Goal: Task Accomplishment & Management: Manage account settings

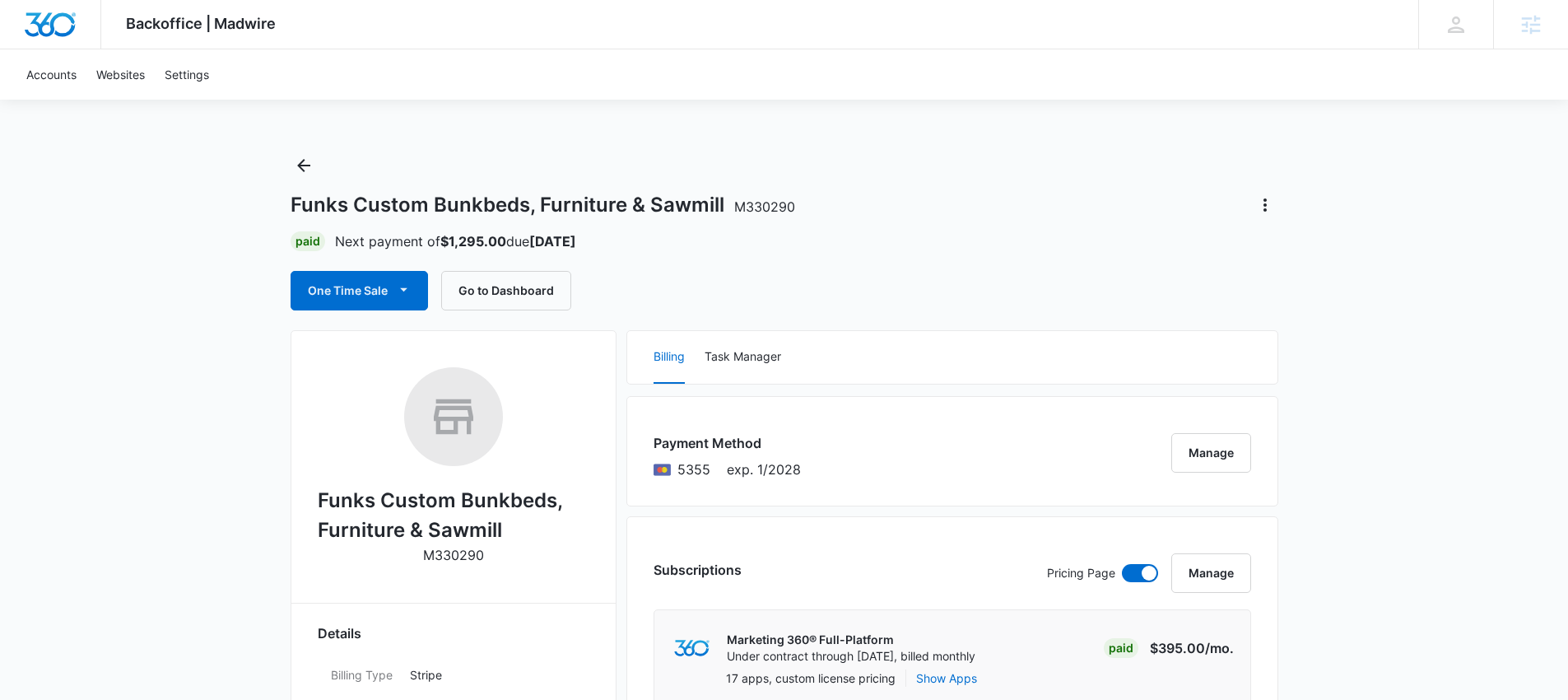
click at [45, 21] on img "Dashboard" at bounding box center [50, 25] width 53 height 25
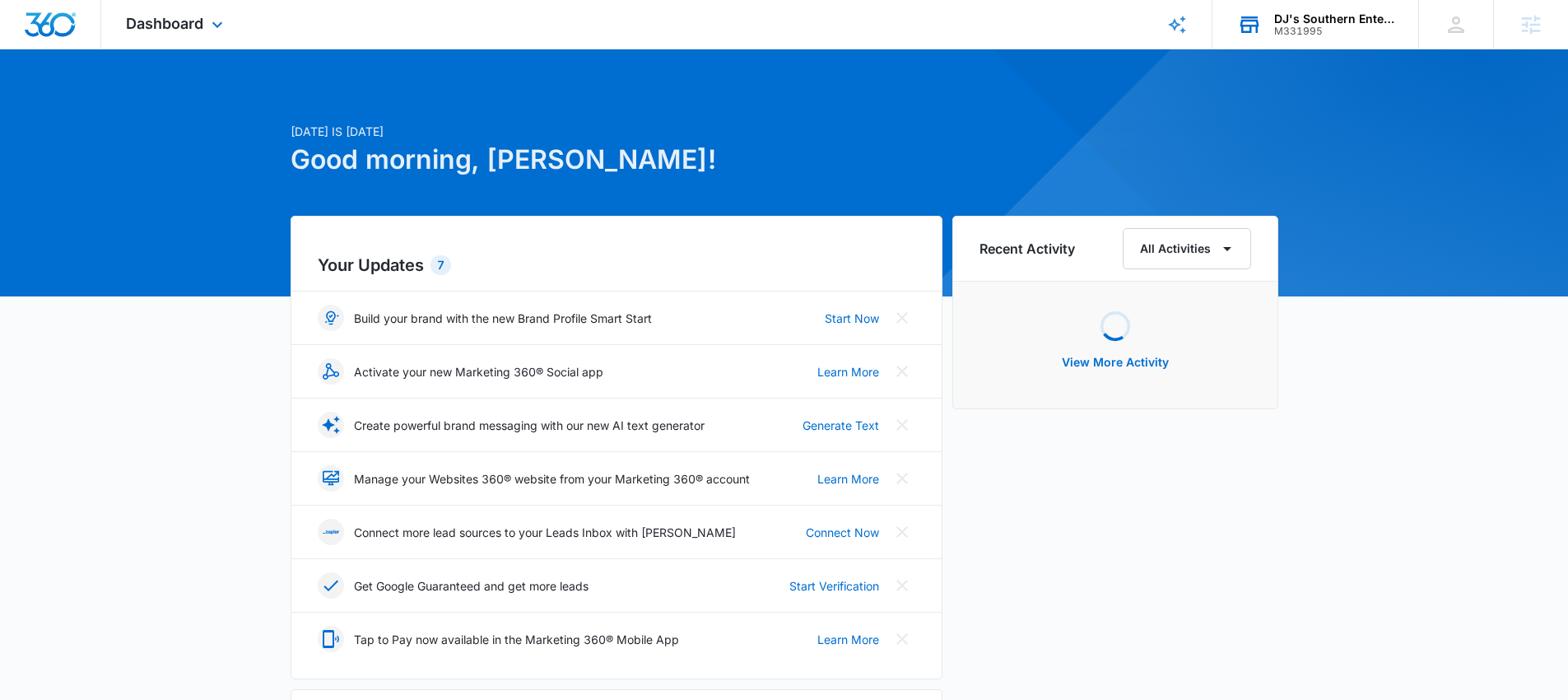
click at [1336, 26] on div "M331995" at bounding box center [1334, 31] width 120 height 12
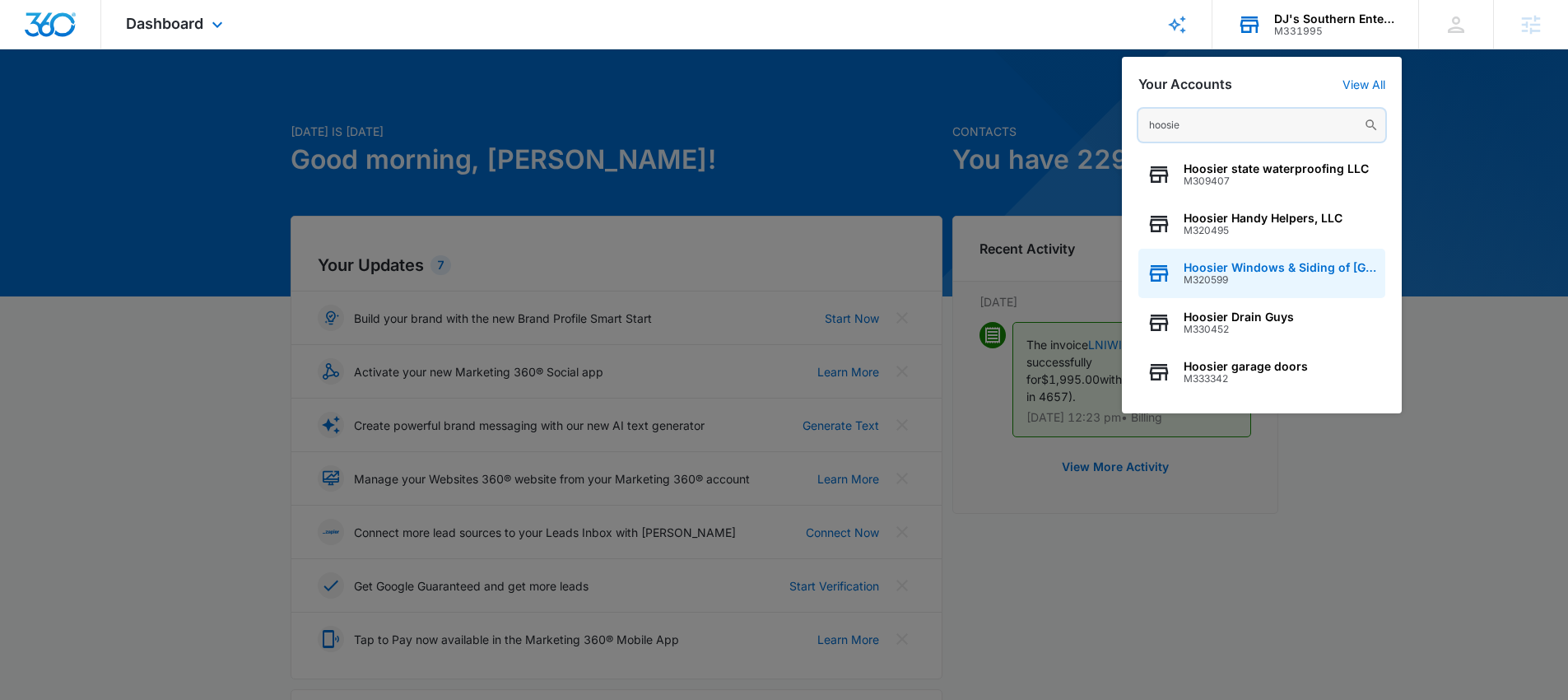
type input "hoosie"
click at [1303, 278] on span "M320599" at bounding box center [1280, 280] width 193 height 12
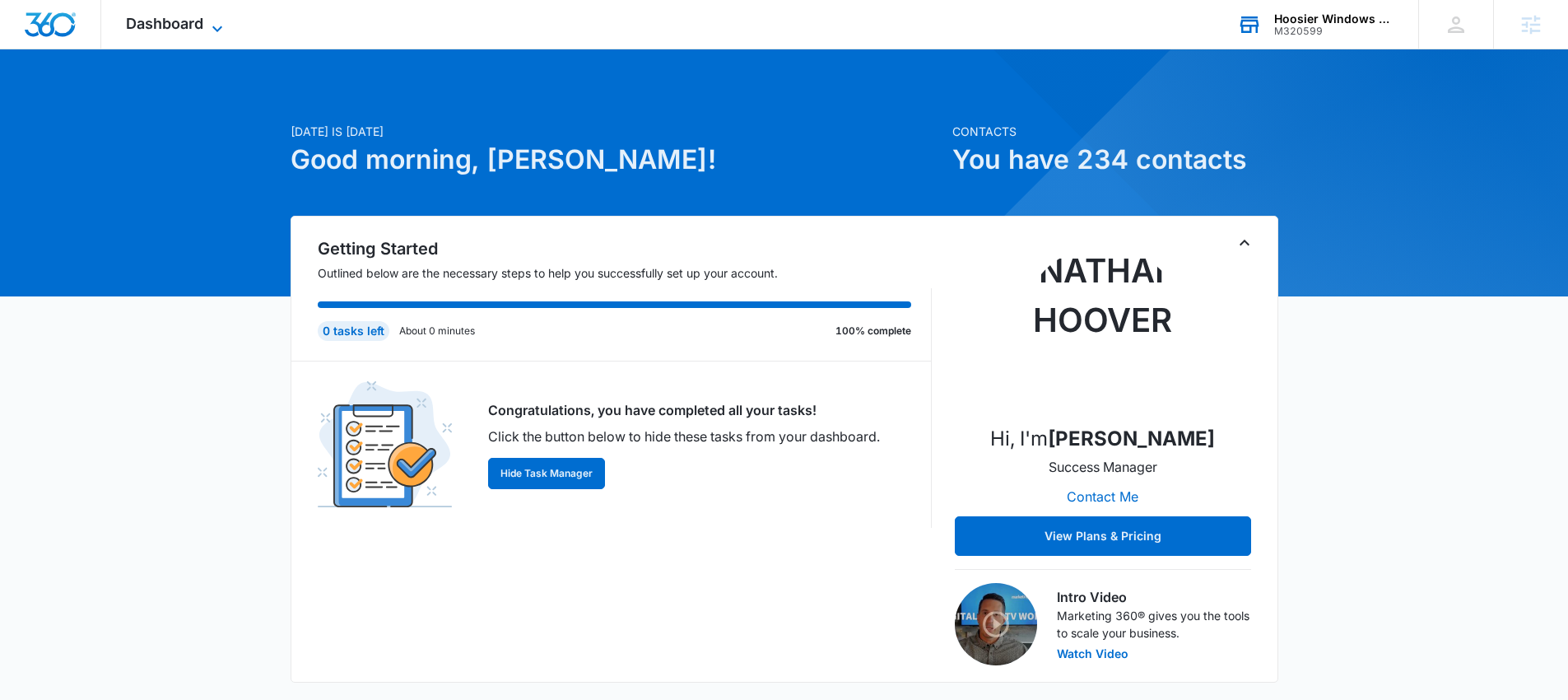
click at [156, 20] on span "Dashboard" at bounding box center [164, 23] width 77 height 17
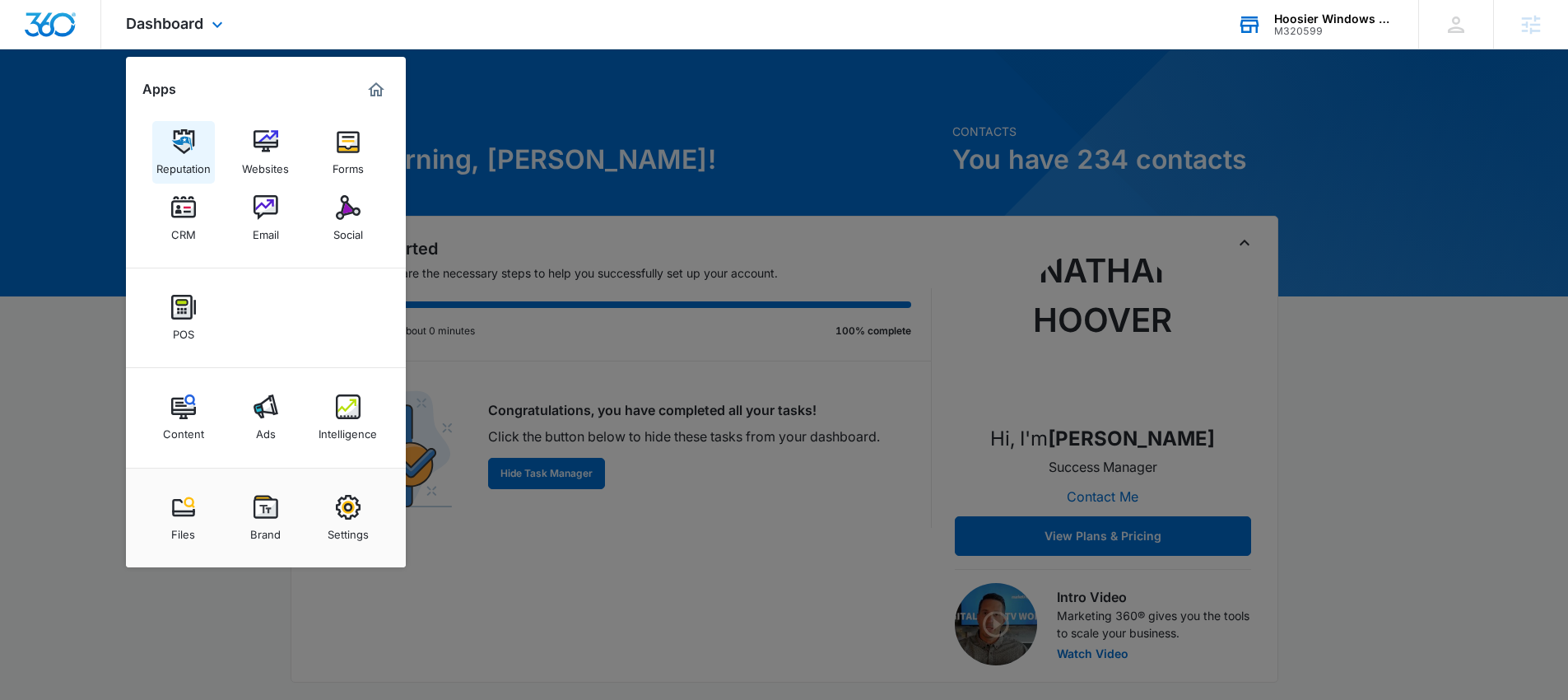
click at [197, 167] on div "Reputation" at bounding box center [183, 165] width 54 height 21
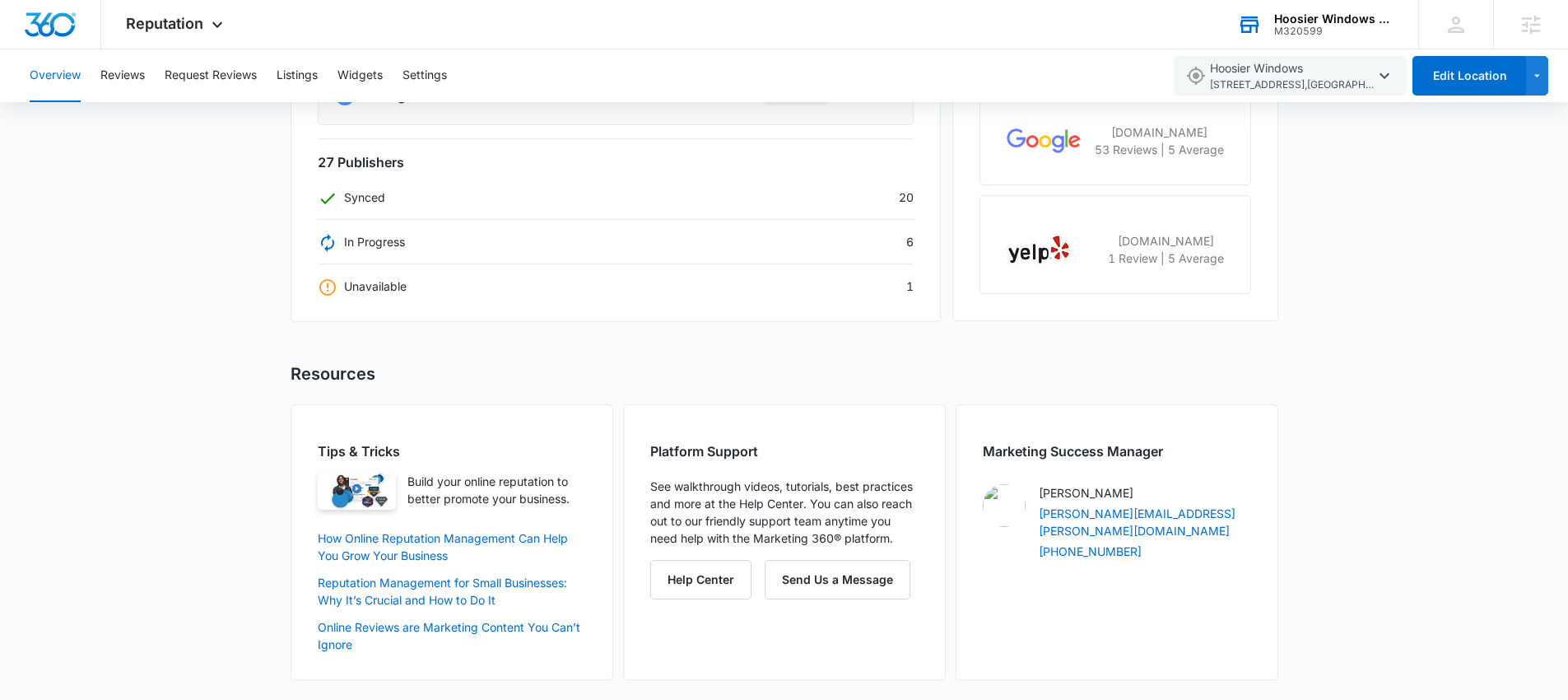
scroll to position [125, 0]
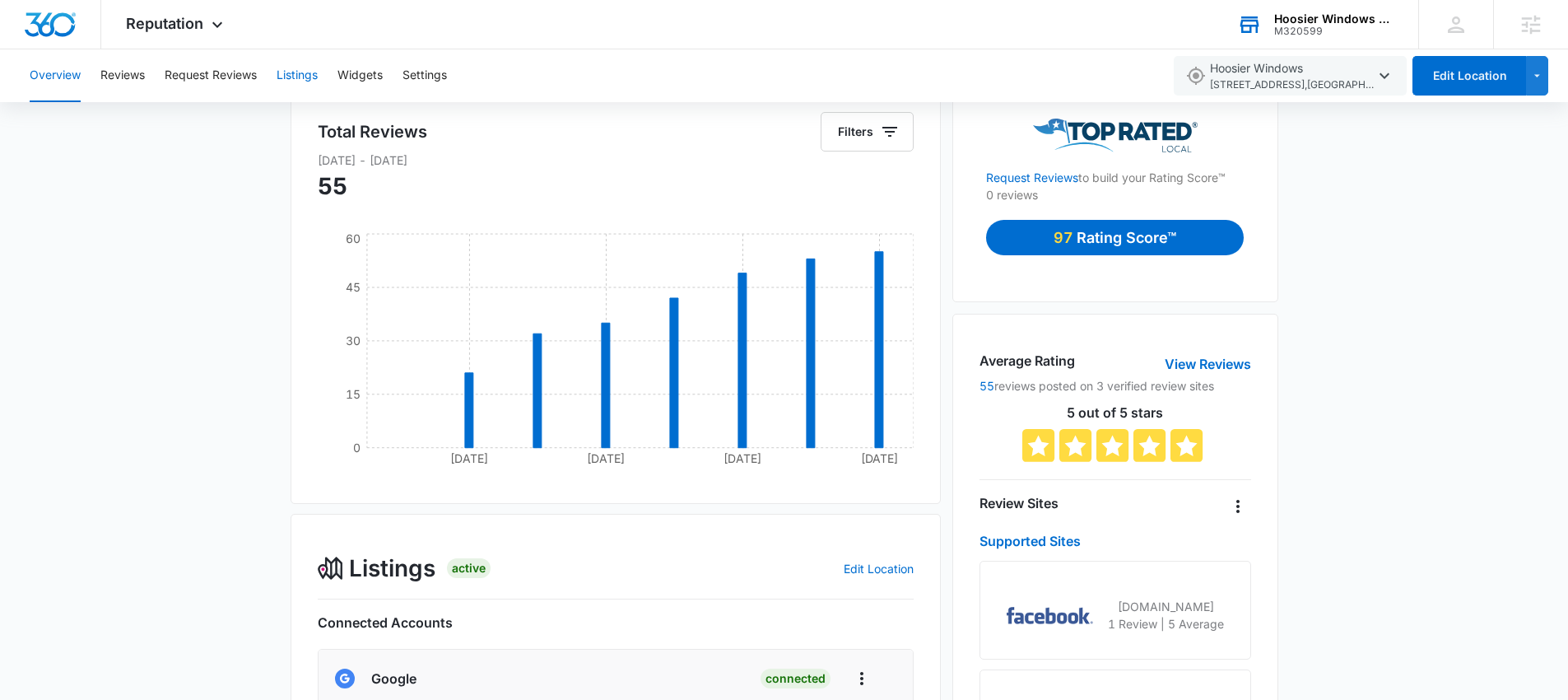
click at [300, 77] on button "Listings" at bounding box center [297, 75] width 41 height 53
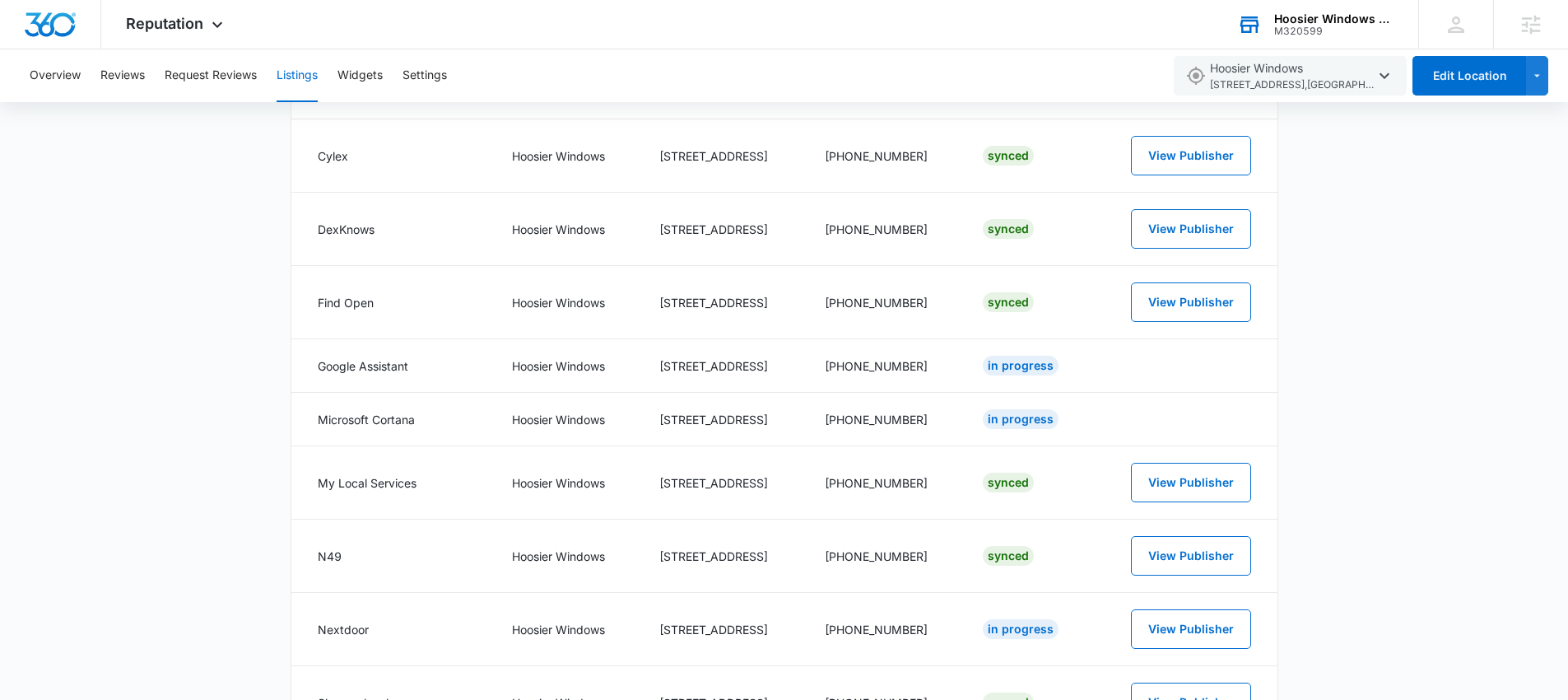
scroll to position [1773, 0]
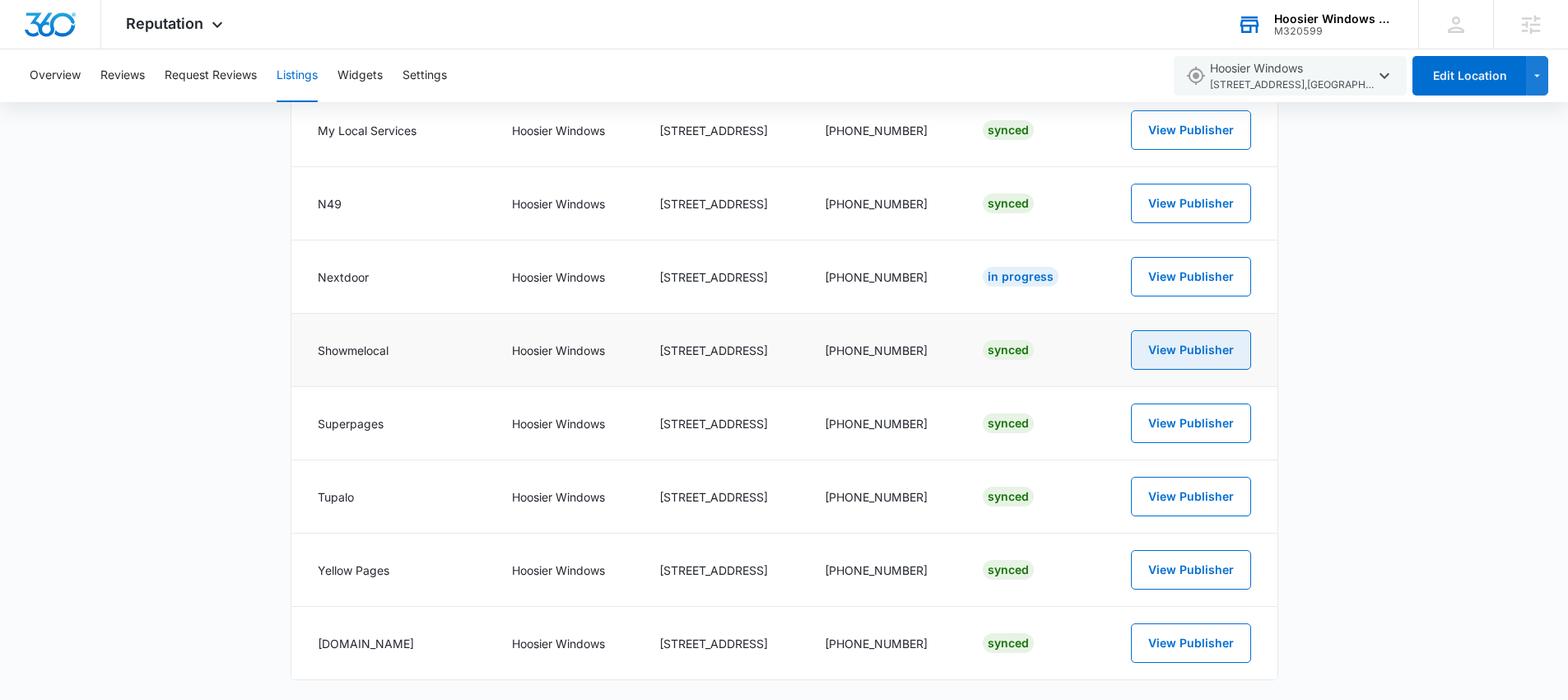
click at [1197, 343] on button "View Publisher" at bounding box center [1190, 350] width 120 height 39
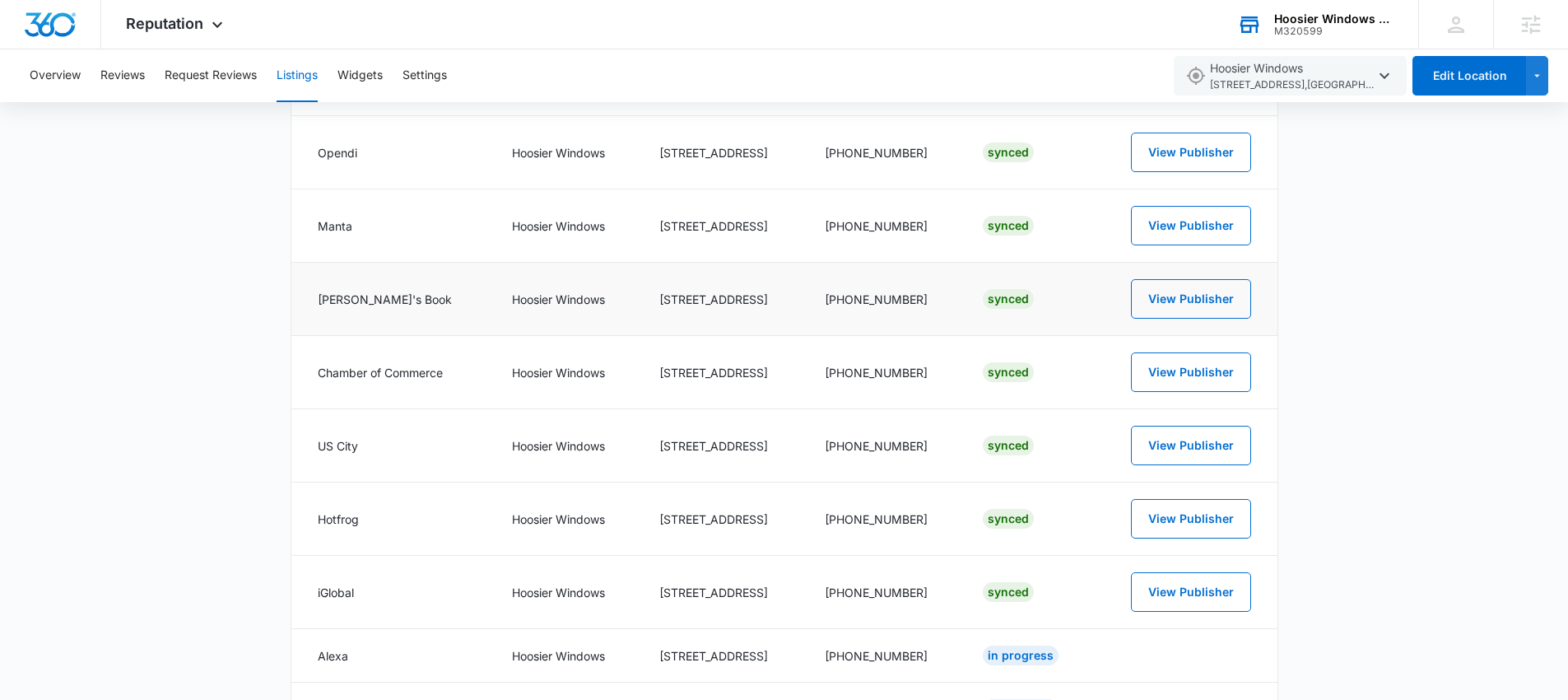
scroll to position [727, 0]
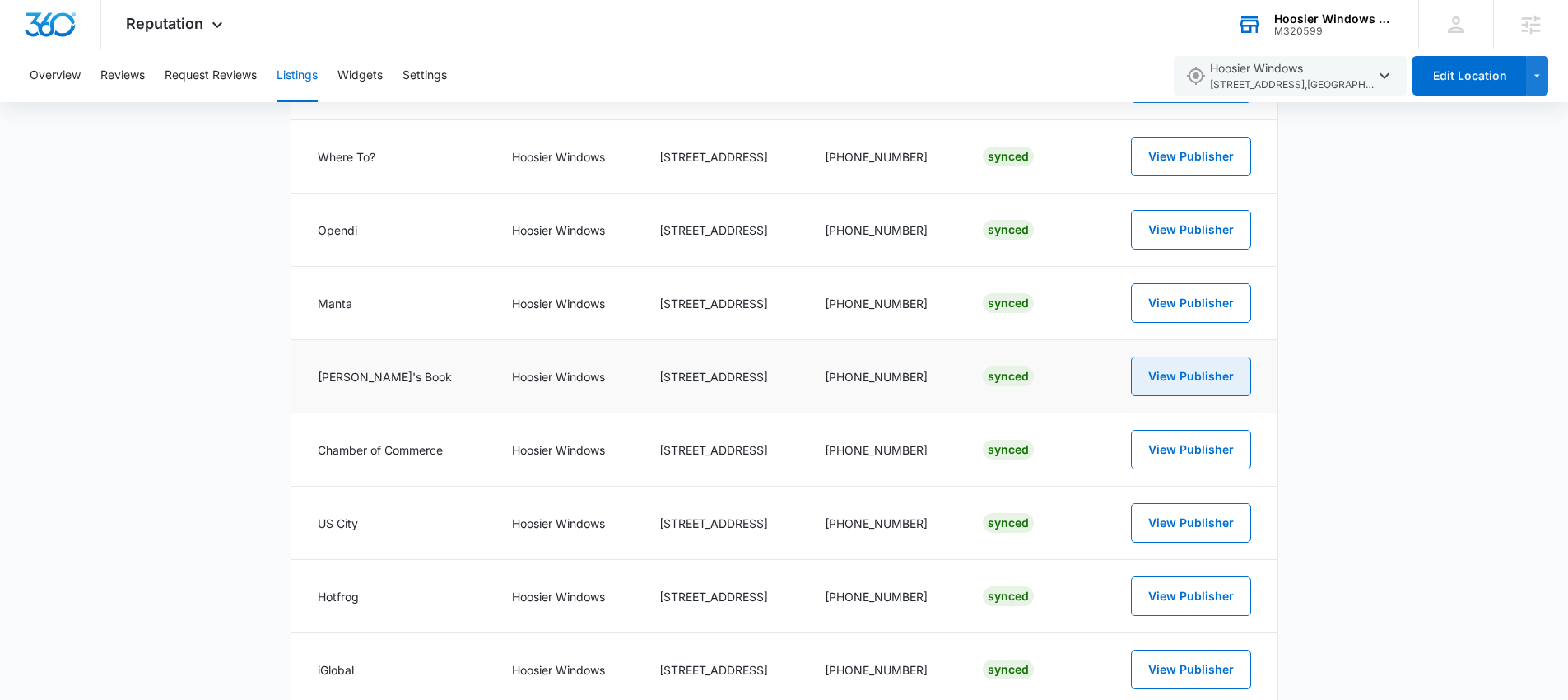
click at [1221, 368] on button "View Publisher" at bounding box center [1190, 376] width 120 height 39
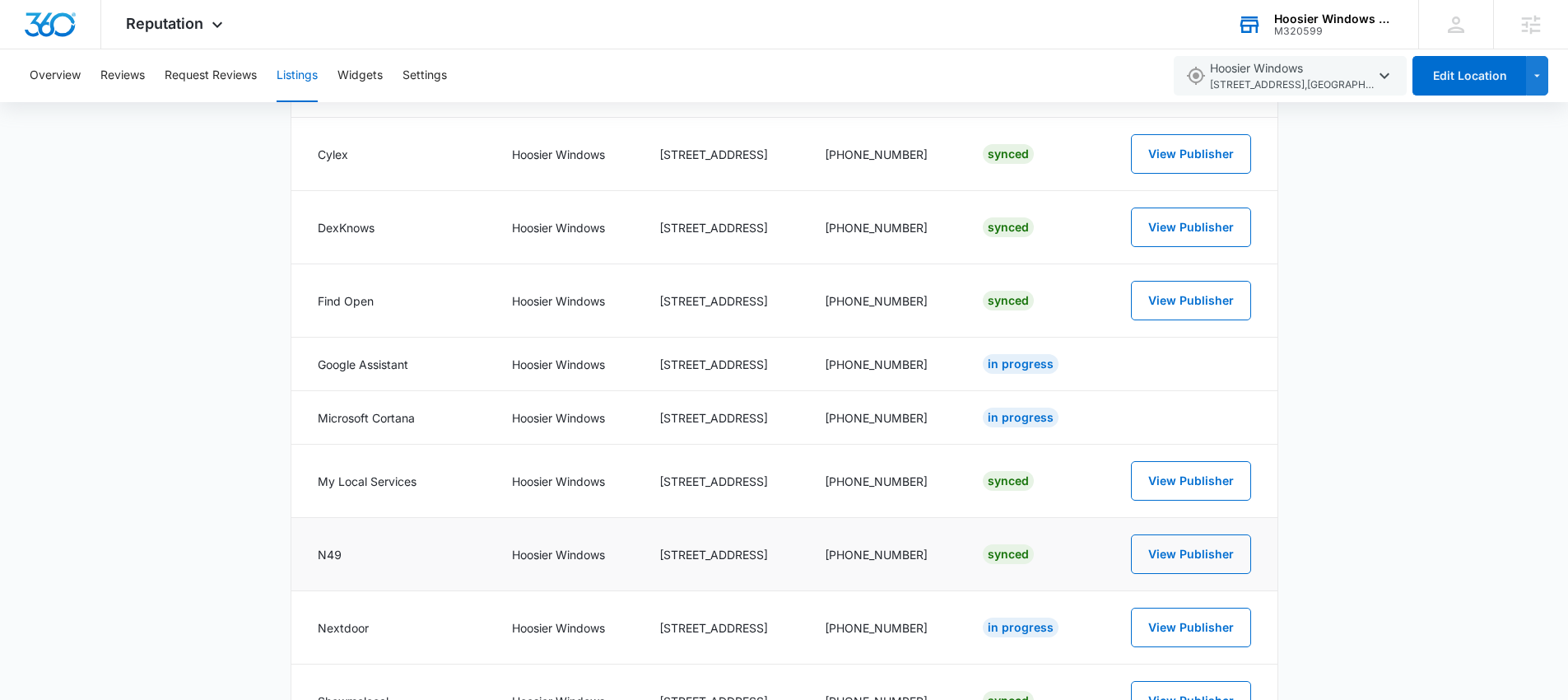
scroll to position [1773, 0]
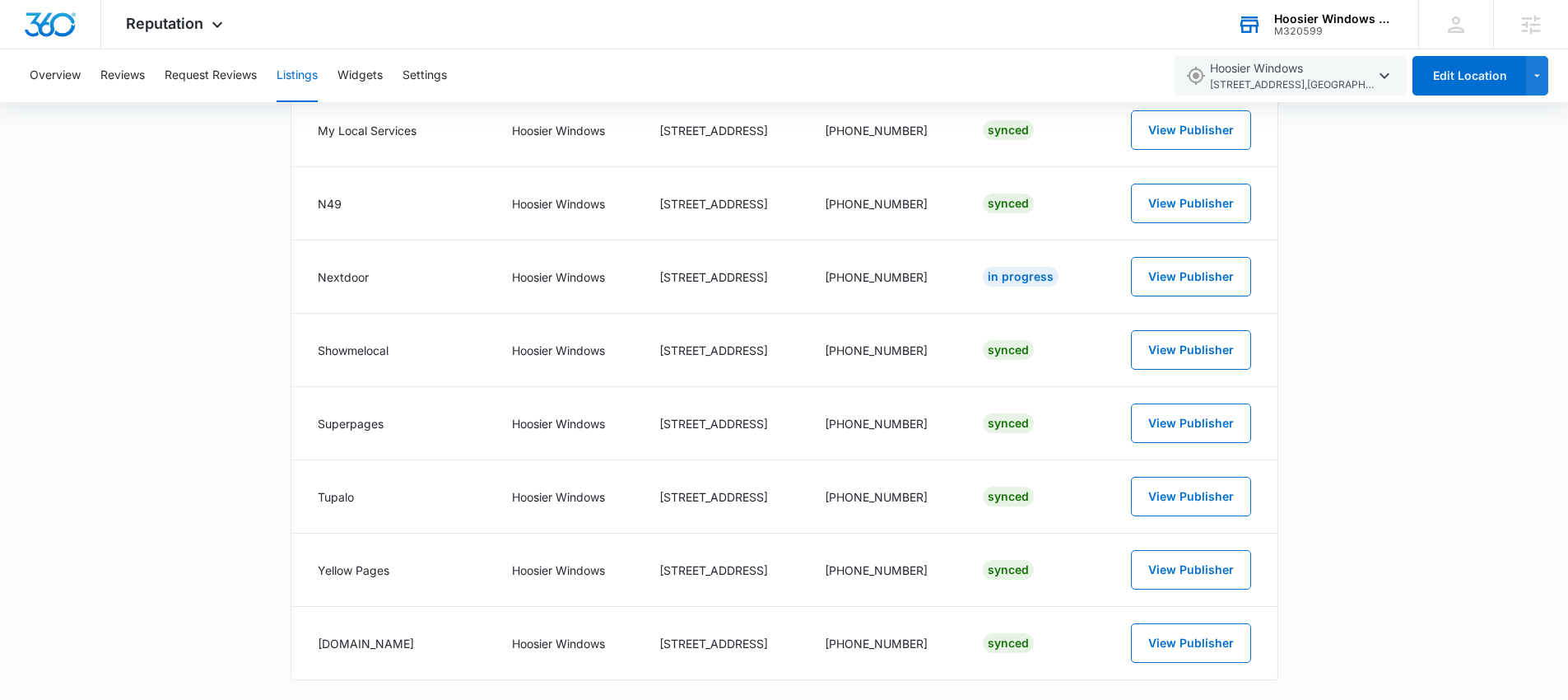
click at [1328, 18] on div "Hoosier Windows & Siding of Indianapolis" at bounding box center [1334, 19] width 120 height 13
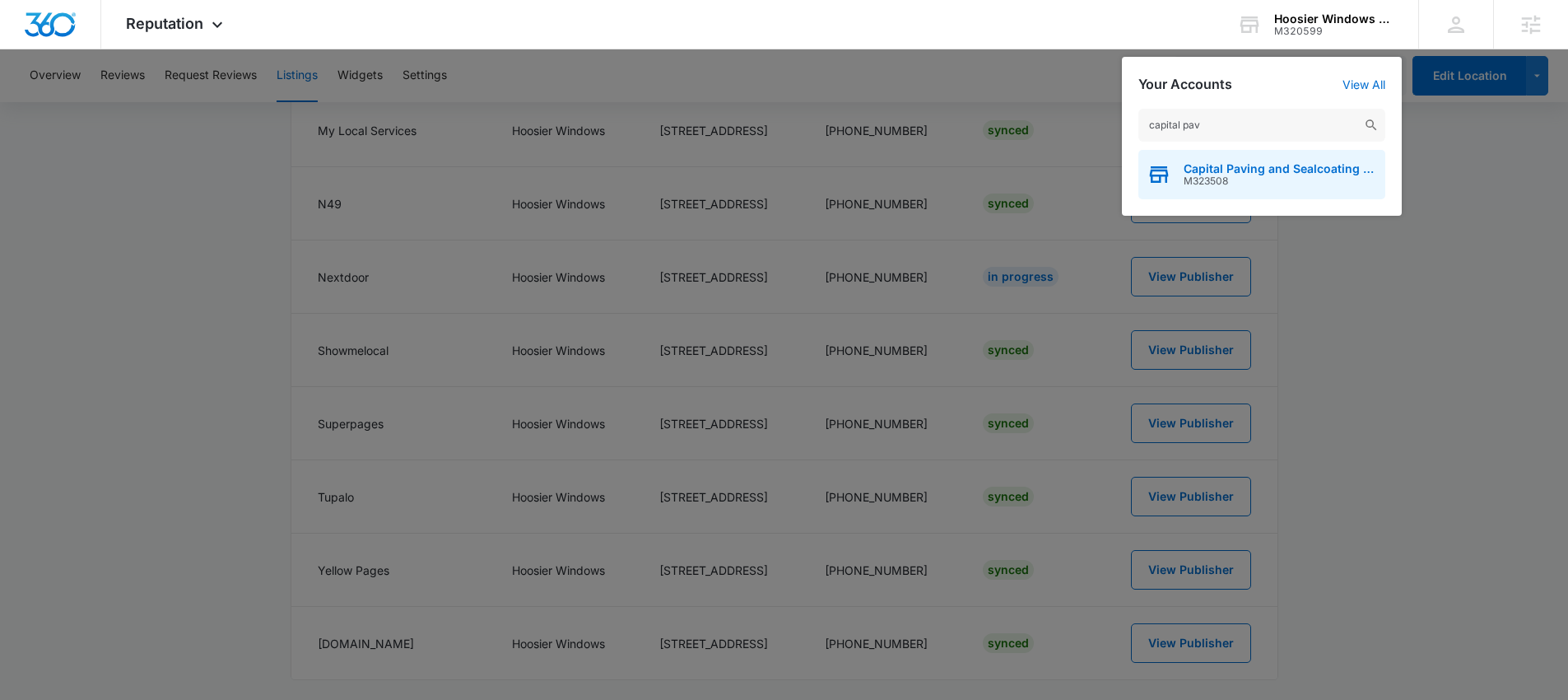
type input "capital pav"
click at [1272, 177] on span "M323508" at bounding box center [1280, 181] width 193 height 12
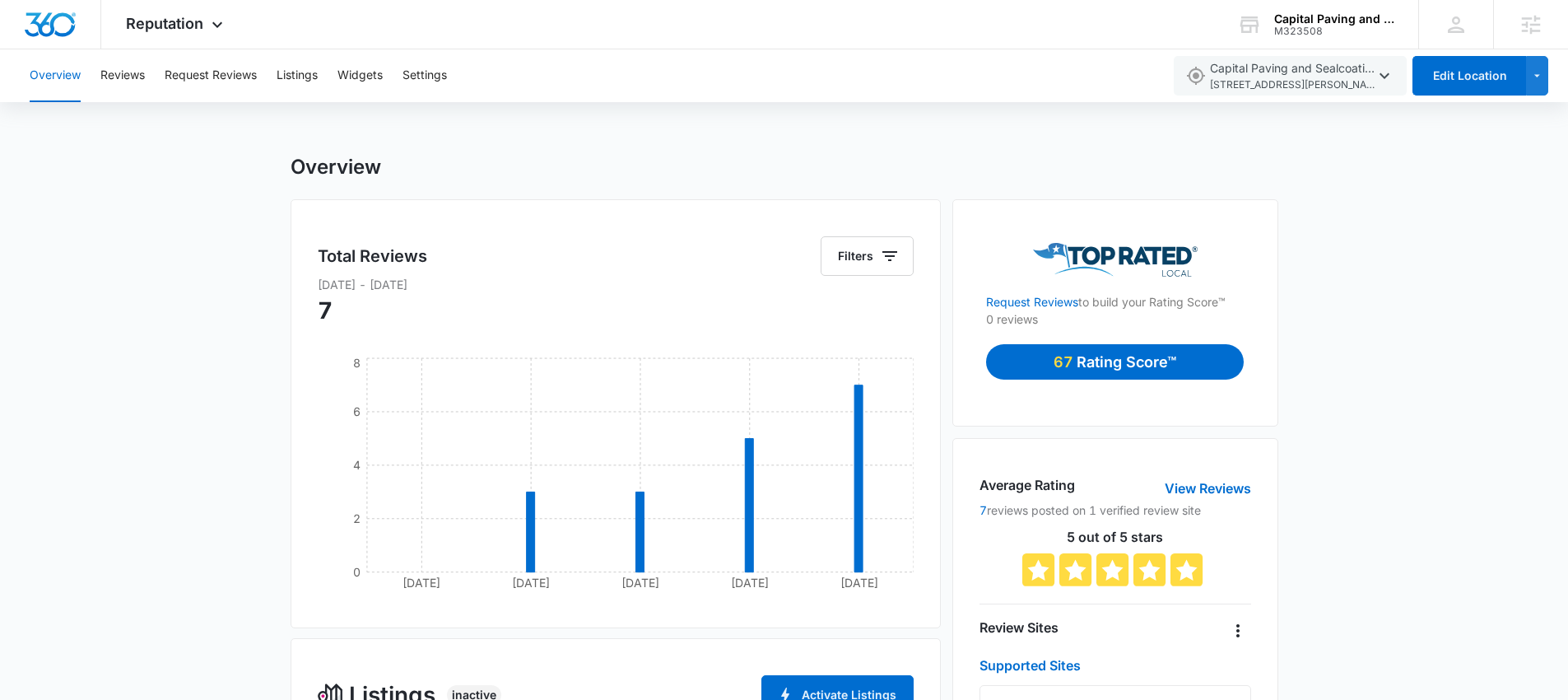
scroll to position [492, 0]
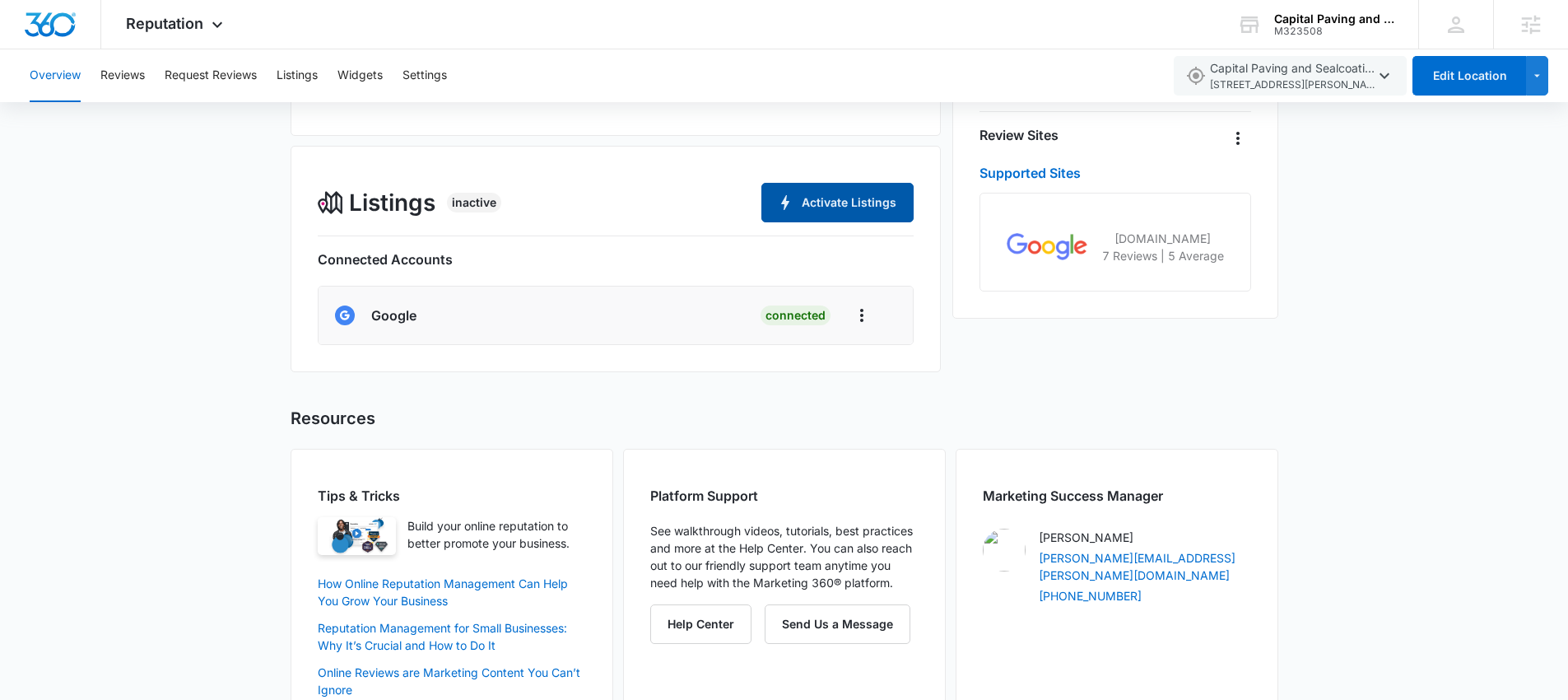
click at [842, 201] on button "Activate Listings" at bounding box center [837, 202] width 152 height 39
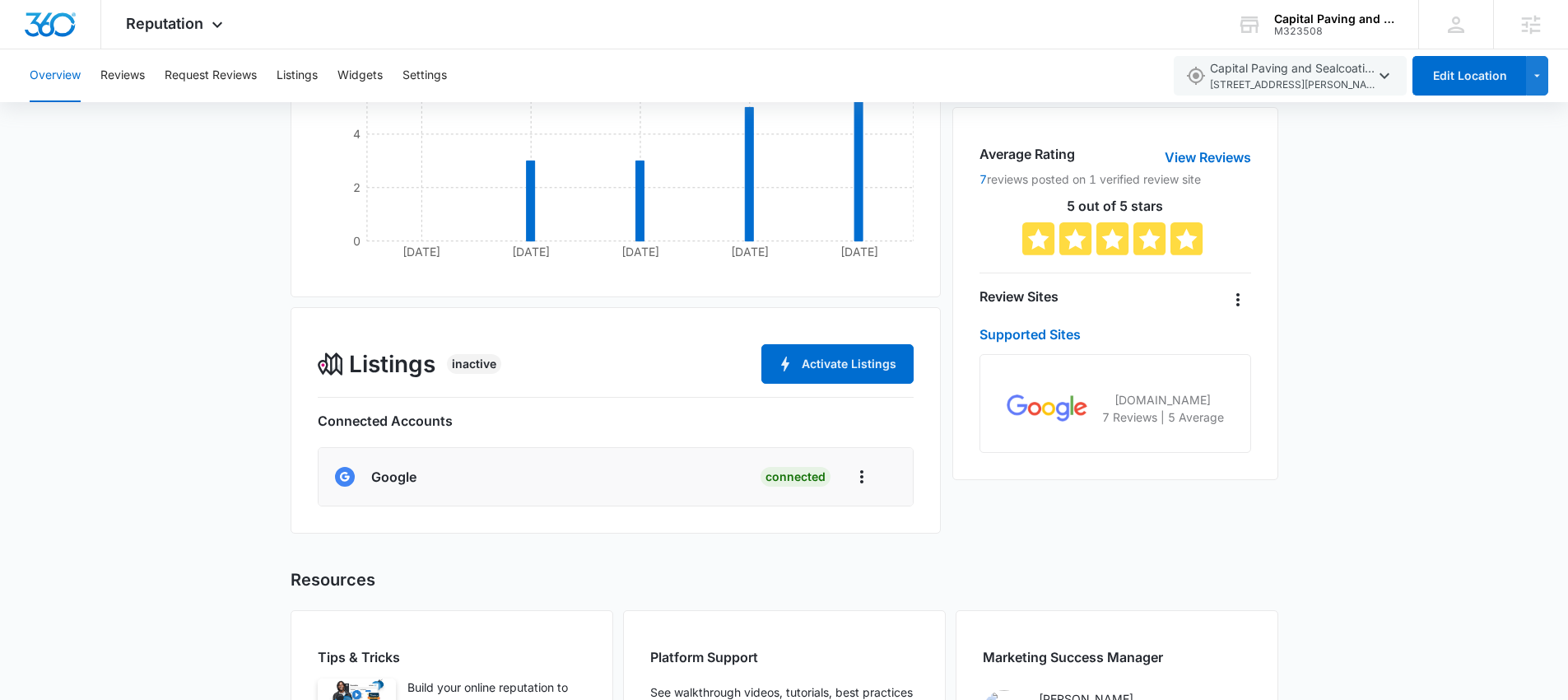
scroll to position [538, 0]
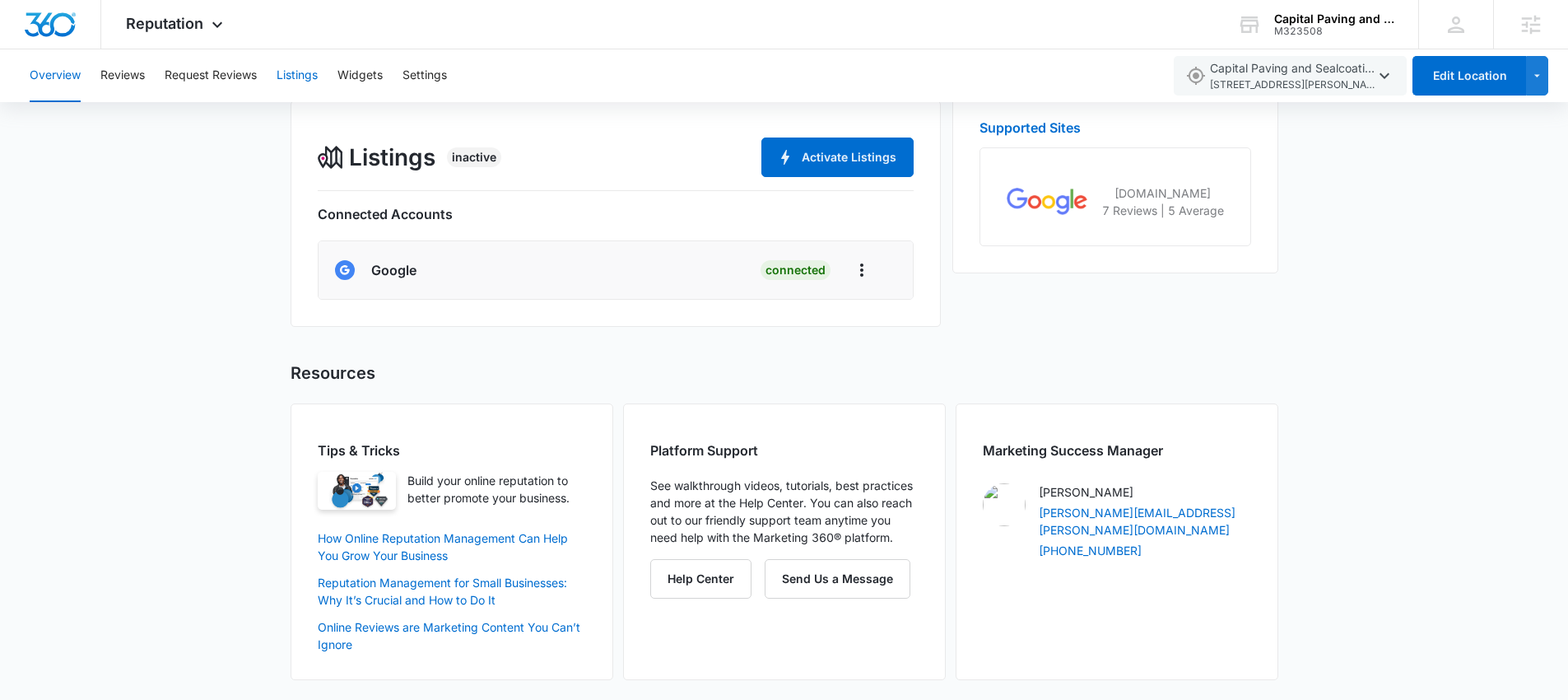
click at [296, 62] on button "Listings" at bounding box center [297, 75] width 41 height 53
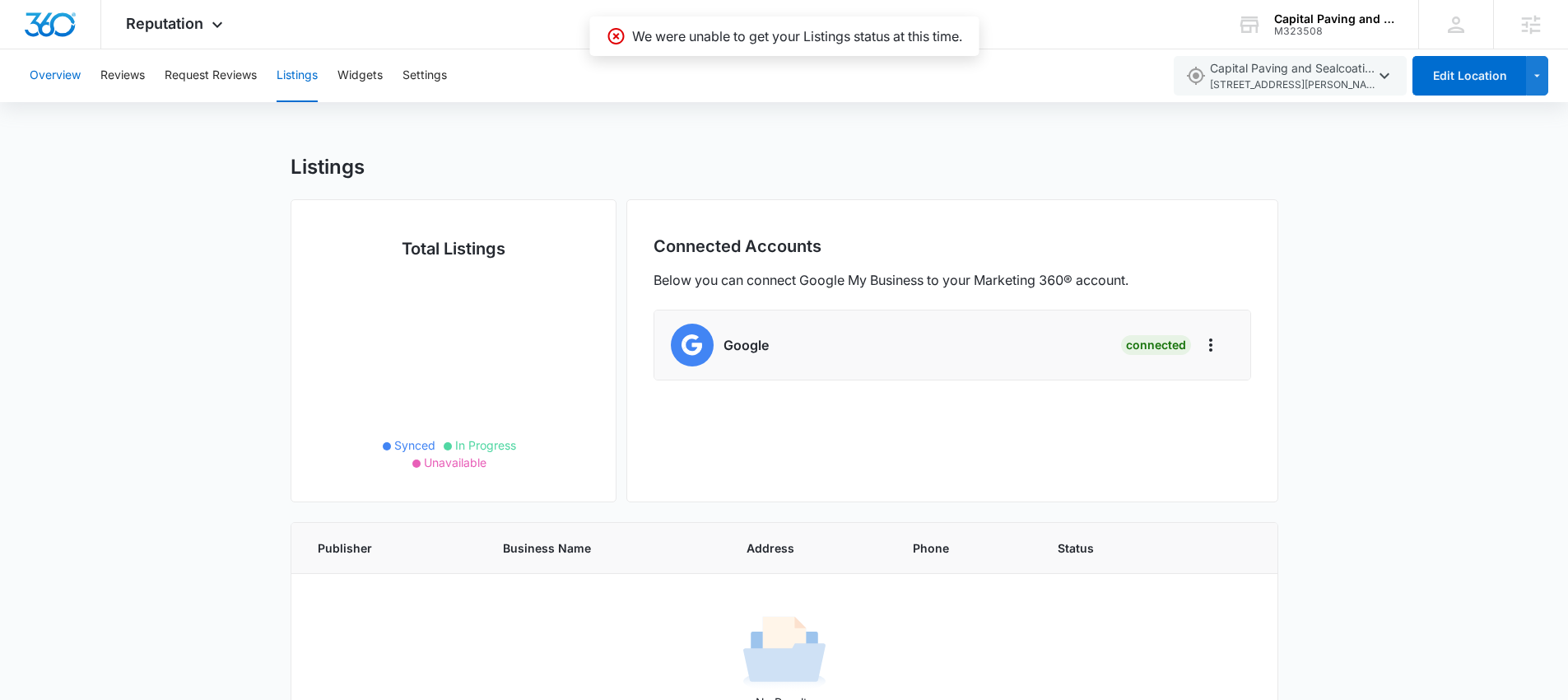
click at [76, 70] on button "Overview" at bounding box center [54, 75] width 51 height 53
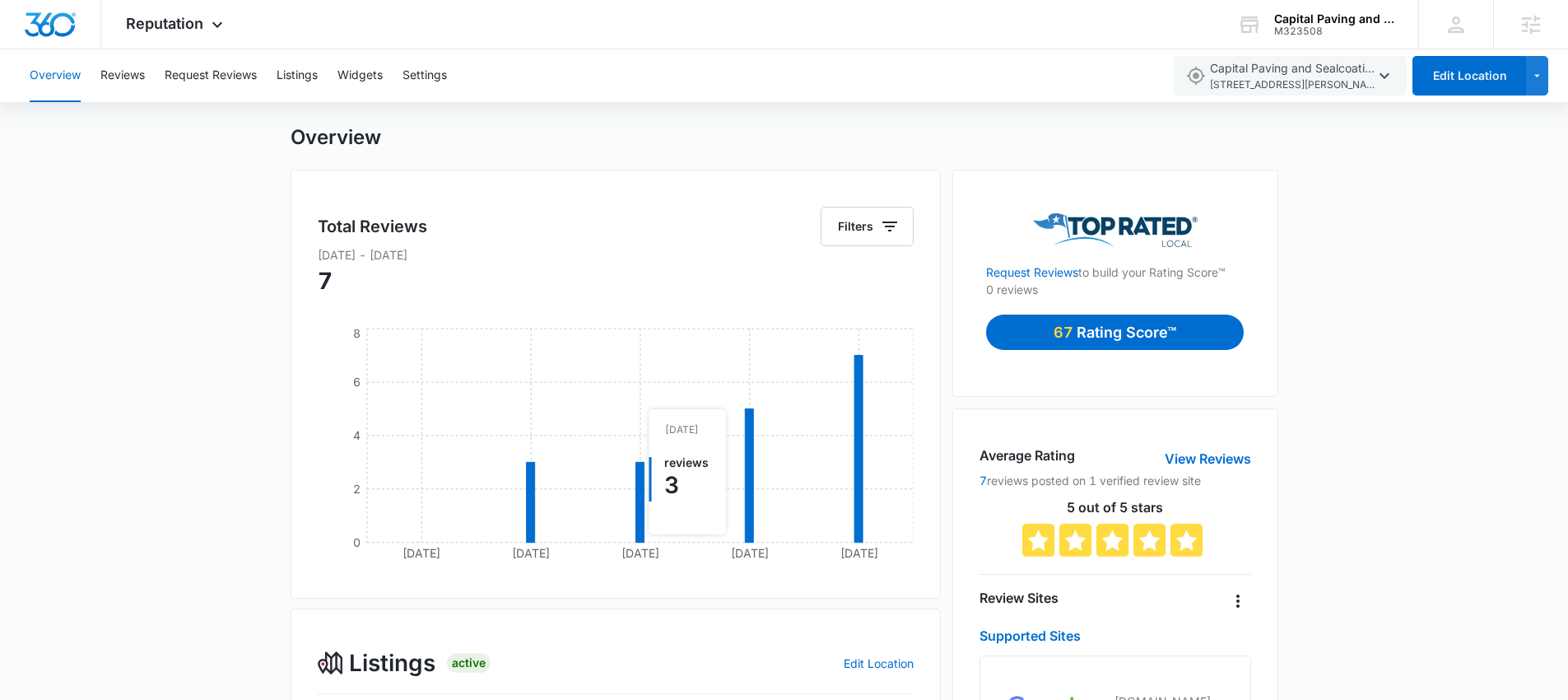
scroll to position [19, 0]
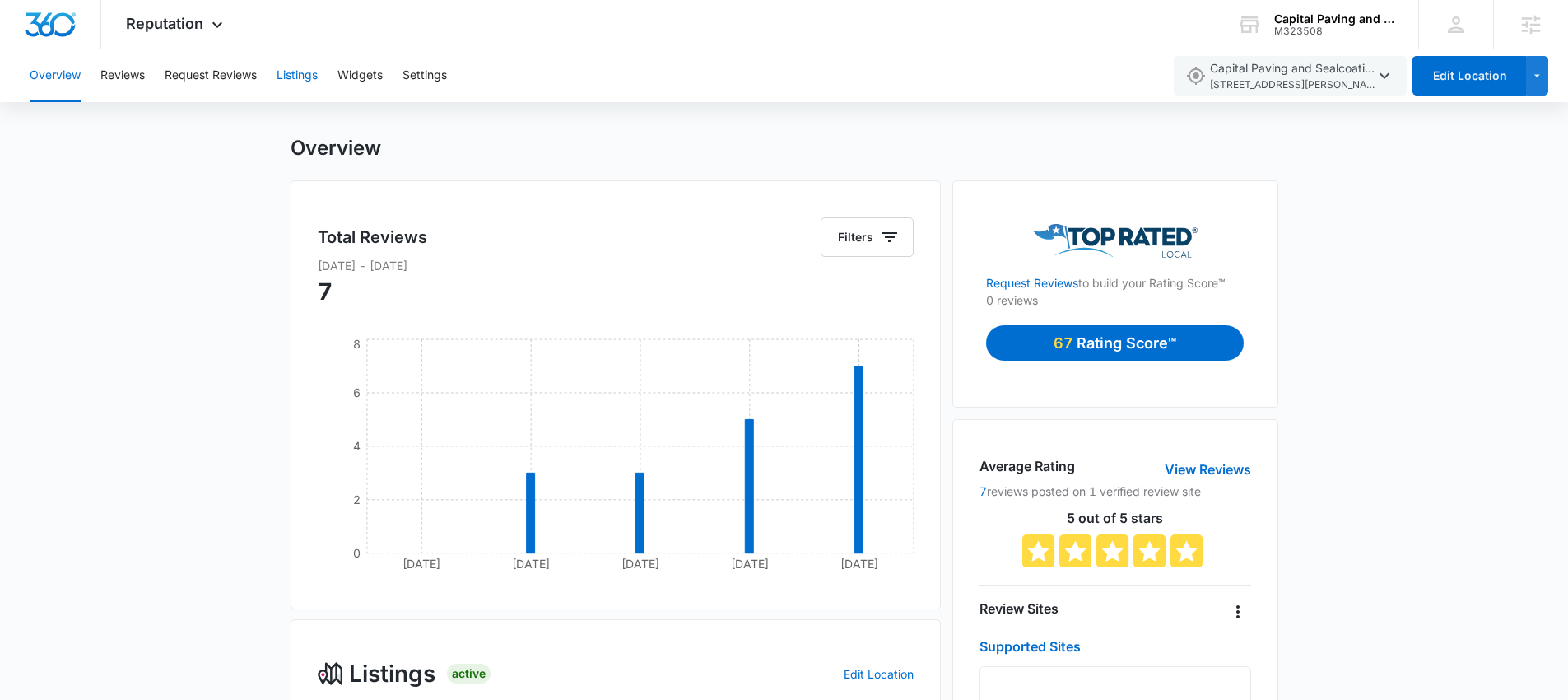
click at [283, 62] on button "Listings" at bounding box center [297, 75] width 41 height 53
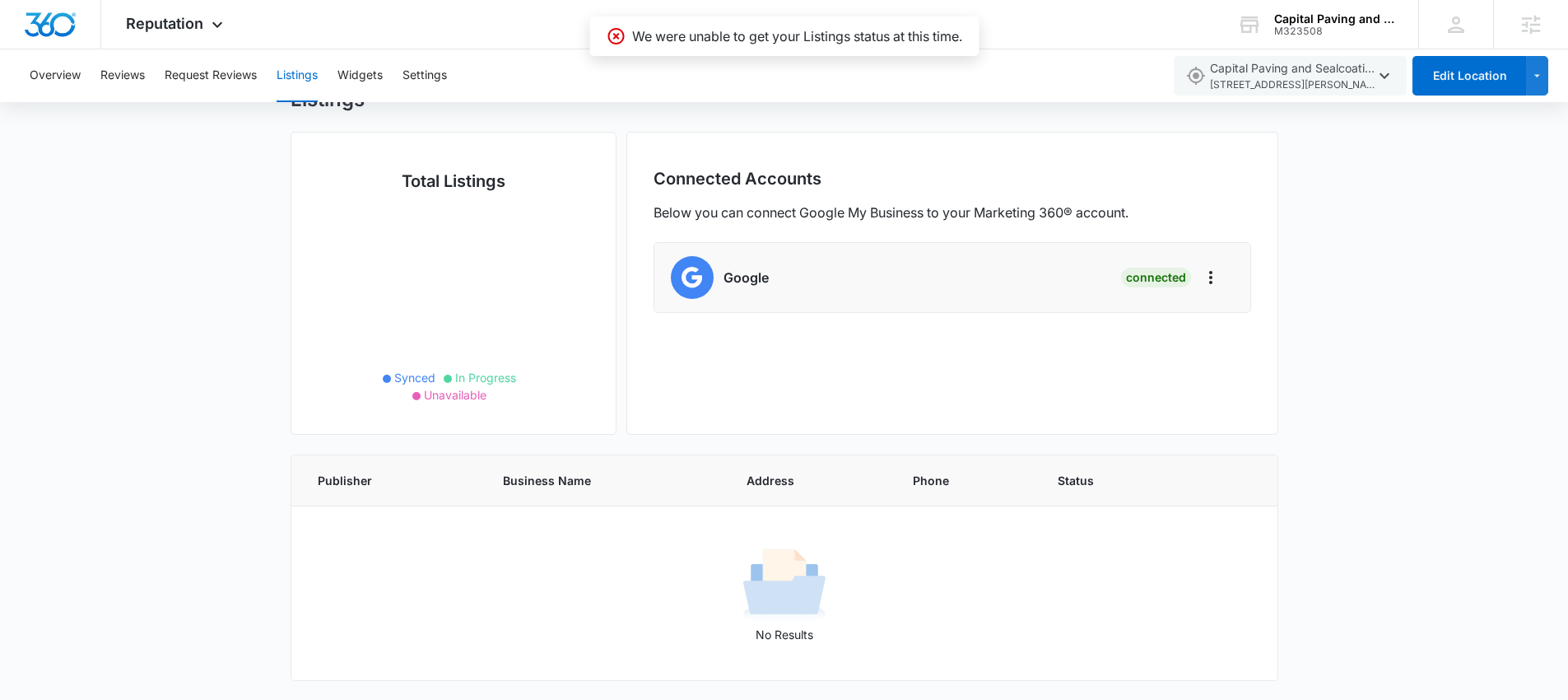
scroll to position [69, 0]
click at [187, 68] on button "Request Reviews" at bounding box center [211, 75] width 93 height 53
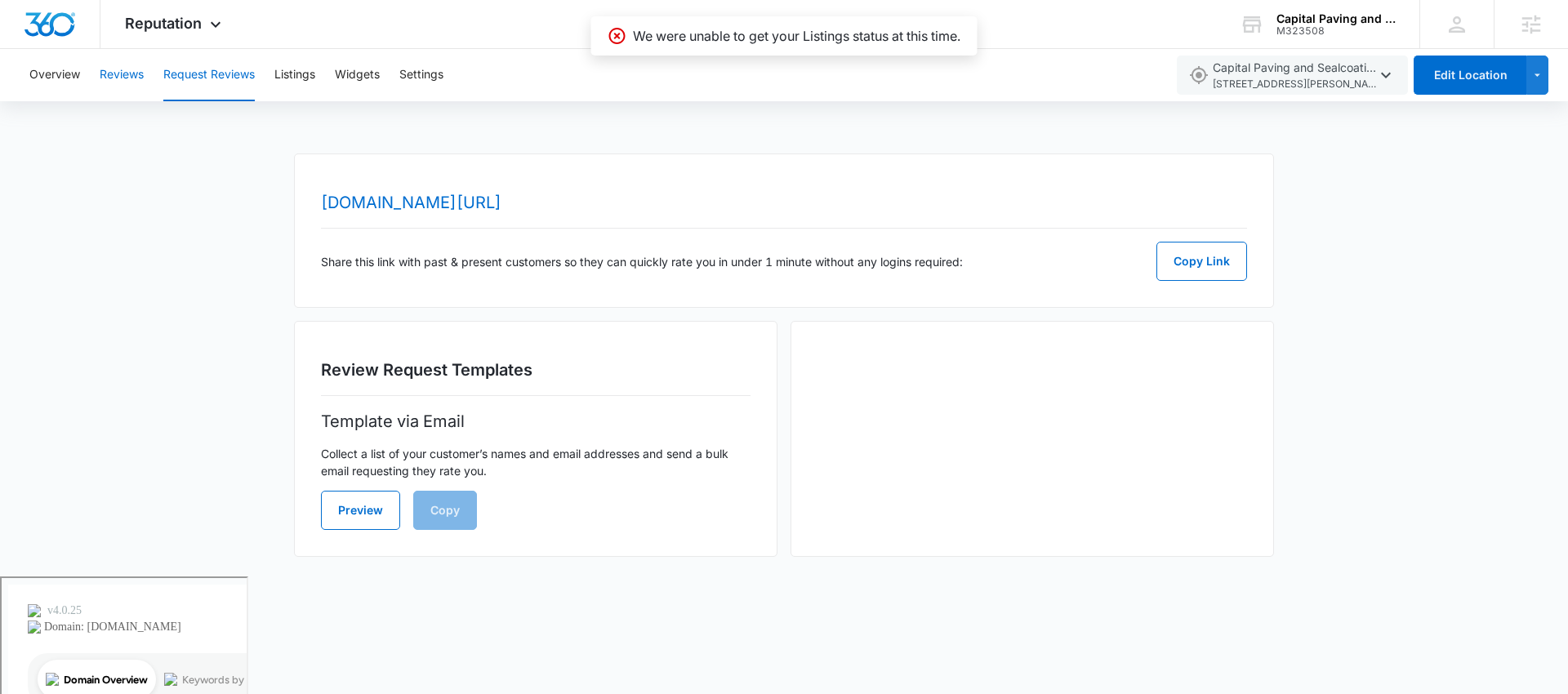
click at [128, 73] on button "Reviews" at bounding box center [122, 74] width 44 height 52
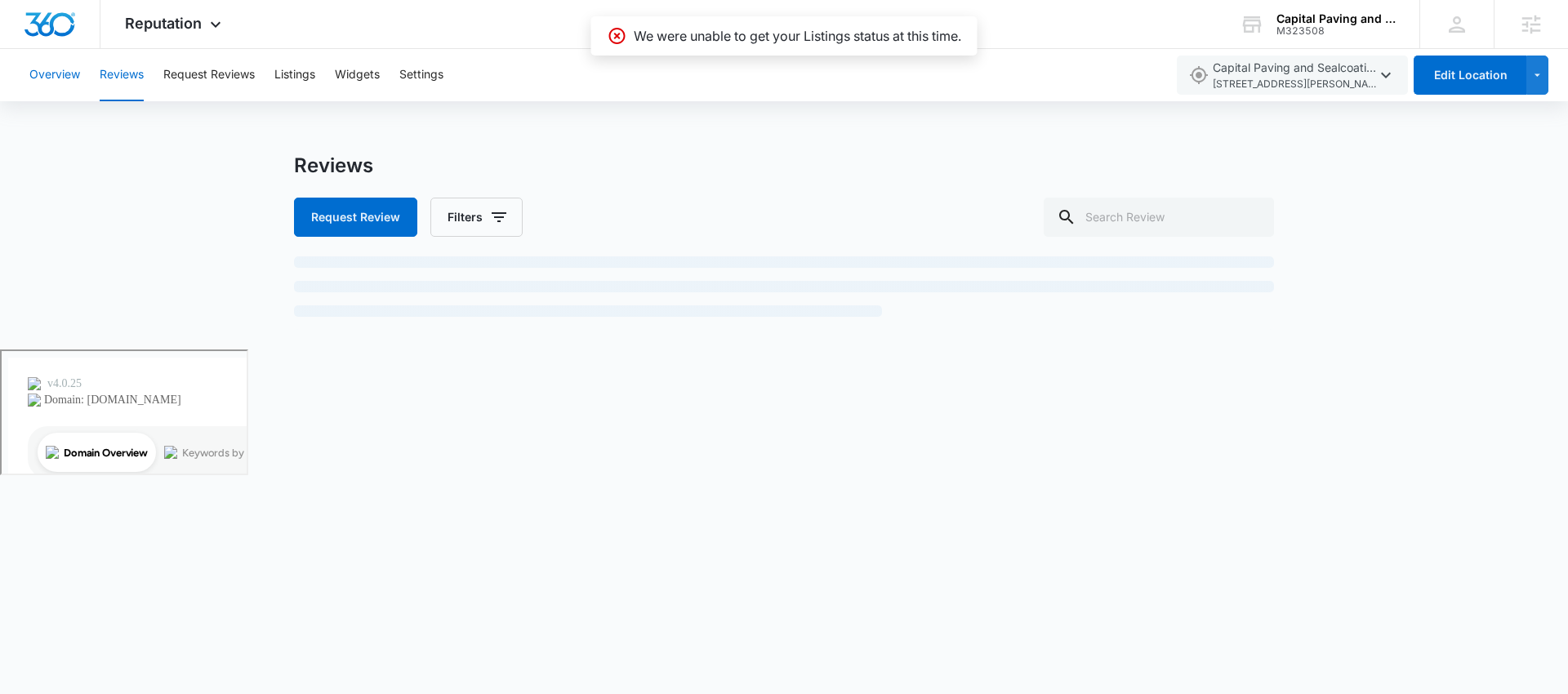
click at [66, 72] on button "Overview" at bounding box center [54, 74] width 50 height 52
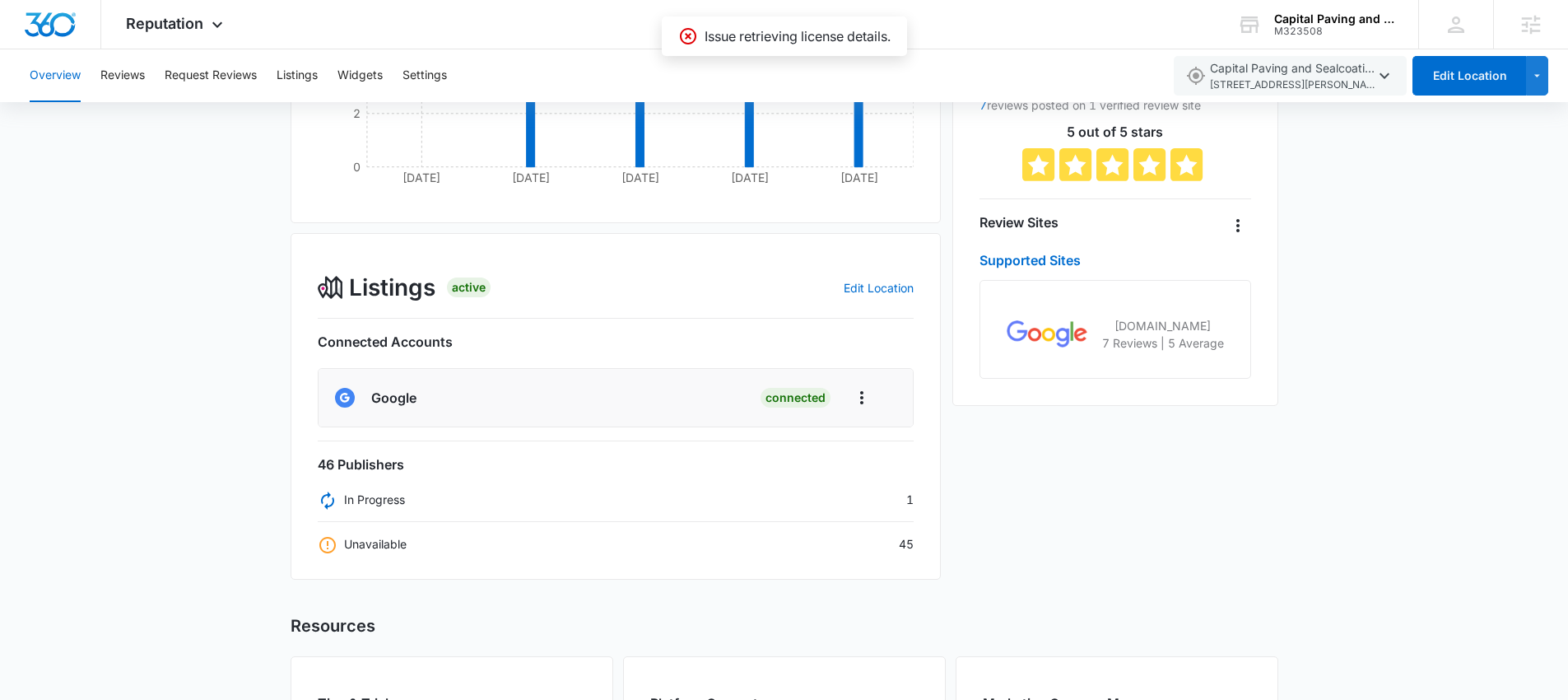
scroll to position [560, 0]
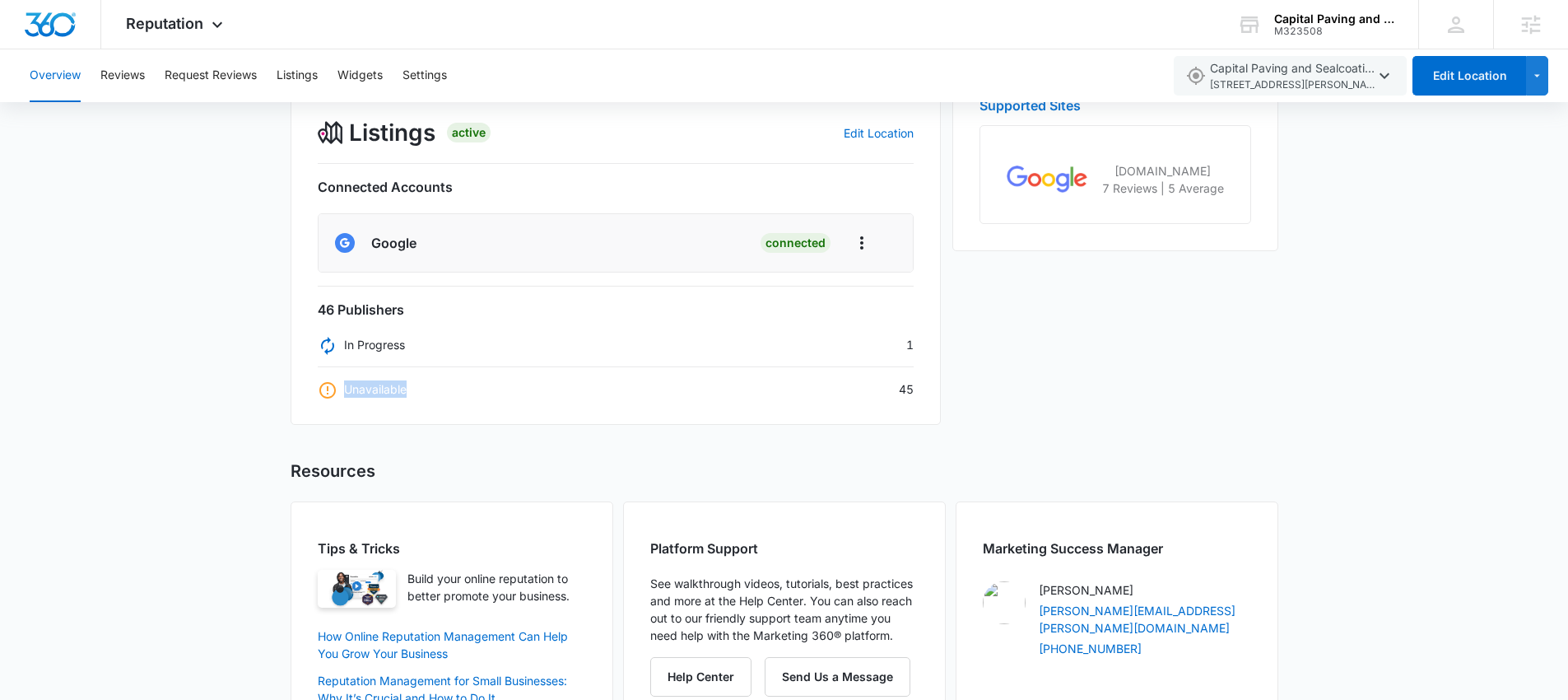
drag, startPoint x: 418, startPoint y: 386, endPoint x: 341, endPoint y: 385, distance: 77.0
click at [342, 385] on div "Unavailable 45" at bounding box center [616, 388] width 597 height 17
click at [372, 385] on p "Unavailable" at bounding box center [362, 388] width 89 height 17
click at [382, 342] on p "In Progress" at bounding box center [362, 344] width 87 height 17
click at [900, 385] on div "Unavailable 45" at bounding box center [616, 388] width 597 height 17
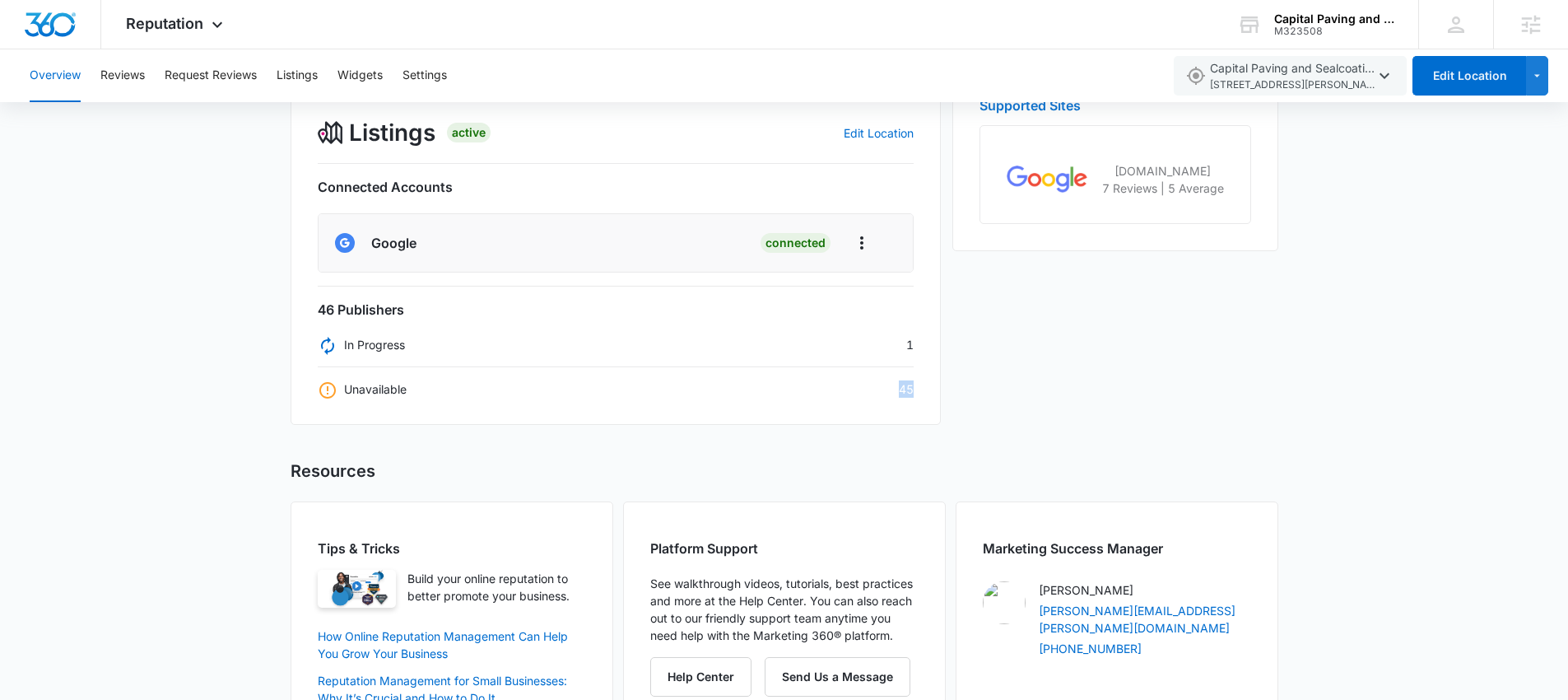
drag, startPoint x: 900, startPoint y: 385, endPoint x: 736, endPoint y: 386, distance: 164.0
click at [892, 383] on div "Unavailable 45" at bounding box center [616, 388] width 597 height 17
click at [328, 388] on icon at bounding box center [328, 390] width 16 height 16
click at [378, 387] on p "Unavailable" at bounding box center [362, 388] width 89 height 17
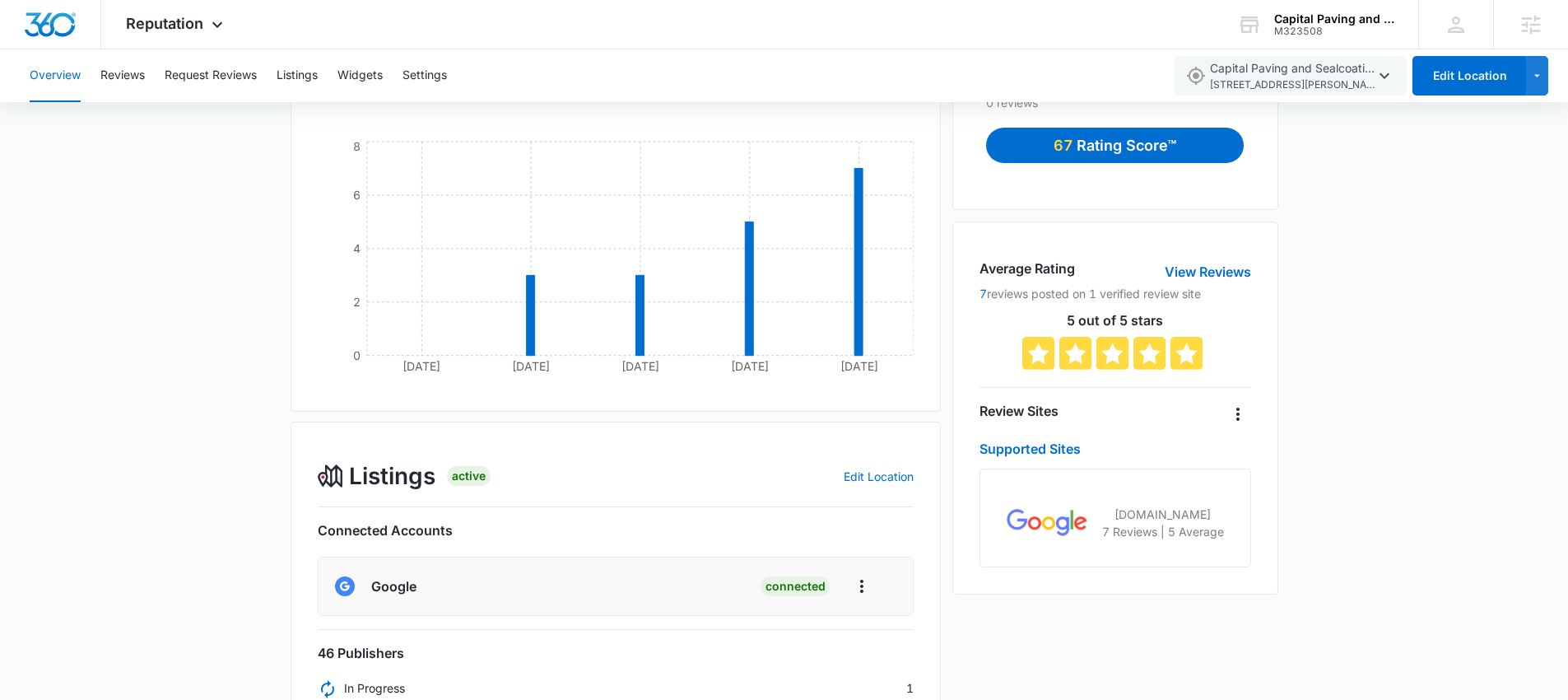
scroll to position [0, 0]
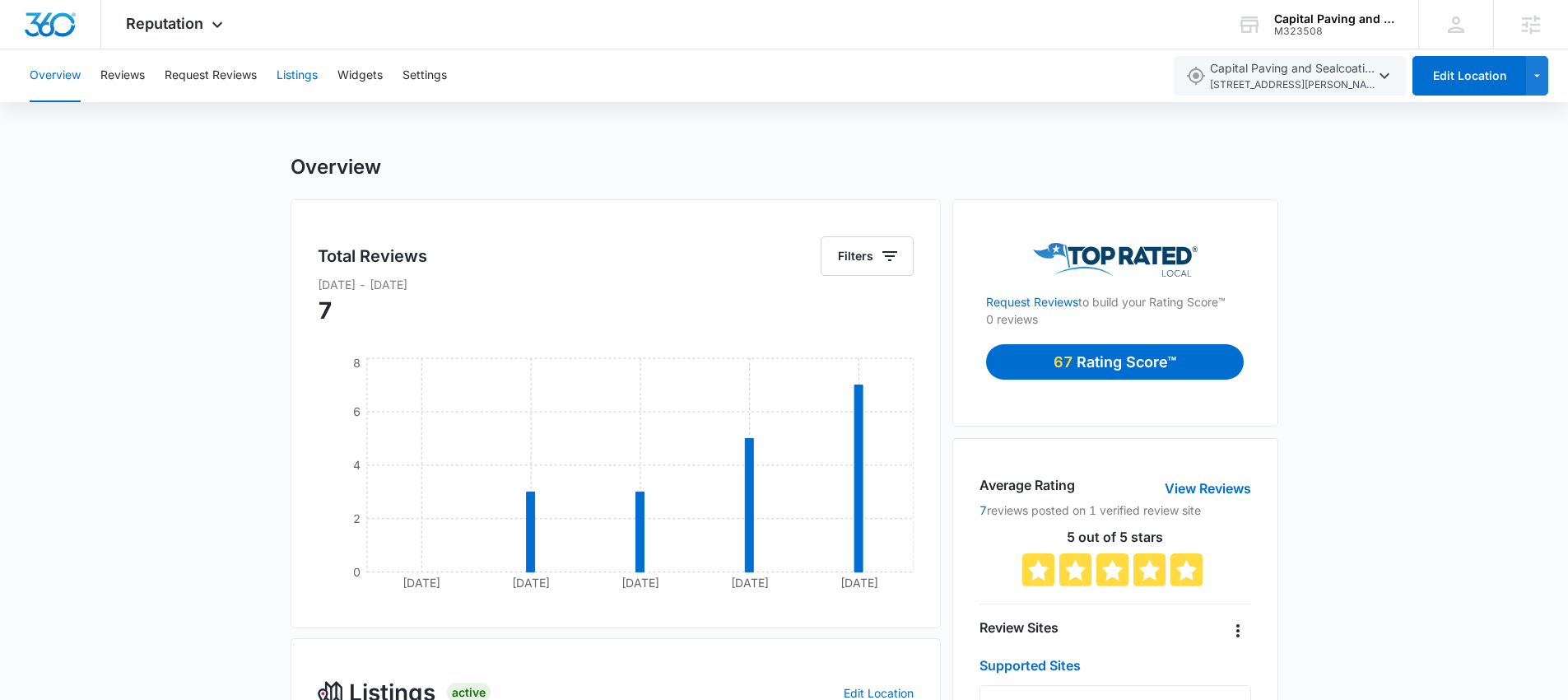
click at [312, 70] on button "Listings" at bounding box center [297, 75] width 41 height 53
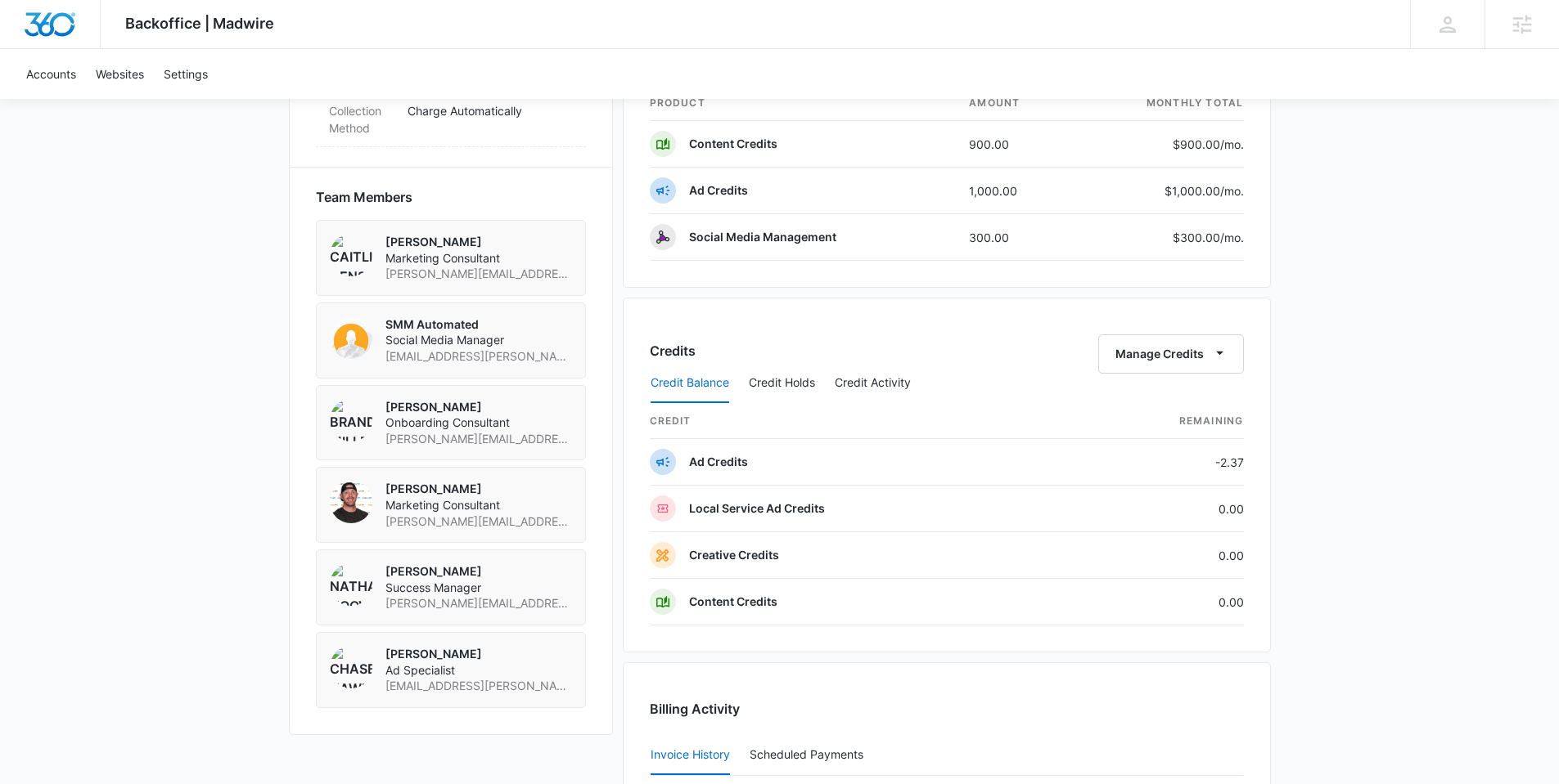
scroll to position [1084, 0]
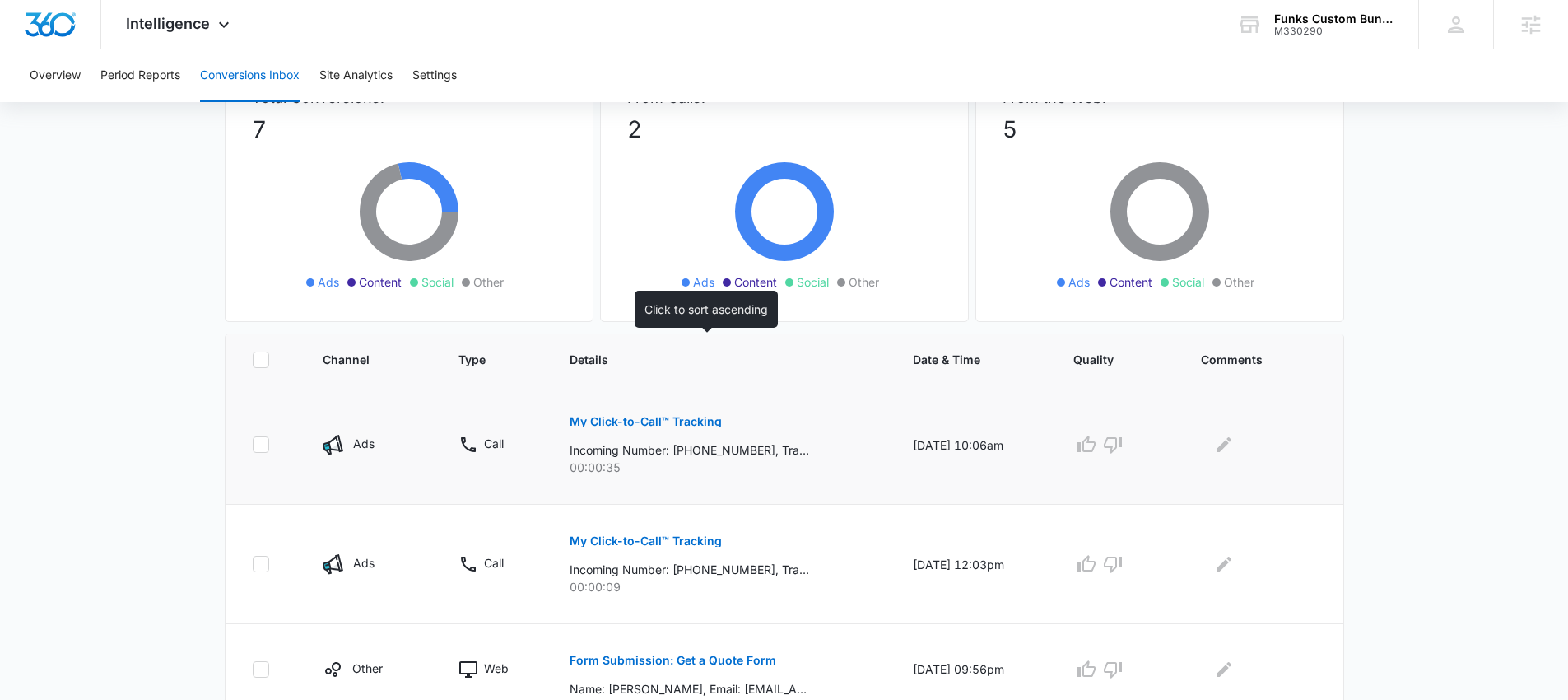
scroll to position [317, 0]
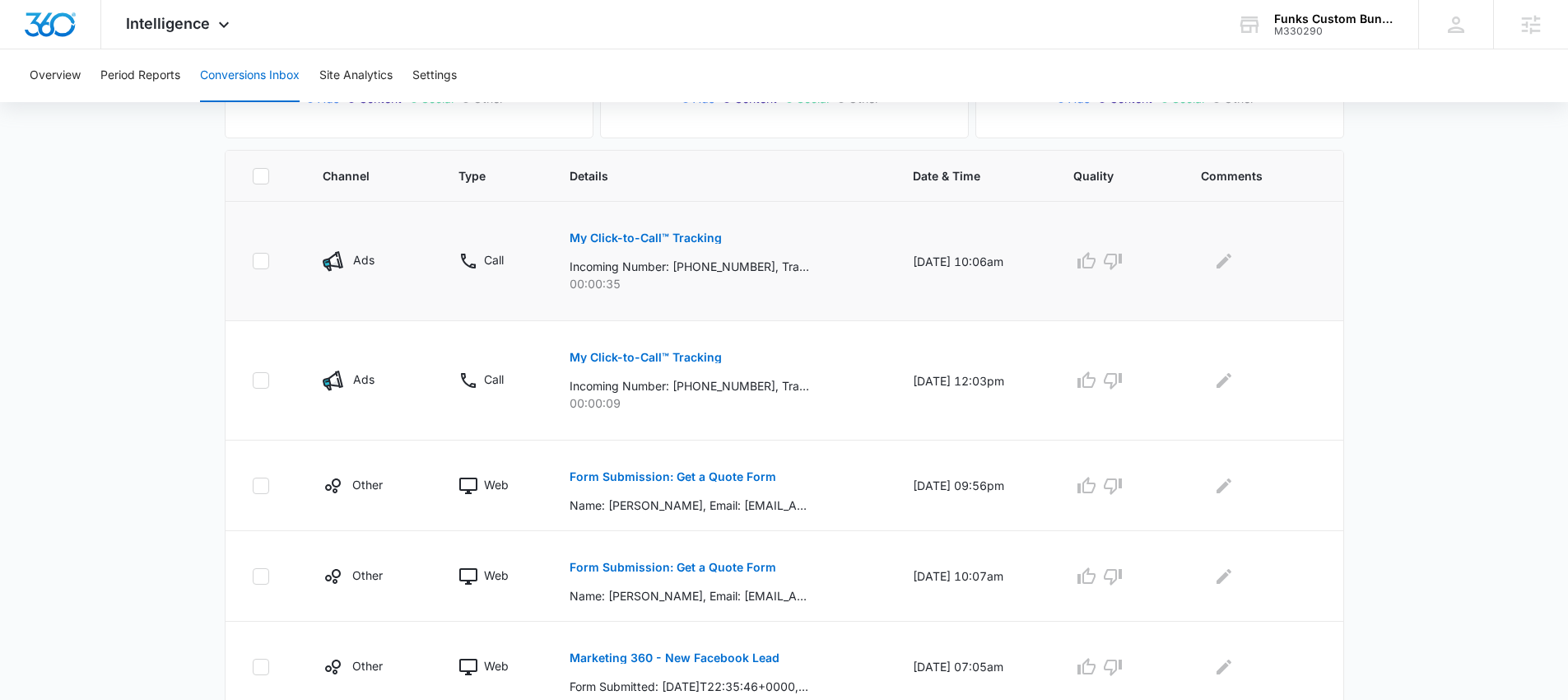
click at [619, 230] on button "My Click-to-Call™ Tracking" at bounding box center [646, 238] width 152 height 39
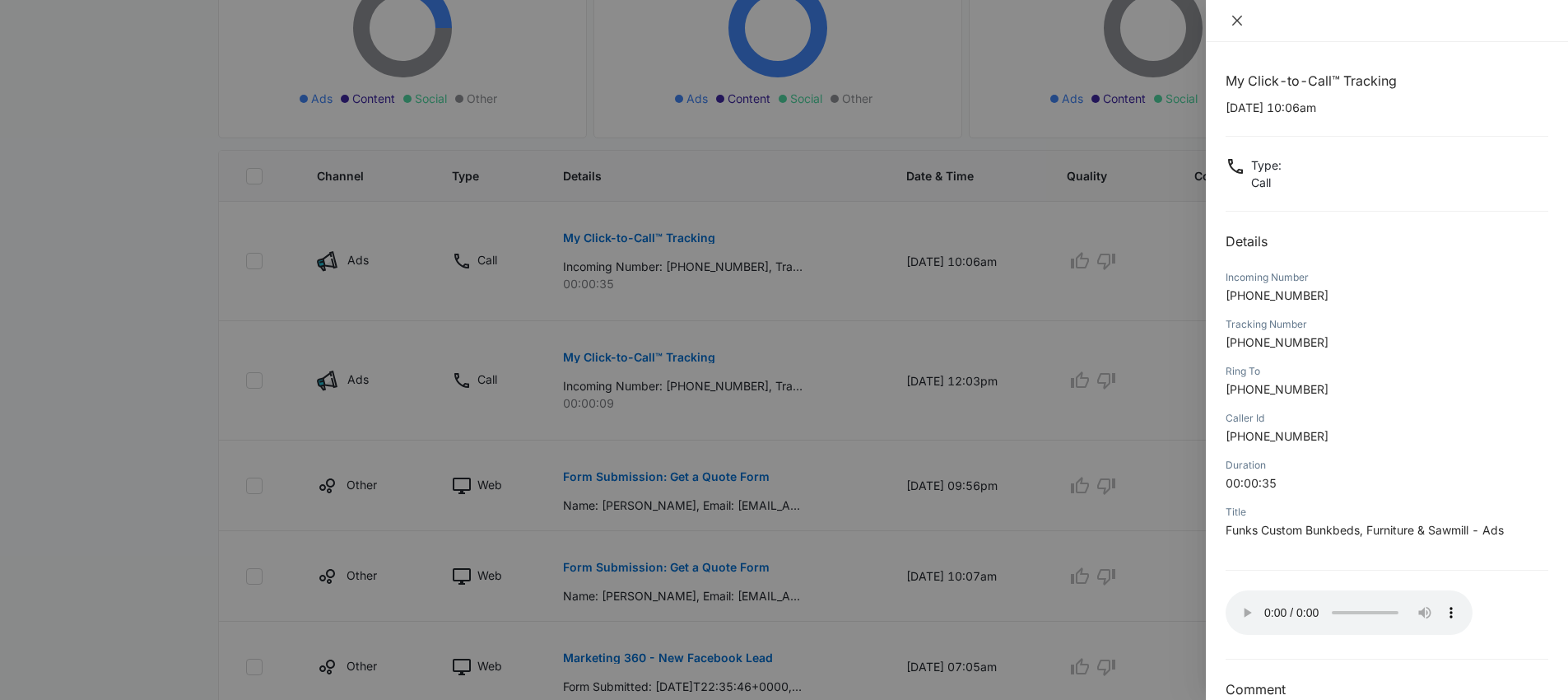
click at [1234, 14] on icon "close" at bounding box center [1237, 20] width 13 height 13
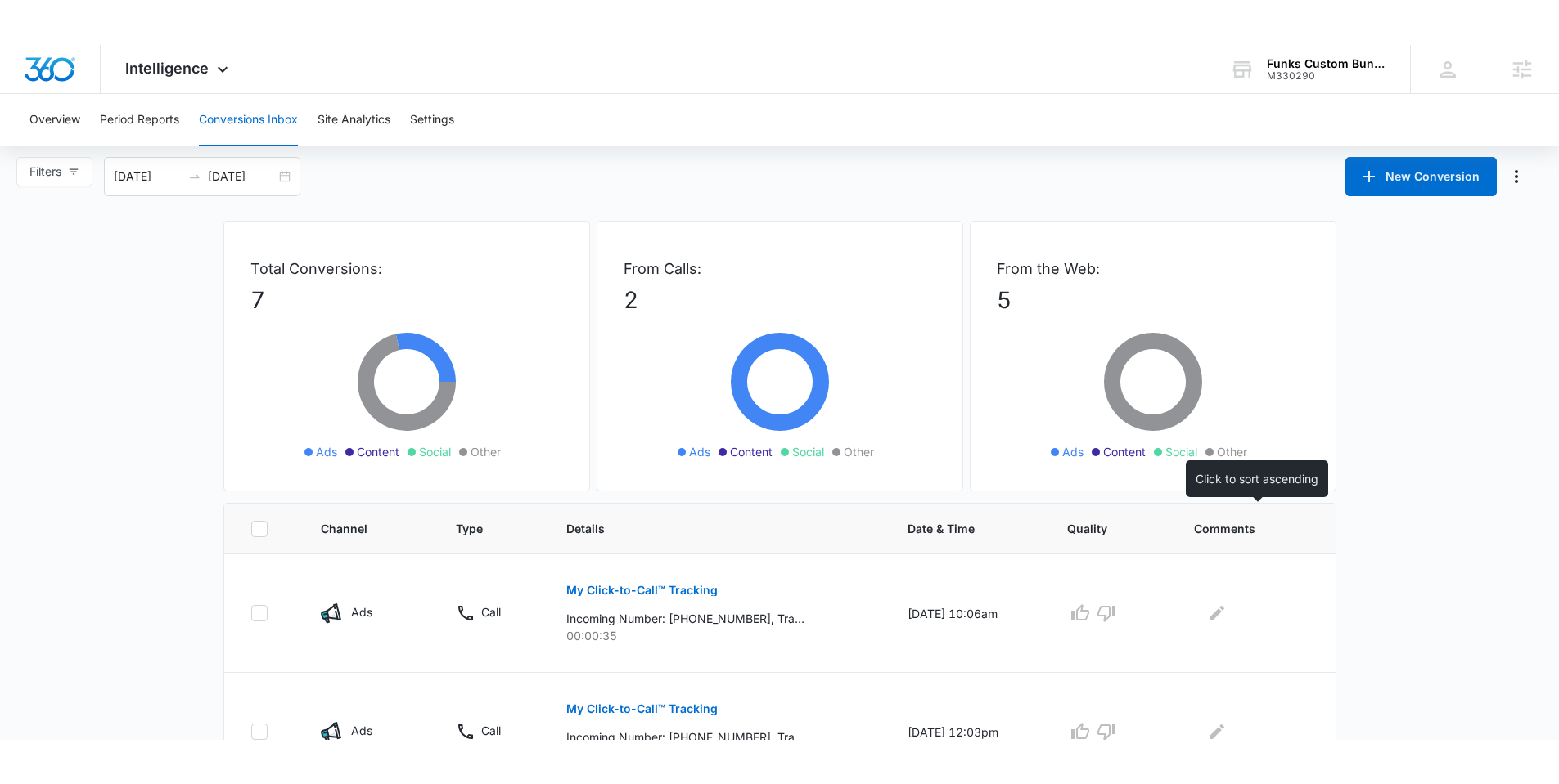
scroll to position [0, 0]
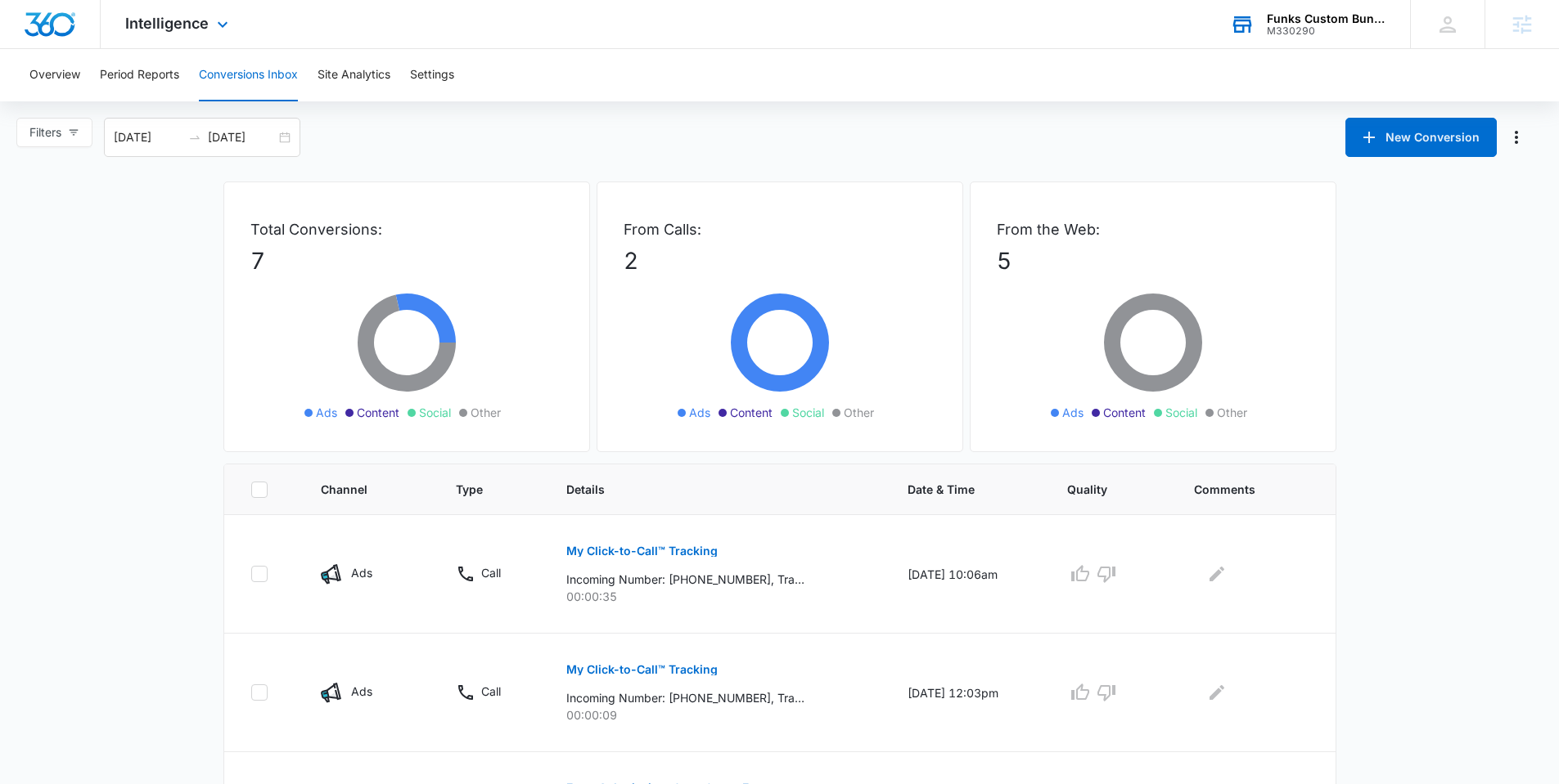
click at [1324, 26] on div "M330290" at bounding box center [1326, 31] width 120 height 12
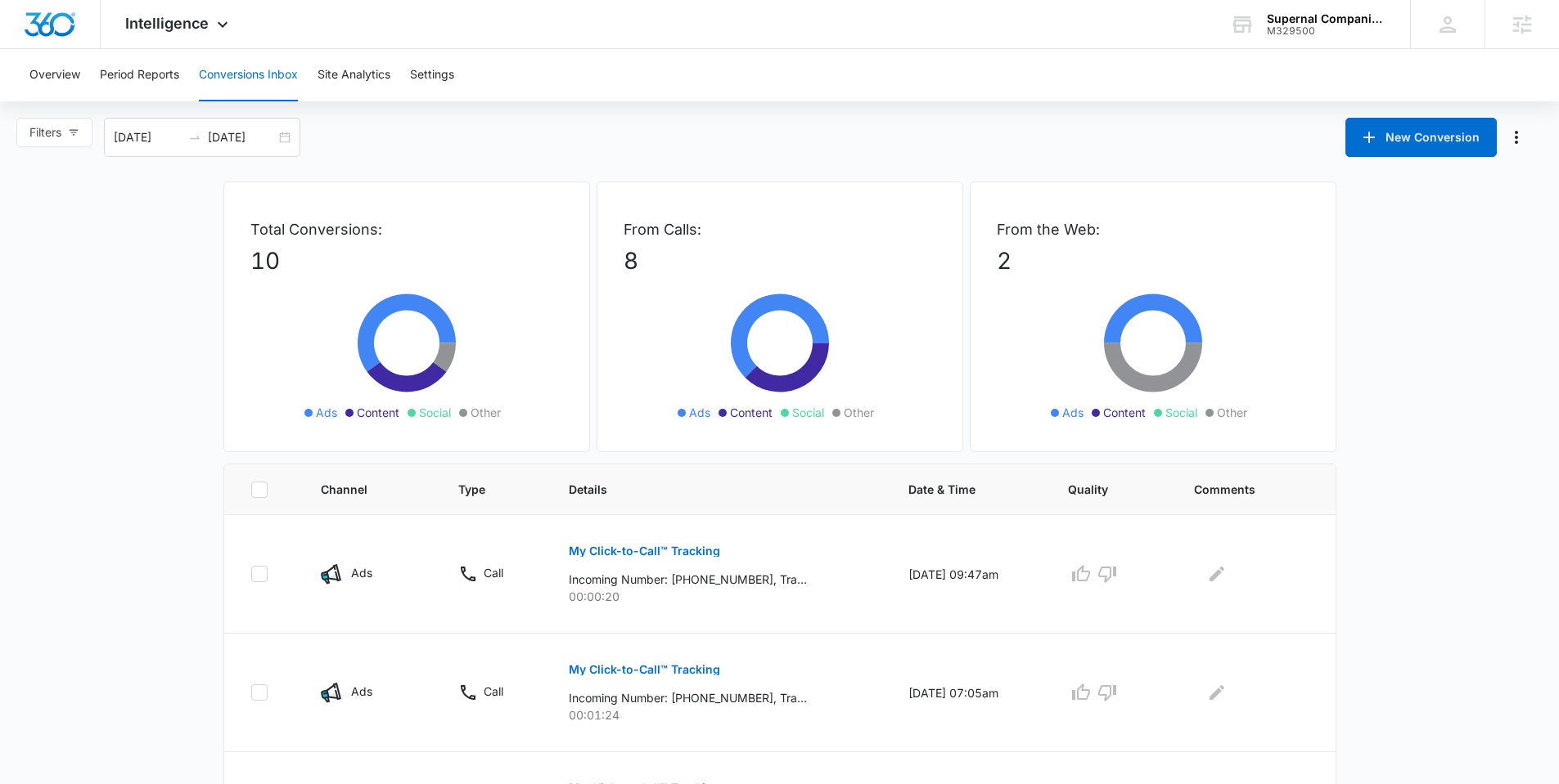
click at [266, 76] on button "Conversions Inbox" at bounding box center [249, 74] width 99 height 52
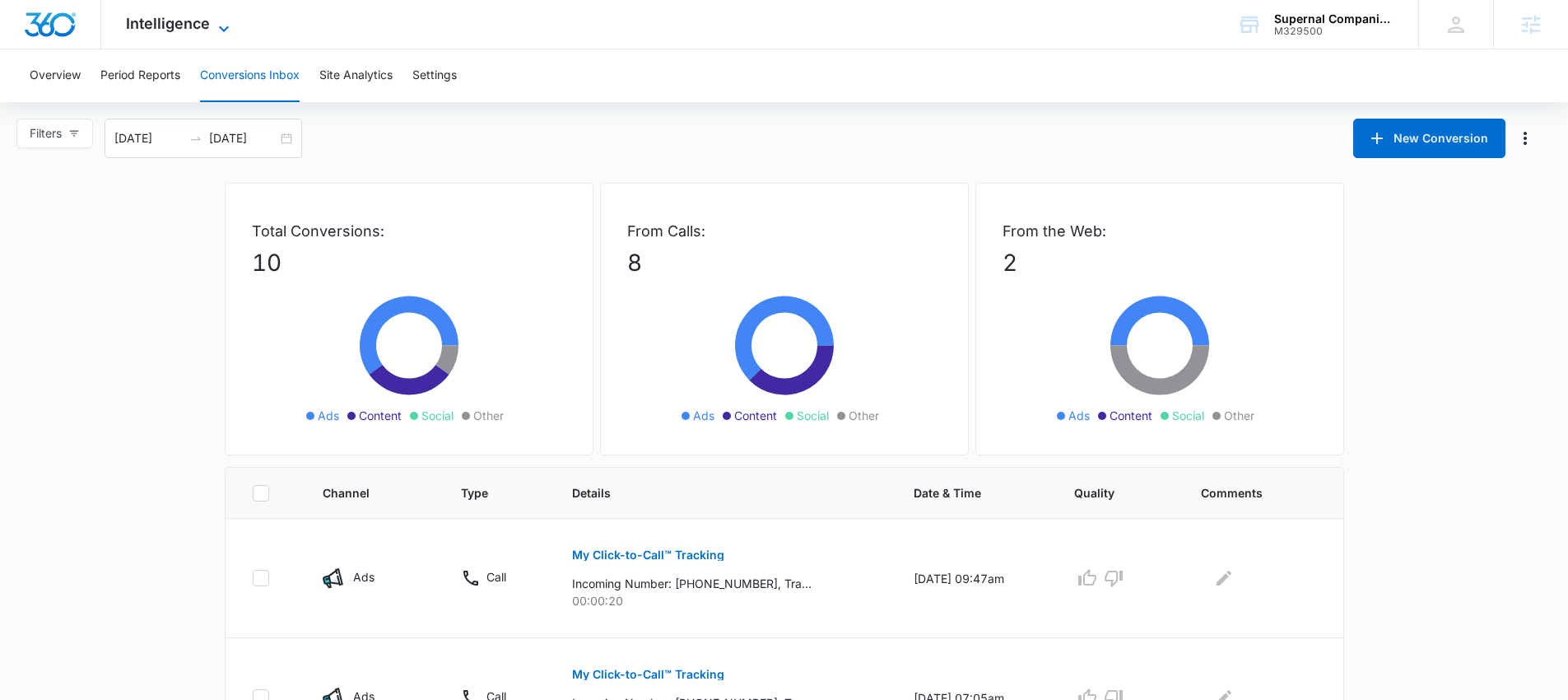
click at [193, 30] on span "Intelligence" at bounding box center [167, 23] width 84 height 17
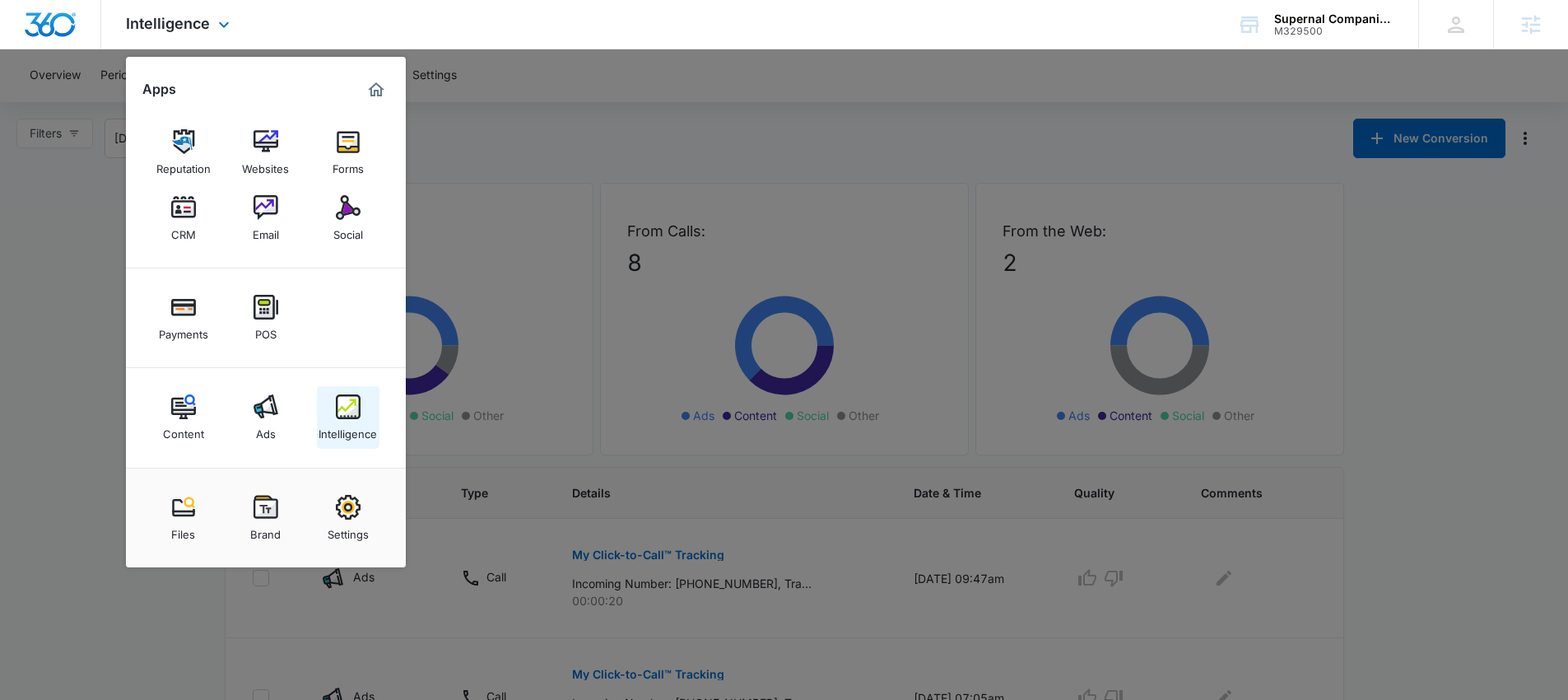
click at [358, 422] on div "Intelligence" at bounding box center [348, 429] width 59 height 21
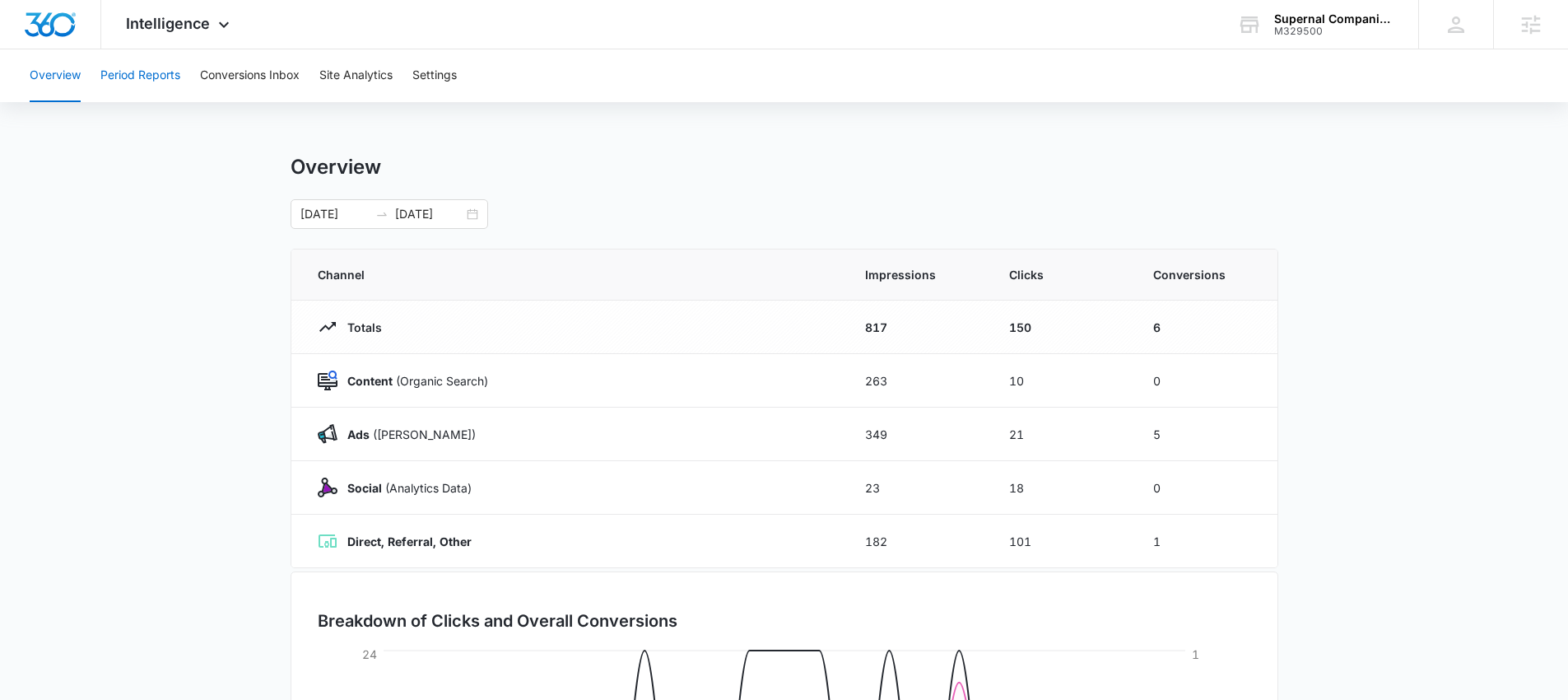
click at [149, 74] on button "Period Reports" at bounding box center [141, 75] width 80 height 53
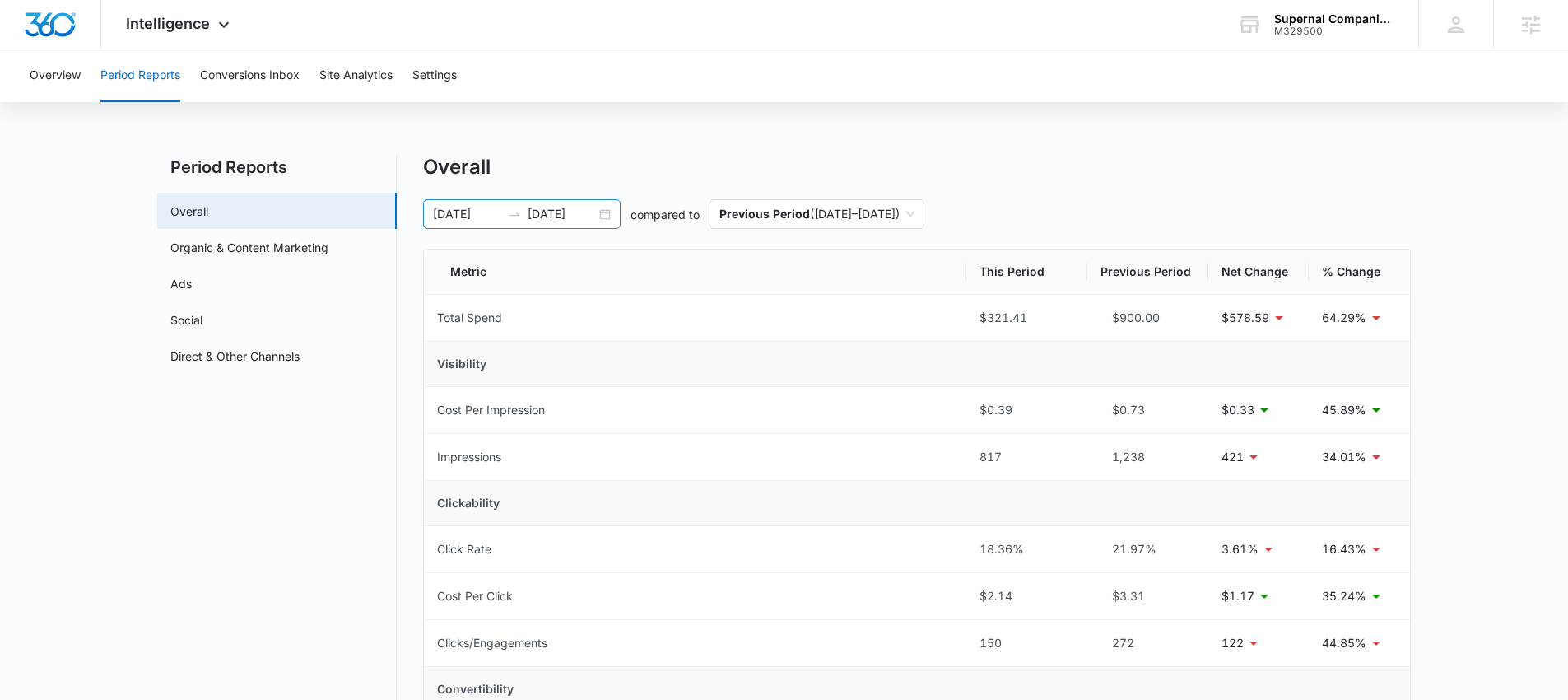
click at [610, 213] on div "08/05/2025 08/27/2025" at bounding box center [522, 214] width 198 height 29
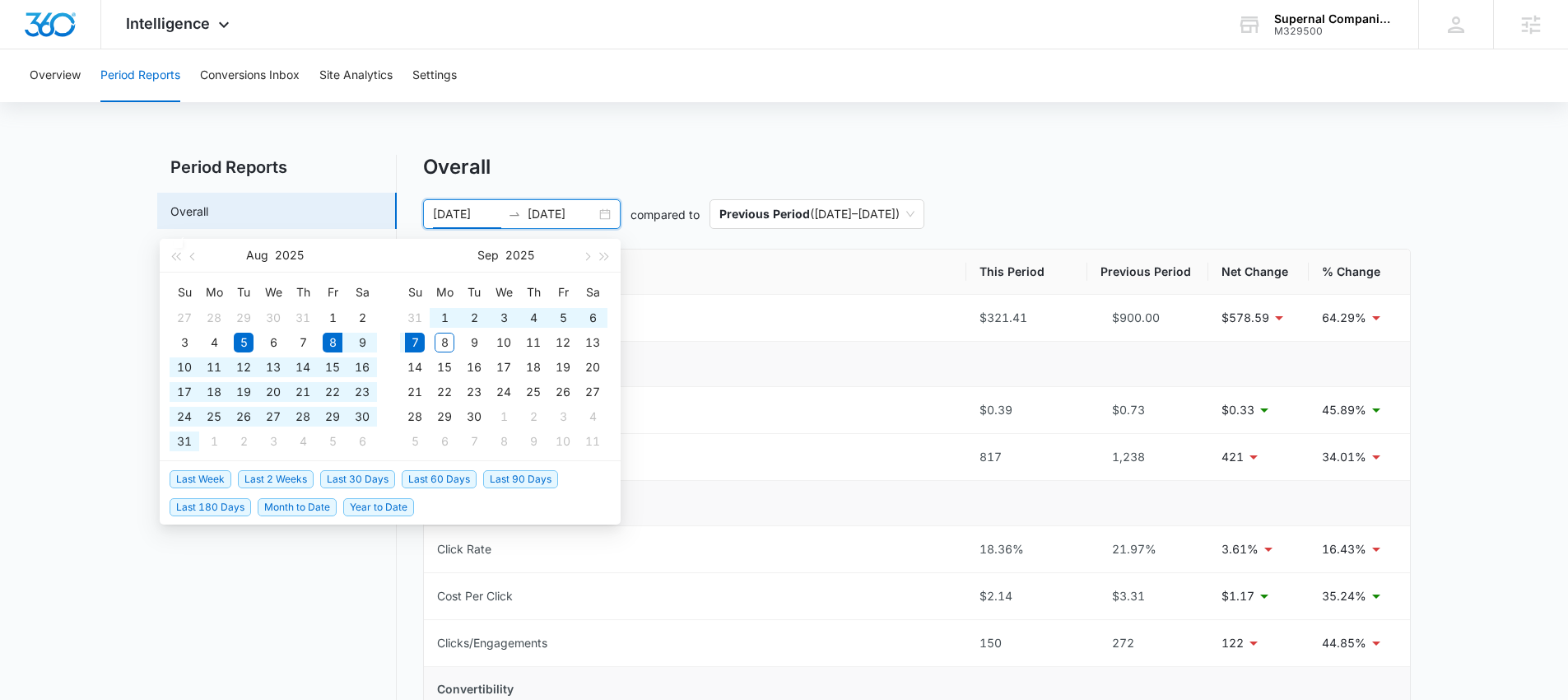
click at [365, 477] on span "Last 30 Days" at bounding box center [358, 479] width 75 height 18
type input "08/08/2025"
type input "09/07/2025"
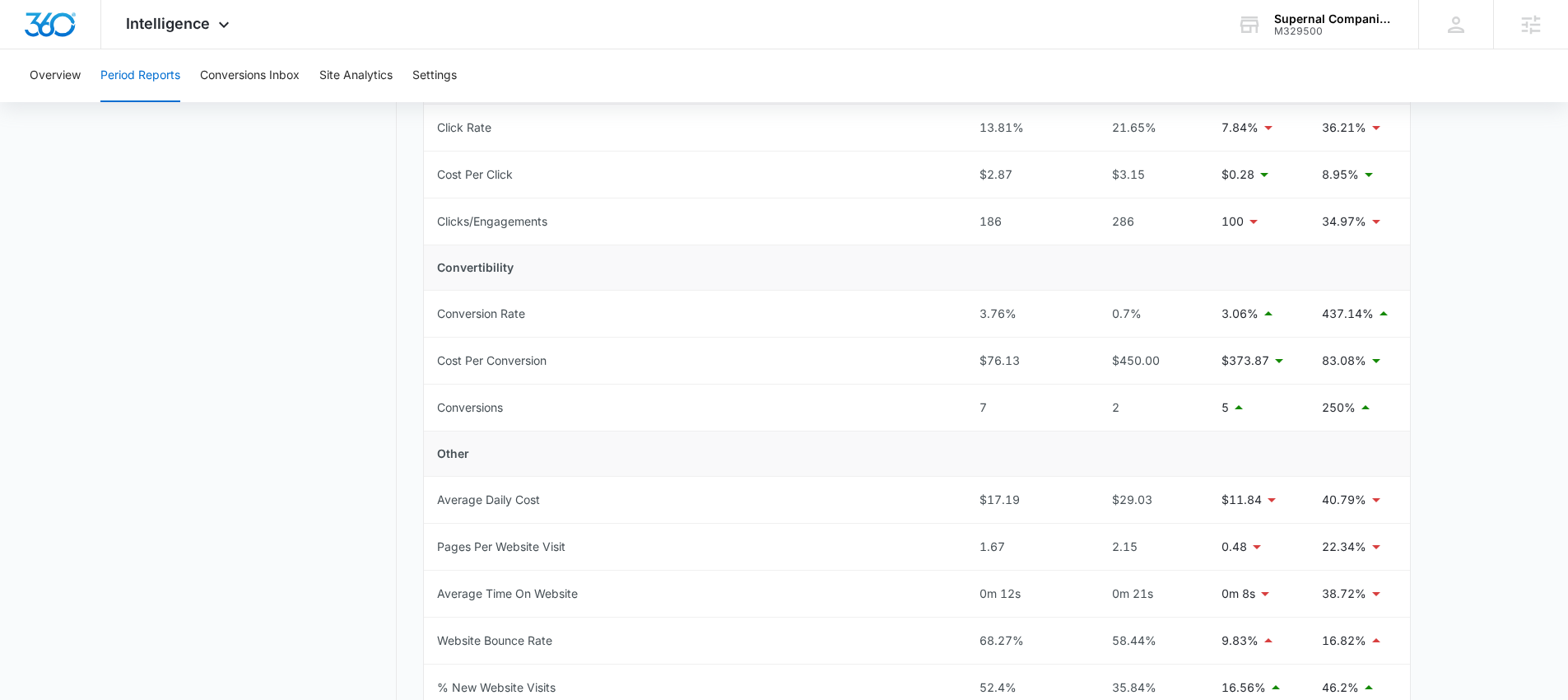
scroll to position [404, 0]
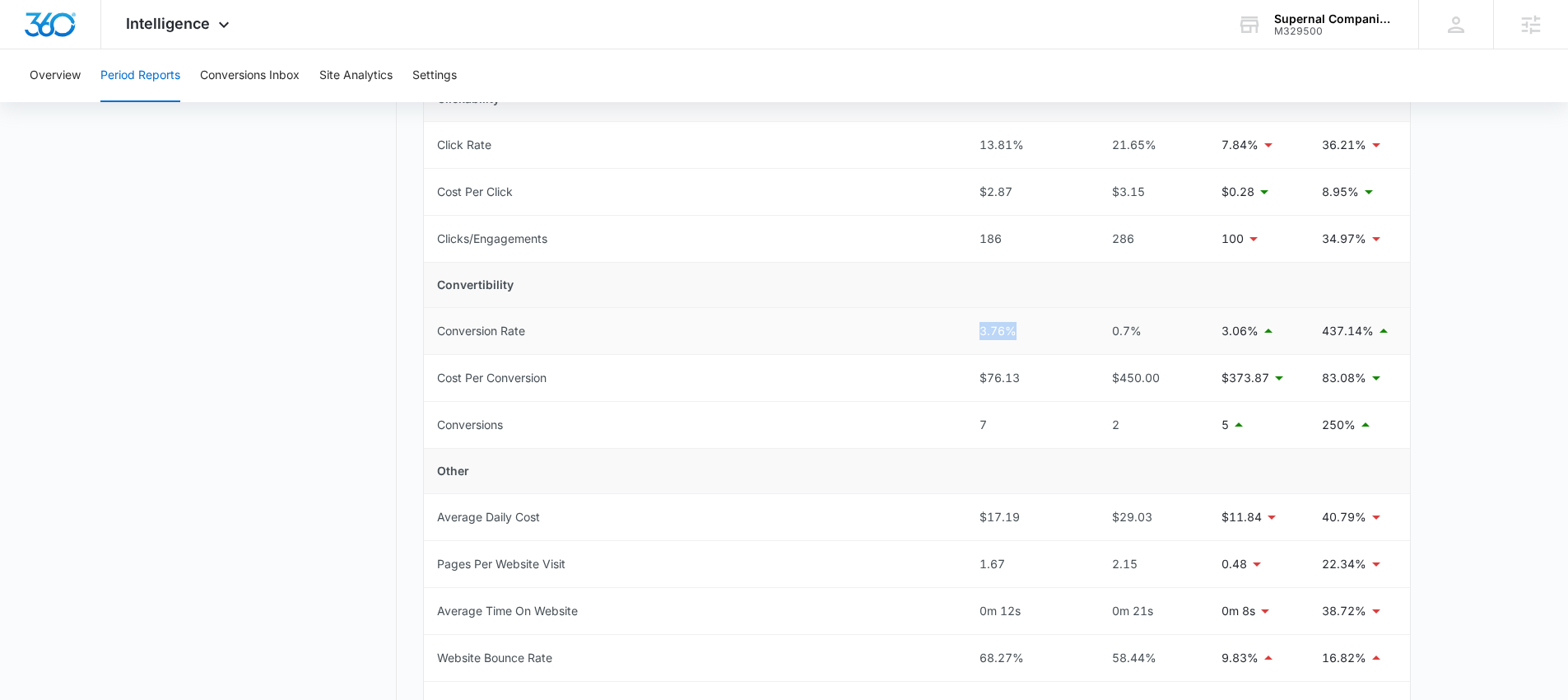
drag, startPoint x: 973, startPoint y: 330, endPoint x: 1018, endPoint y: 331, distance: 45.0
click at [1019, 331] on td "3.76%" at bounding box center [1027, 331] width 121 height 47
click at [1053, 330] on div "3.76%" at bounding box center [1027, 330] width 94 height 18
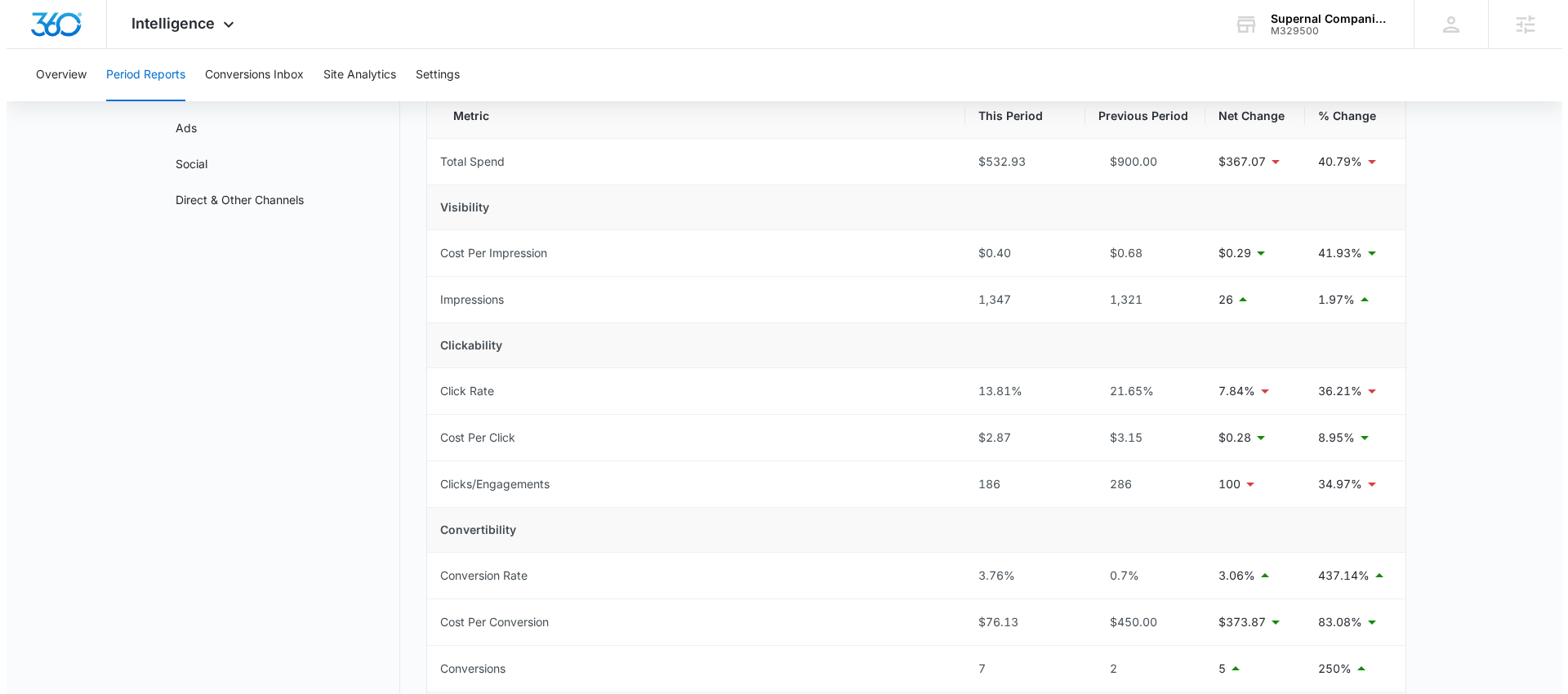
scroll to position [0, 0]
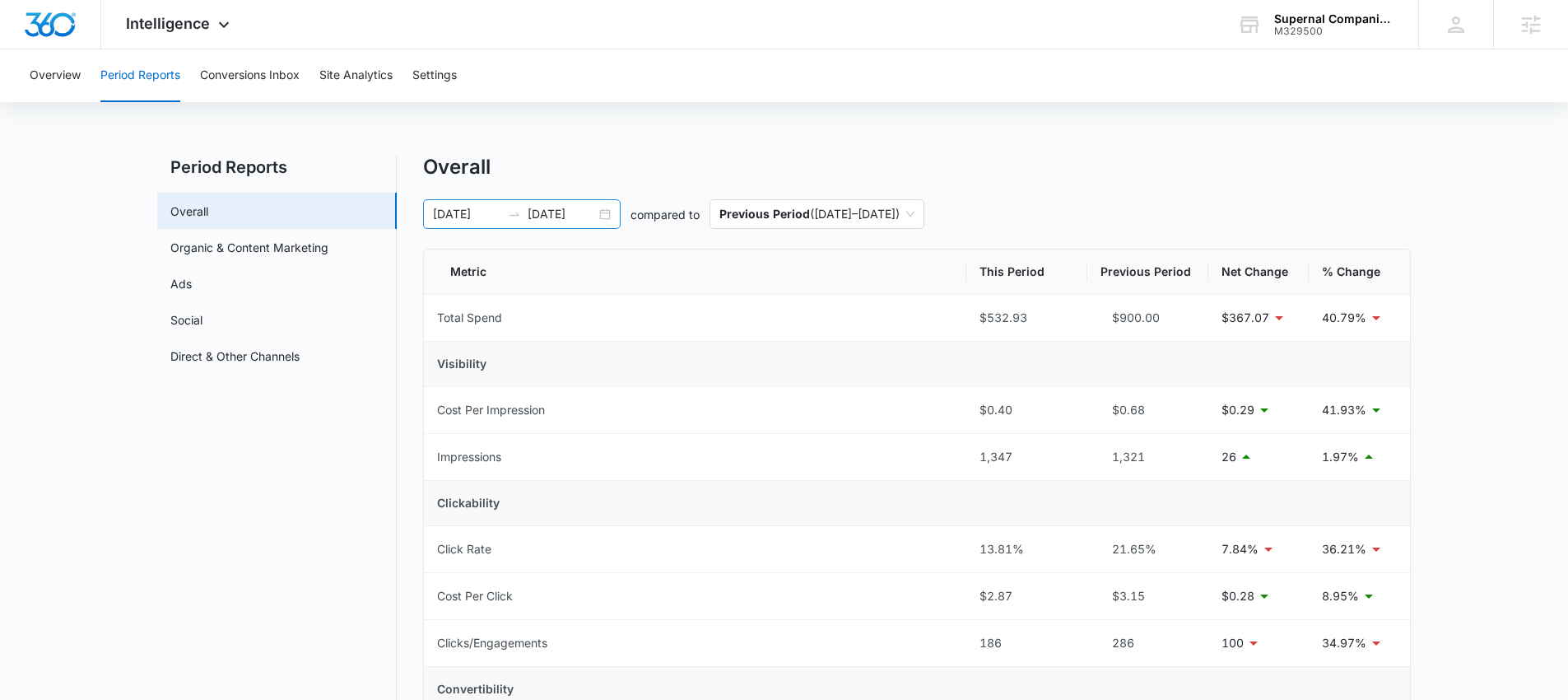
click at [605, 209] on div "08/08/2025 09/07/2025" at bounding box center [522, 214] width 198 height 29
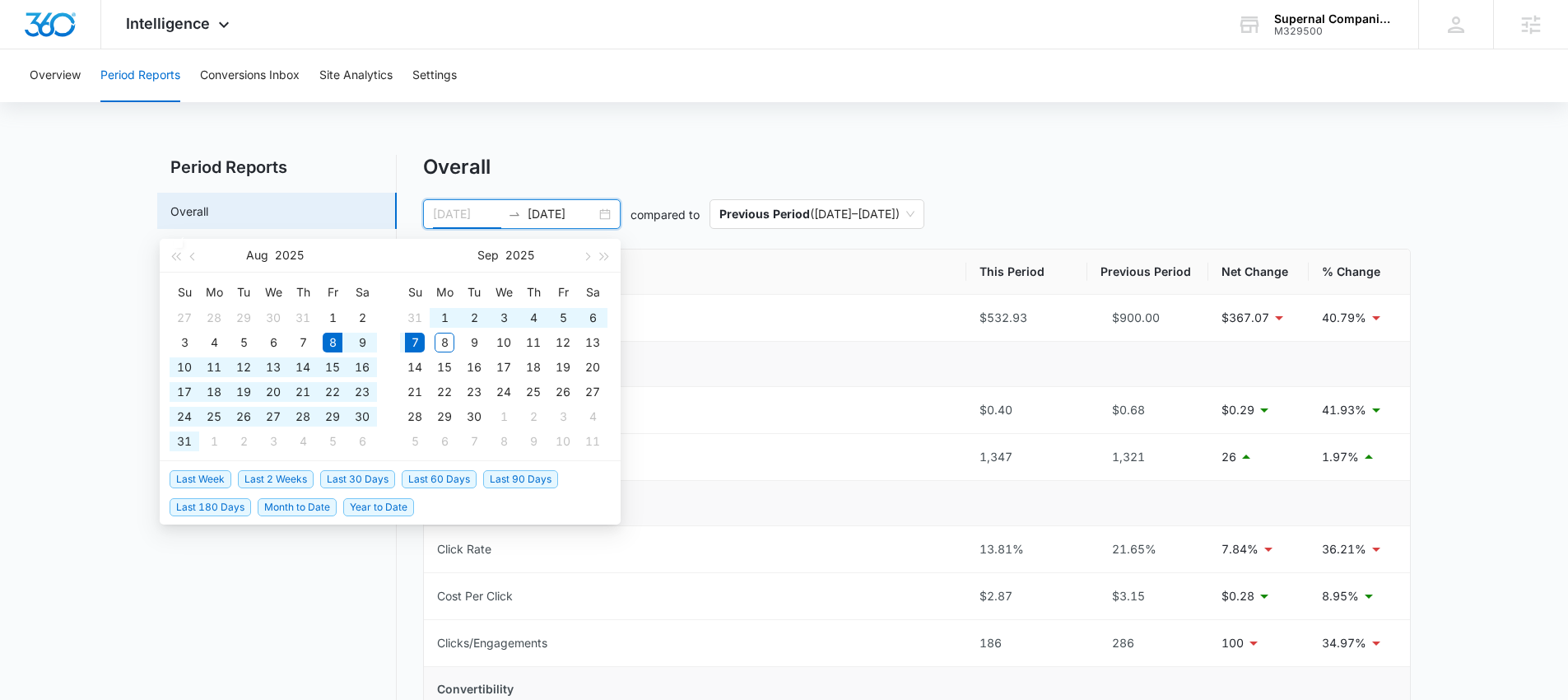
type input "08/08/2025"
click at [373, 476] on span "Last 30 Days" at bounding box center [358, 479] width 75 height 18
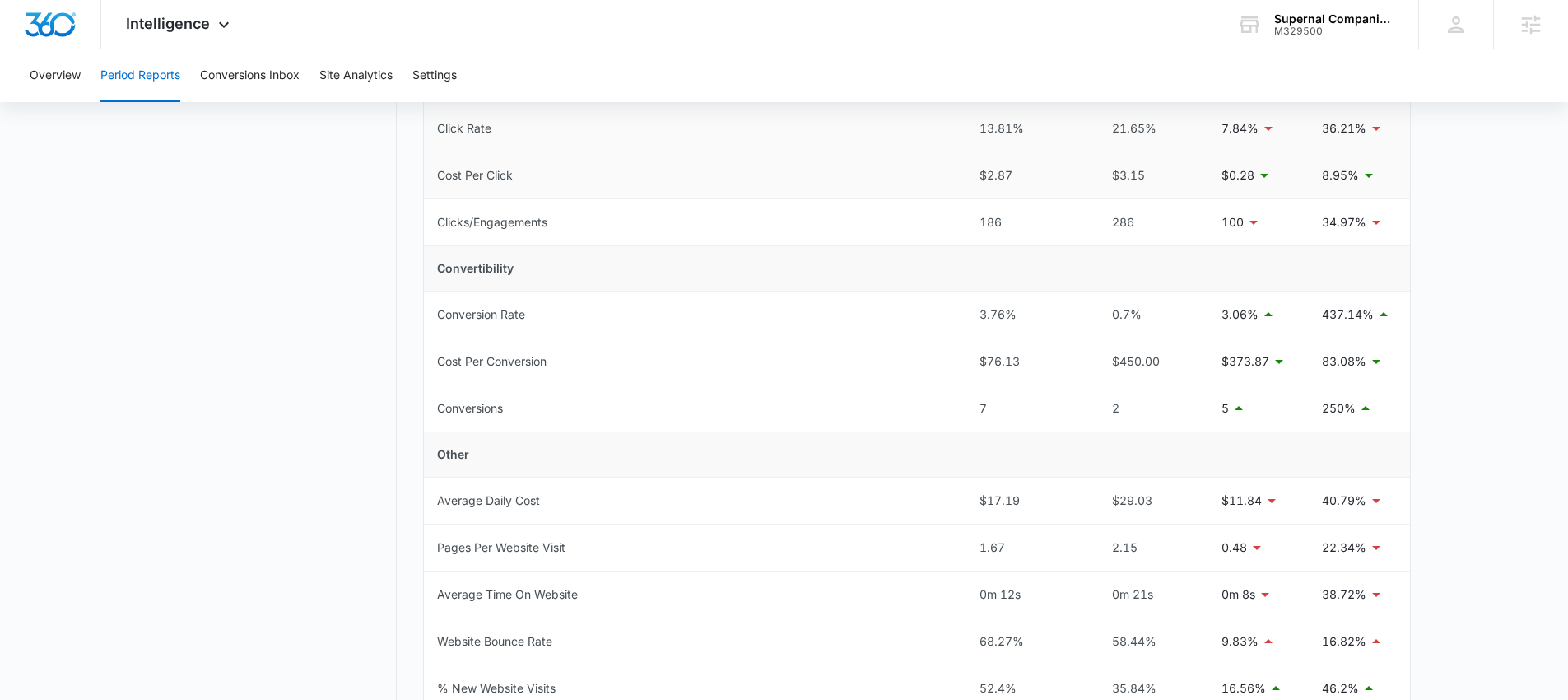
scroll to position [419, 0]
drag, startPoint x: 977, startPoint y: 125, endPoint x: 1020, endPoint y: 126, distance: 43.0
click at [1020, 126] on td "13.81%" at bounding box center [1027, 129] width 121 height 47
click at [977, 128] on td "13.81%" at bounding box center [1027, 129] width 121 height 47
drag, startPoint x: 980, startPoint y: 129, endPoint x: 1018, endPoint y: 129, distance: 38.0
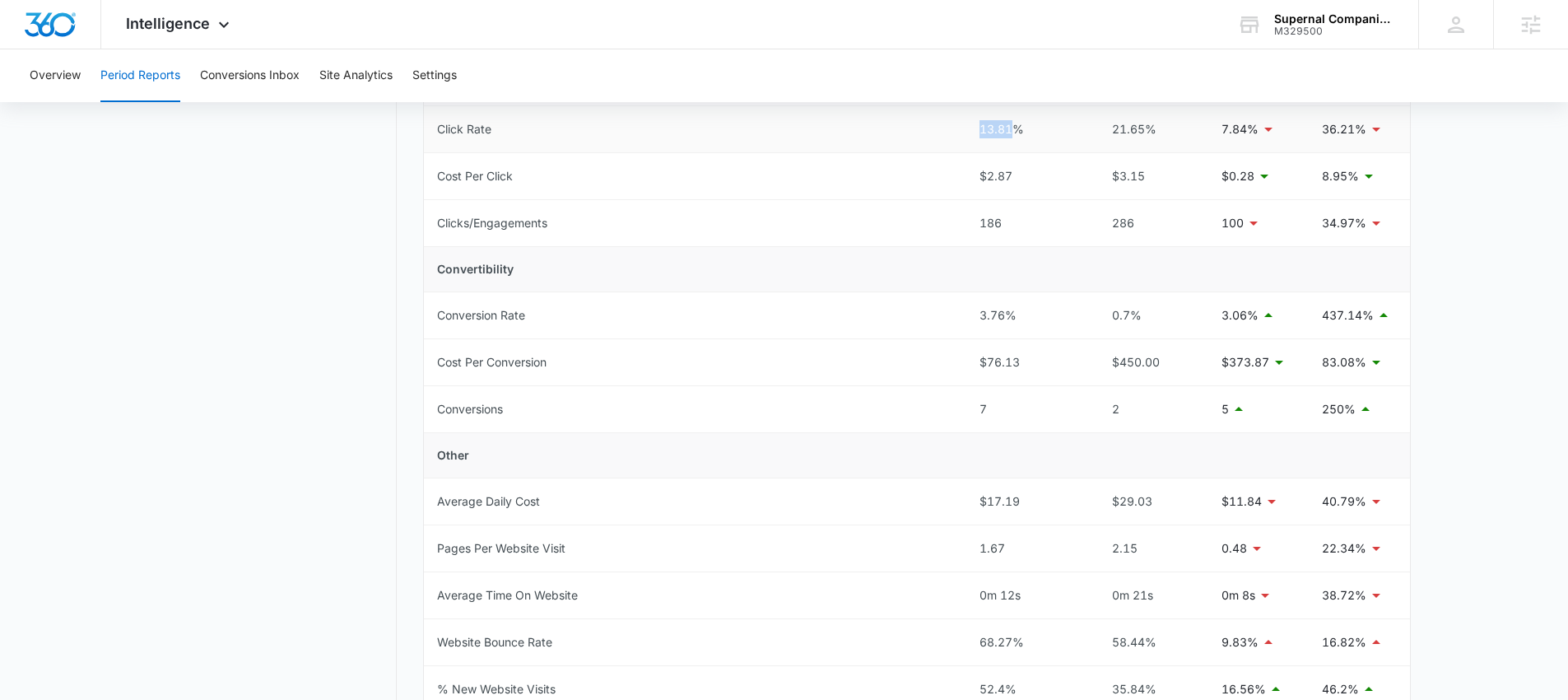
click at [1018, 129] on div "13.81%" at bounding box center [1027, 129] width 94 height 18
drag, startPoint x: 976, startPoint y: 314, endPoint x: 1012, endPoint y: 317, distance: 36.1
click at [1012, 317] on td "3.76%" at bounding box center [1027, 315] width 121 height 47
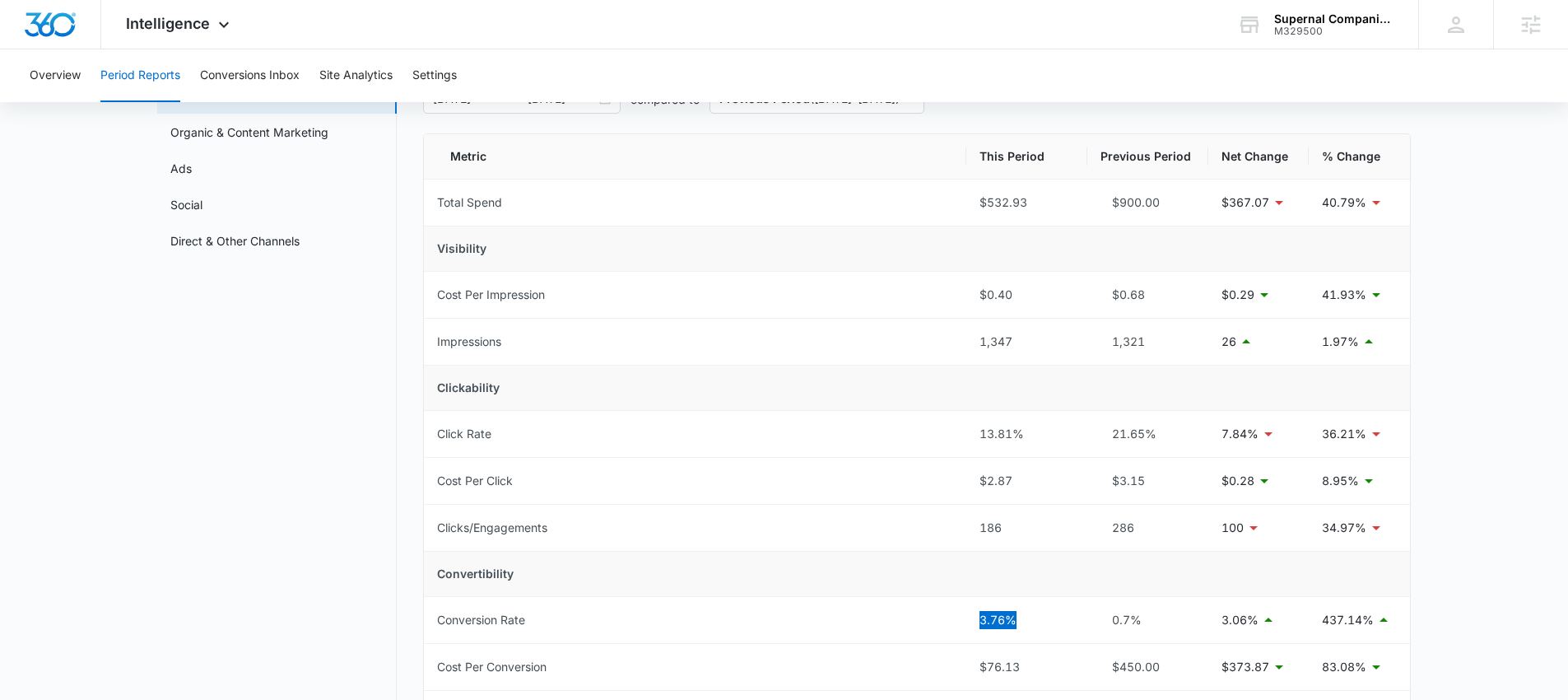
scroll to position [93, 0]
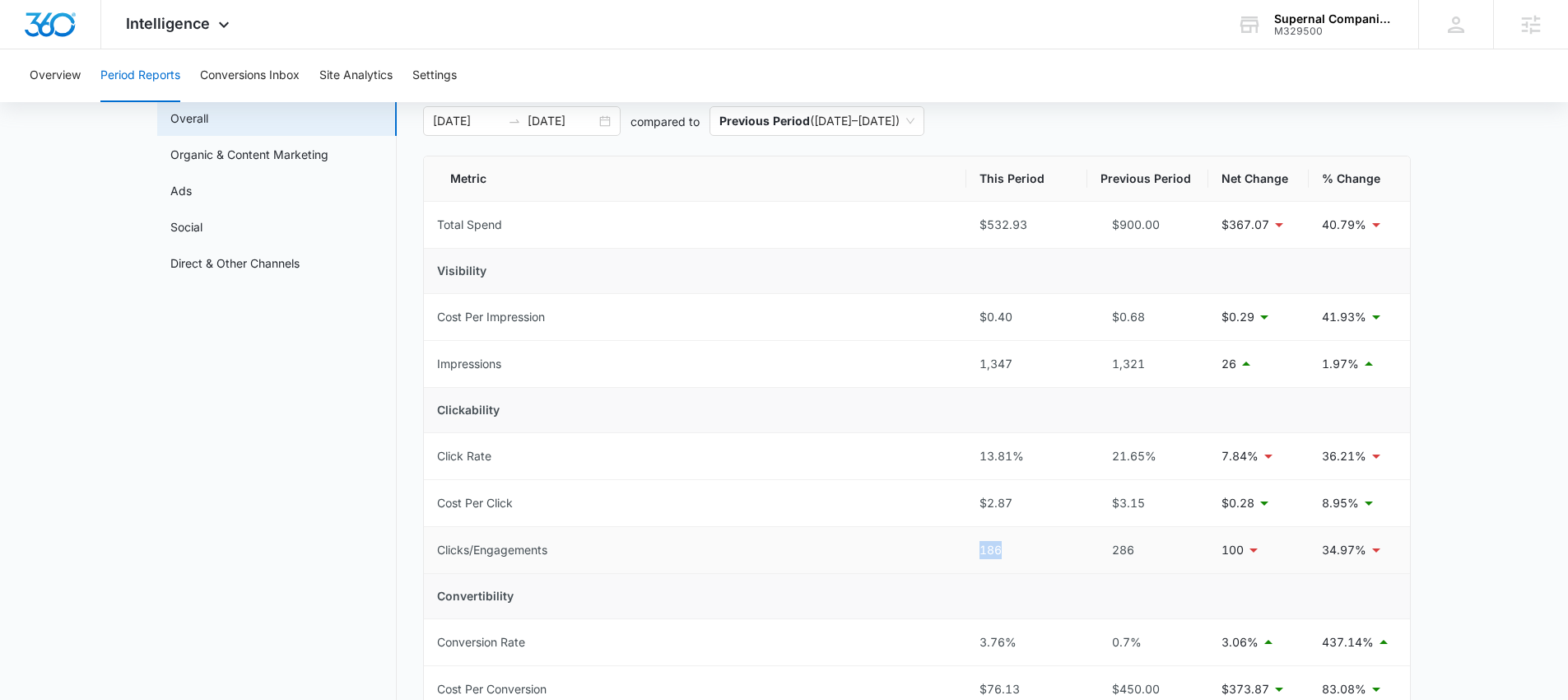
drag, startPoint x: 973, startPoint y: 547, endPoint x: 1024, endPoint y: 548, distance: 51.0
click at [1024, 548] on td "186" at bounding box center [1027, 550] width 121 height 47
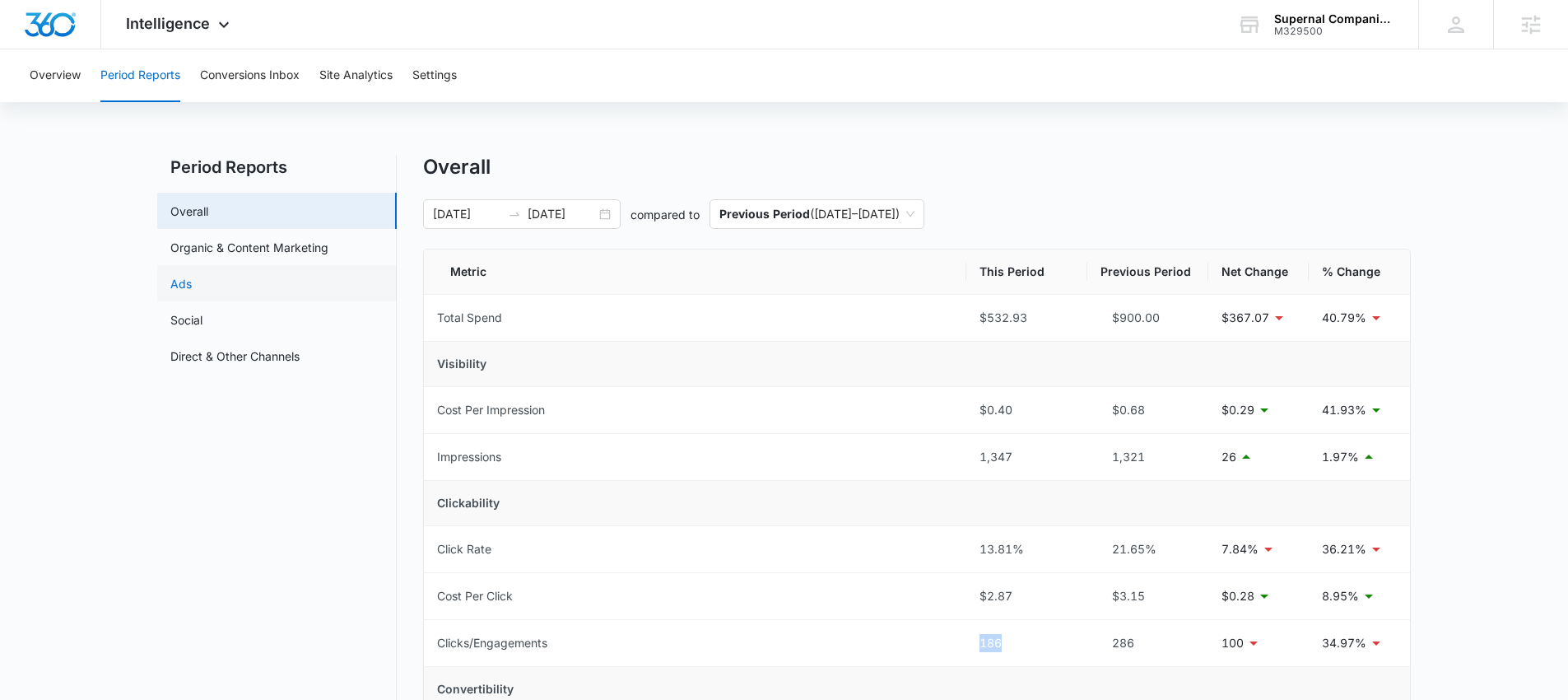
click at [185, 285] on link "Ads" at bounding box center [181, 283] width 21 height 17
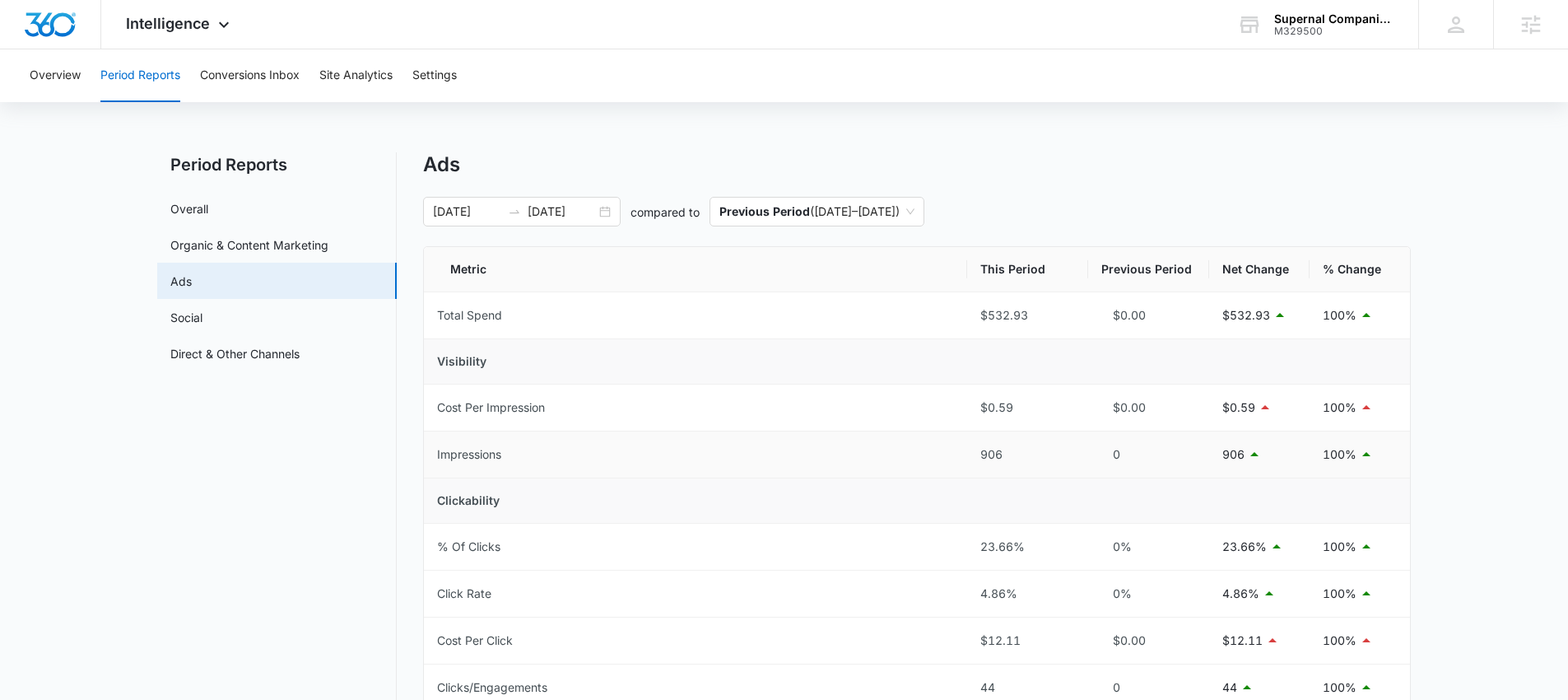
scroll to position [148, 0]
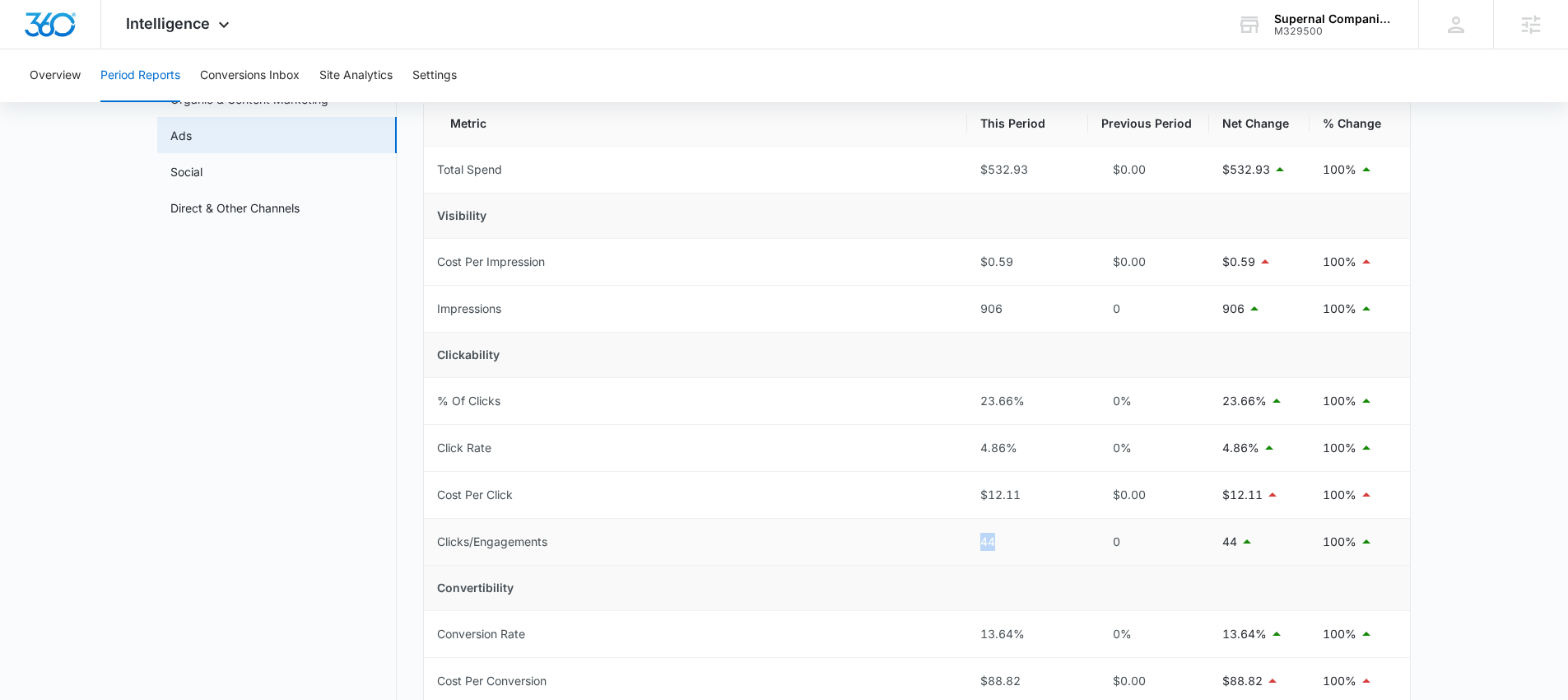
drag, startPoint x: 991, startPoint y: 541, endPoint x: 970, endPoint y: 540, distance: 21.0
click at [970, 540] on td "44" at bounding box center [1028, 541] width 121 height 47
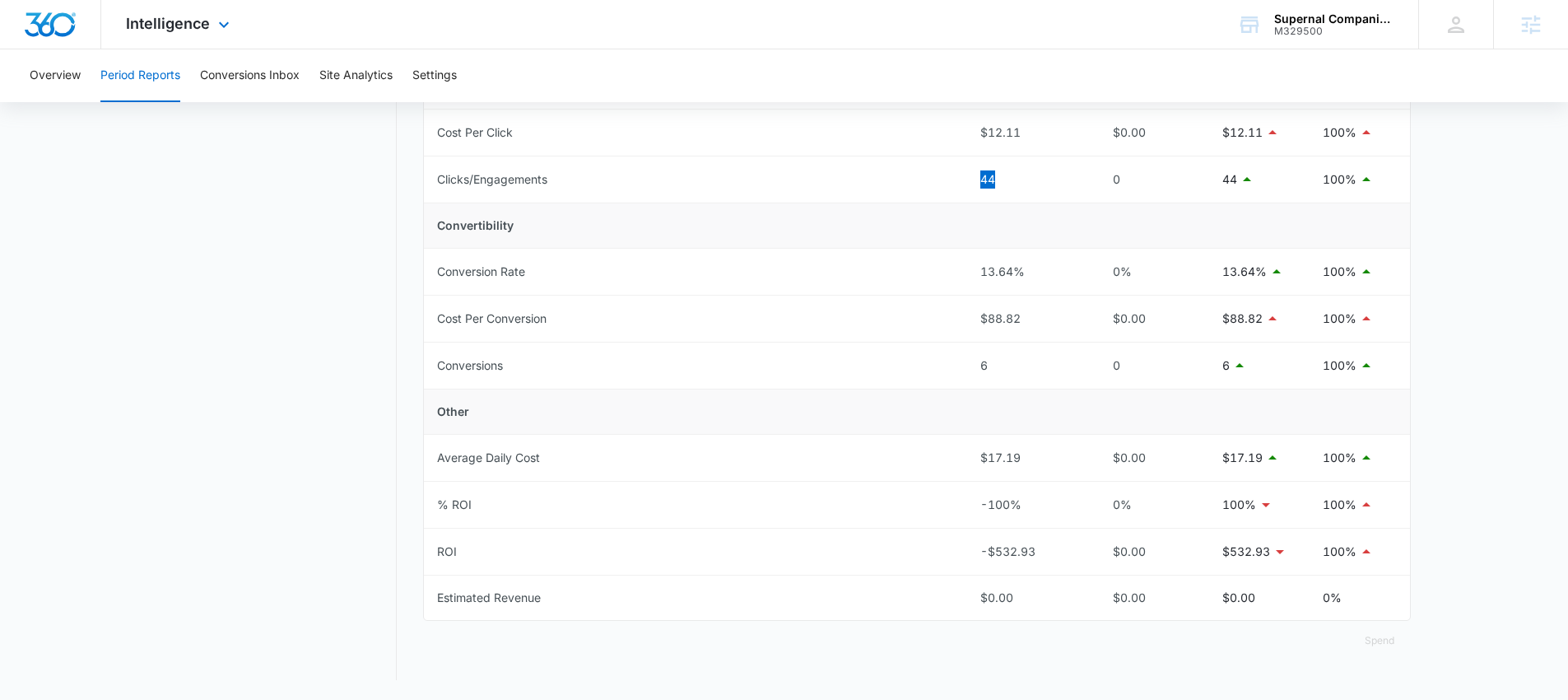
scroll to position [0, 0]
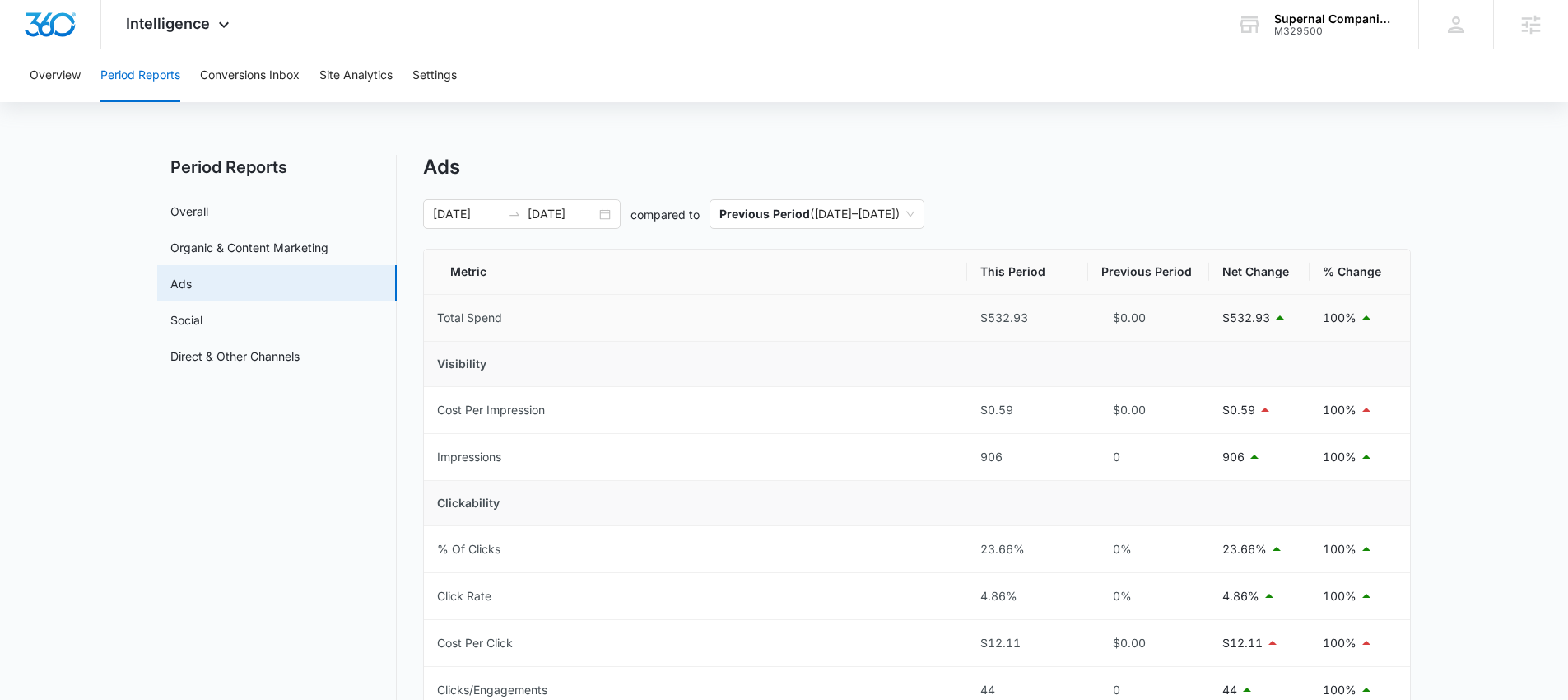
drag, startPoint x: 966, startPoint y: 316, endPoint x: 1113, endPoint y: 315, distance: 147.0
click at [1113, 315] on tr "Total Spend $532.93 $0.00 $532.93 100%" at bounding box center [916, 318] width 986 height 47
click at [1290, 23] on div "Supernal Companion Agency" at bounding box center [1334, 19] width 120 height 13
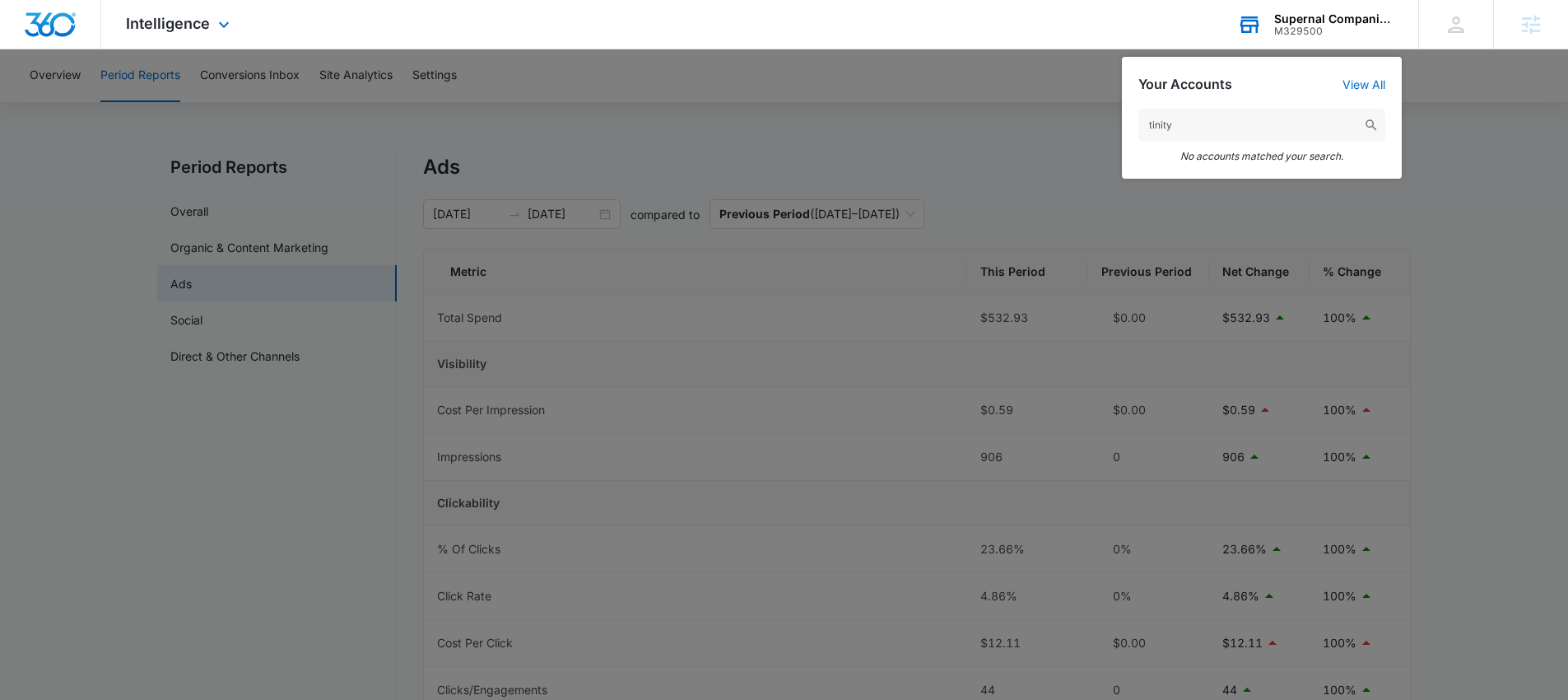
click at [1154, 125] on input "tinity" at bounding box center [1261, 125] width 247 height 33
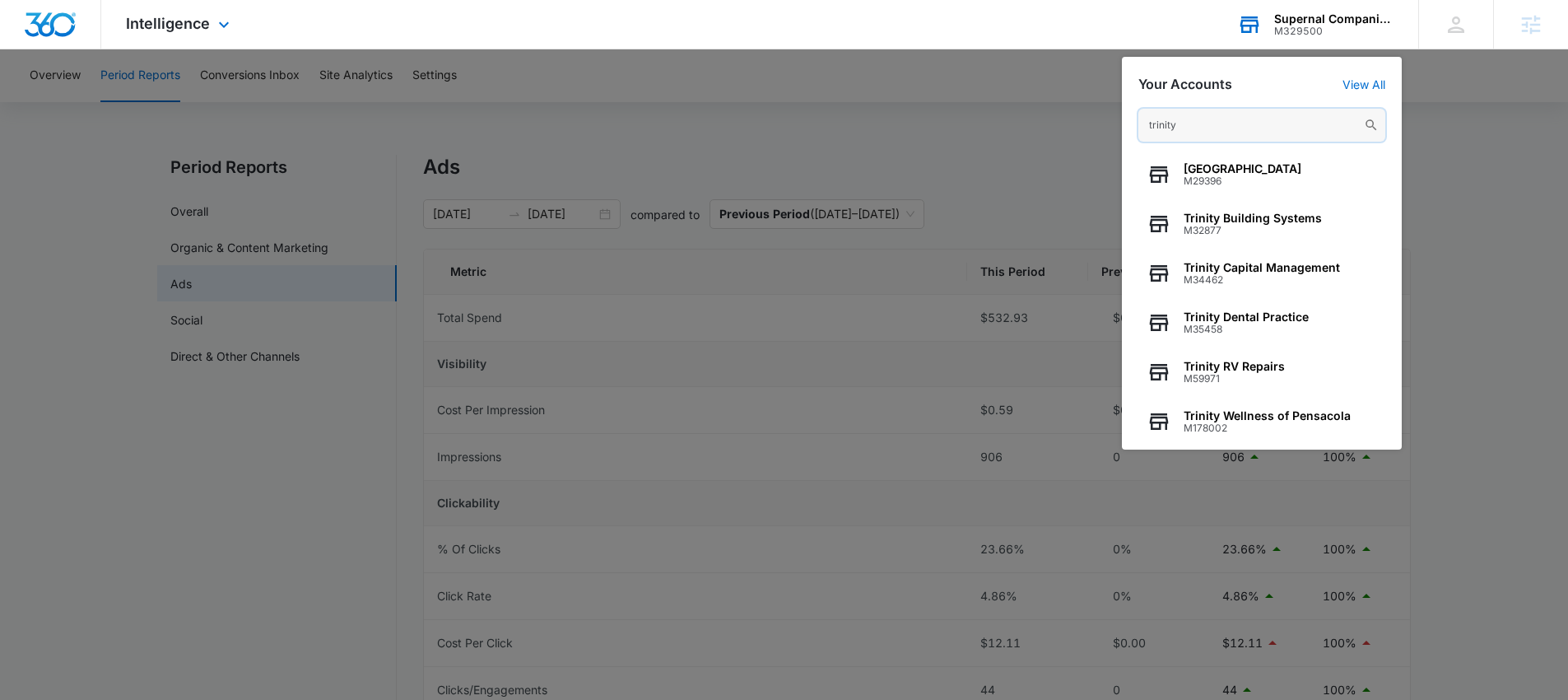
click at [1205, 125] on input "trinity" at bounding box center [1261, 125] width 247 height 33
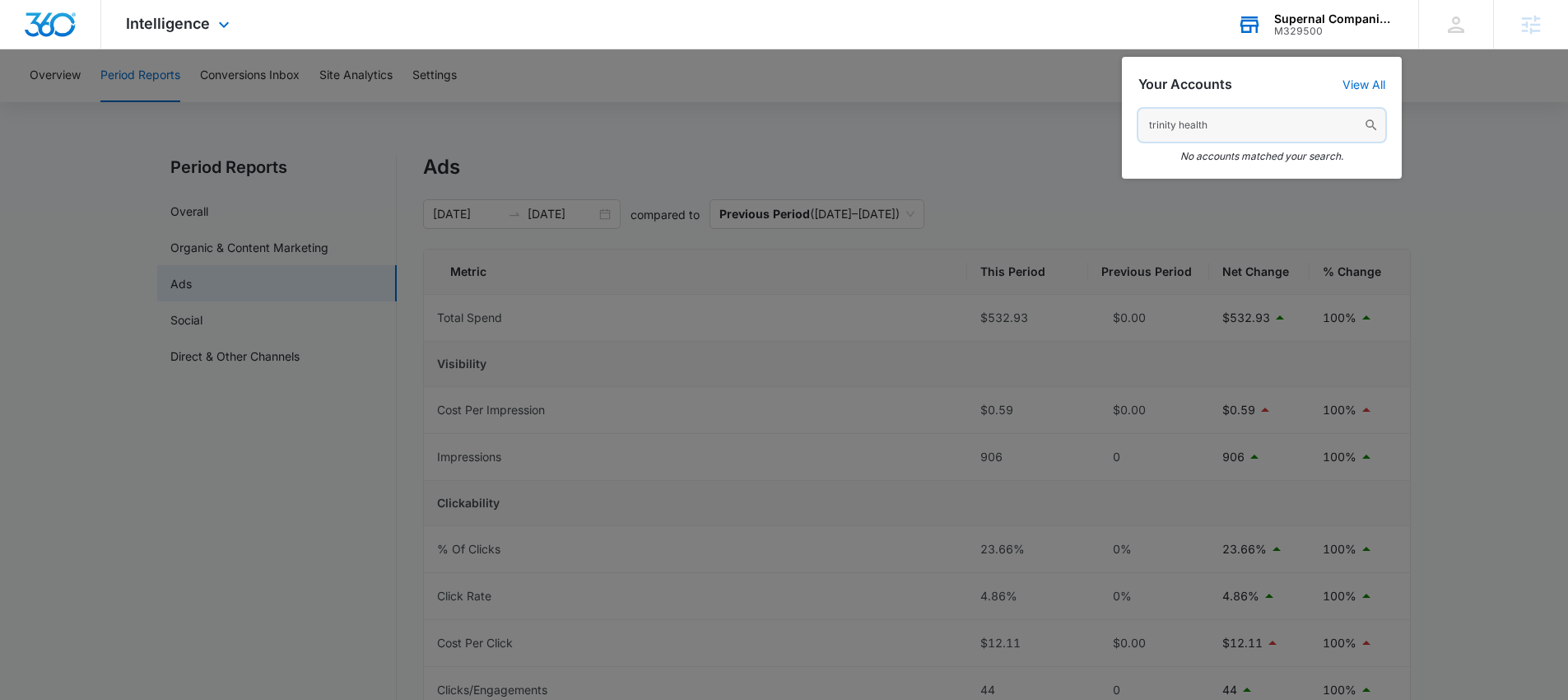
drag, startPoint x: 1219, startPoint y: 124, endPoint x: 1175, endPoint y: 122, distance: 44.0
click at [1175, 123] on input "trinity health" at bounding box center [1261, 125] width 247 height 33
type input "trinity"
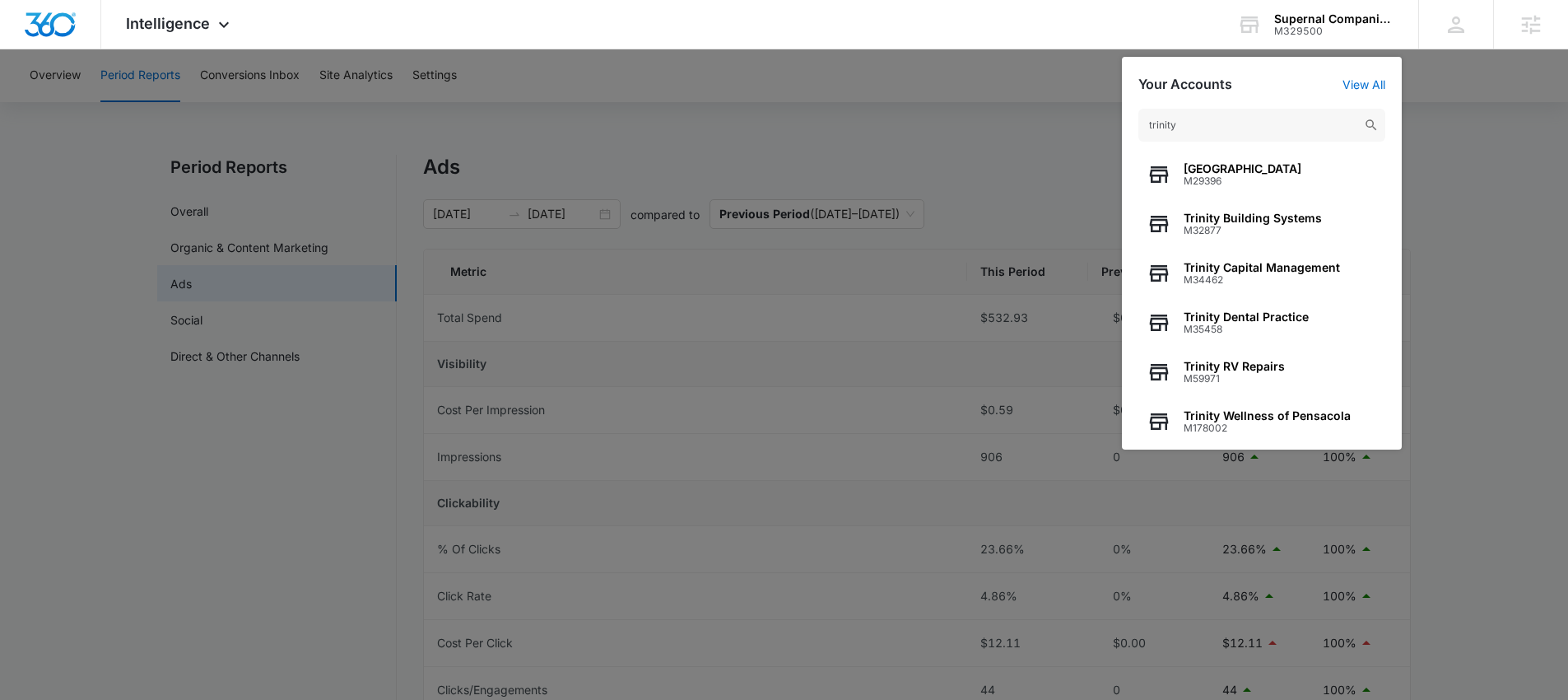
click at [1500, 212] on div at bounding box center [784, 350] width 1568 height 700
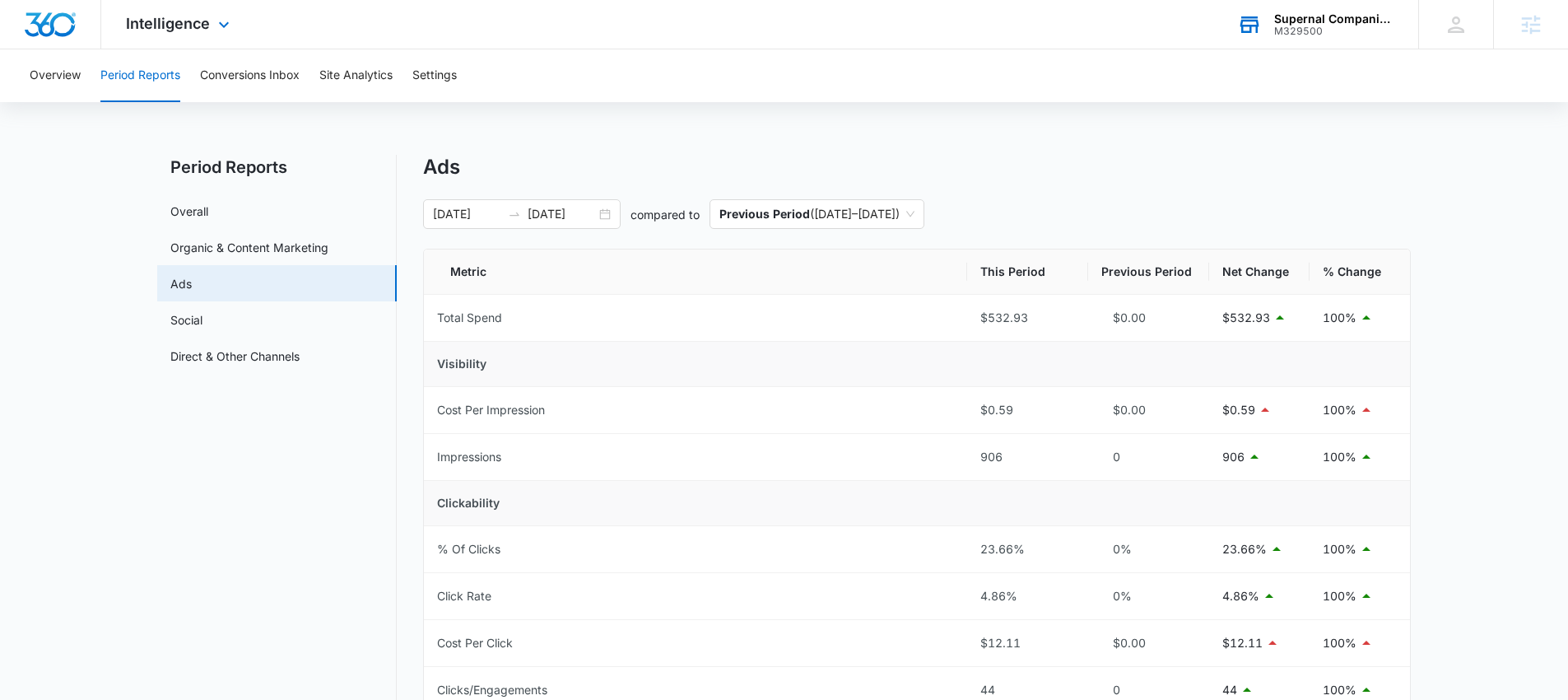
click at [1287, 19] on div "Supernal Companion Agency" at bounding box center [1334, 19] width 120 height 13
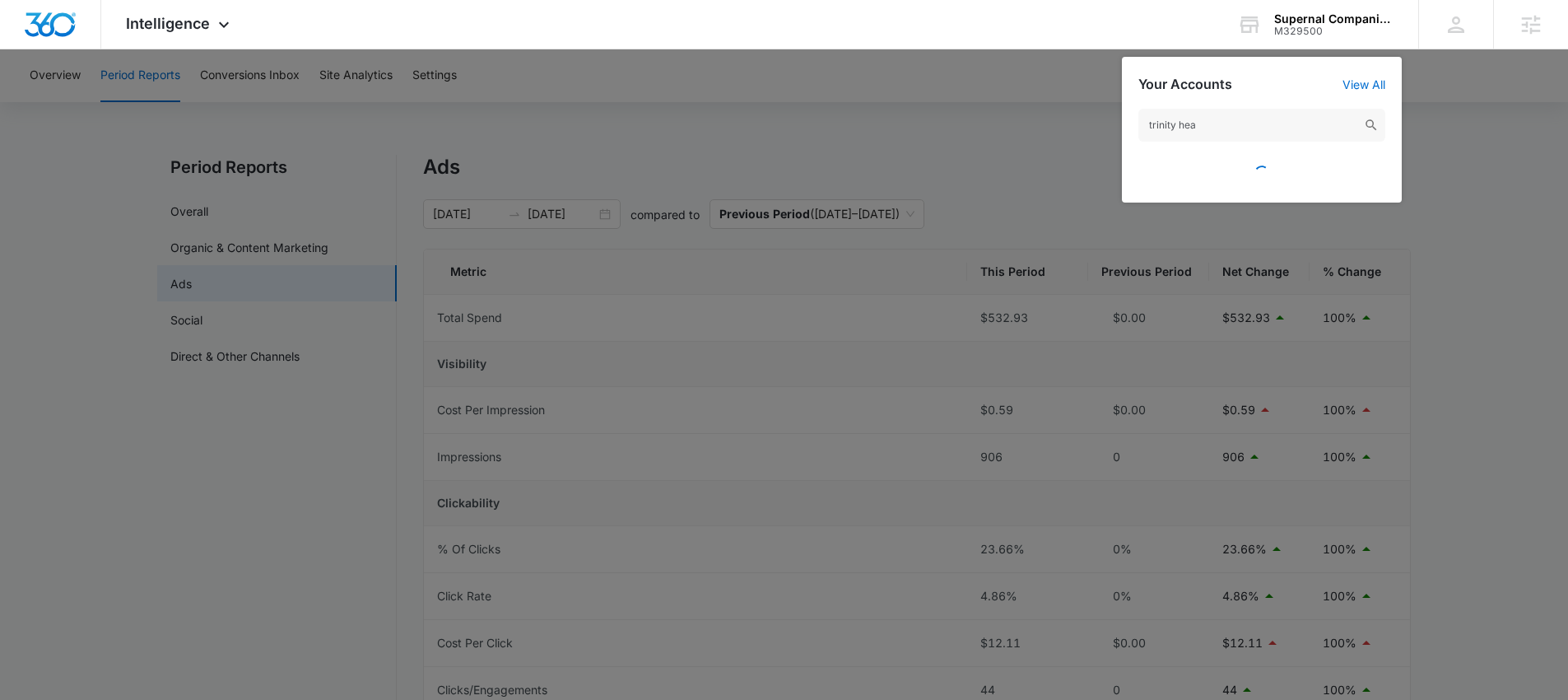
type input "trinity heal"
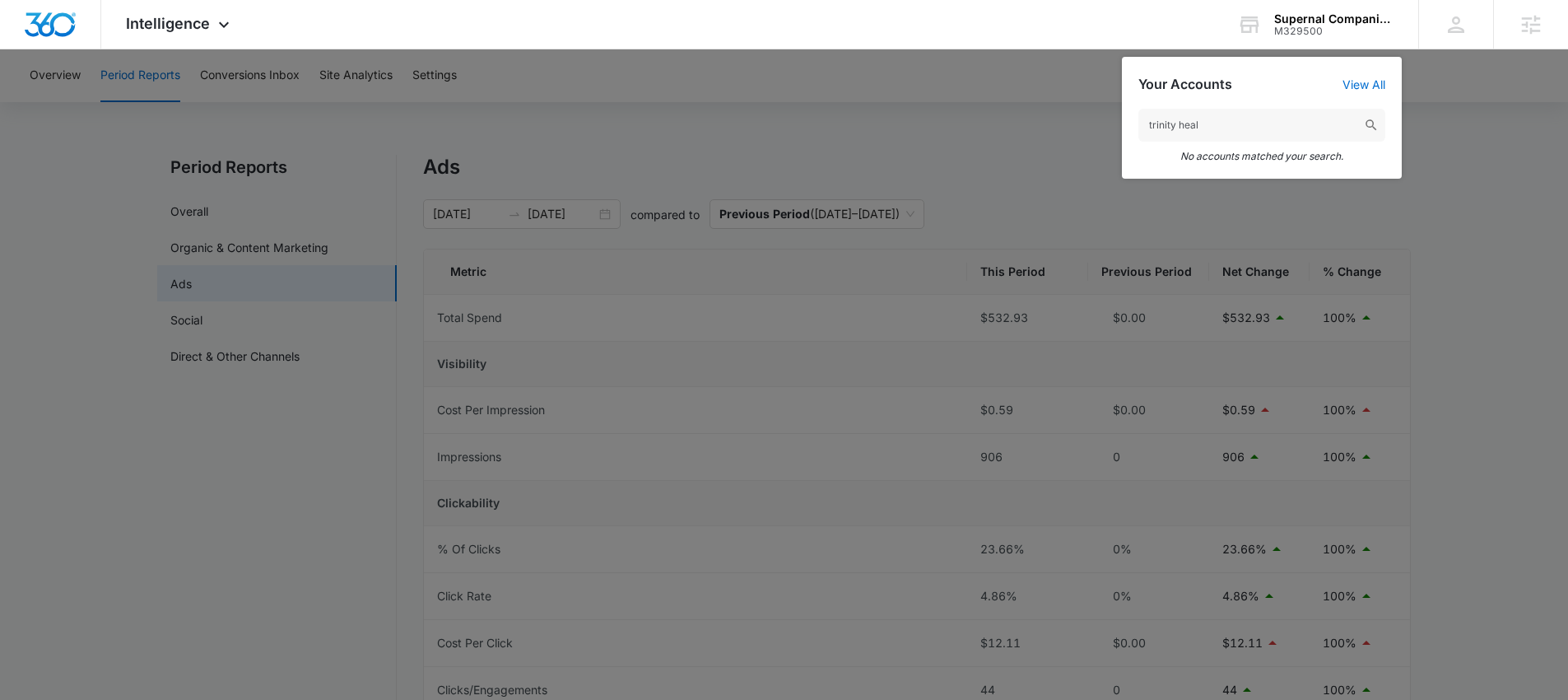
drag, startPoint x: 1217, startPoint y: 123, endPoint x: 1076, endPoint y: 120, distance: 141.0
click at [1076, 49] on nav "Intelligence Apps Reputation Websites Forms CRM Email Social Payments POS Conte…" at bounding box center [784, 24] width 1568 height 49
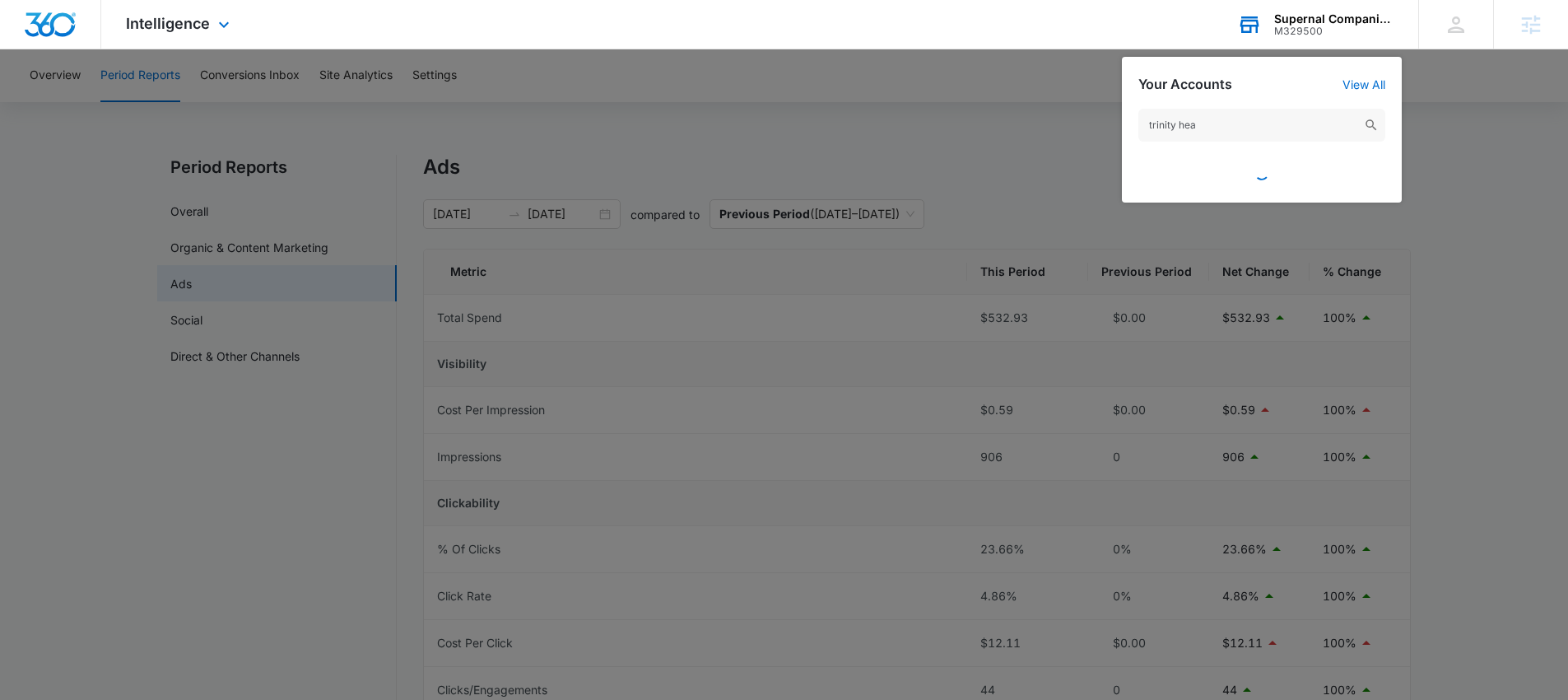
type input "trinity heal"
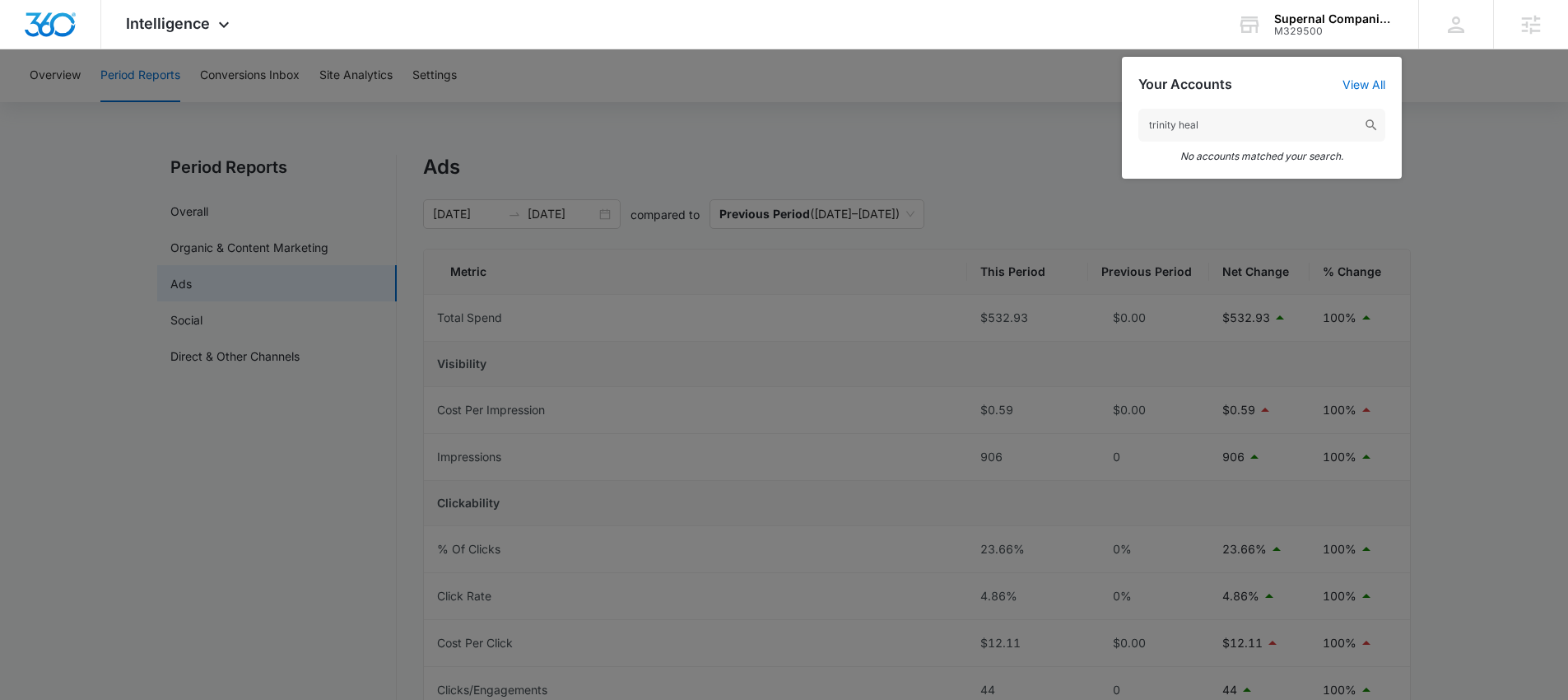
drag, startPoint x: 1217, startPoint y: 126, endPoint x: 1110, endPoint y: 127, distance: 107.0
click at [1110, 49] on nav "Intelligence Apps Reputation Websites Forms CRM Email Social Payments POS Conte…" at bounding box center [784, 24] width 1568 height 49
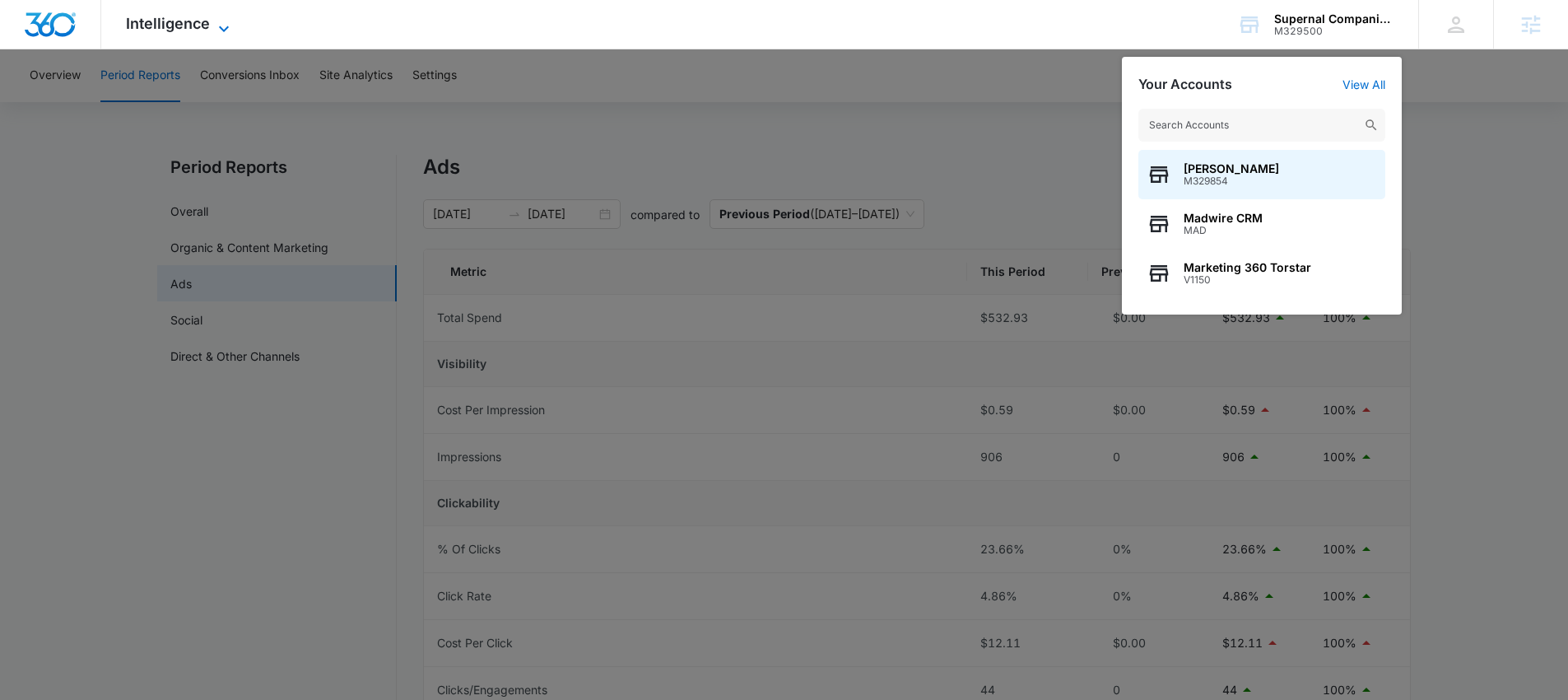
click at [158, 26] on span "Intelligence" at bounding box center [167, 23] width 84 height 17
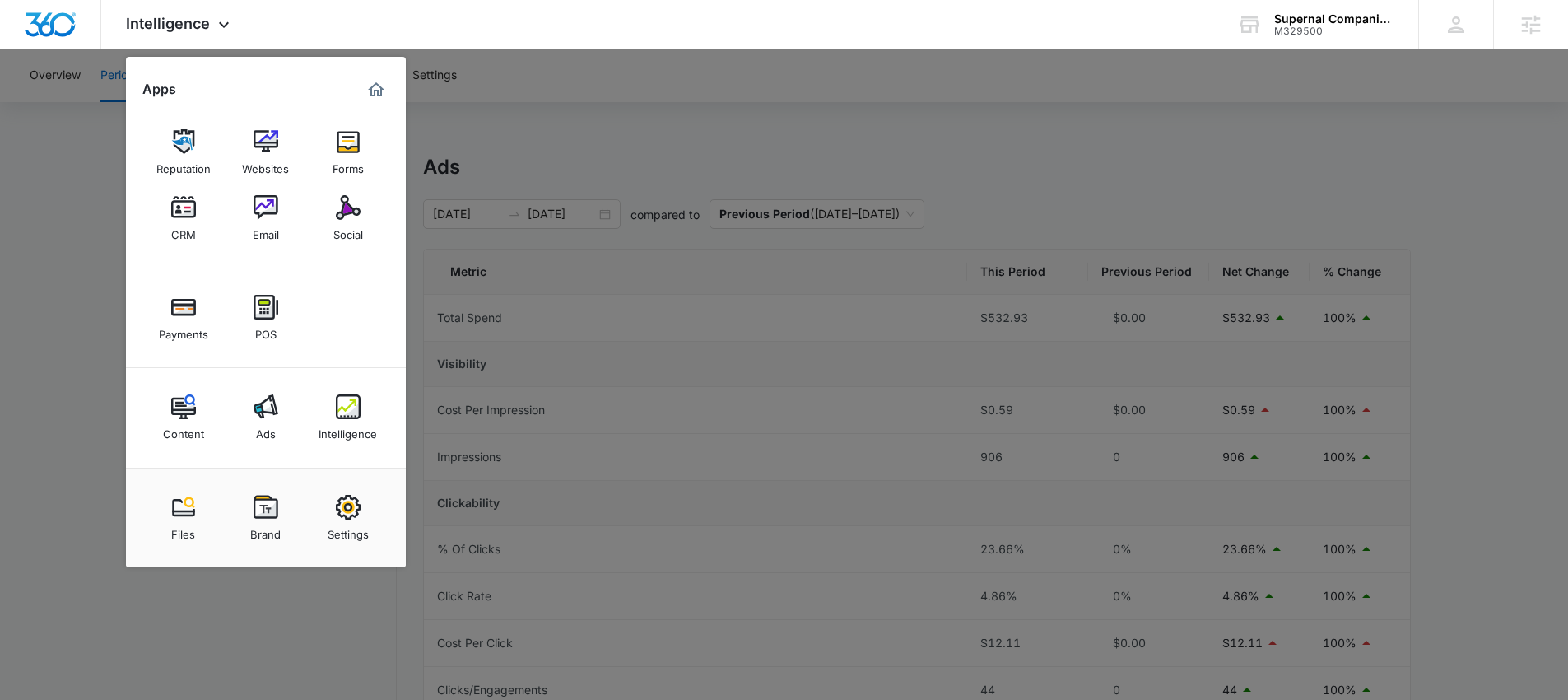
click at [611, 127] on div at bounding box center [784, 350] width 1568 height 700
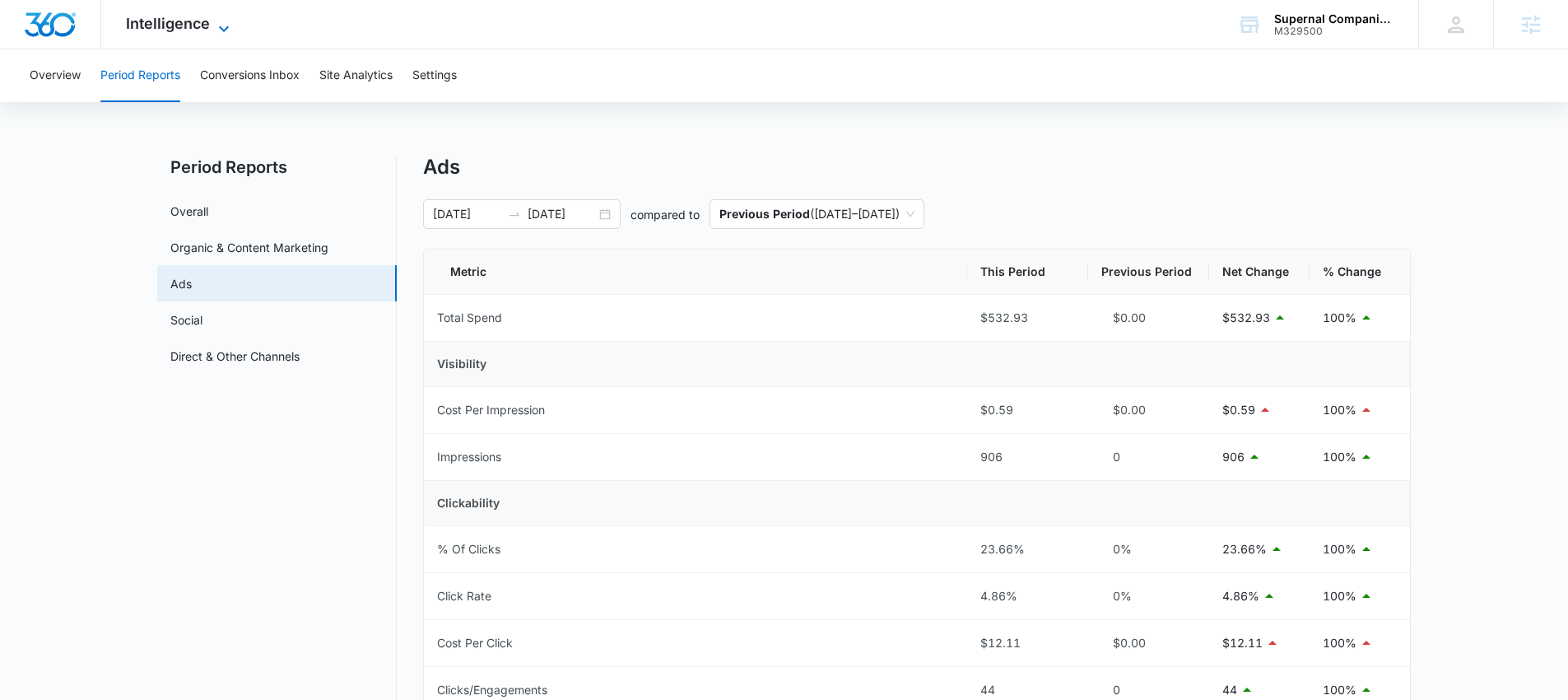
click at [200, 28] on span "Intelligence" at bounding box center [167, 23] width 84 height 17
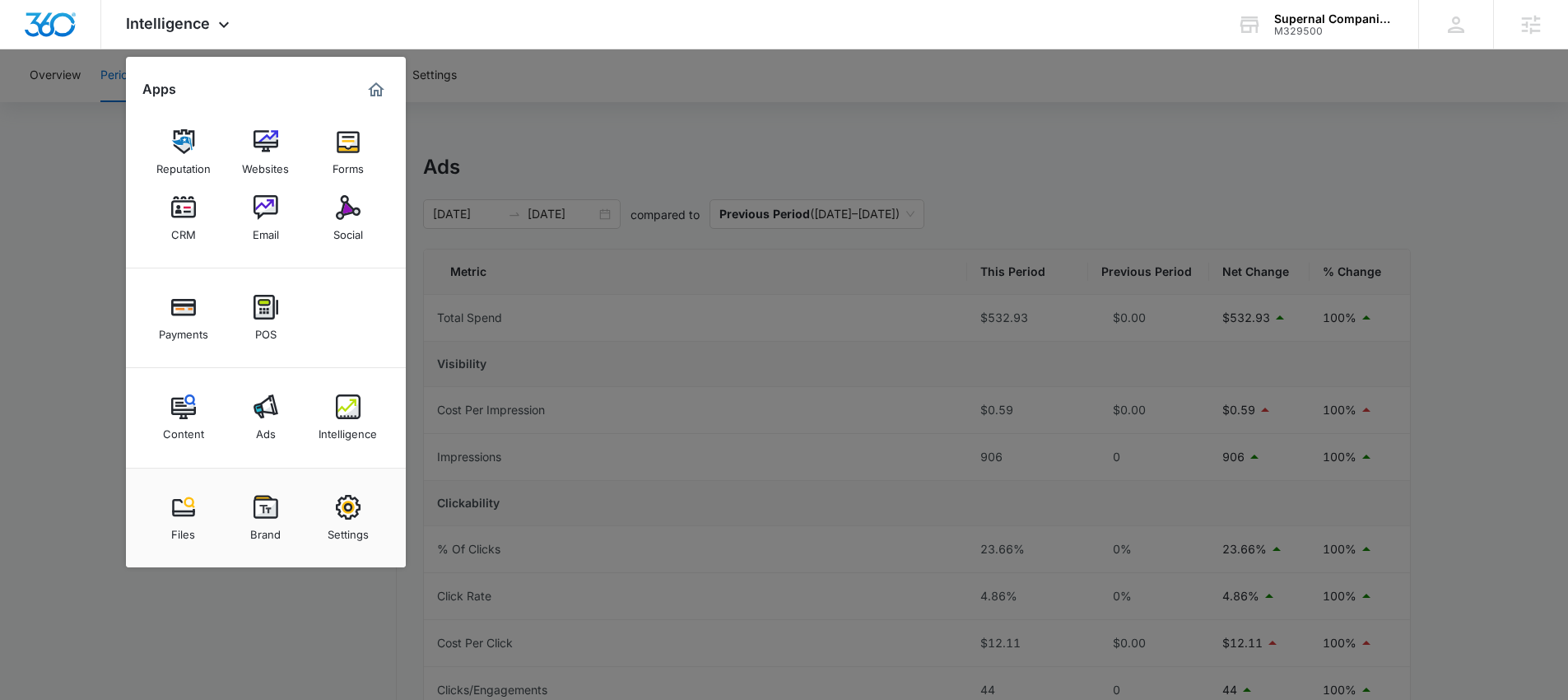
click at [1304, 152] on div at bounding box center [784, 350] width 1568 height 700
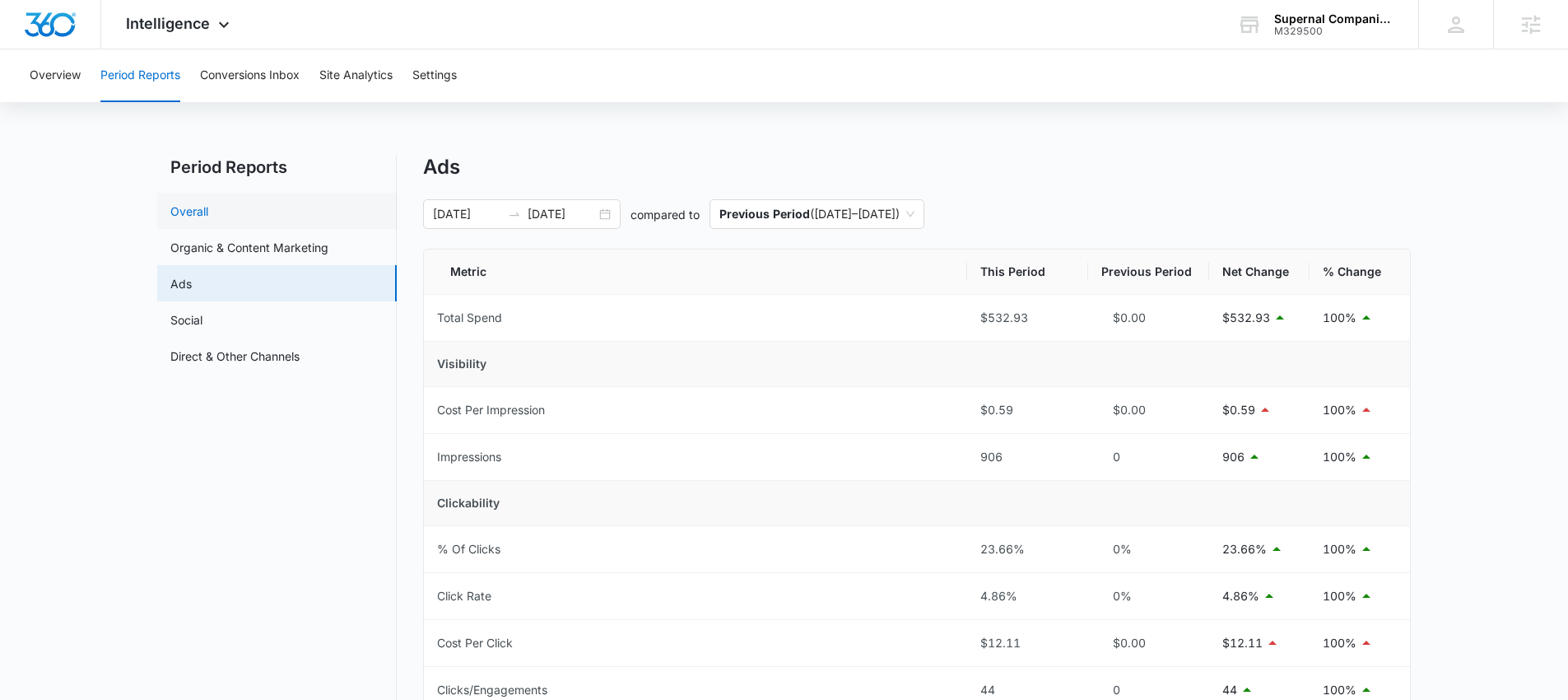
click at [208, 220] on link "Overall" at bounding box center [189, 210] width 38 height 17
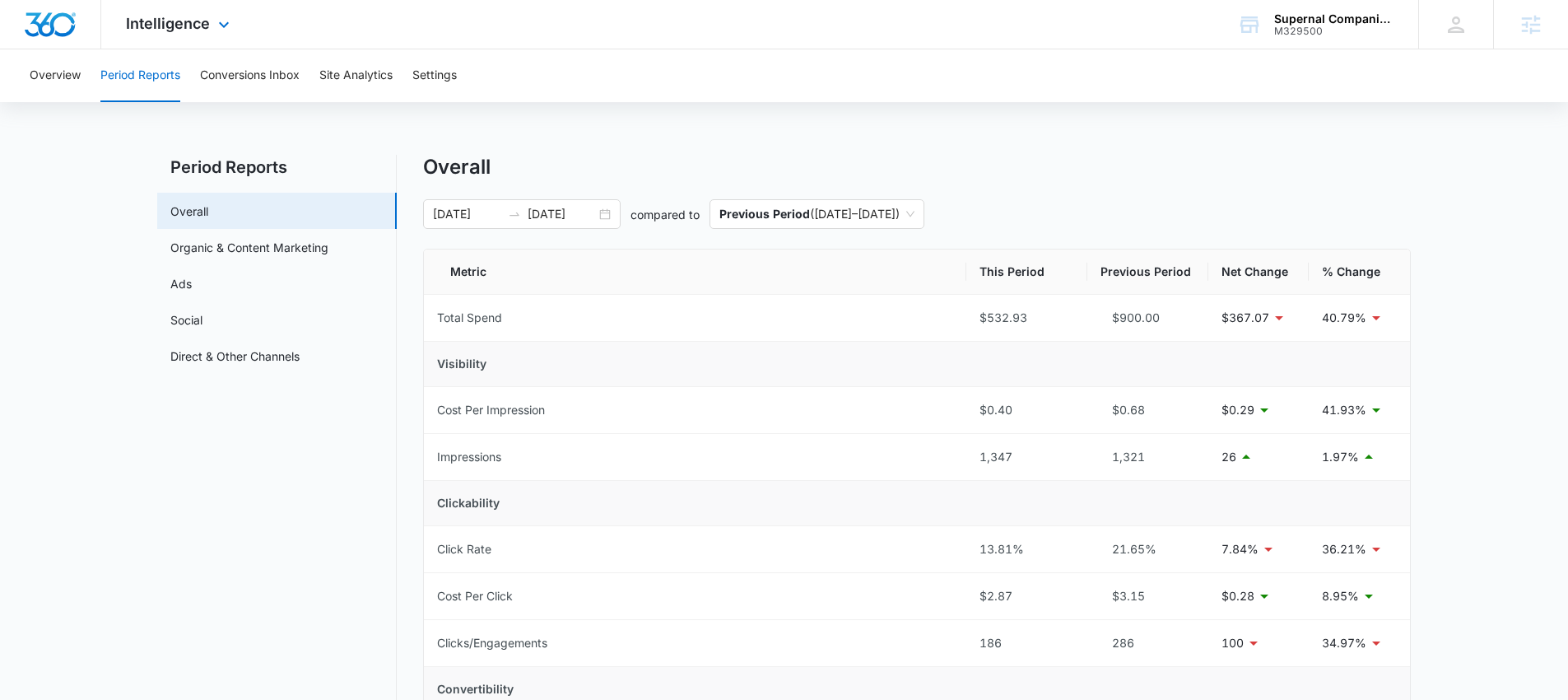
click at [156, 38] on div "Intelligence Apps Reputation Websites Forms CRM Email Social Payments POS Conte…" at bounding box center [180, 24] width 158 height 49
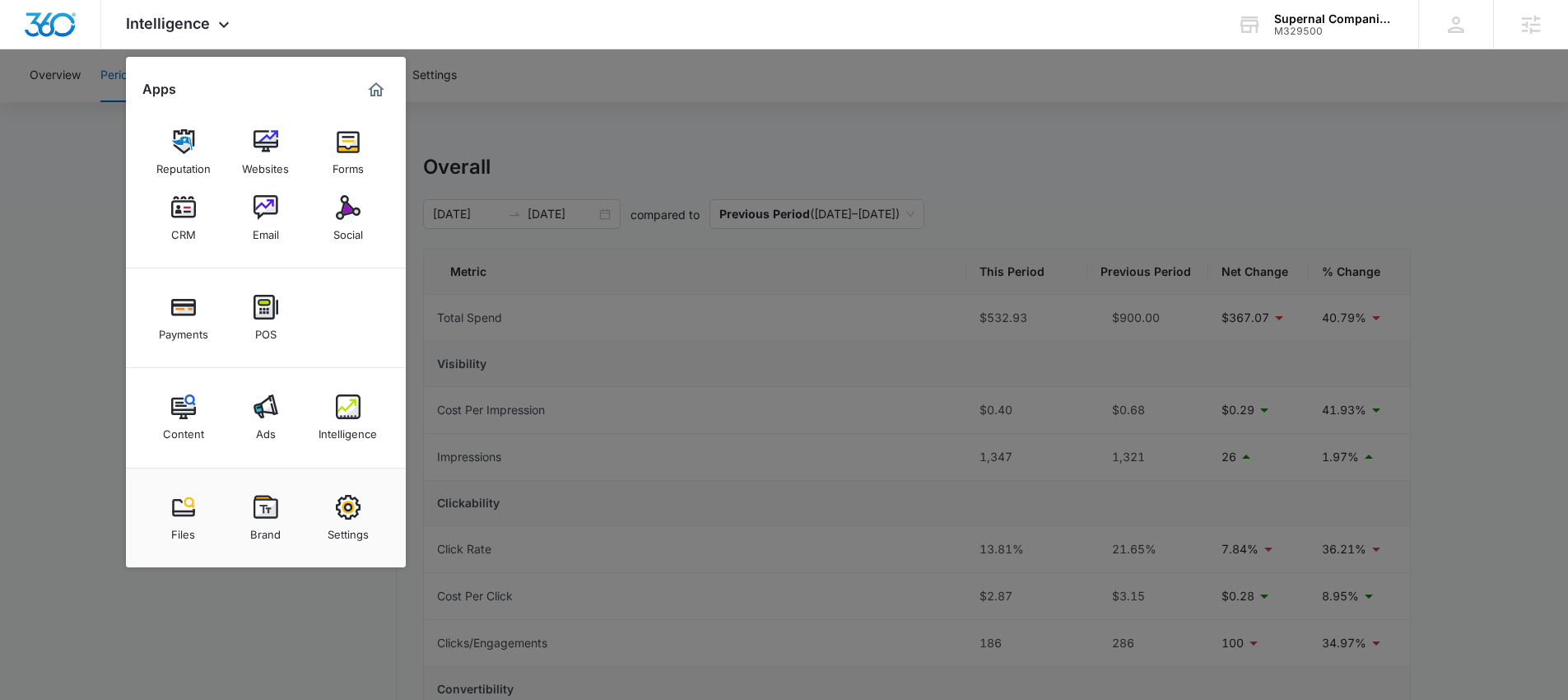
click at [617, 118] on div at bounding box center [784, 350] width 1568 height 700
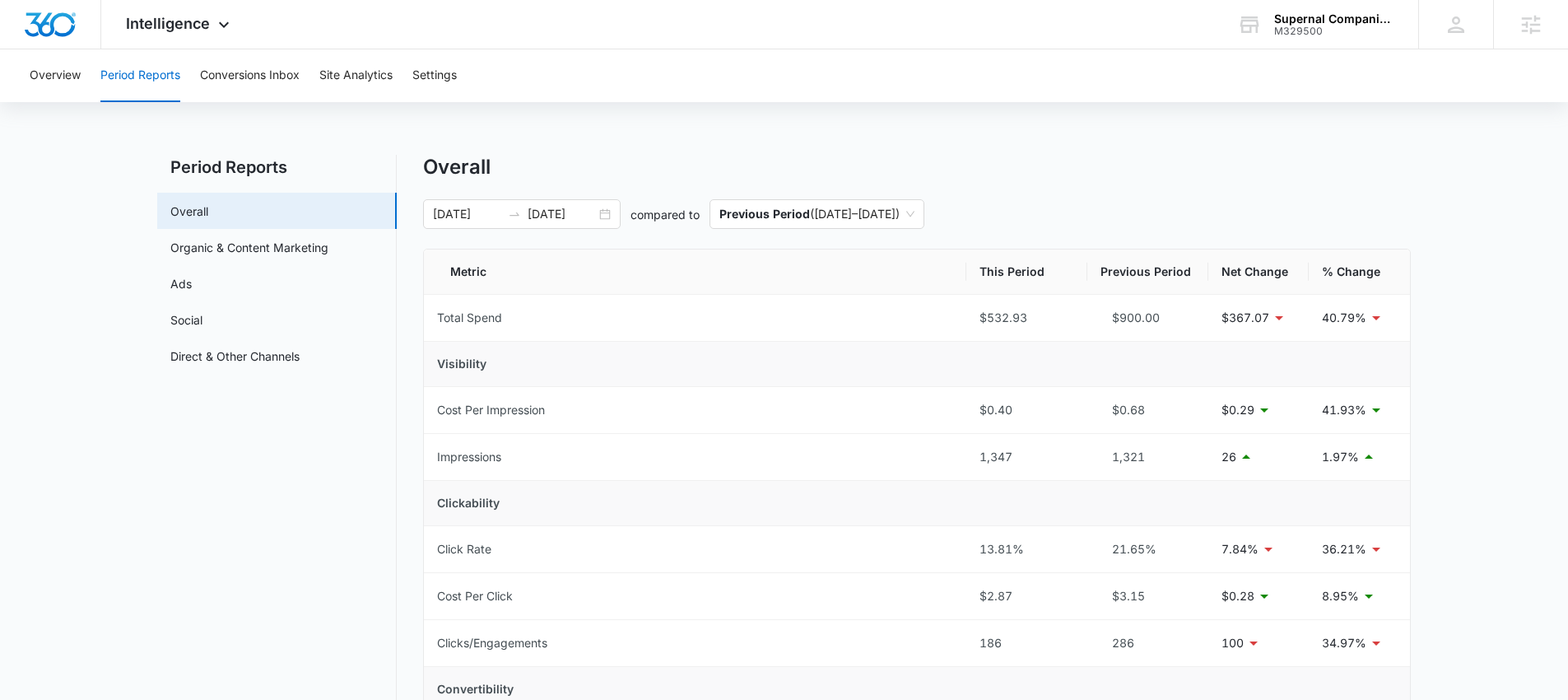
drag, startPoint x: 501, startPoint y: 163, endPoint x: 417, endPoint y: 163, distance: 84.0
drag, startPoint x: 492, startPoint y: 167, endPoint x: 425, endPoint y: 166, distance: 67.0
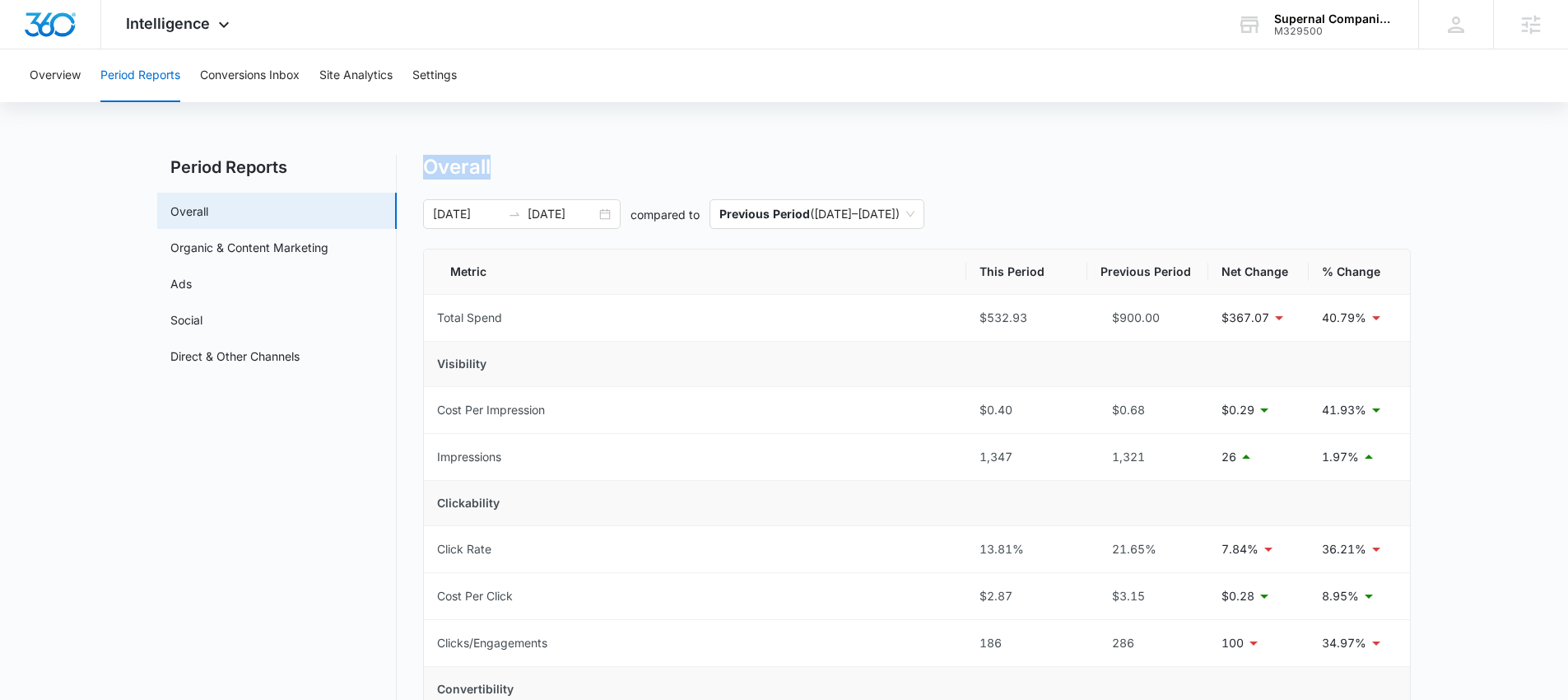
click at [425, 166] on div "Overall" at bounding box center [916, 167] width 987 height 25
click at [442, 161] on h1 "Overall" at bounding box center [457, 167] width 68 height 25
drag, startPoint x: 440, startPoint y: 164, endPoint x: 448, endPoint y: 160, distance: 8.9
click at [448, 160] on h1 "Overall" at bounding box center [457, 167] width 68 height 25
click at [214, 33] on icon at bounding box center [223, 28] width 20 height 20
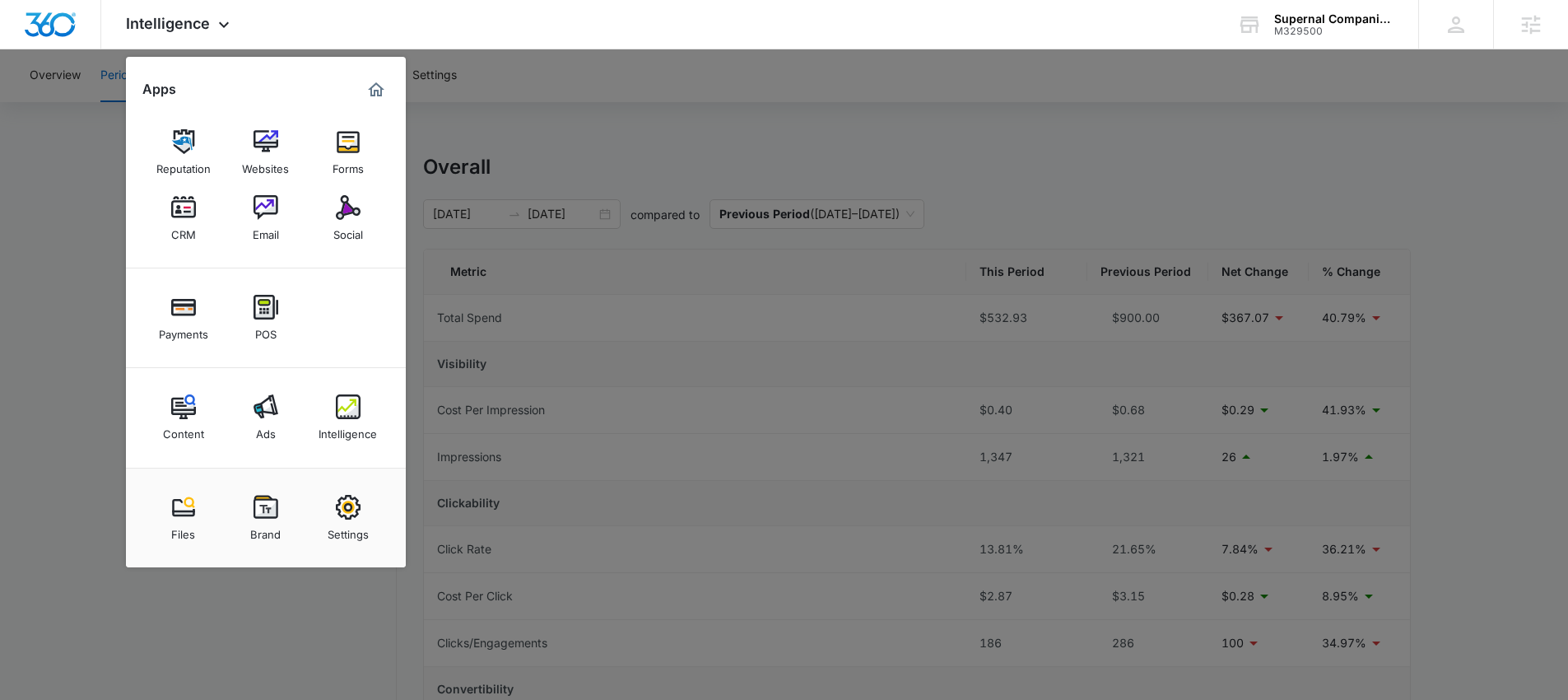
click at [613, 82] on div at bounding box center [784, 350] width 1568 height 700
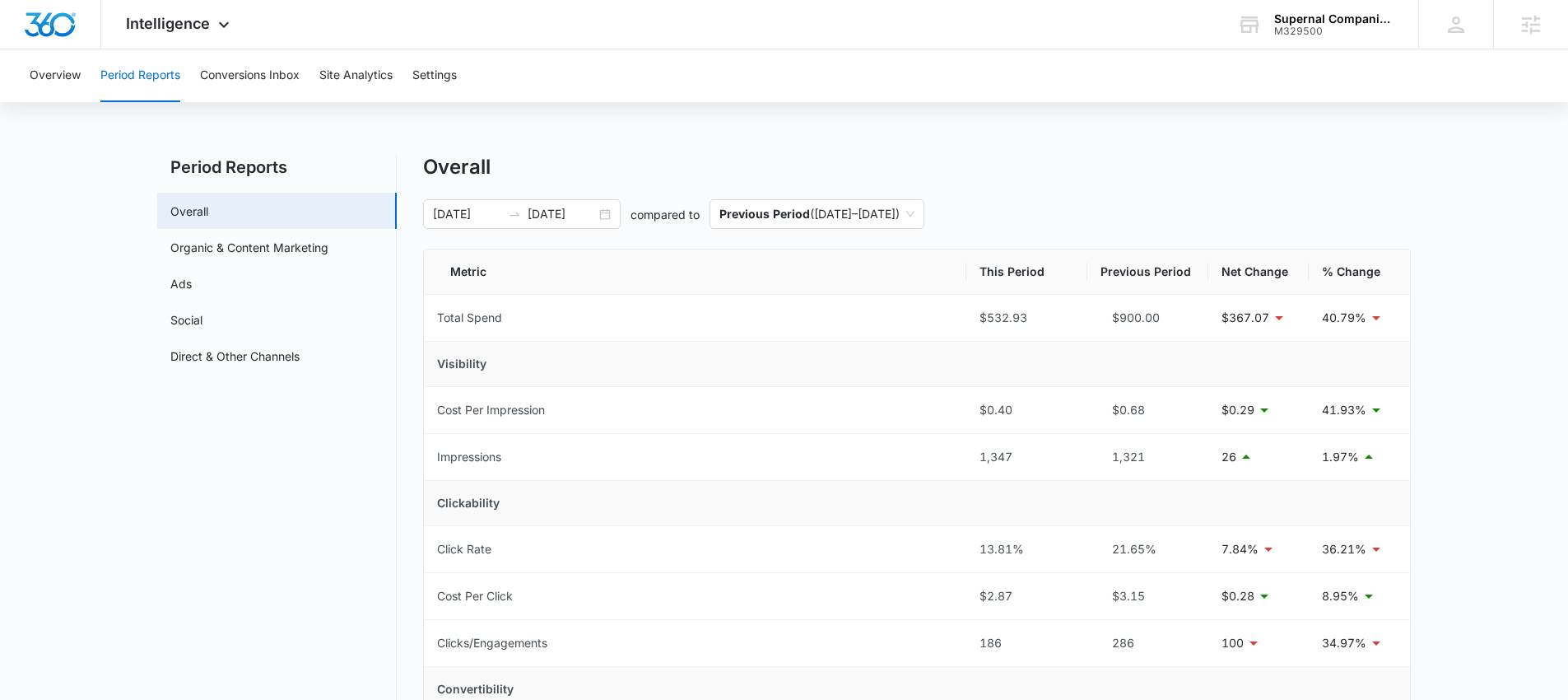
click at [1293, 26] on div "M329500" at bounding box center [1334, 31] width 120 height 12
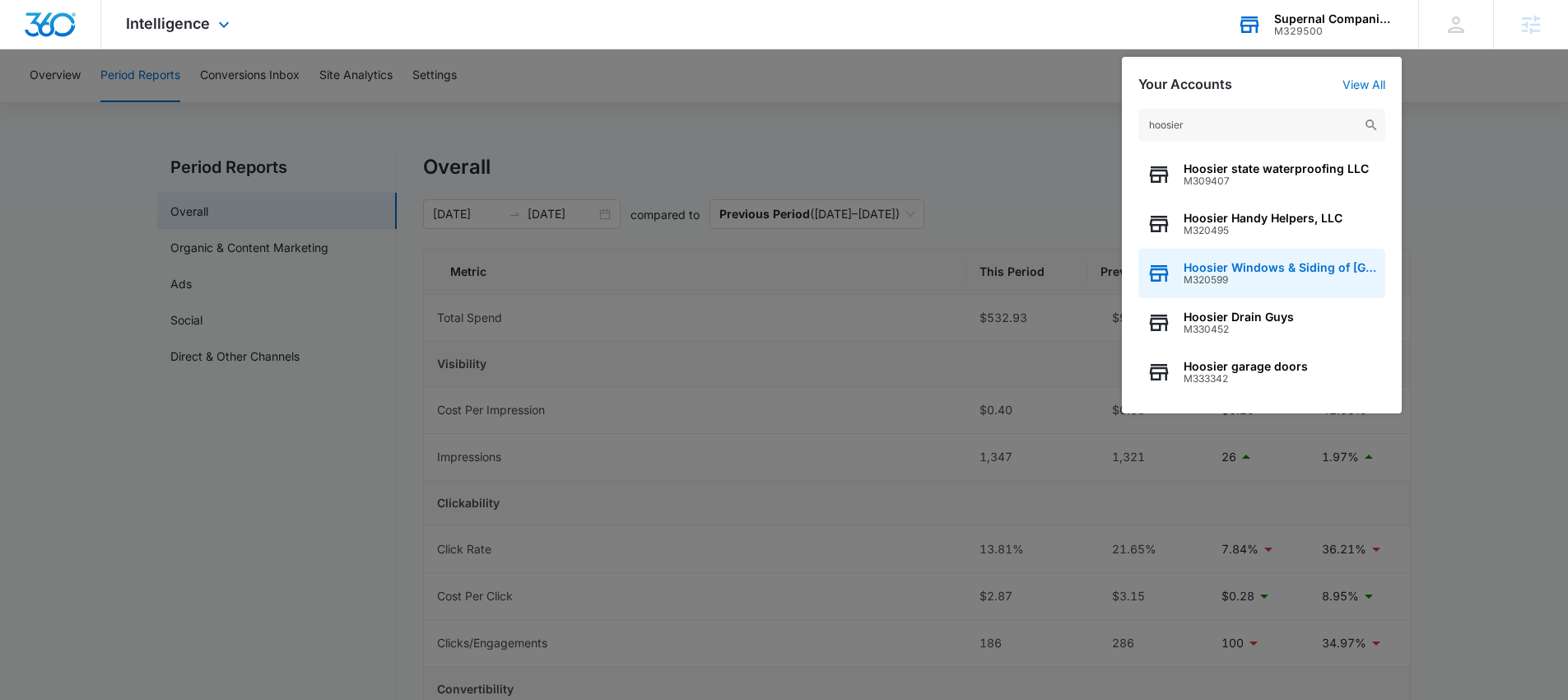
type input "hoosier"
click at [1263, 270] on span "Hoosier Windows & Siding of Indianapolis" at bounding box center [1280, 267] width 193 height 13
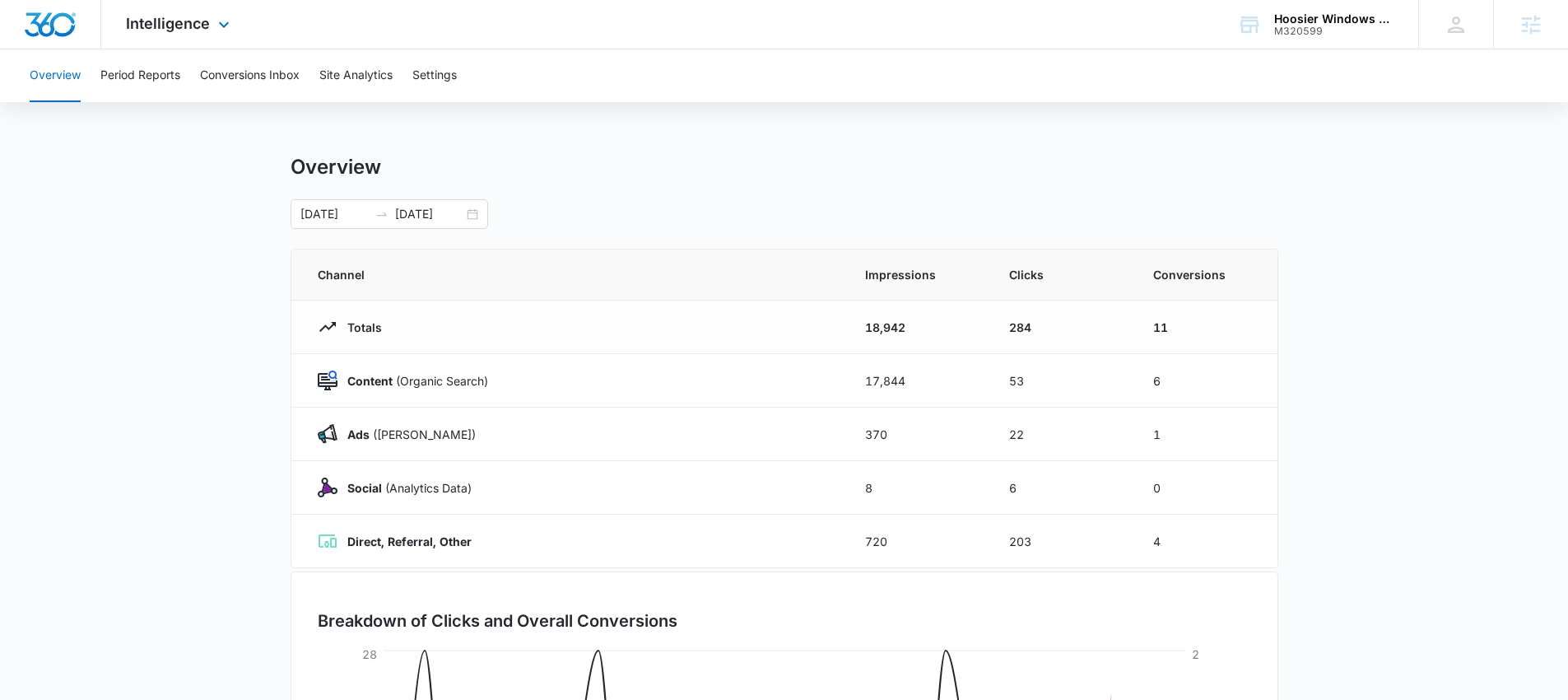
click at [168, 34] on div "Intelligence Apps Reputation Websites Forms CRM Email Social POS Content Ads In…" at bounding box center [180, 24] width 158 height 49
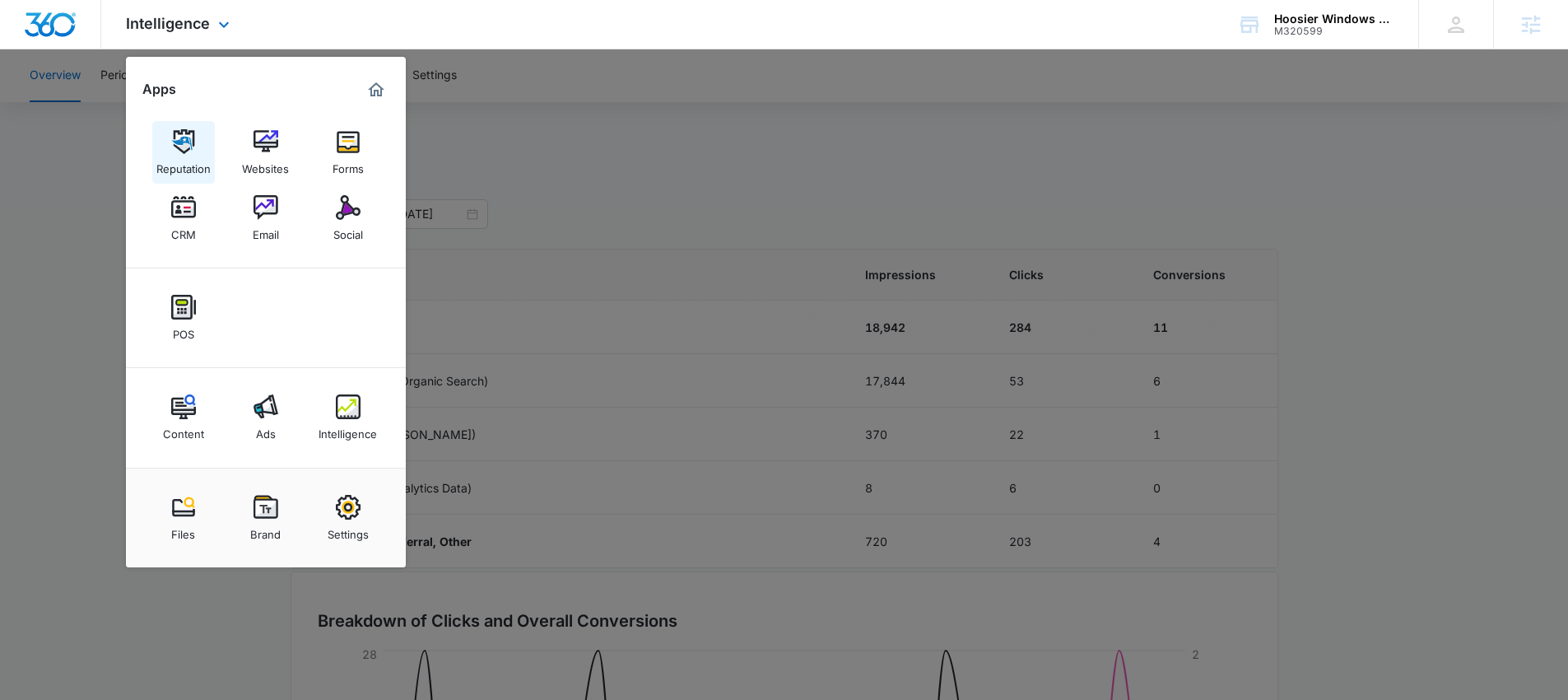
click at [191, 149] on img at bounding box center [183, 142] width 25 height 25
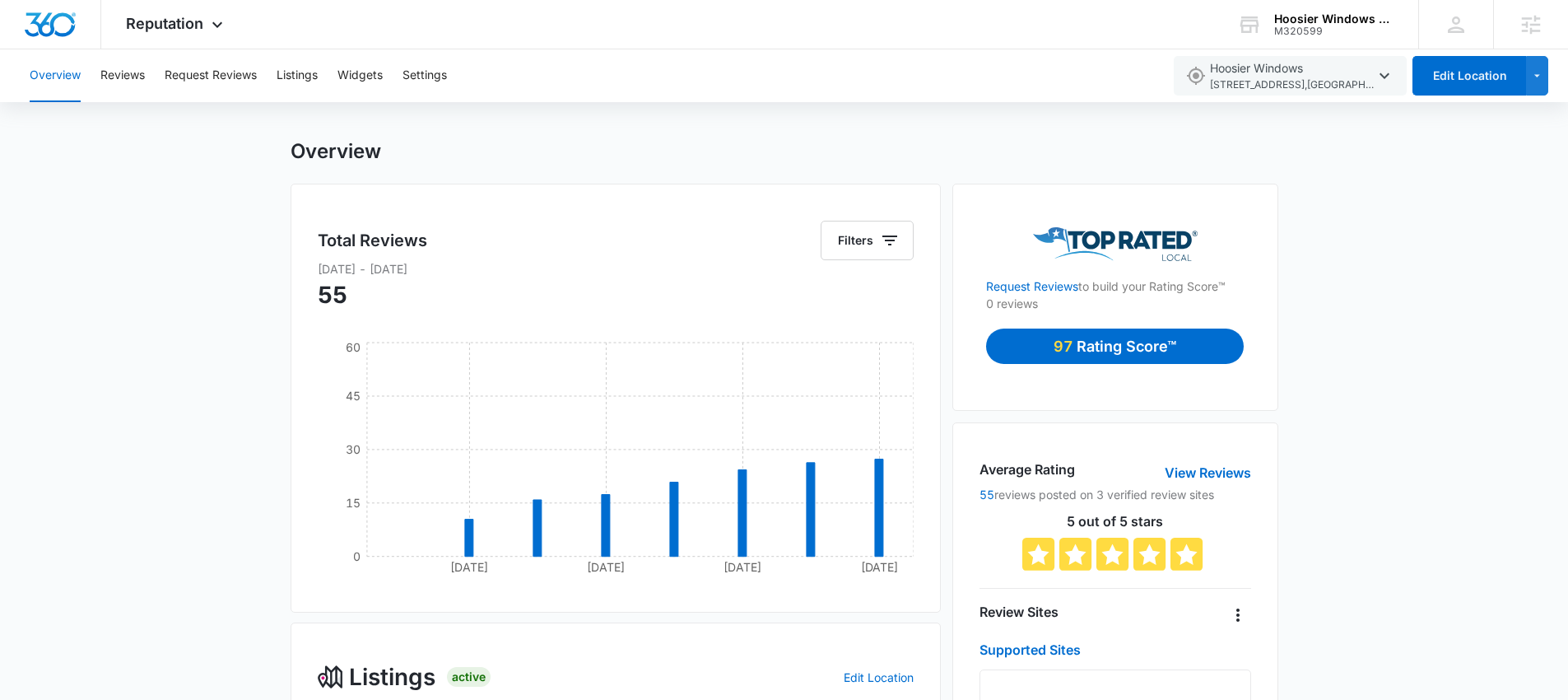
scroll to position [32, 0]
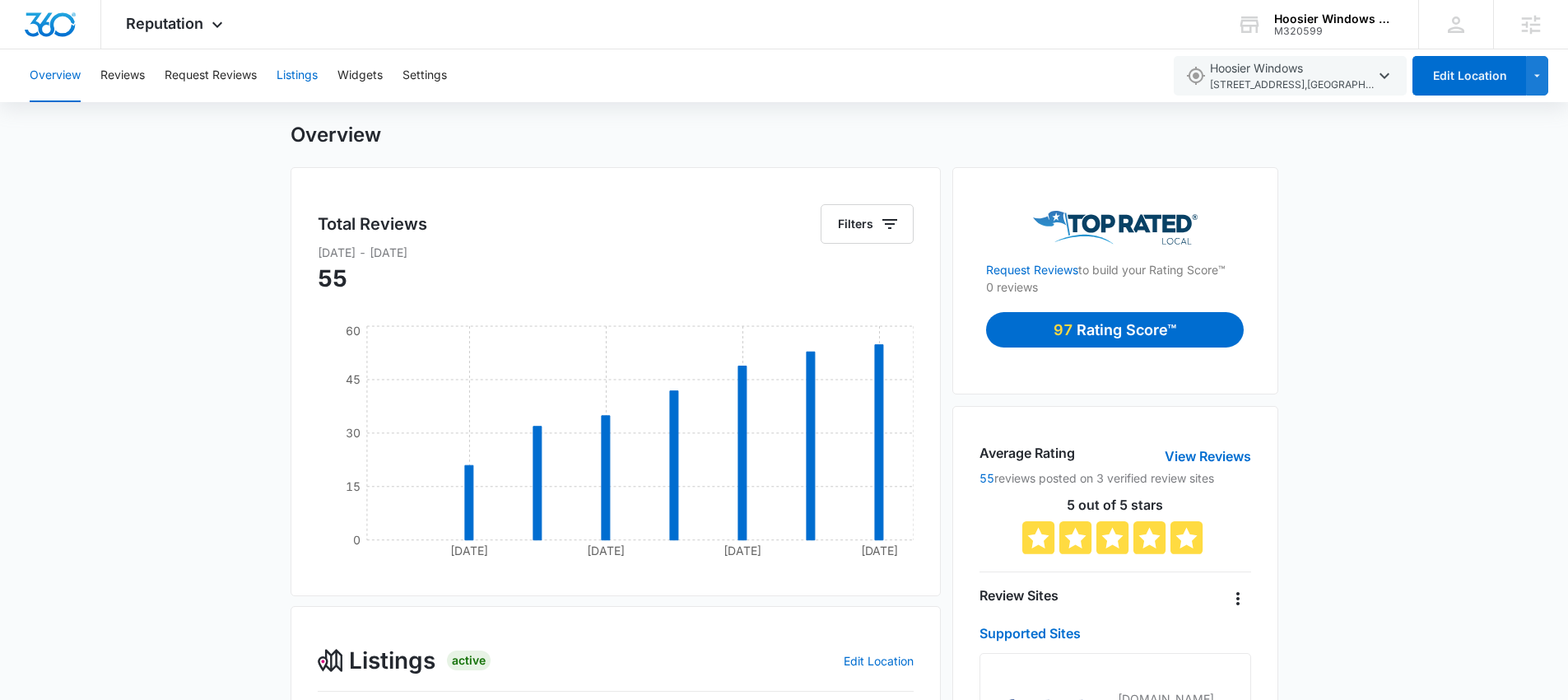
click at [294, 67] on button "Listings" at bounding box center [297, 75] width 41 height 53
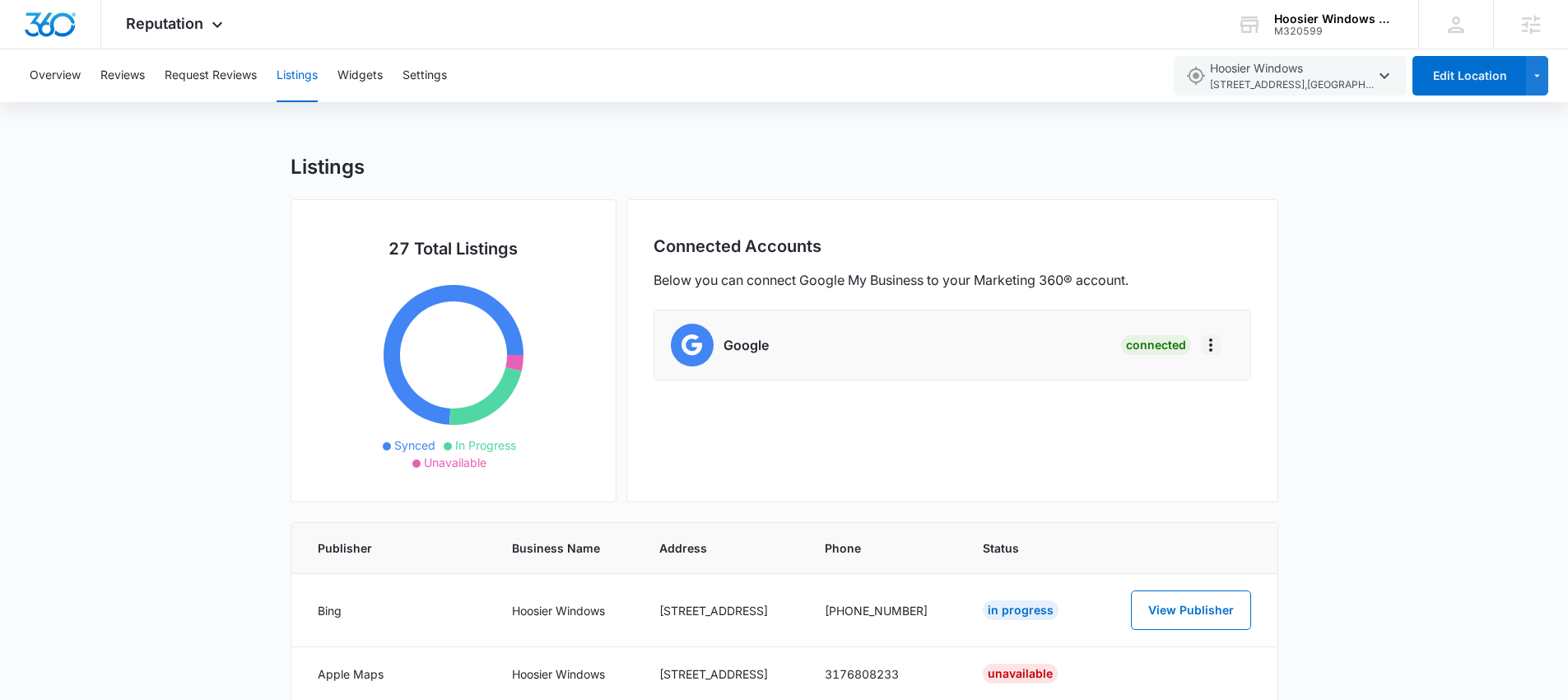
click at [1211, 348] on icon "Actions" at bounding box center [1211, 345] width 20 height 20
click at [789, 329] on div "Google Connected Remove Location Disconnect Account" at bounding box center [952, 345] width 563 height 43
click at [740, 348] on h6 "Google" at bounding box center [745, 345] width 45 height 20
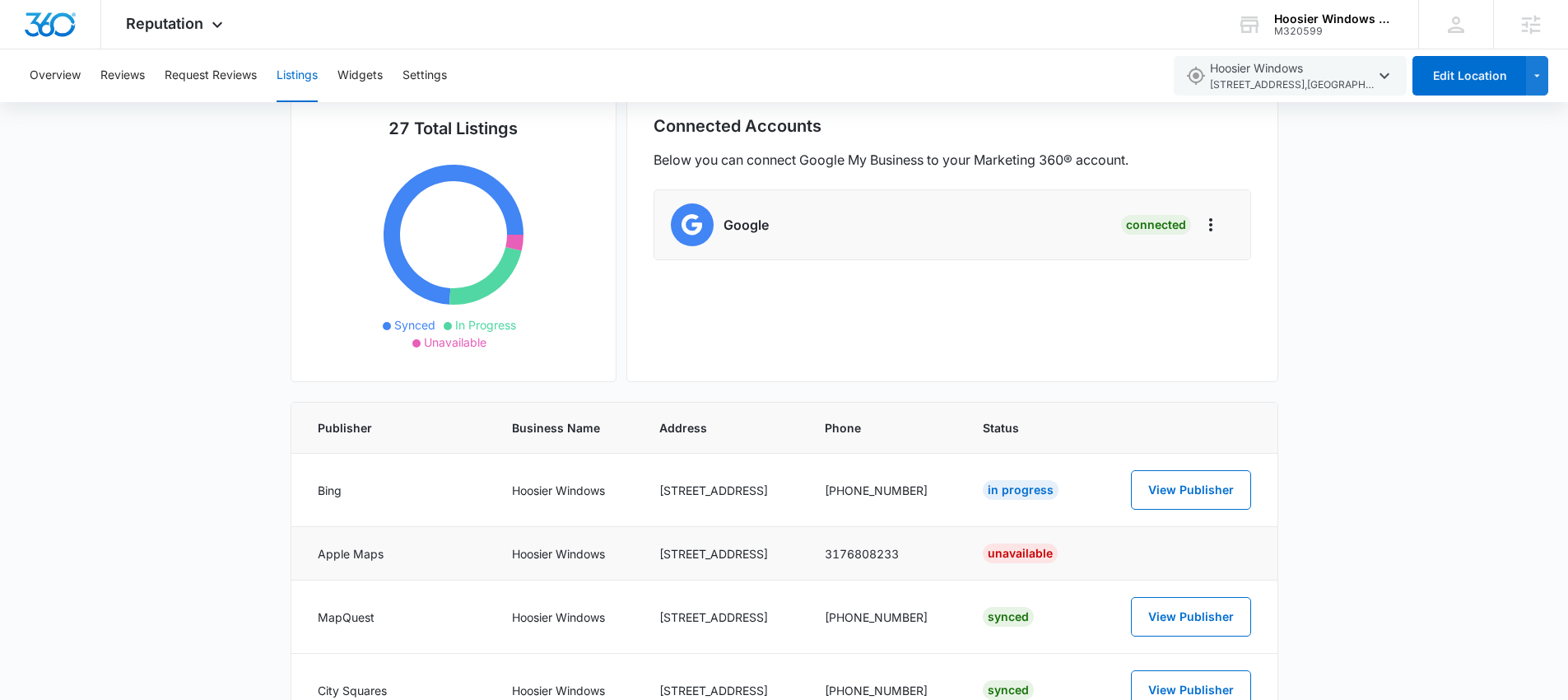
scroll to position [221, 0]
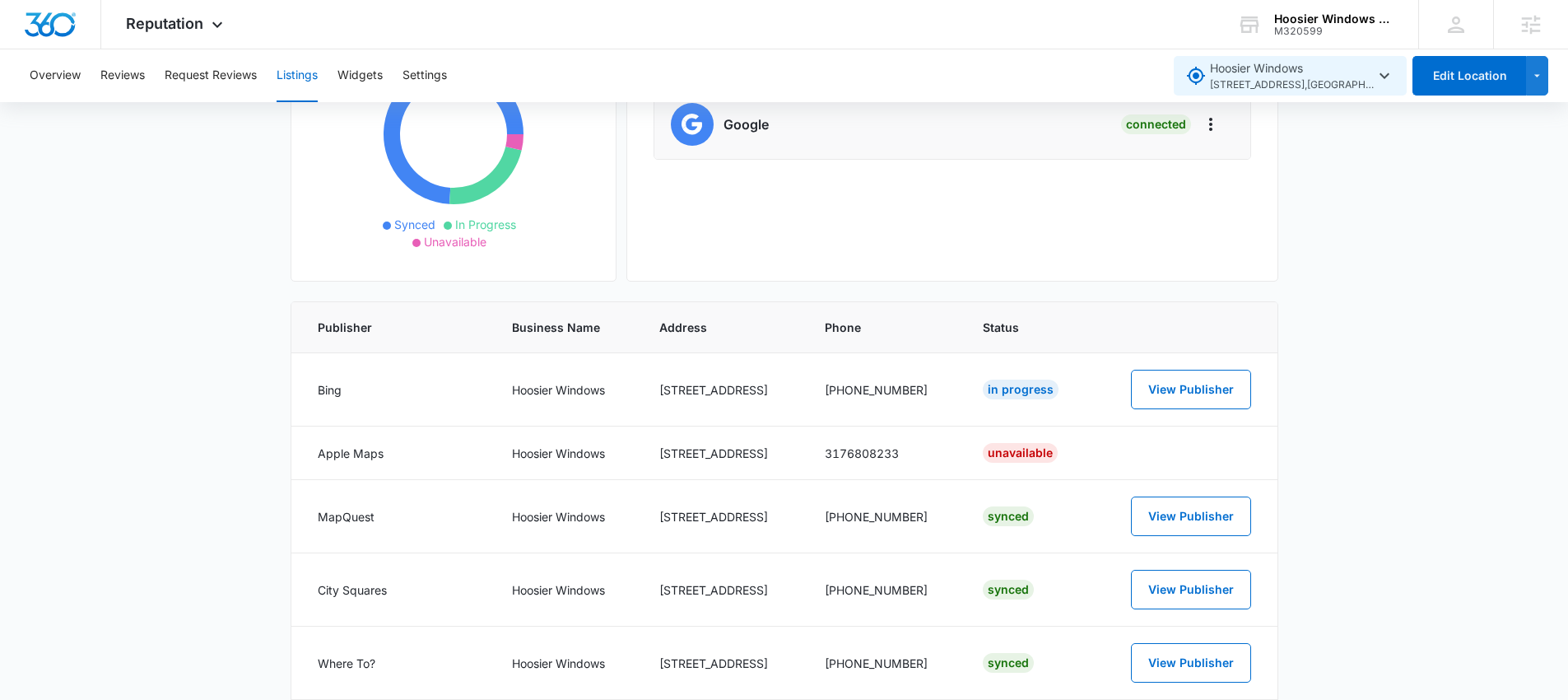
click at [1231, 80] on span "8202 Clearvista Pkwy , Indianapolis , IN" at bounding box center [1292, 85] width 165 height 16
click at [1374, 70] on span "Hoosier Windows 8202 Clearvista Pkwy , Indianapolis , IN" at bounding box center [1292, 77] width 165 height 34
click at [1376, 77] on icon "button" at bounding box center [1385, 76] width 20 height 20
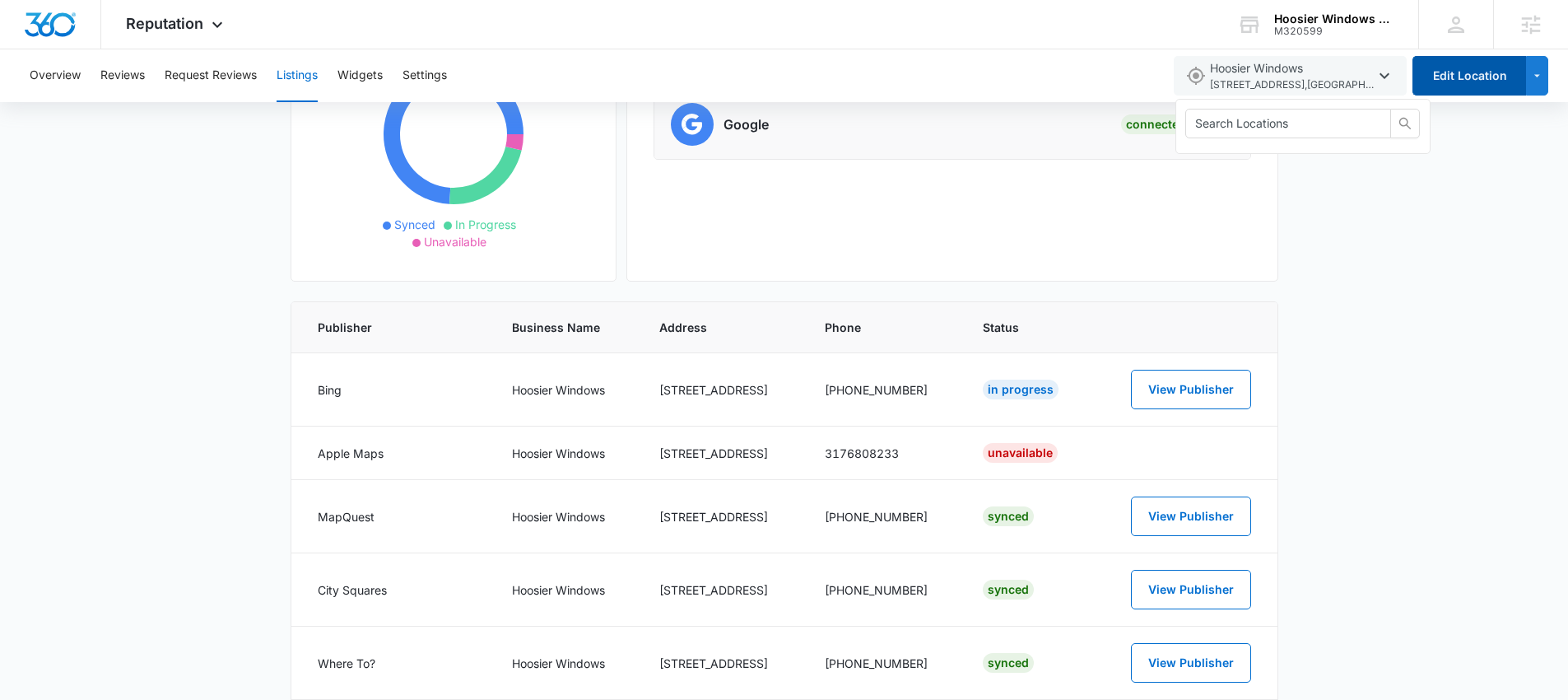
click at [1479, 82] on button "Edit Location" at bounding box center [1469, 76] width 114 height 39
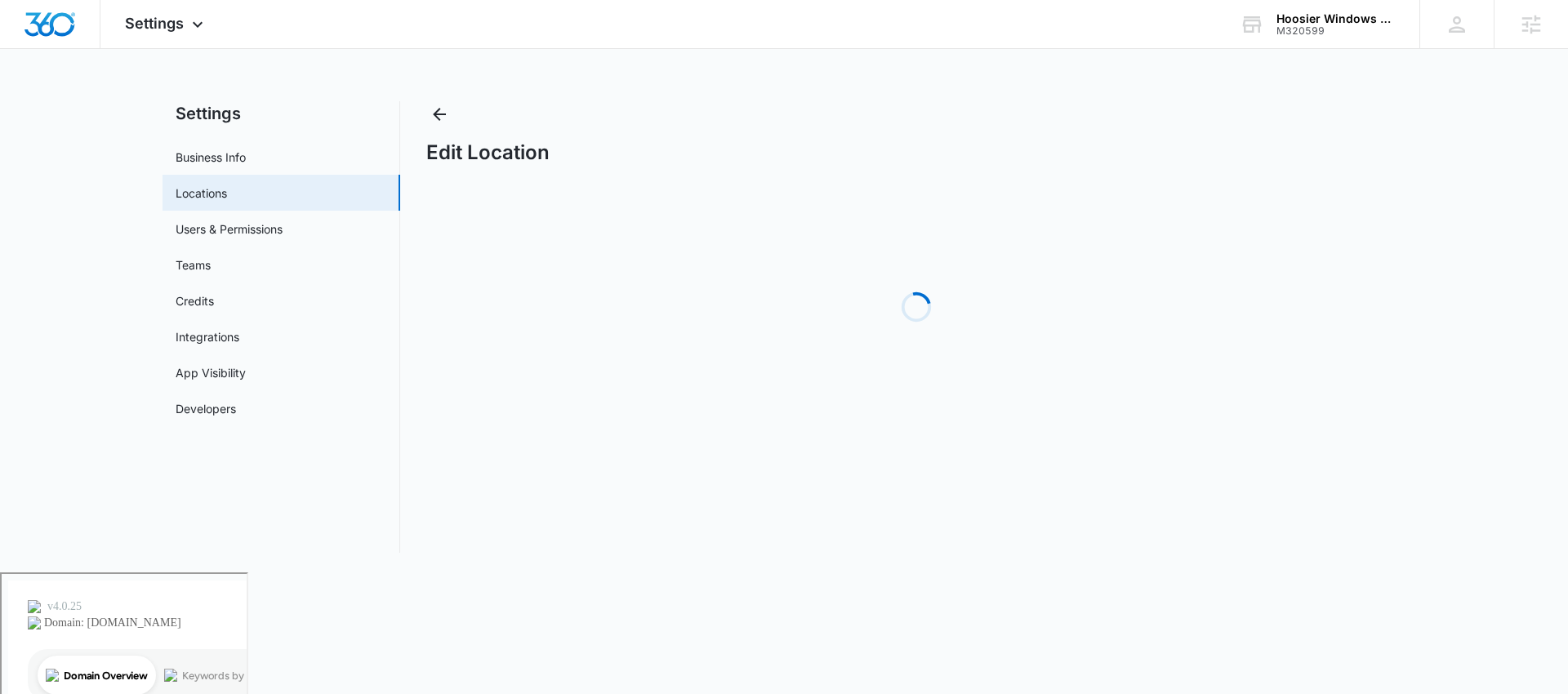
select select "Indiana"
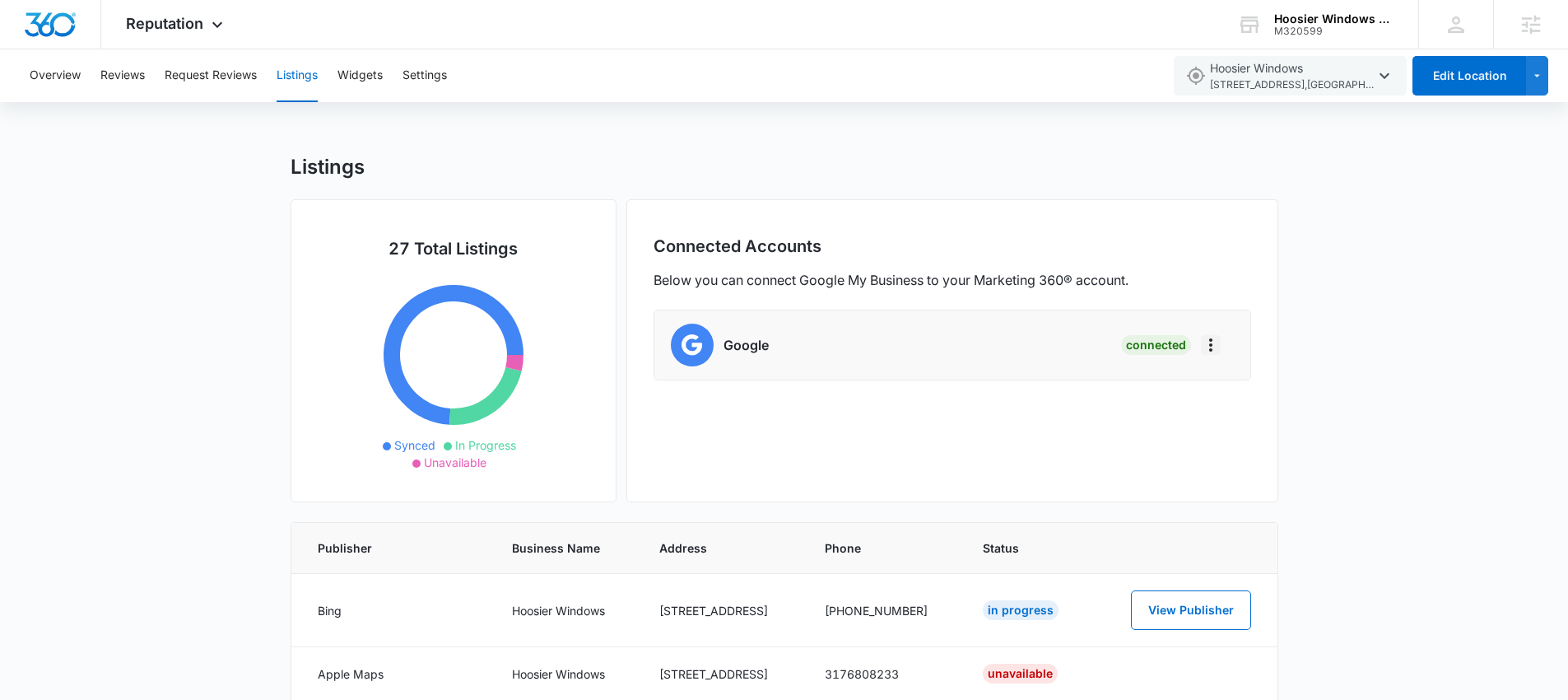
click at [1214, 353] on icon "Actions" at bounding box center [1211, 345] width 20 height 20
drag, startPoint x: 669, startPoint y: 346, endPoint x: 678, endPoint y: 346, distance: 9.0
click at [670, 346] on li "Google Connected" at bounding box center [952, 345] width 596 height 69
click at [708, 343] on img at bounding box center [692, 345] width 43 height 43
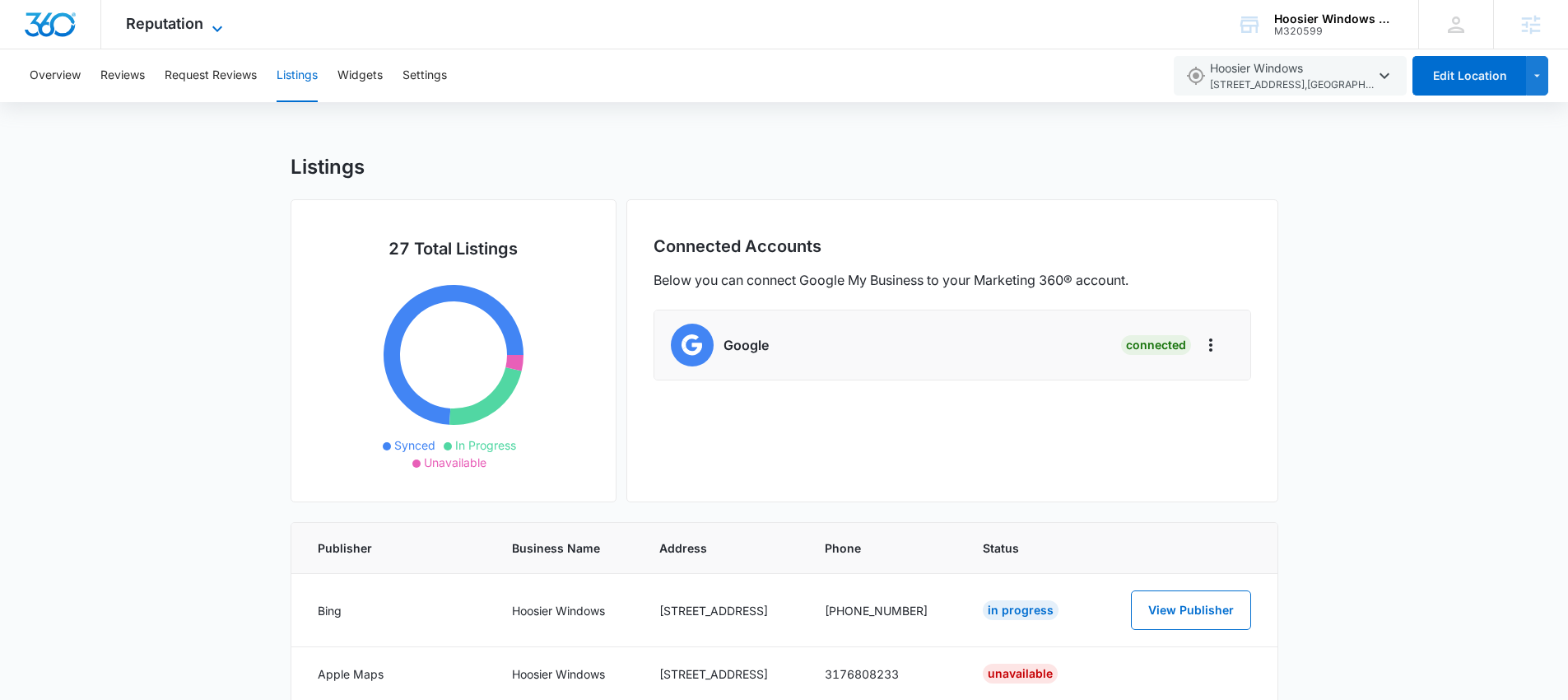
click at [195, 30] on span "Reputation" at bounding box center [164, 23] width 77 height 17
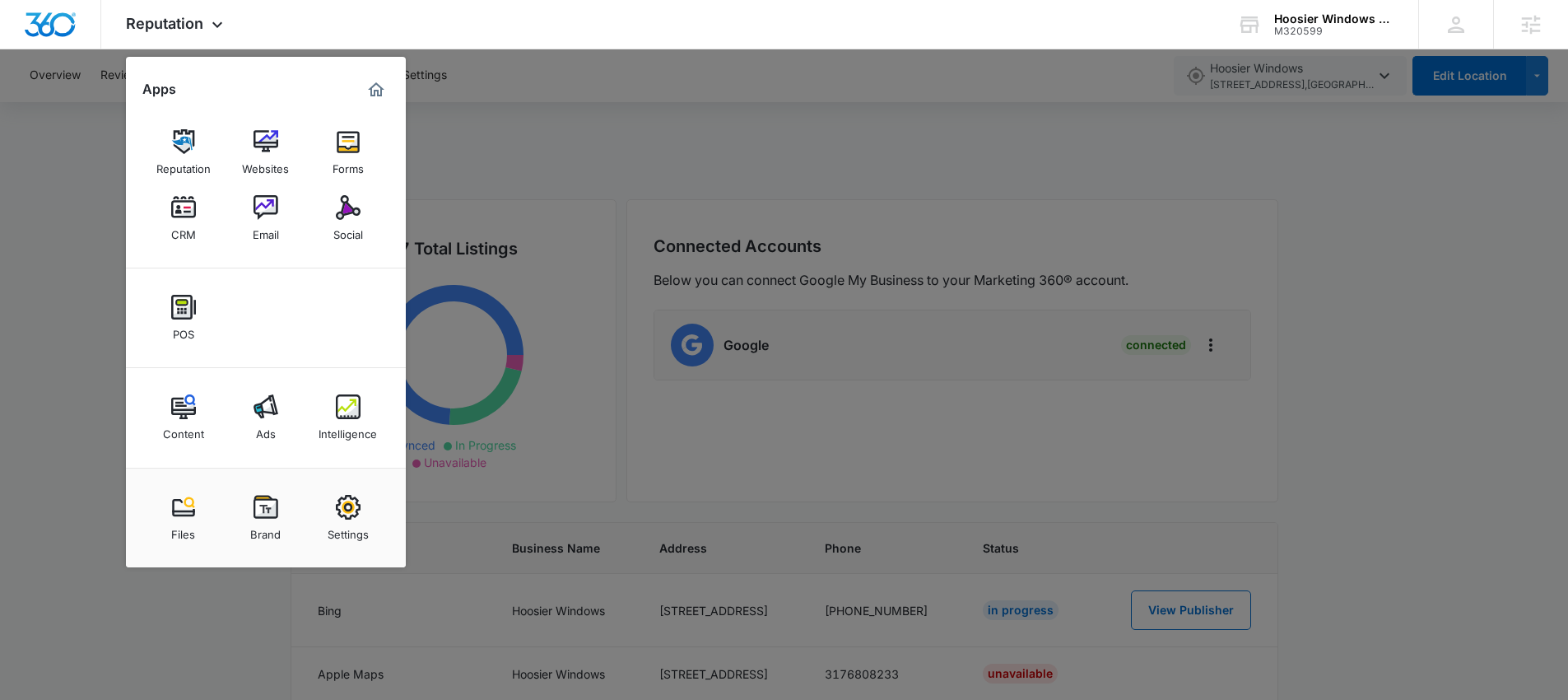
click at [1398, 372] on div at bounding box center [784, 350] width 1568 height 700
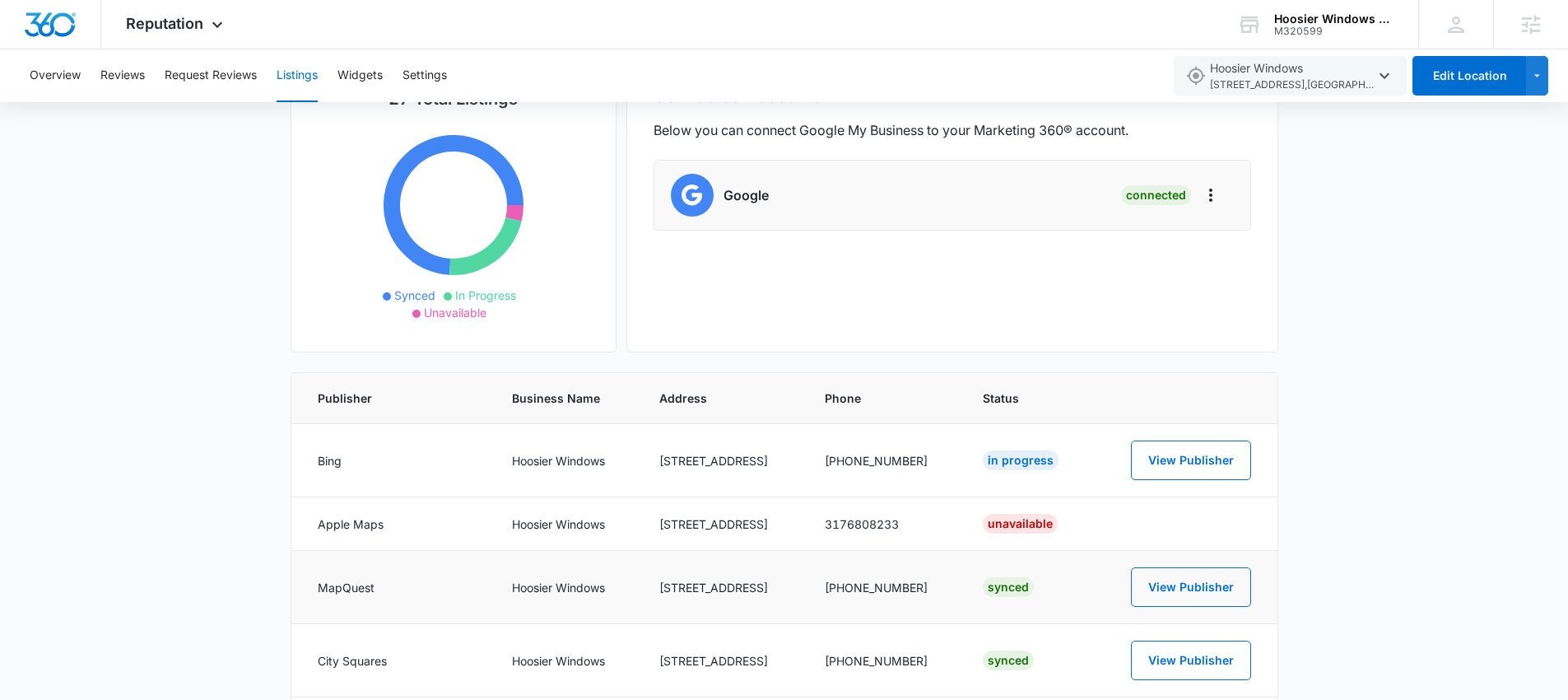
scroll to position [352, 0]
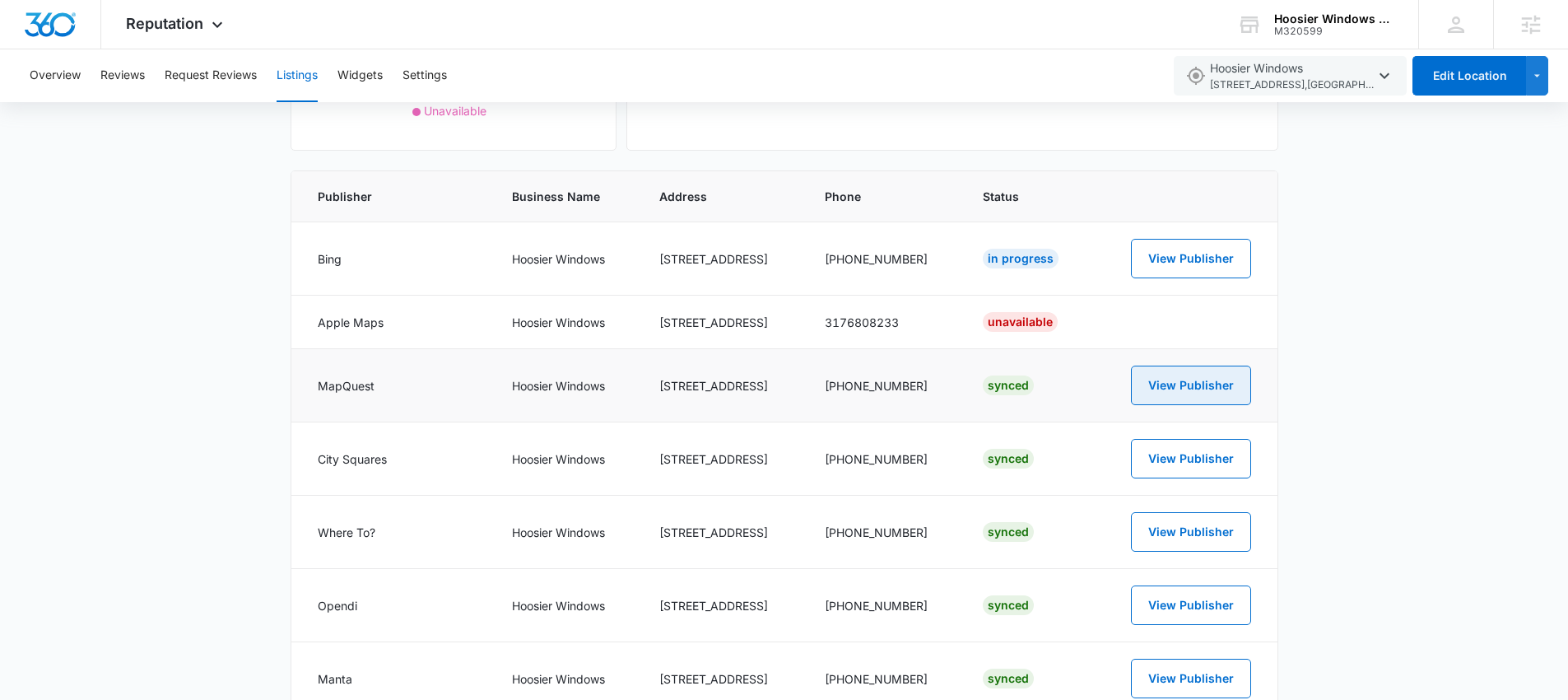
click at [1246, 403] on button "View Publisher" at bounding box center [1190, 385] width 120 height 39
click at [1192, 532] on button "View Publisher" at bounding box center [1190, 532] width 120 height 39
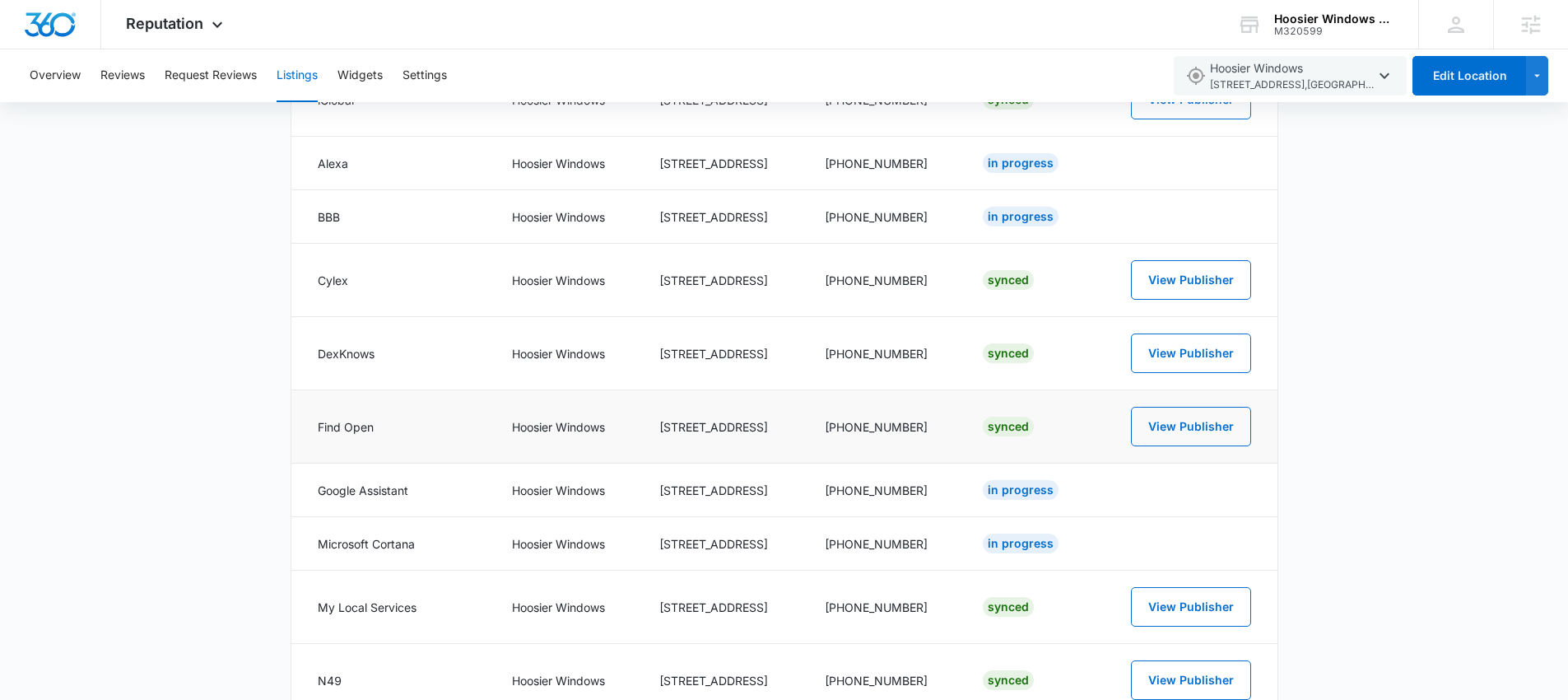
scroll to position [1300, 0]
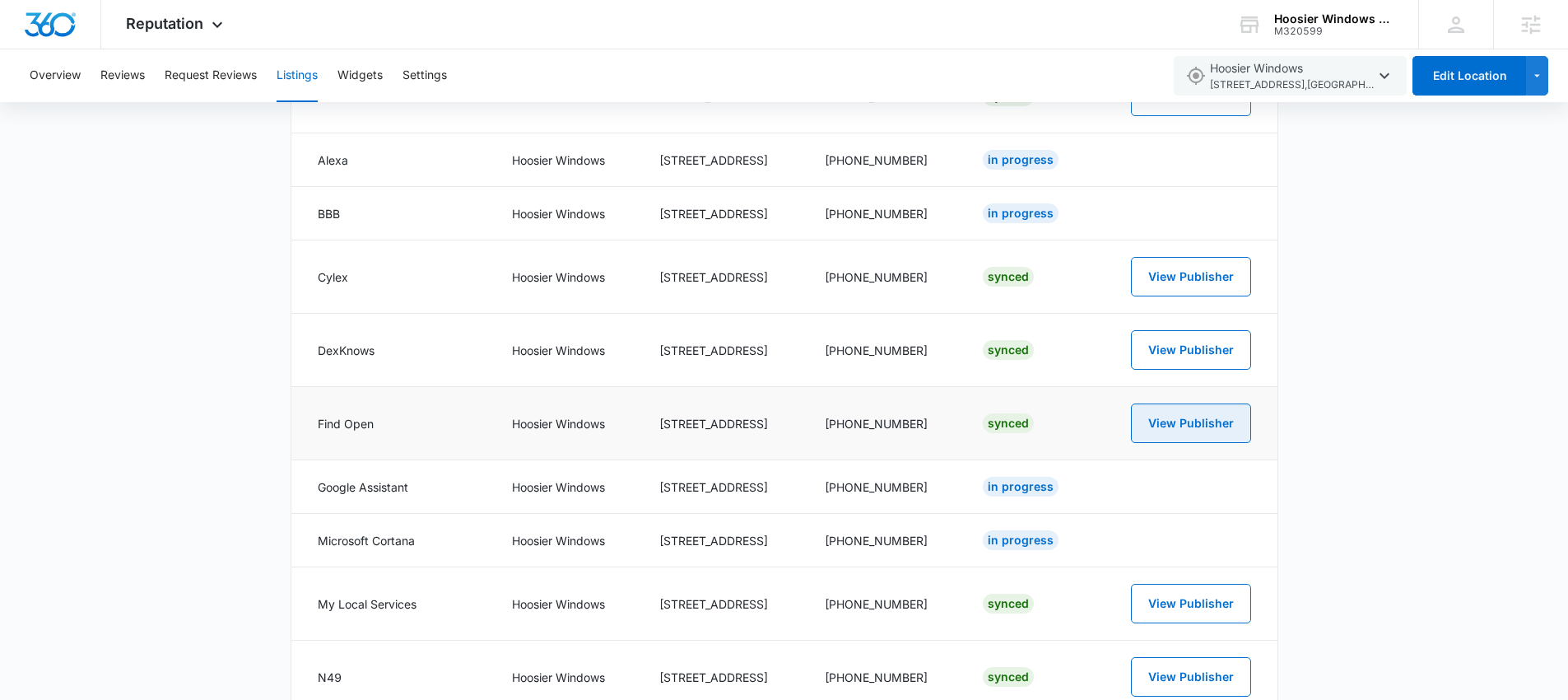
click at [1236, 423] on button "View Publisher" at bounding box center [1190, 423] width 120 height 39
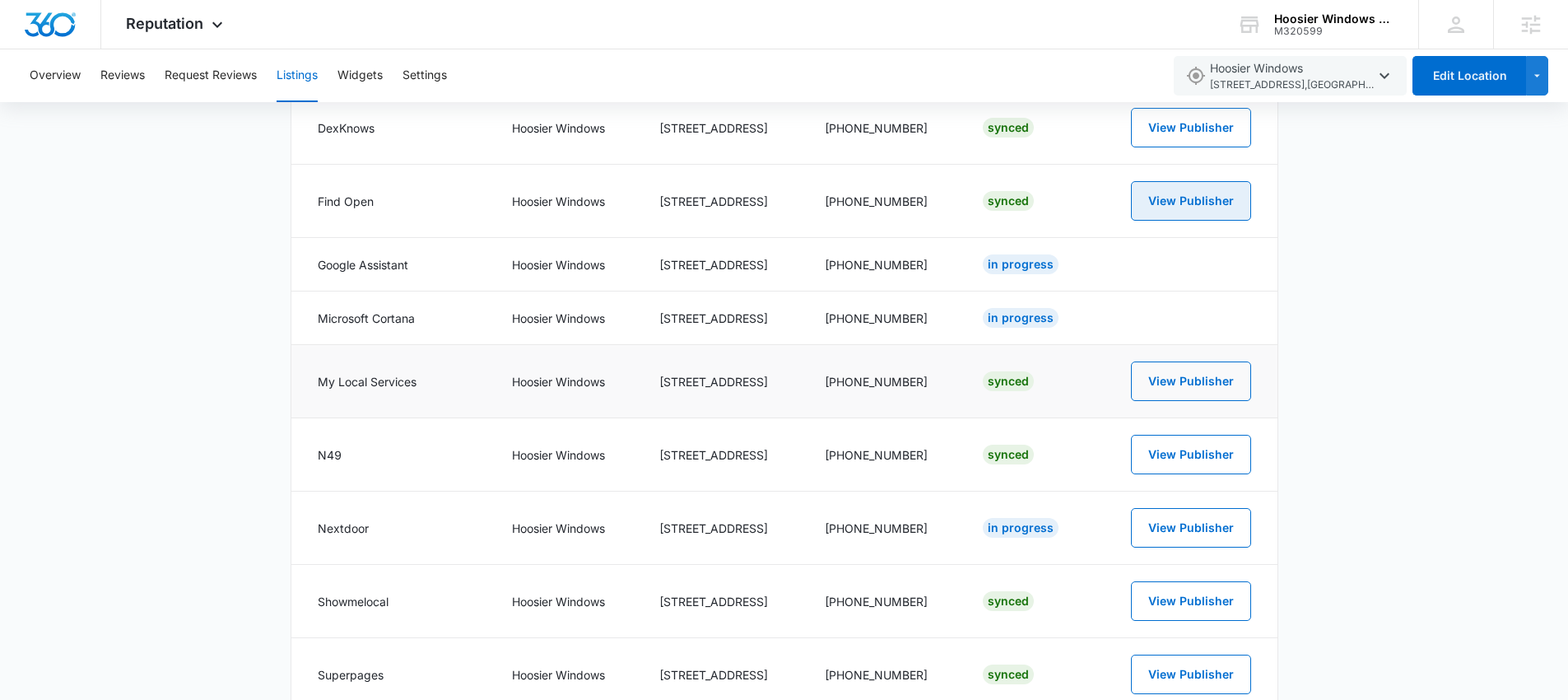
scroll to position [1529, 0]
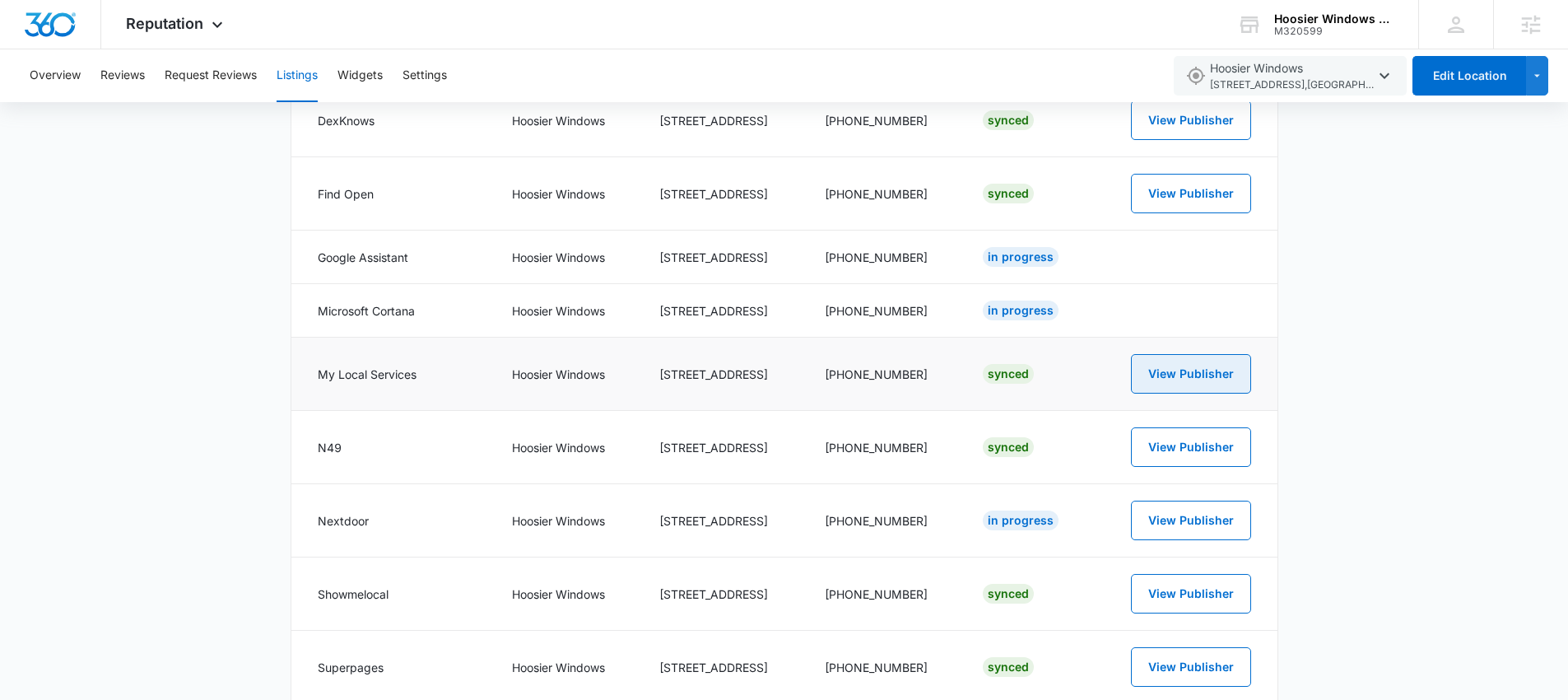
click at [1166, 371] on button "View Publisher" at bounding box center [1190, 373] width 120 height 39
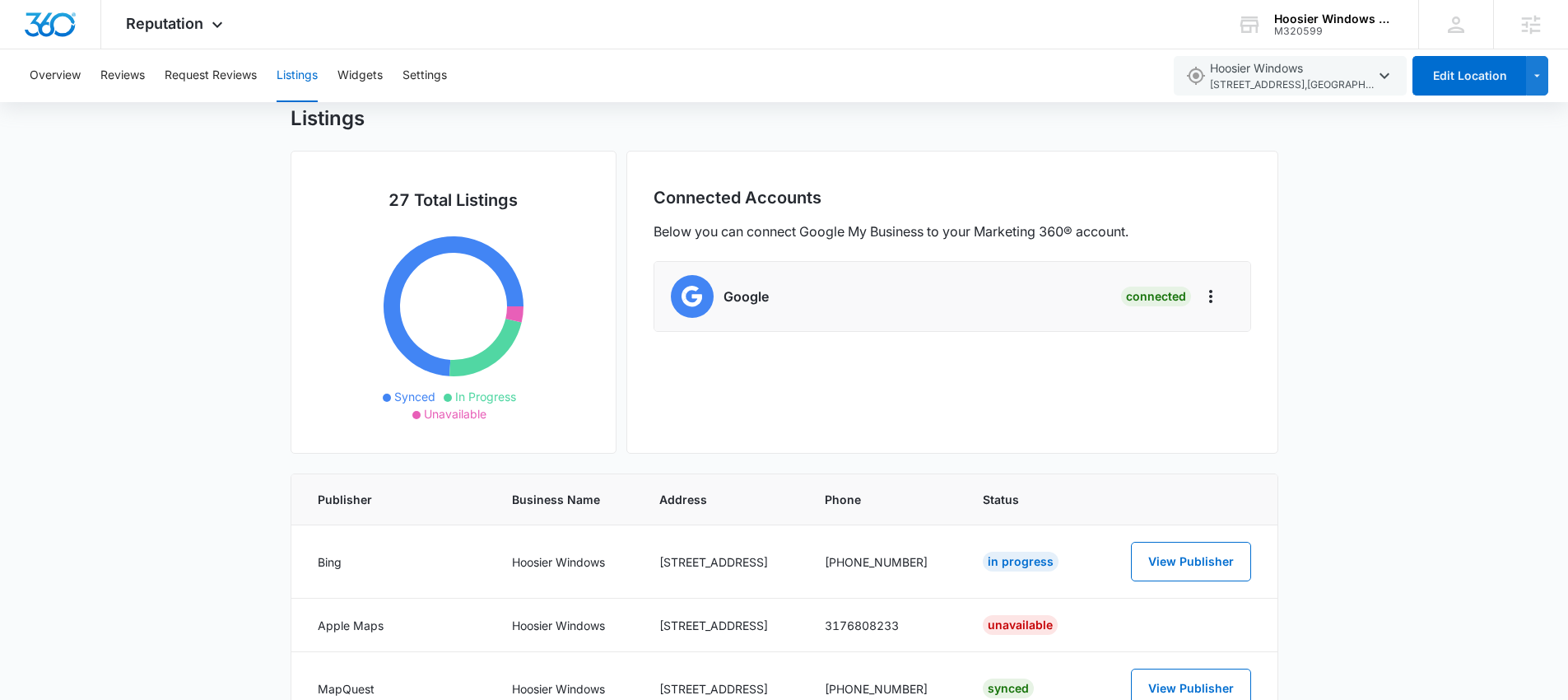
scroll to position [48, 0]
drag, startPoint x: 660, startPoint y: 560, endPoint x: 751, endPoint y: 563, distance: 91.0
click at [765, 565] on td "5576 South 100 W" at bounding box center [722, 563] width 166 height 73
copy td "5576 South 100 W"
click at [60, 72] on button "Overview" at bounding box center [54, 75] width 51 height 53
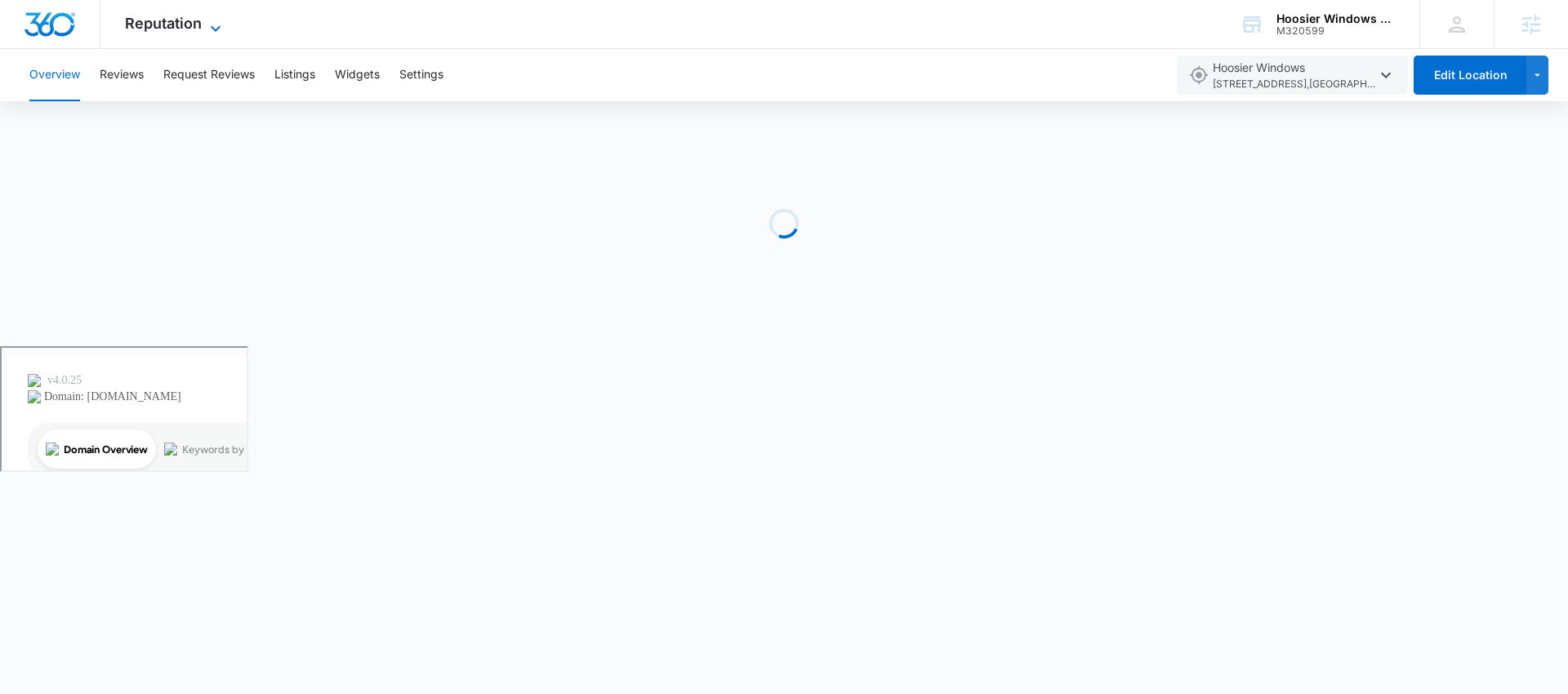
click at [172, 25] on span "Reputation" at bounding box center [163, 23] width 77 height 17
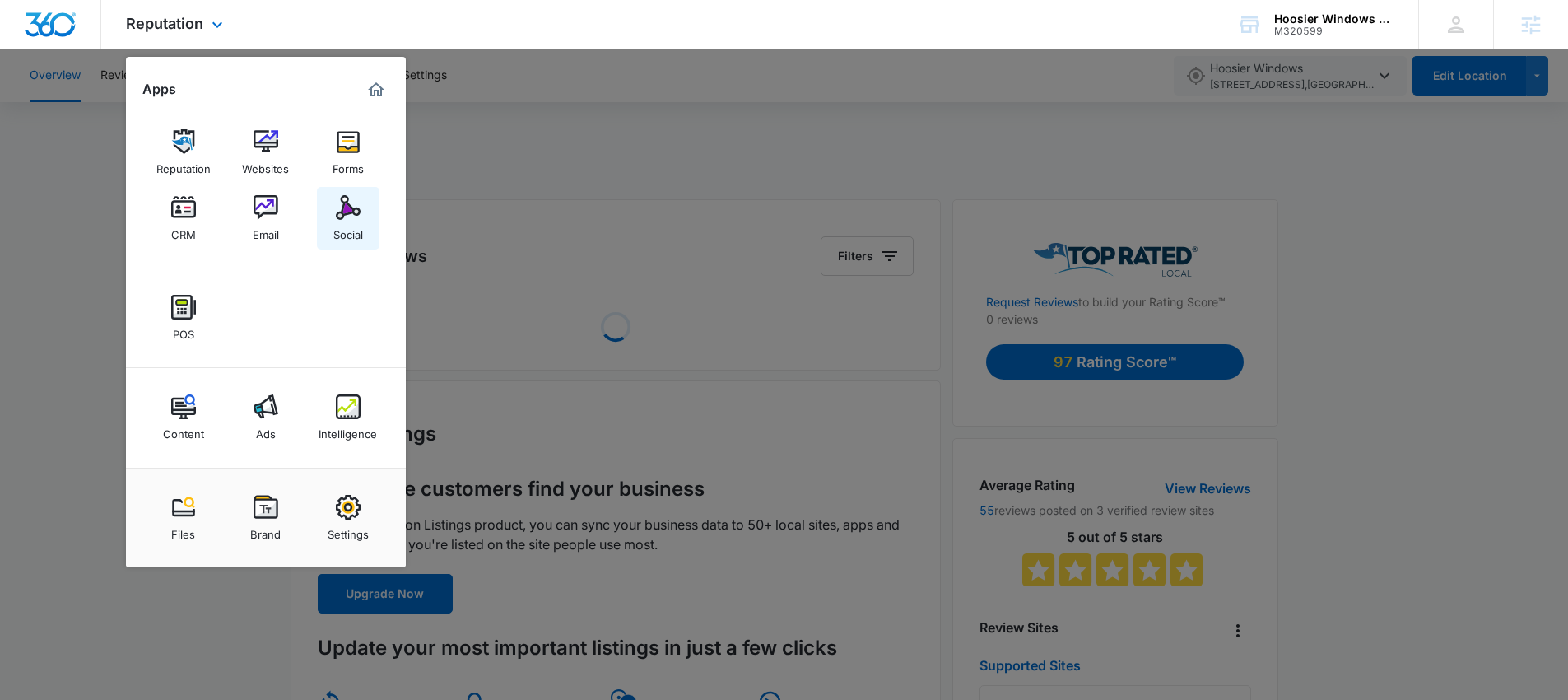
click at [355, 210] on img at bounding box center [348, 208] width 25 height 25
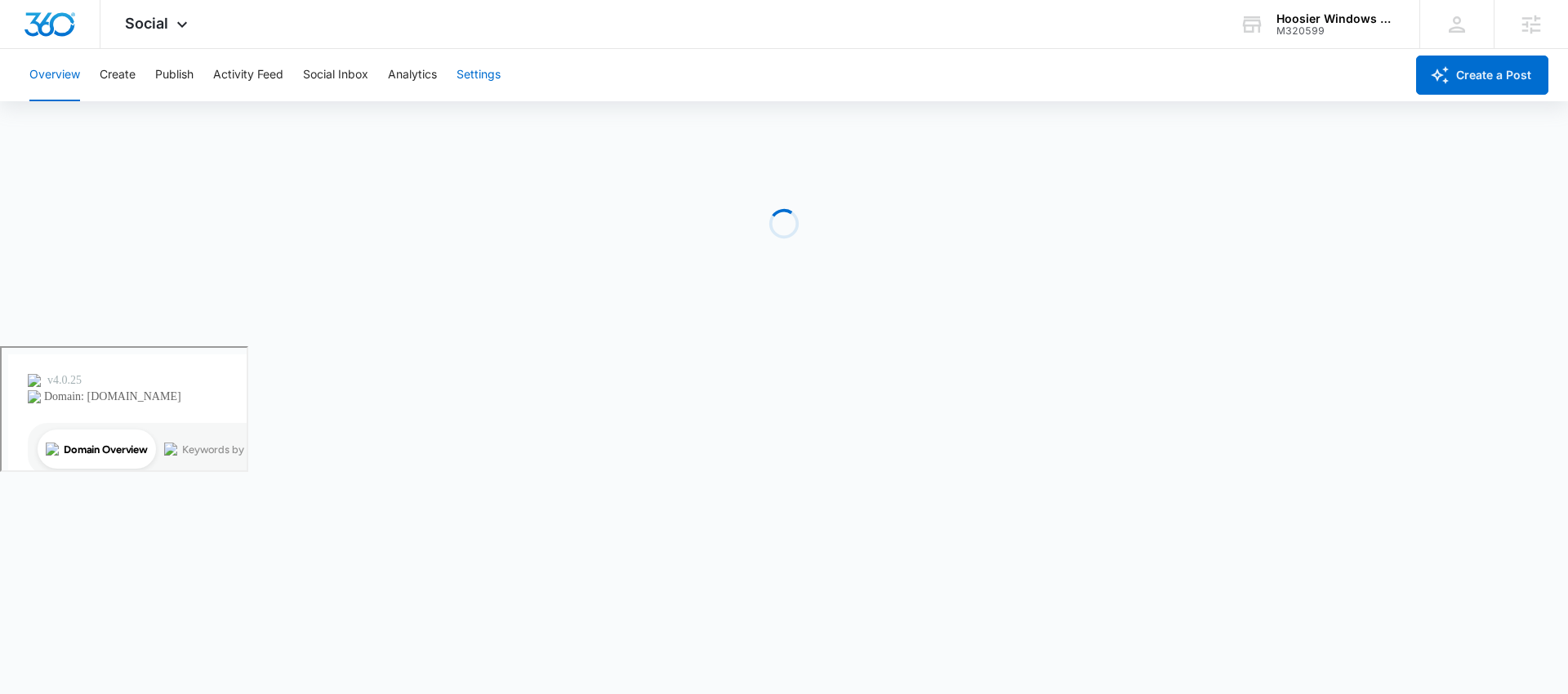
drag, startPoint x: 475, startPoint y: 69, endPoint x: 469, endPoint y: 124, distance: 55.3
click at [475, 69] on button "Settings" at bounding box center [479, 74] width 44 height 52
click at [142, 23] on span "Social" at bounding box center [146, 23] width 43 height 17
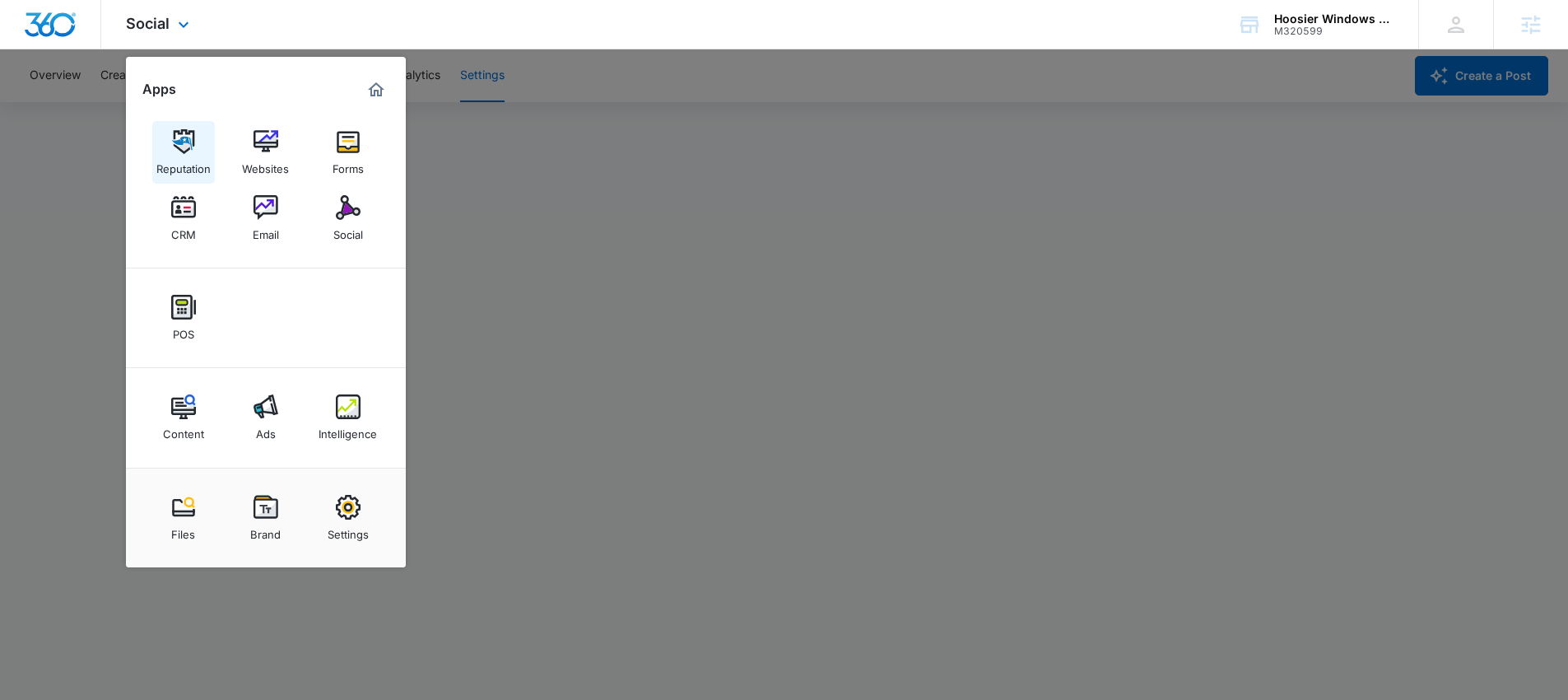
click at [179, 135] on img at bounding box center [183, 142] width 25 height 25
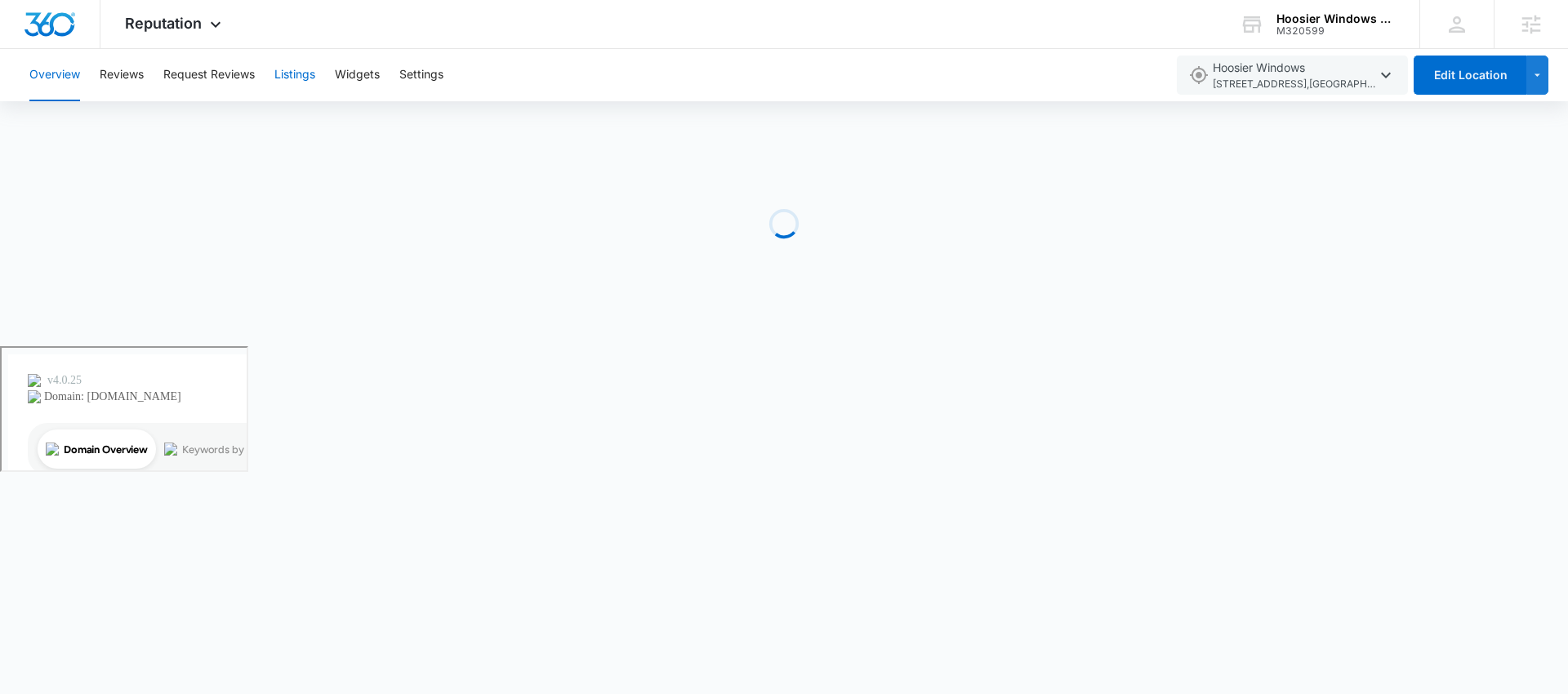
click at [291, 74] on button "Listings" at bounding box center [295, 74] width 41 height 52
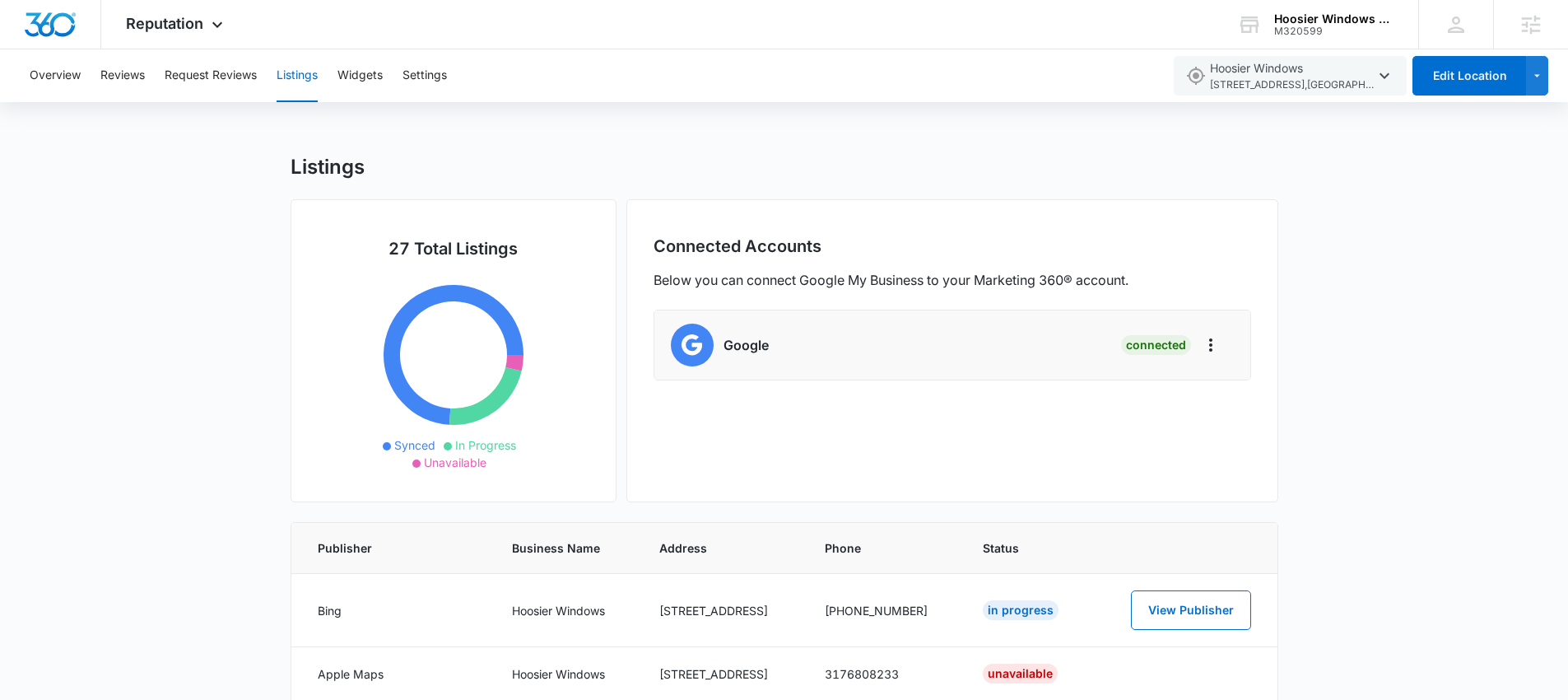
click at [752, 345] on h6 "Google" at bounding box center [745, 345] width 45 height 20
click at [750, 345] on h6 "Google" at bounding box center [745, 345] width 45 height 20
click at [687, 347] on img at bounding box center [692, 345] width 43 height 43
click at [1212, 341] on icon "Actions" at bounding box center [1211, 345] width 20 height 20
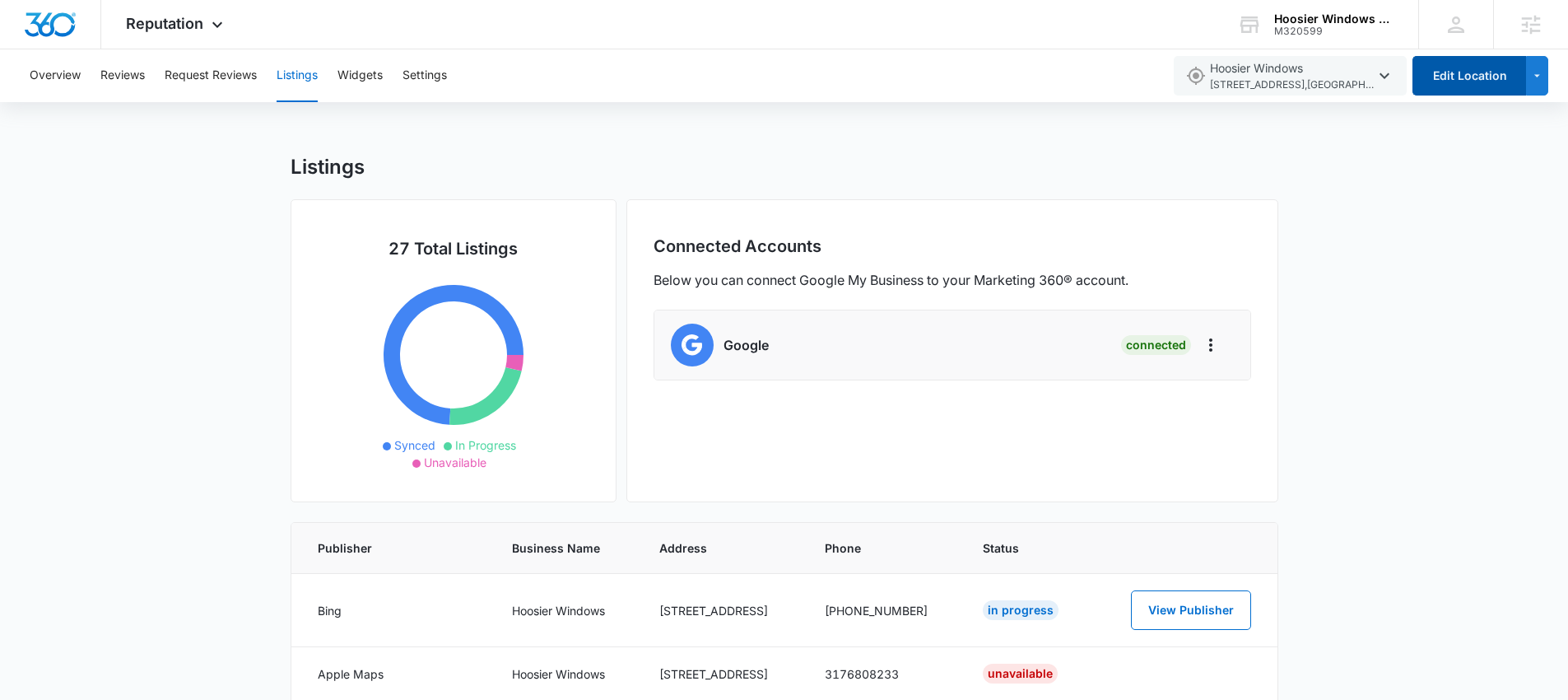
click at [1475, 77] on button "Edit Location" at bounding box center [1469, 76] width 114 height 39
select select "Indiana"
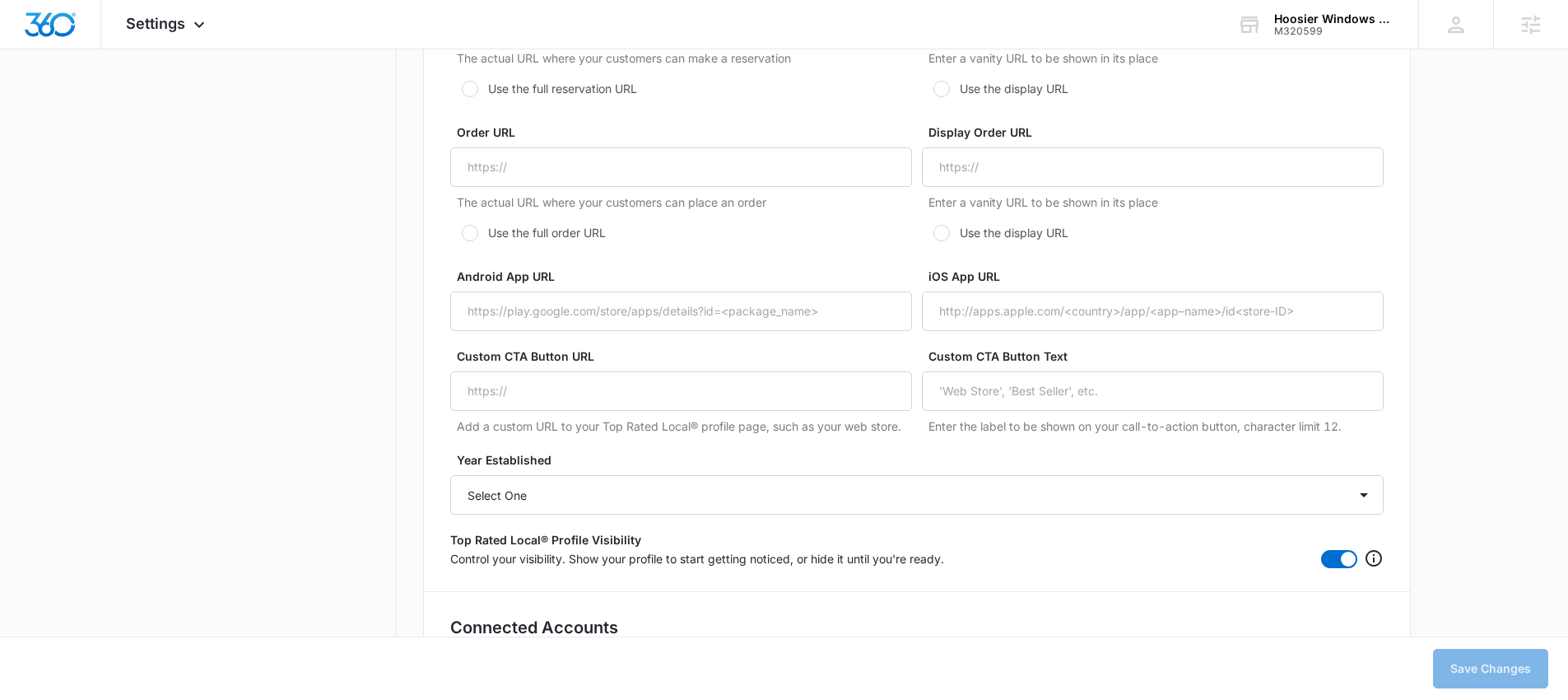
scroll to position [3073, 0]
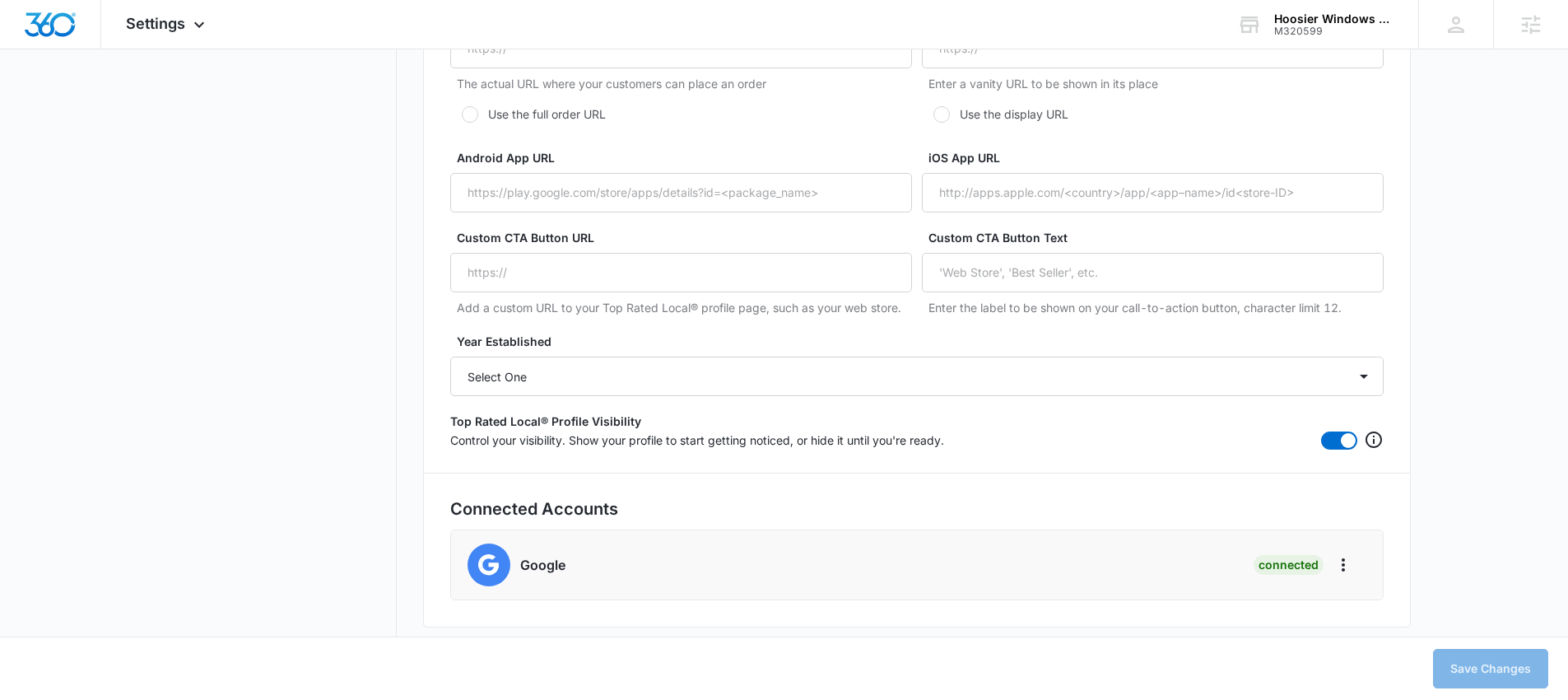
click at [1166, 579] on div "Google Connected" at bounding box center [916, 565] width 898 height 43
click at [1343, 565] on icon "Actions" at bounding box center [1344, 565] width 4 height 13
click at [484, 558] on img at bounding box center [489, 565] width 43 height 43
click at [1345, 567] on icon "Actions" at bounding box center [1343, 565] width 20 height 20
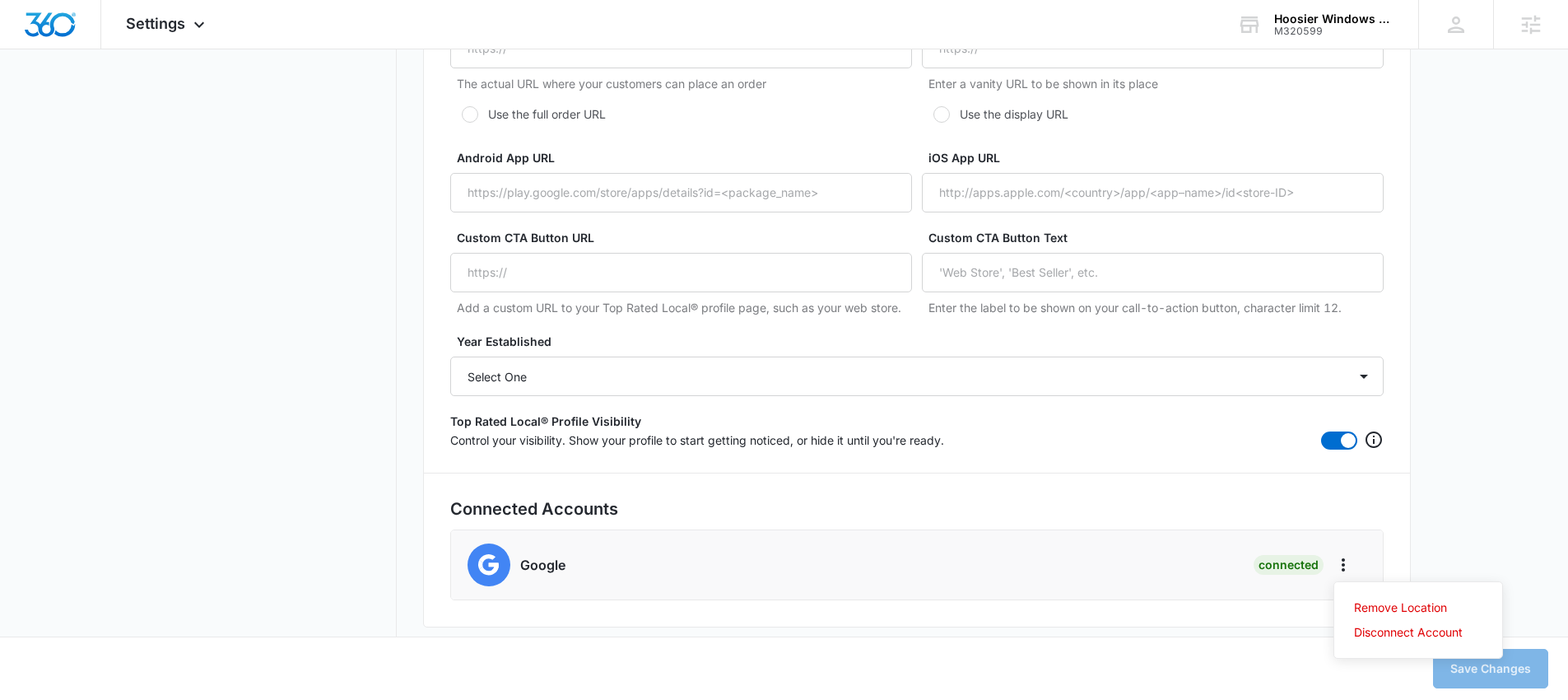
click at [1060, 566] on div "Google Connected Remove Location Disconnect Account" at bounding box center [916, 565] width 898 height 43
click at [469, 566] on img at bounding box center [489, 565] width 43 height 43
click at [470, 565] on img at bounding box center [489, 565] width 43 height 43
click at [471, 565] on img at bounding box center [489, 565] width 43 height 43
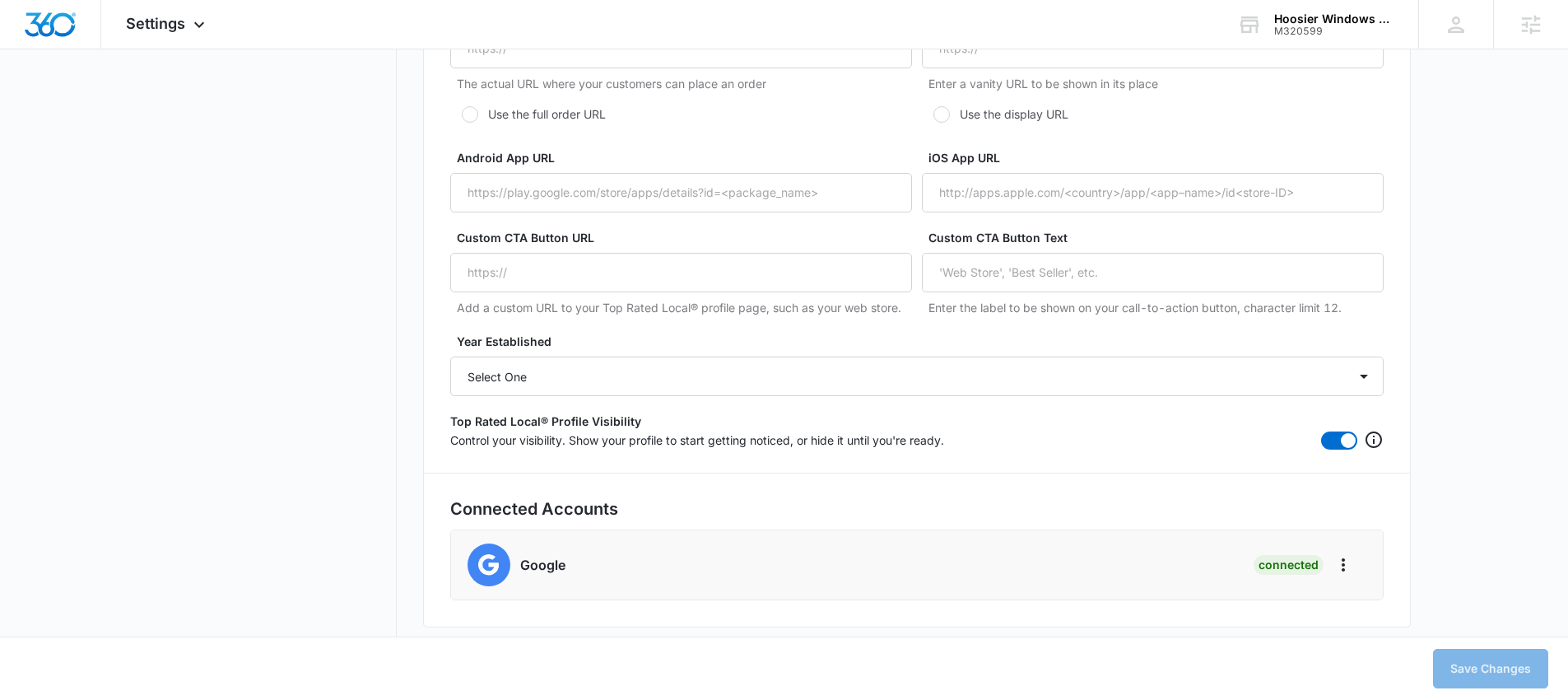
click at [472, 565] on img at bounding box center [489, 565] width 43 height 43
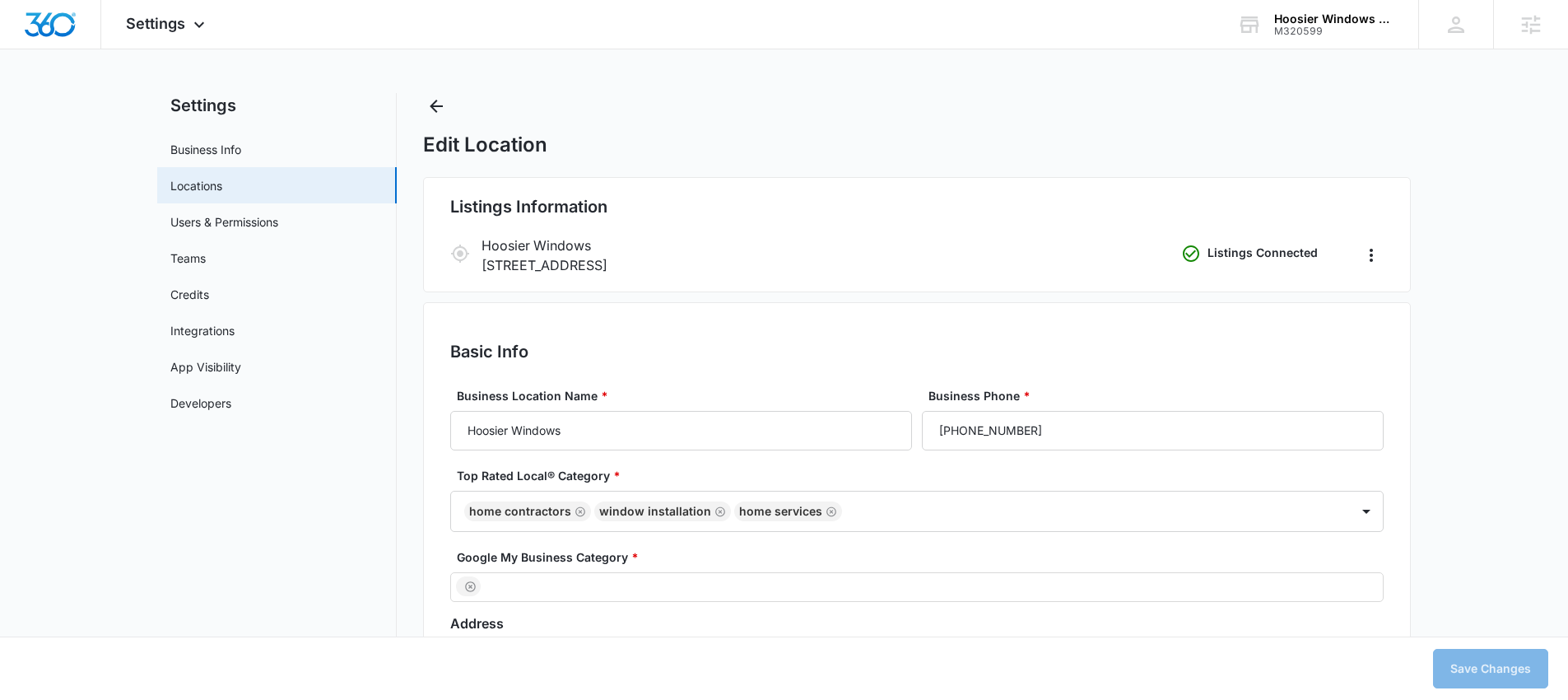
scroll to position [10, 0]
click at [1378, 252] on icon "Actions" at bounding box center [1371, 255] width 20 height 20
click at [1080, 251] on p "Hoosier Windows" at bounding box center [828, 244] width 693 height 20
click at [637, 265] on p "8202 Clearvista Pkwy, Ste 6B Indianapolis, IN 46256" at bounding box center [828, 265] width 693 height 20
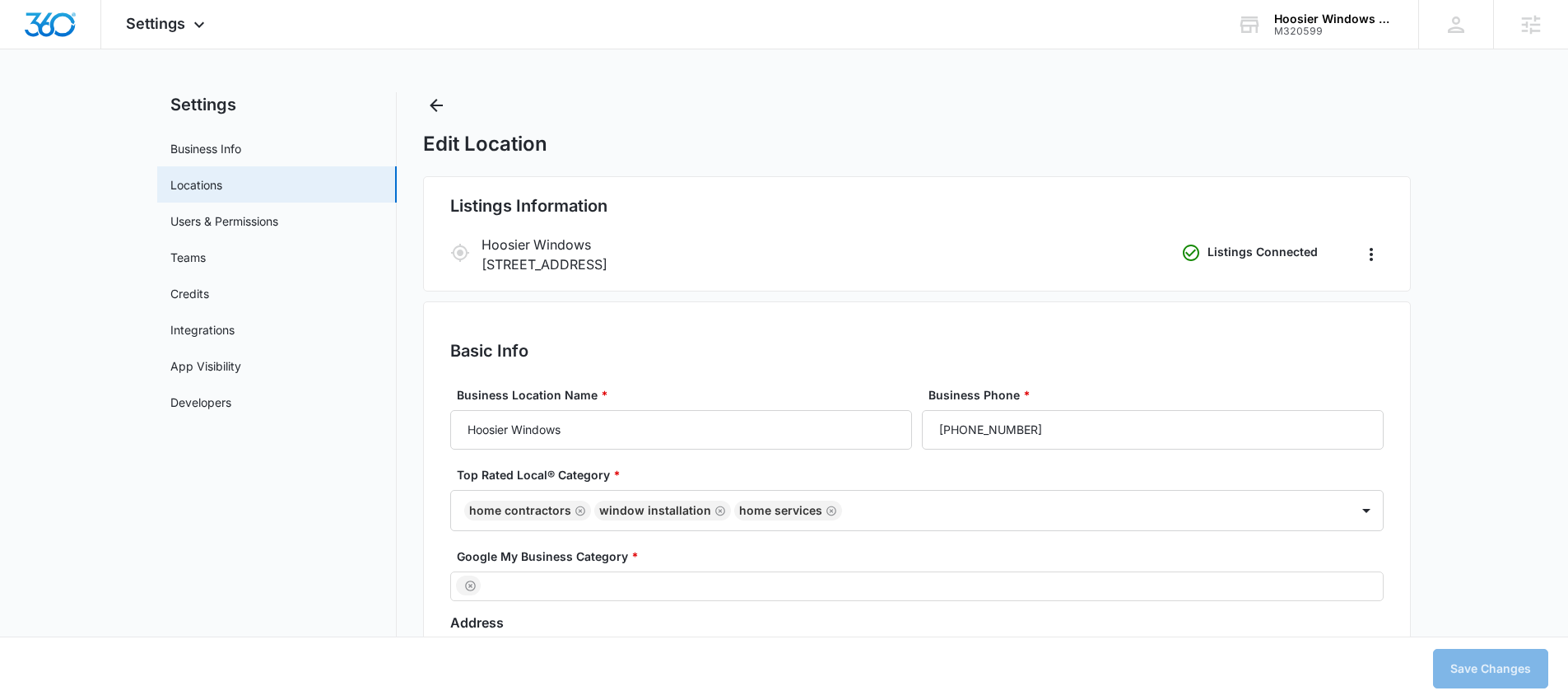
click at [556, 202] on h2 "Listings Information" at bounding box center [917, 206] width 933 height 25
click at [553, 205] on h2 "Listings Information" at bounding box center [917, 206] width 933 height 25
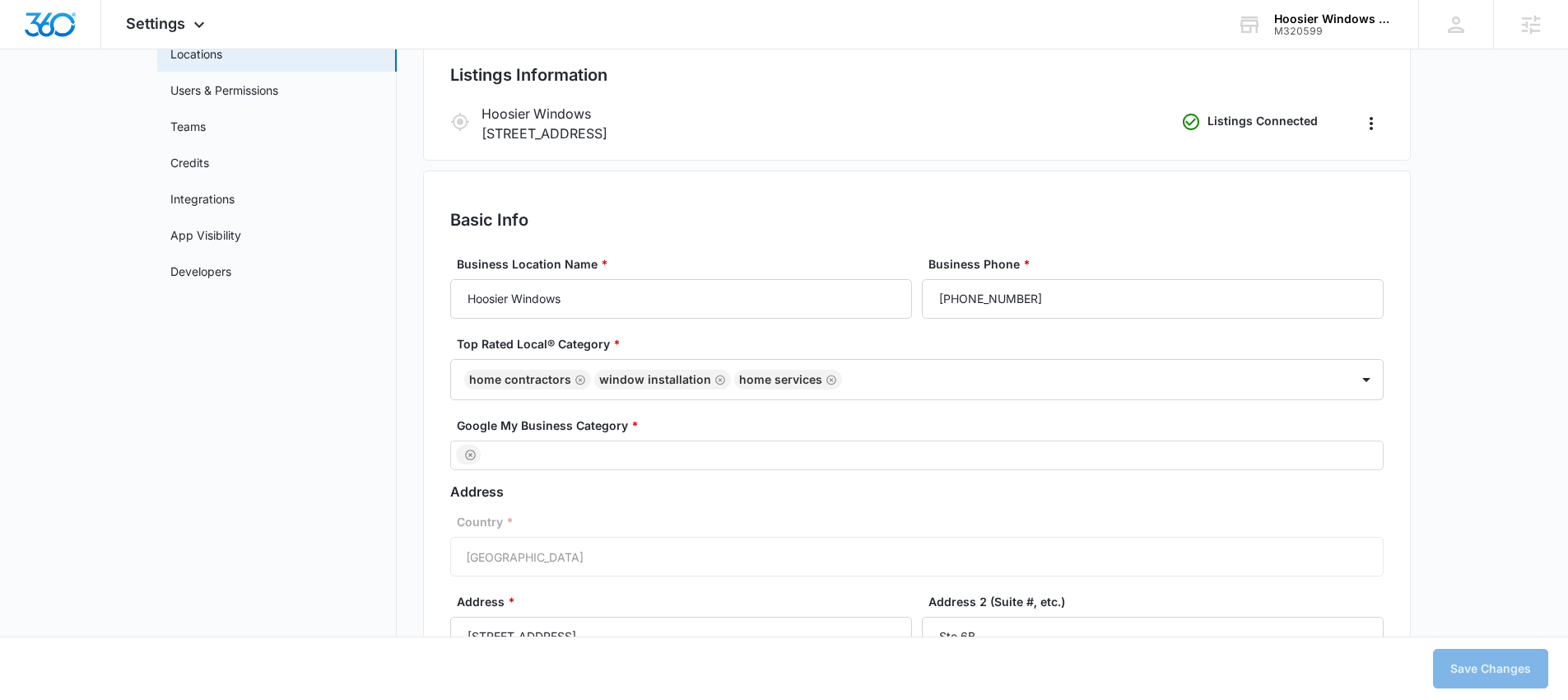
scroll to position [60, 0]
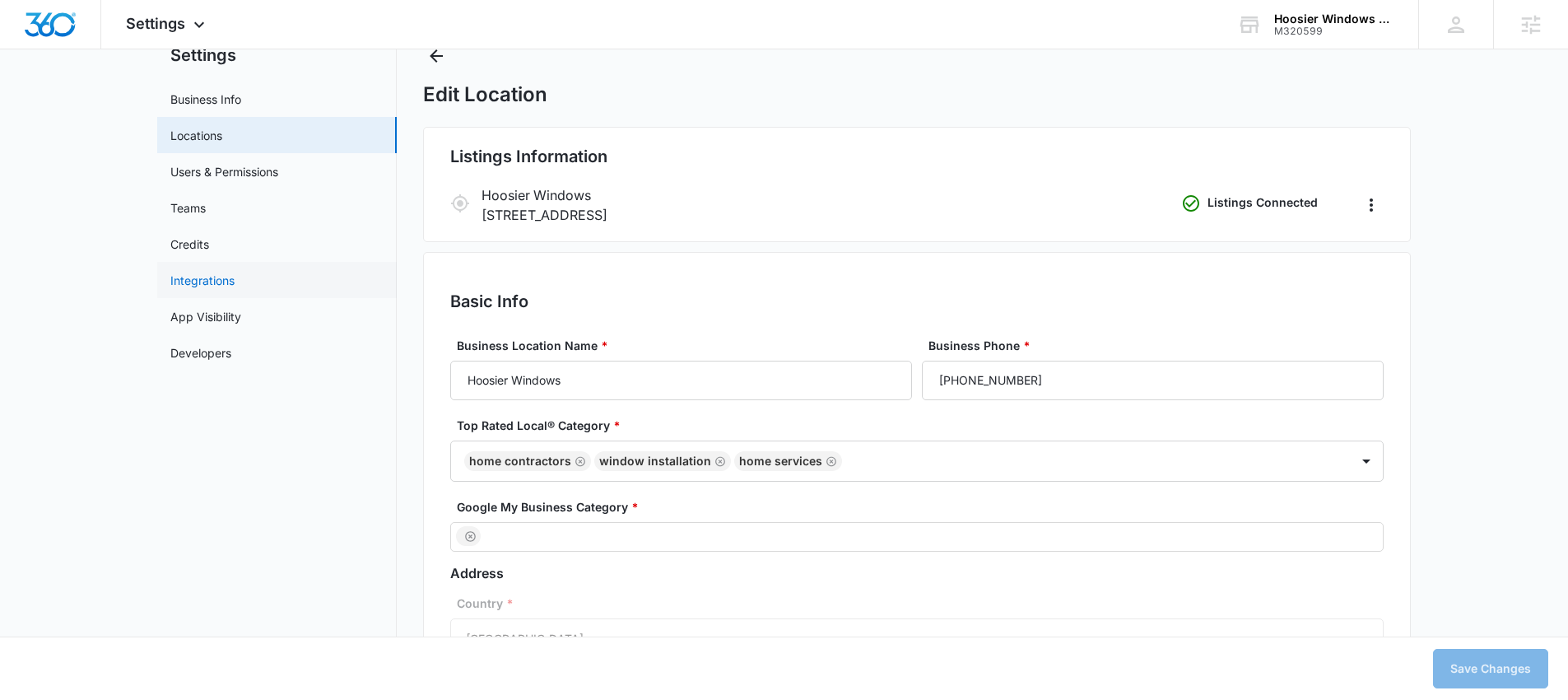
click at [207, 285] on link "Integrations" at bounding box center [202, 280] width 64 height 17
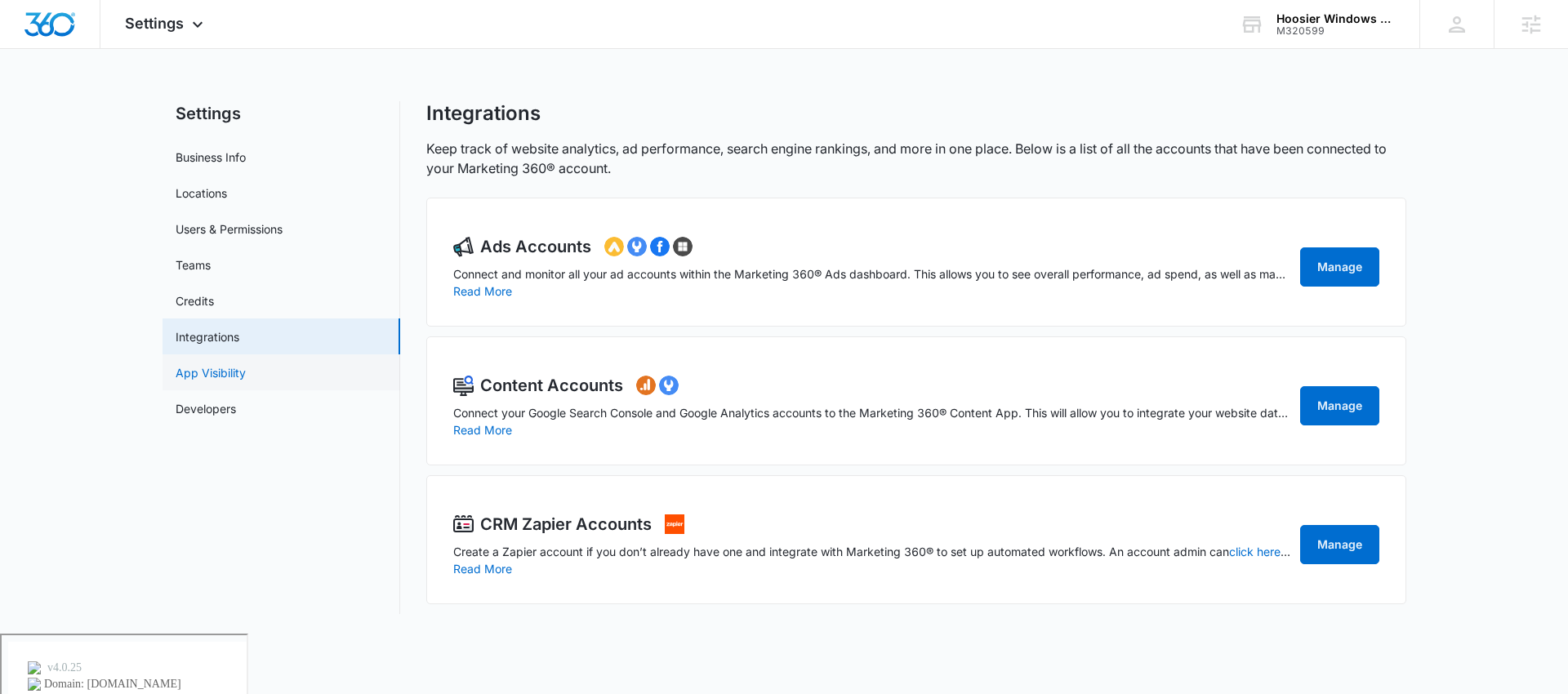
click at [243, 373] on link "App Visibility" at bounding box center [210, 372] width 70 height 17
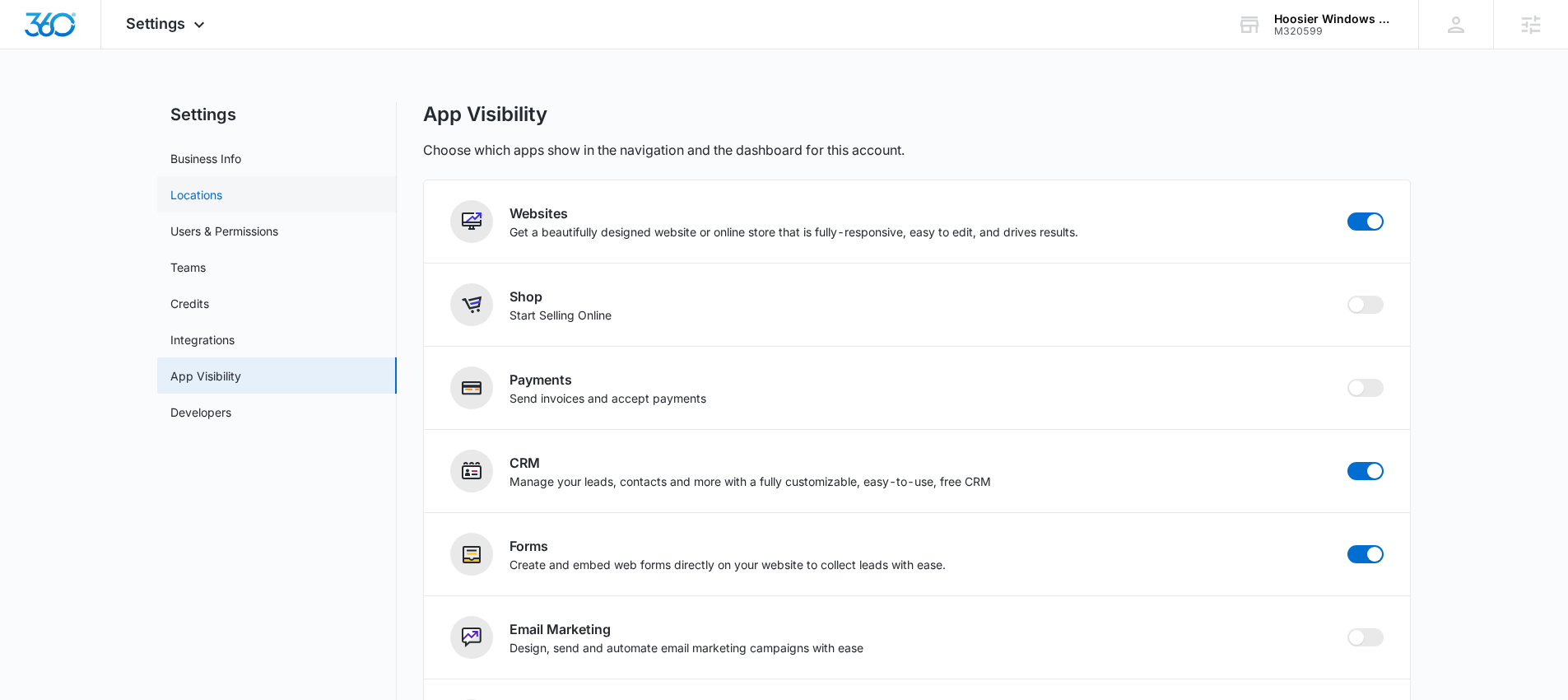
click at [208, 203] on link "Locations" at bounding box center [196, 194] width 52 height 17
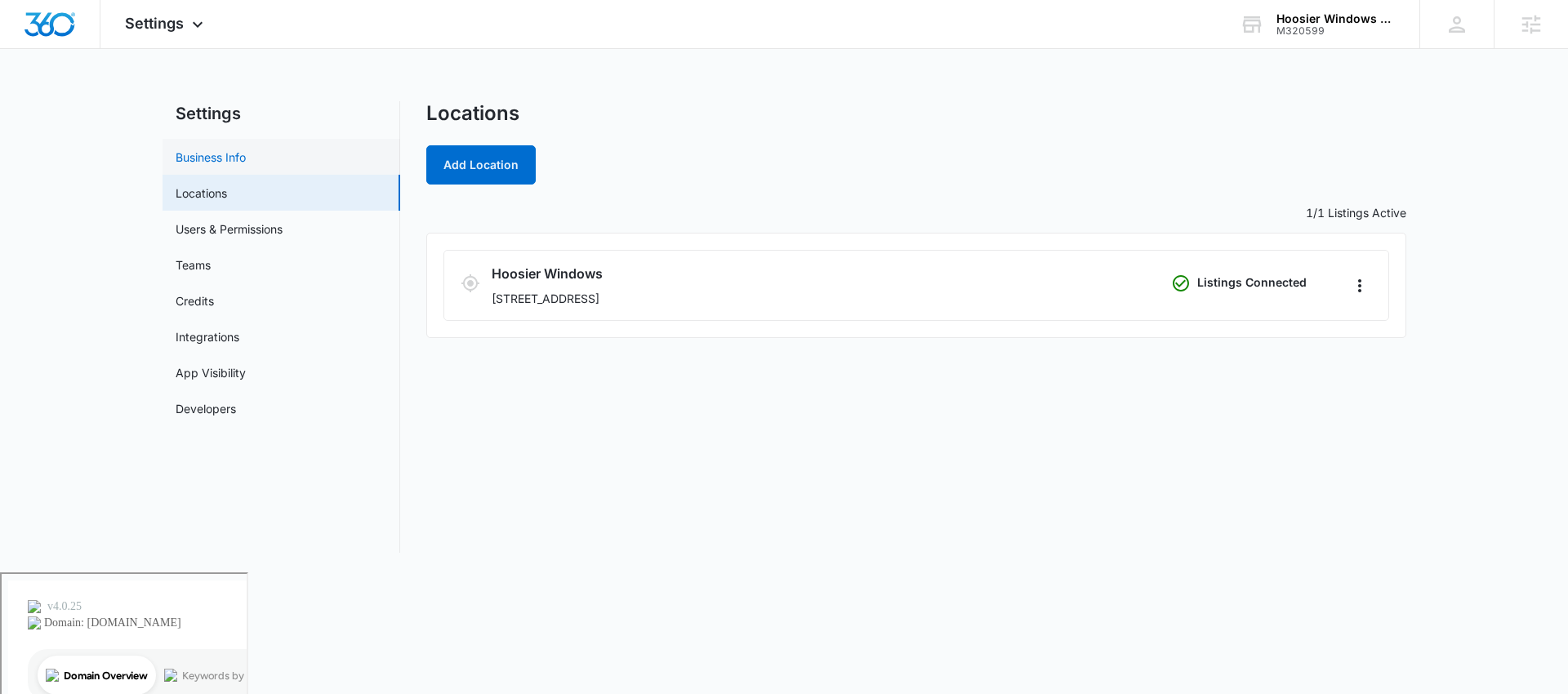
click at [212, 160] on link "Business Info" at bounding box center [210, 156] width 70 height 17
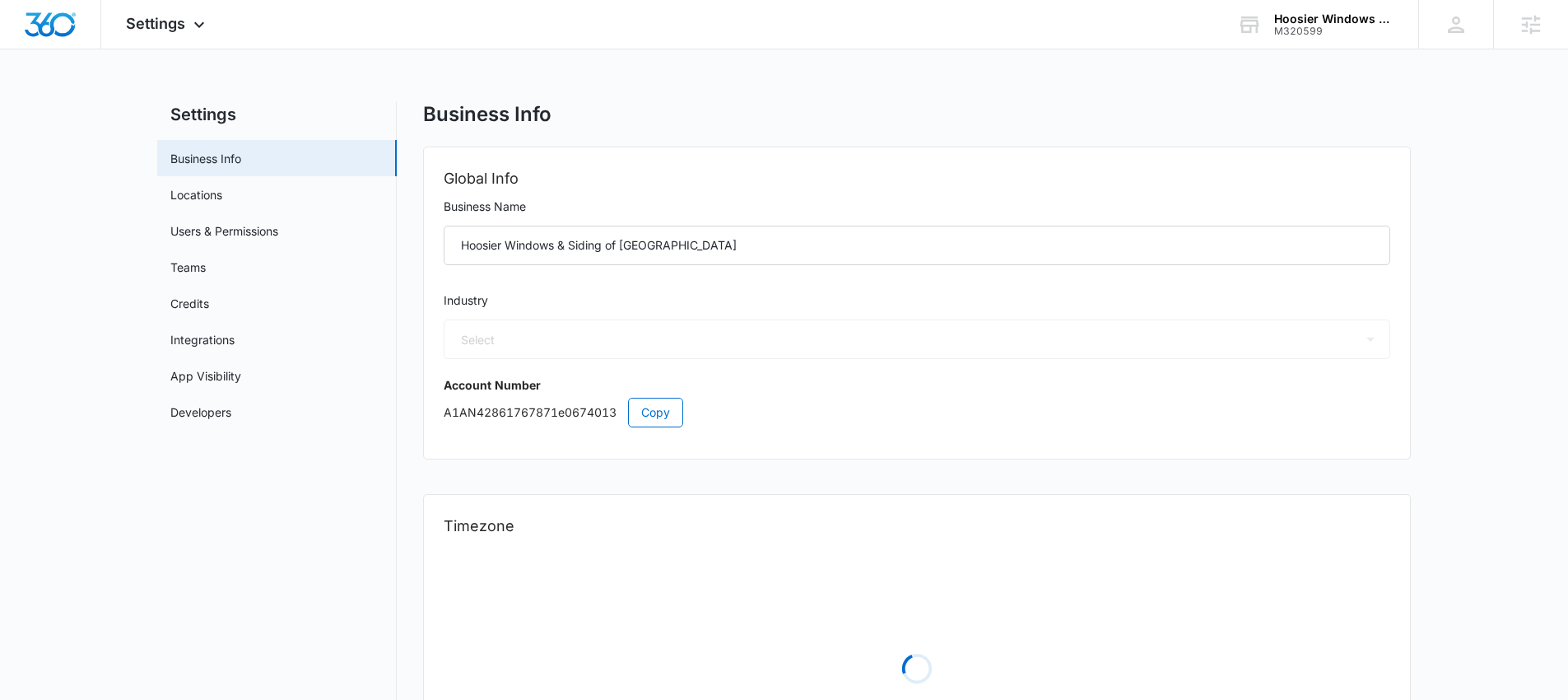
select select "4"
select select "US"
select select "America/Indiana/Indianapolis"
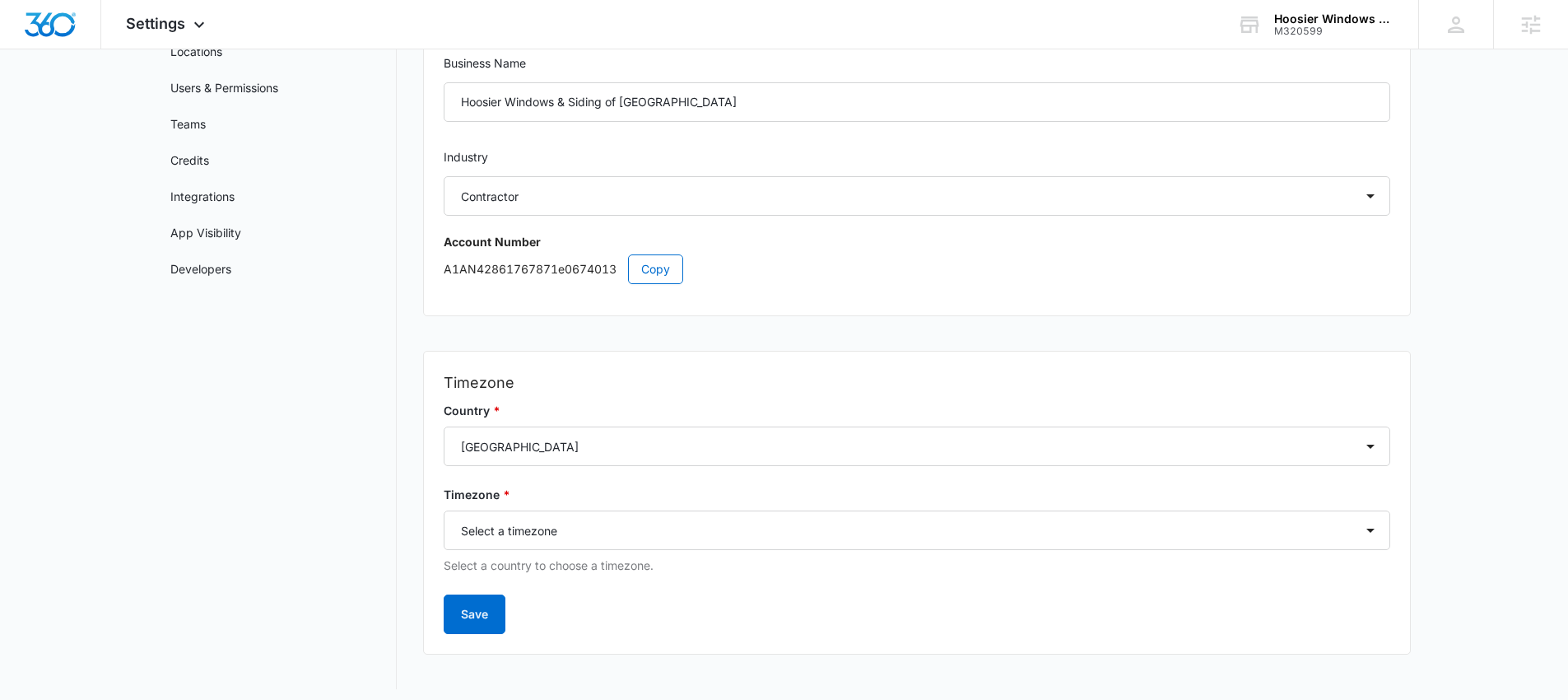
scroll to position [9, 0]
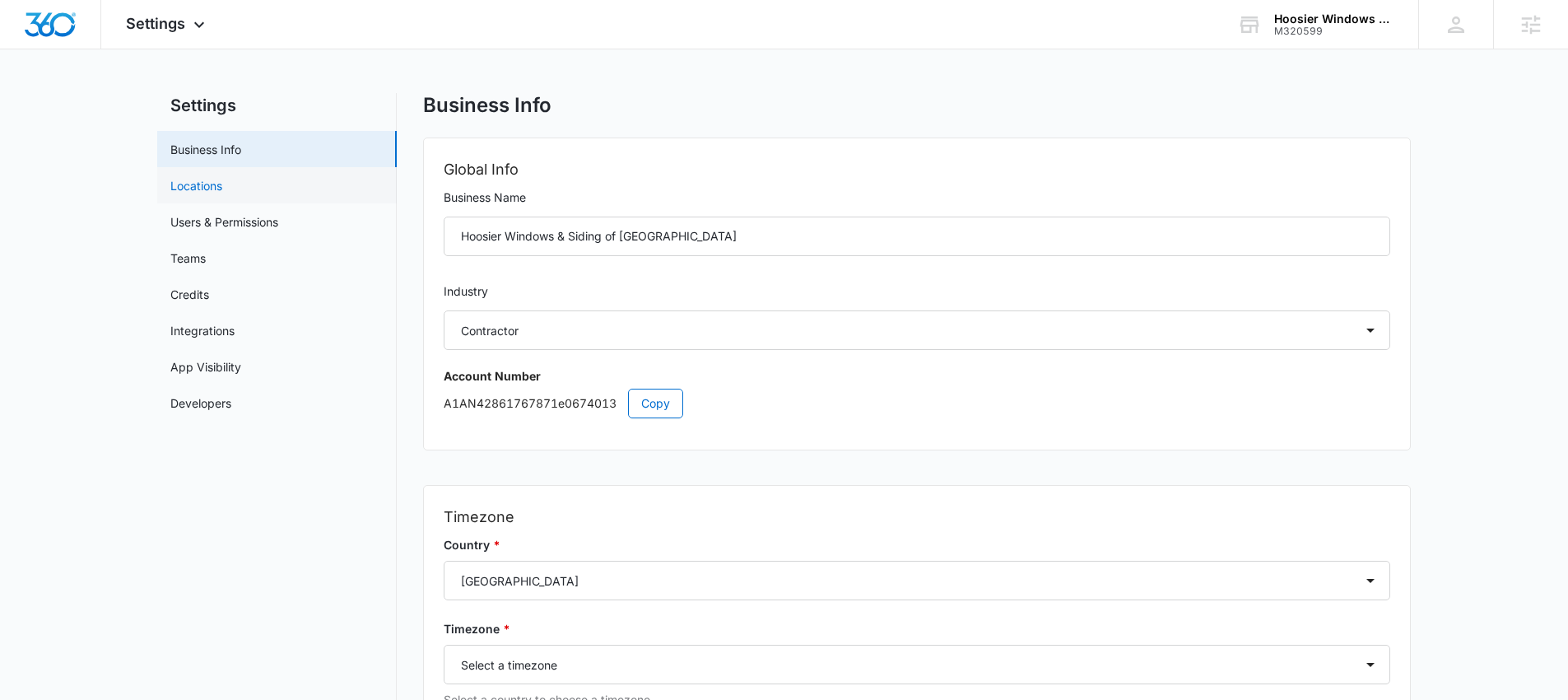
click at [207, 194] on link "Locations" at bounding box center [196, 185] width 52 height 17
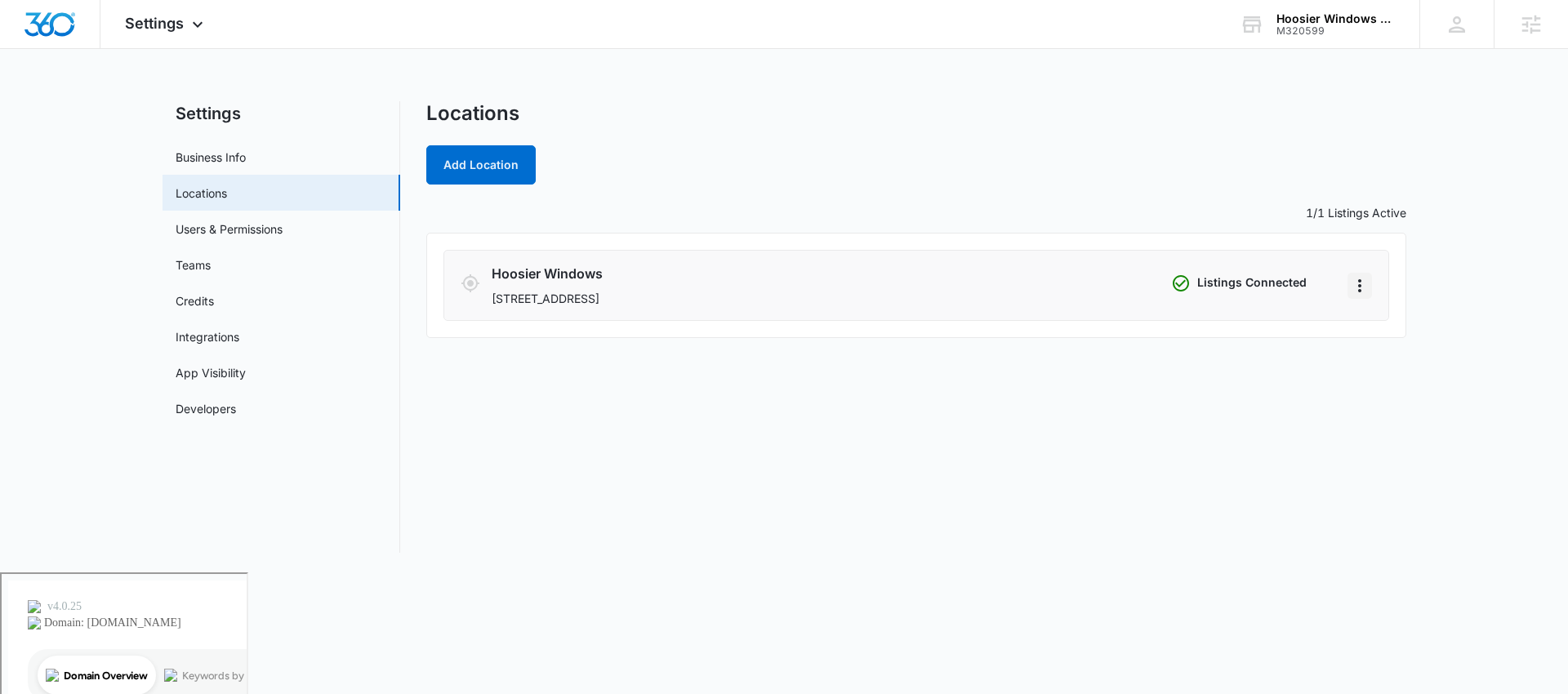
click at [1357, 290] on icon "Actions" at bounding box center [1360, 285] width 19 height 19
click at [1385, 327] on link "Edit" at bounding box center [1377, 331] width 20 height 14
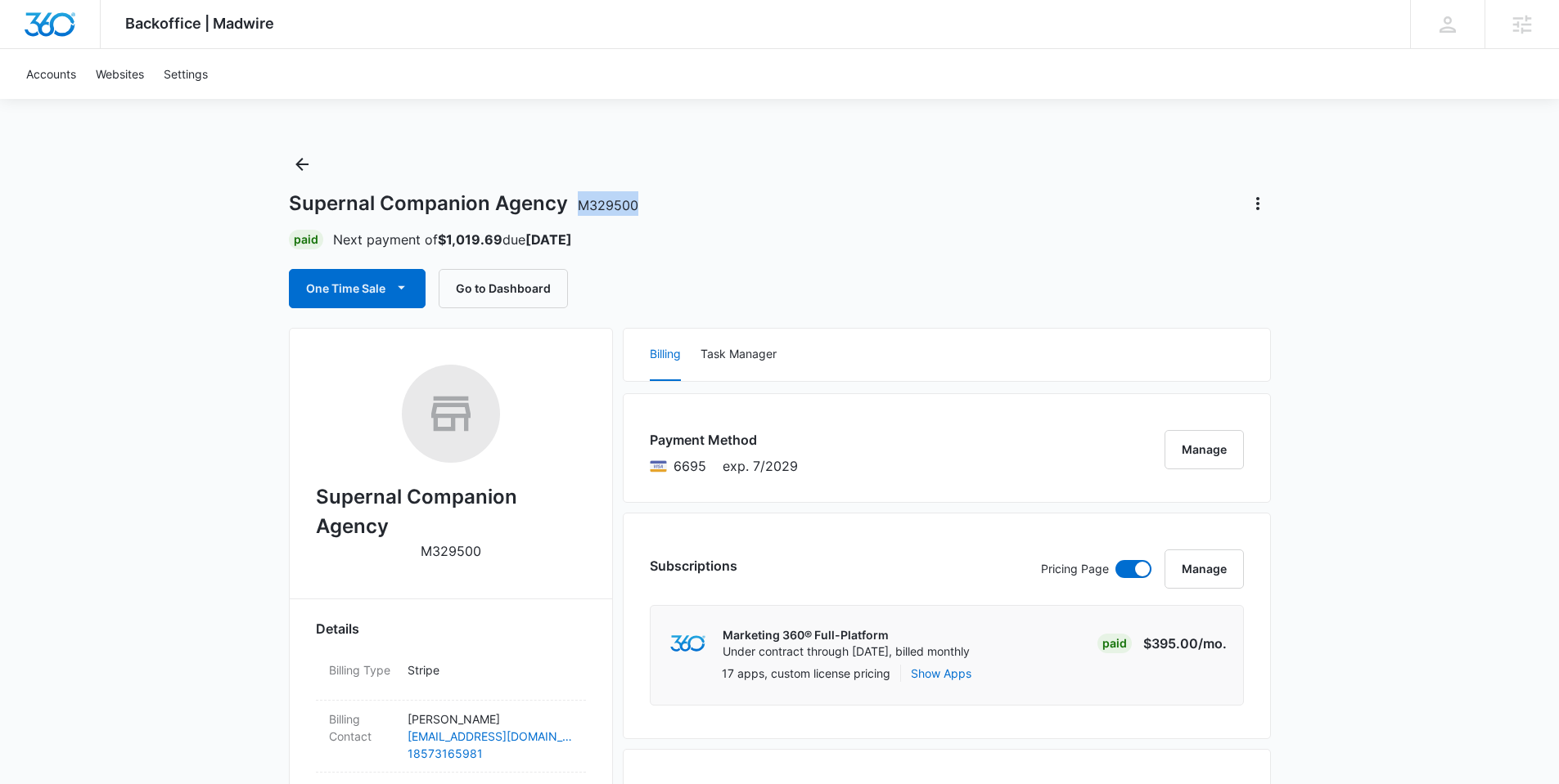
drag, startPoint x: 630, startPoint y: 204, endPoint x: 579, endPoint y: 211, distance: 51.5
click at [579, 211] on div "Supernal Companion Agency M329500" at bounding box center [779, 204] width 982 height 27
click at [344, 211] on h1 "Supernal Companion Agency M329500" at bounding box center [463, 204] width 350 height 25
drag, startPoint x: 376, startPoint y: 202, endPoint x: 386, endPoint y: 200, distance: 10.2
click at [386, 200] on h1 "Supernal Companion Agency M329500" at bounding box center [463, 204] width 350 height 25
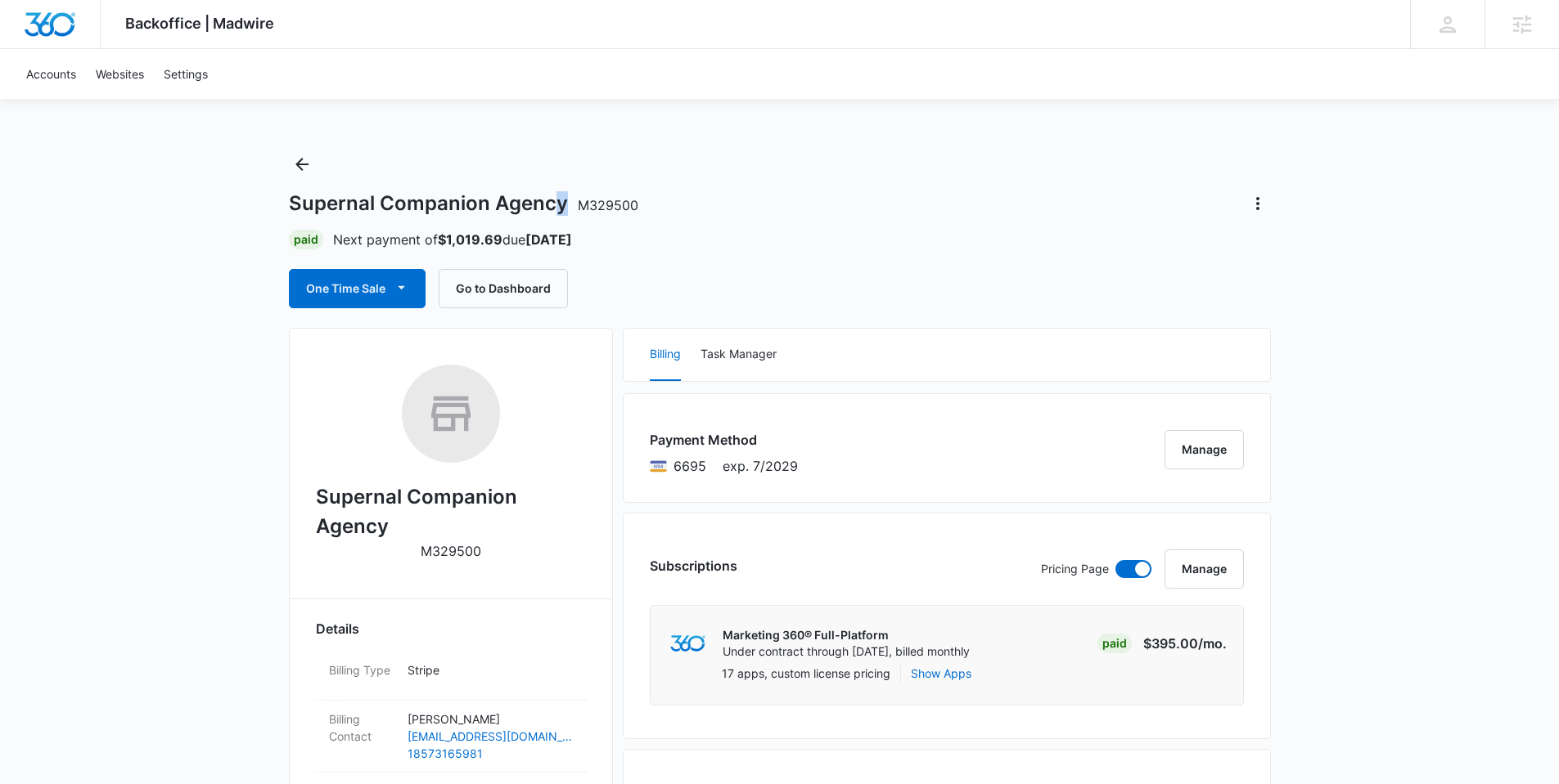
click at [557, 201] on h1 "Supernal Companion Agency M329500" at bounding box center [463, 204] width 350 height 25
drag, startPoint x: 485, startPoint y: 203, endPoint x: 475, endPoint y: 201, distance: 10.2
click at [475, 201] on h1 "Supernal Companion Agency M329500" at bounding box center [463, 204] width 350 height 25
click at [499, 200] on h1 "Supernal Companion Agency M329500" at bounding box center [463, 204] width 350 height 25
drag, startPoint x: 633, startPoint y: 204, endPoint x: 579, endPoint y: 204, distance: 54.0
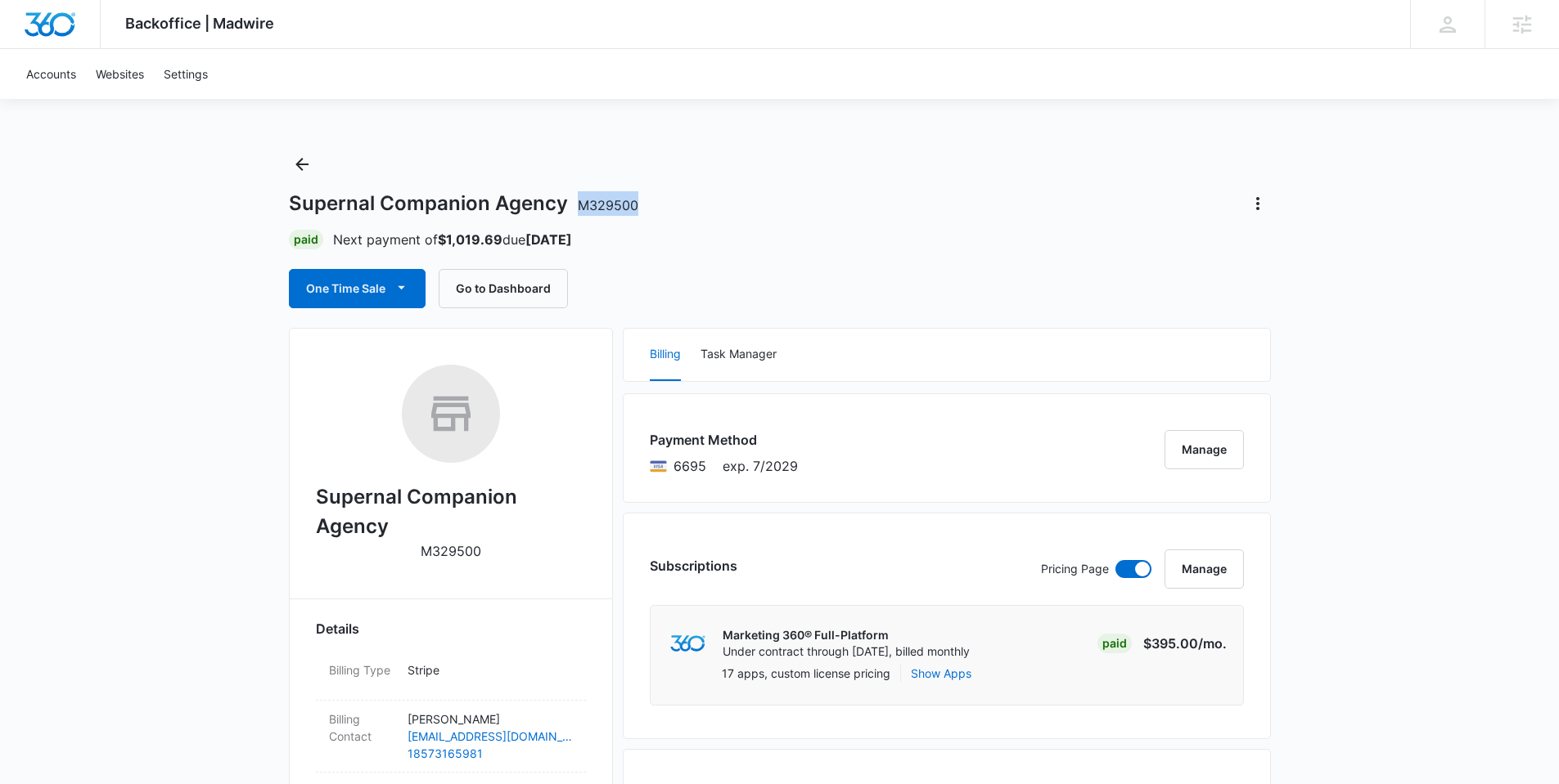
click at [579, 204] on span "M329500" at bounding box center [608, 205] width 60 height 16
drag, startPoint x: 495, startPoint y: 206, endPoint x: 560, endPoint y: 205, distance: 65.0
click at [560, 205] on h1 "Supernal Companion Agency M329500" at bounding box center [463, 204] width 350 height 25
drag, startPoint x: 293, startPoint y: 204, endPoint x: 377, endPoint y: 204, distance: 84.0
click at [377, 204] on h1 "Supernal Companion Agency M329500" at bounding box center [463, 204] width 350 height 25
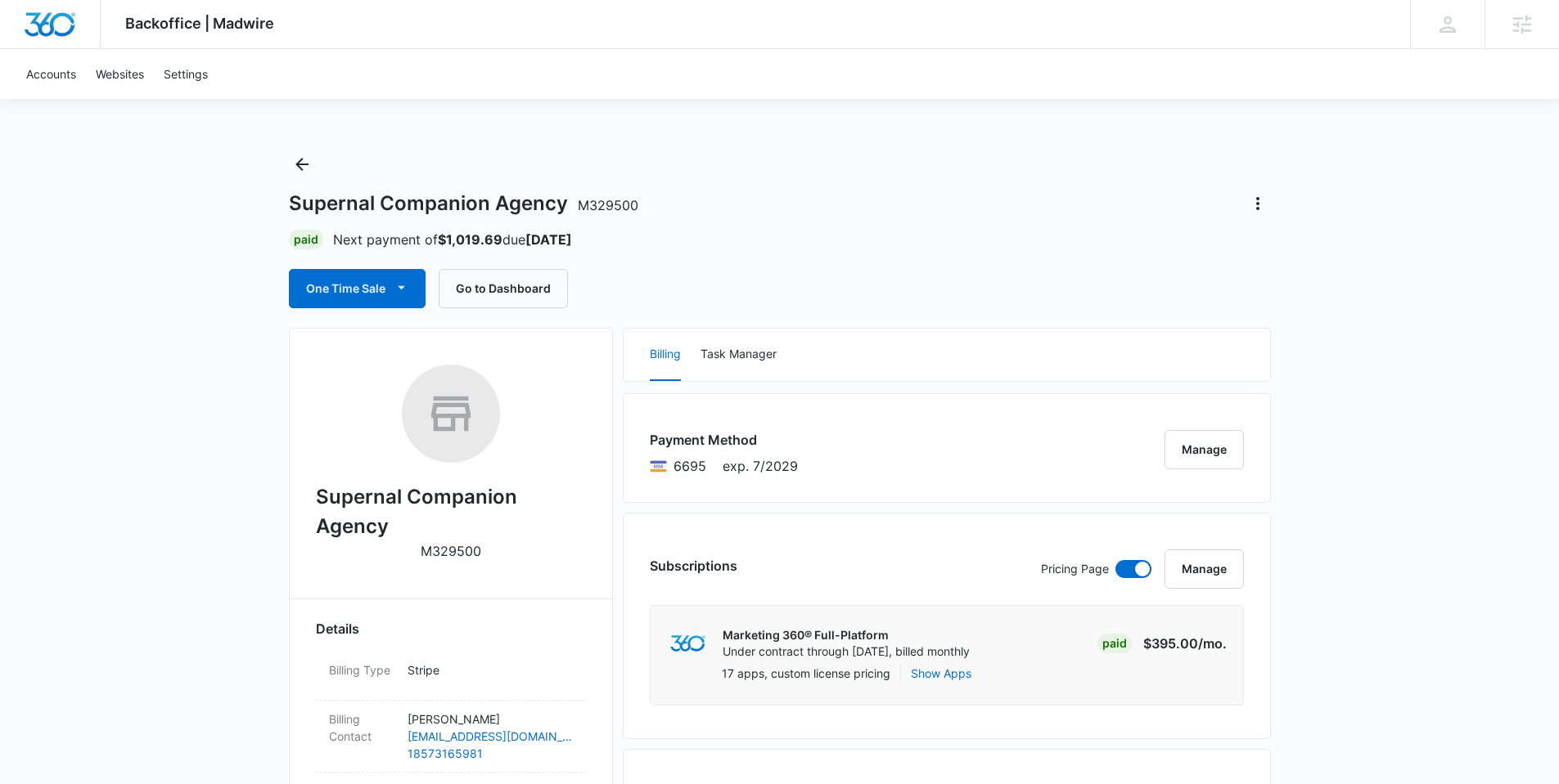
click at [395, 203] on h1 "Supernal Companion Agency M329500" at bounding box center [463, 204] width 350 height 25
drag, startPoint x: 379, startPoint y: 203, endPoint x: 482, endPoint y: 204, distance: 103.0
click at [482, 204] on h1 "Supernal Companion Agency M329500" at bounding box center [463, 204] width 350 height 25
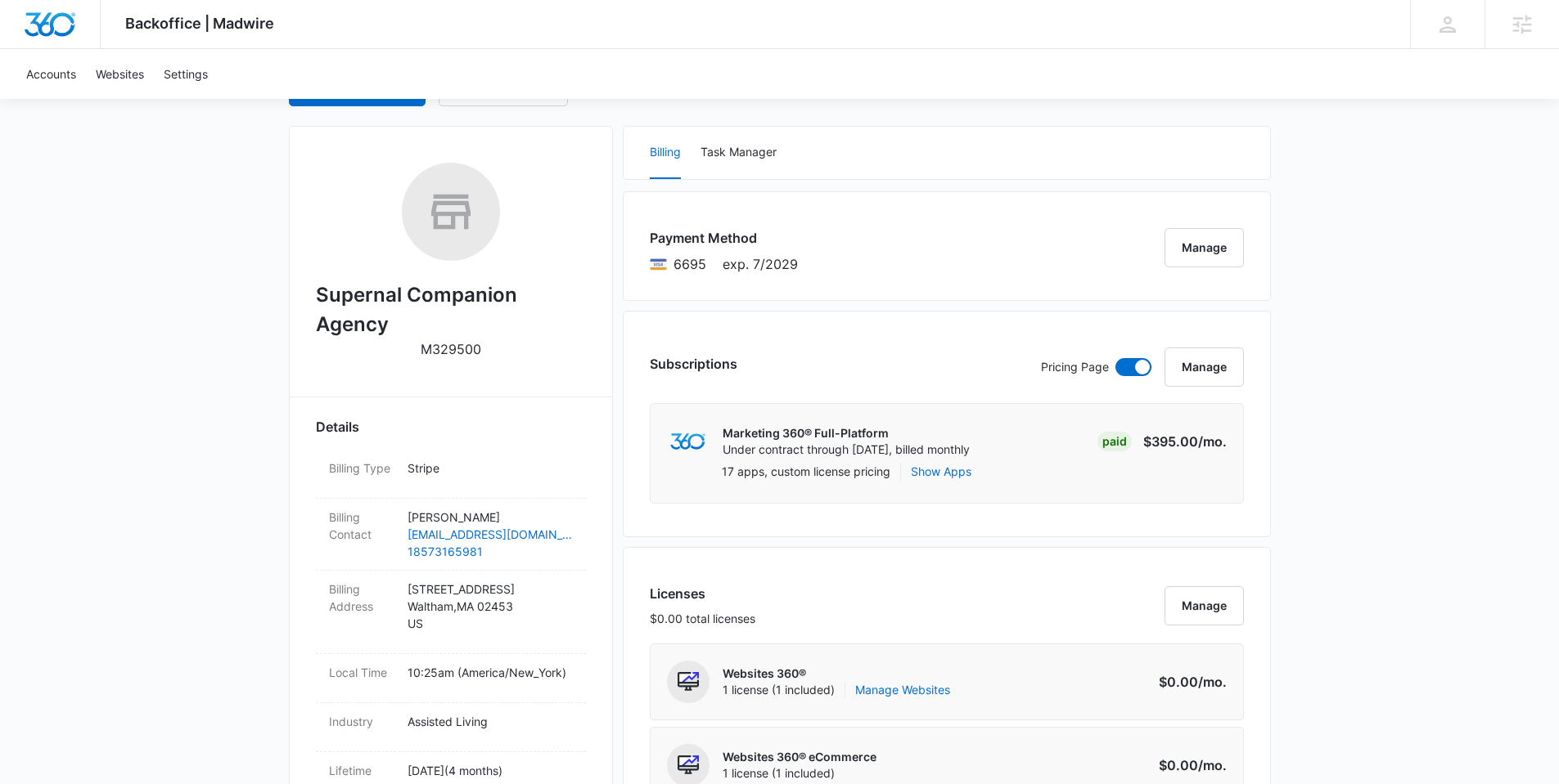
scroll to position [590, 0]
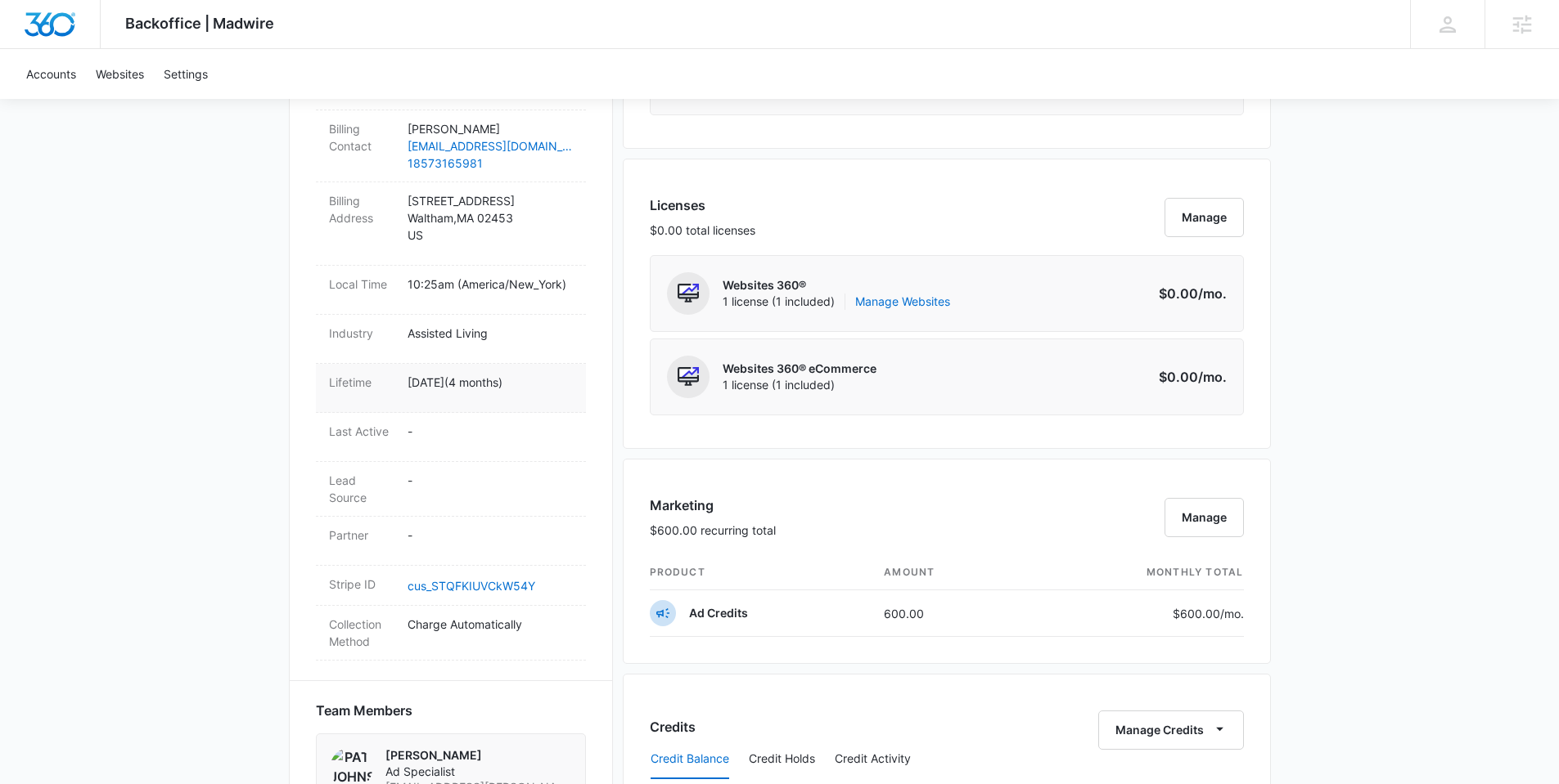
drag, startPoint x: 407, startPoint y: 380, endPoint x: 542, endPoint y: 371, distance: 135.3
click at [544, 371] on div "Lifetime May 2 ( 4 months )" at bounding box center [451, 388] width 270 height 49
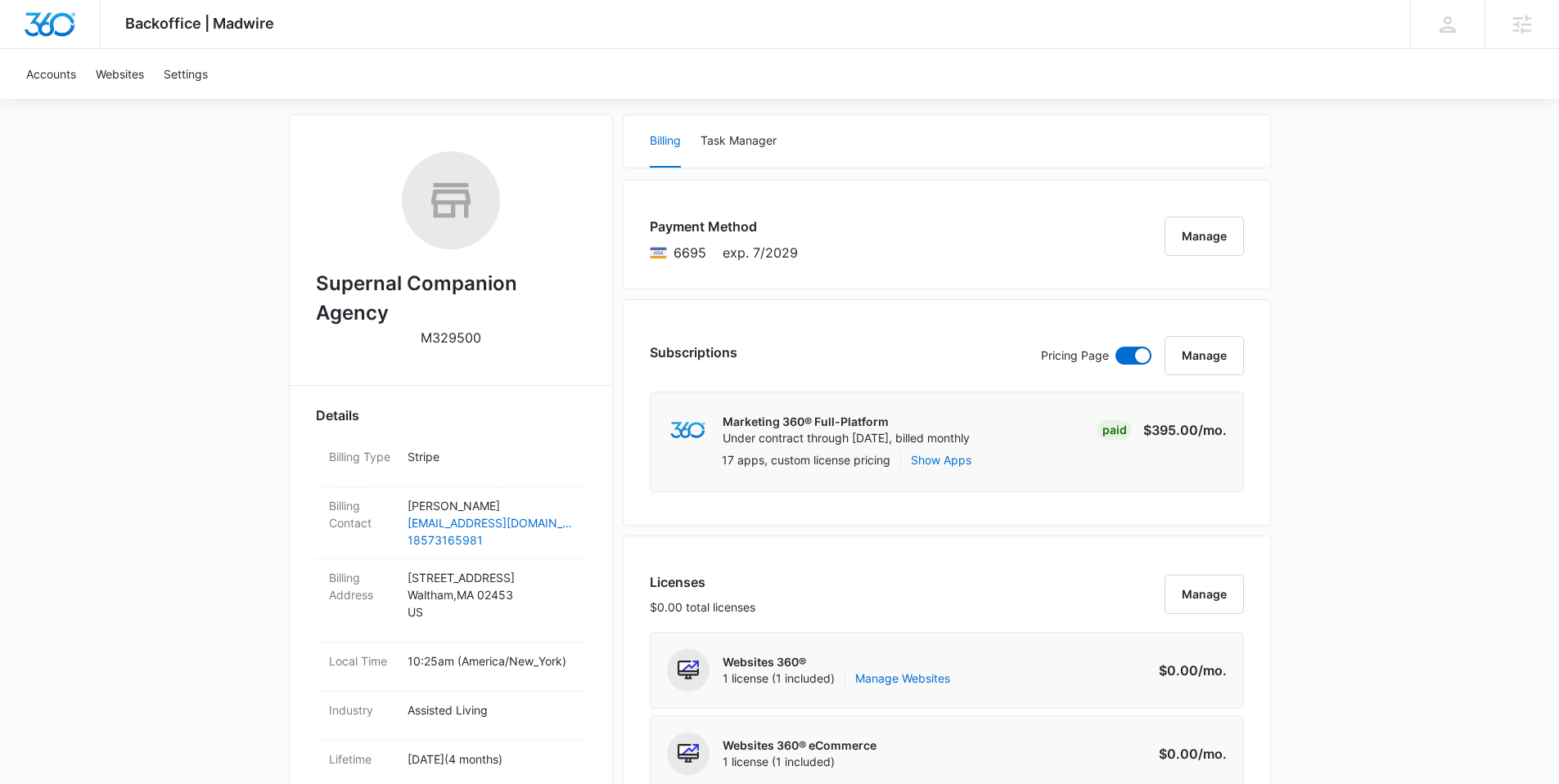
scroll to position [0, 0]
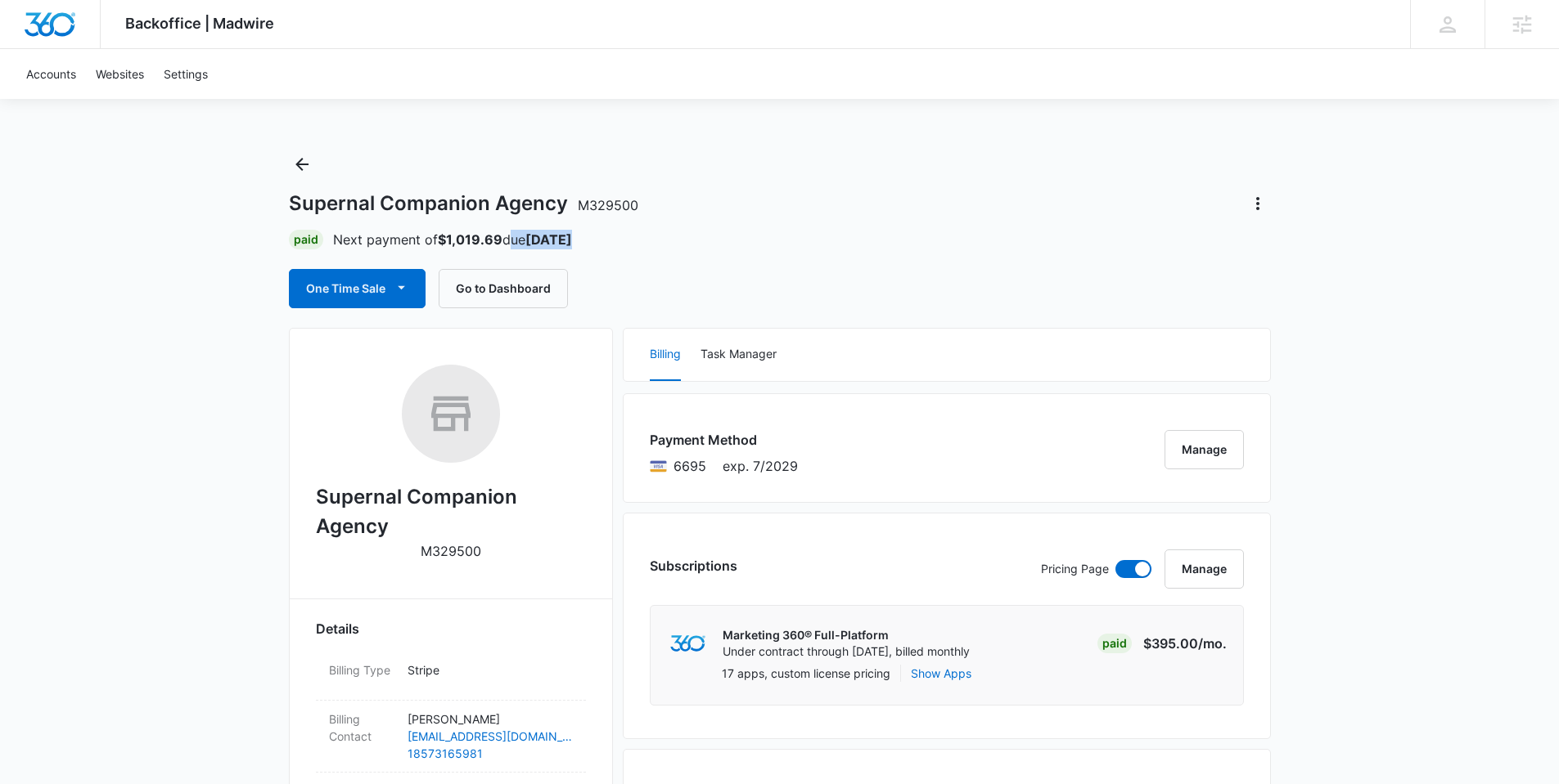
drag, startPoint x: 508, startPoint y: 236, endPoint x: 607, endPoint y: 233, distance: 99.0
click at [604, 233] on div "Paid Next payment of $1,019.69 due Sep 10" at bounding box center [779, 240] width 982 height 19
click at [644, 227] on div "Supernal Companion Agency M329500 Paid Next payment of $1,019.69 due Sep 10 One…" at bounding box center [779, 229] width 982 height 157
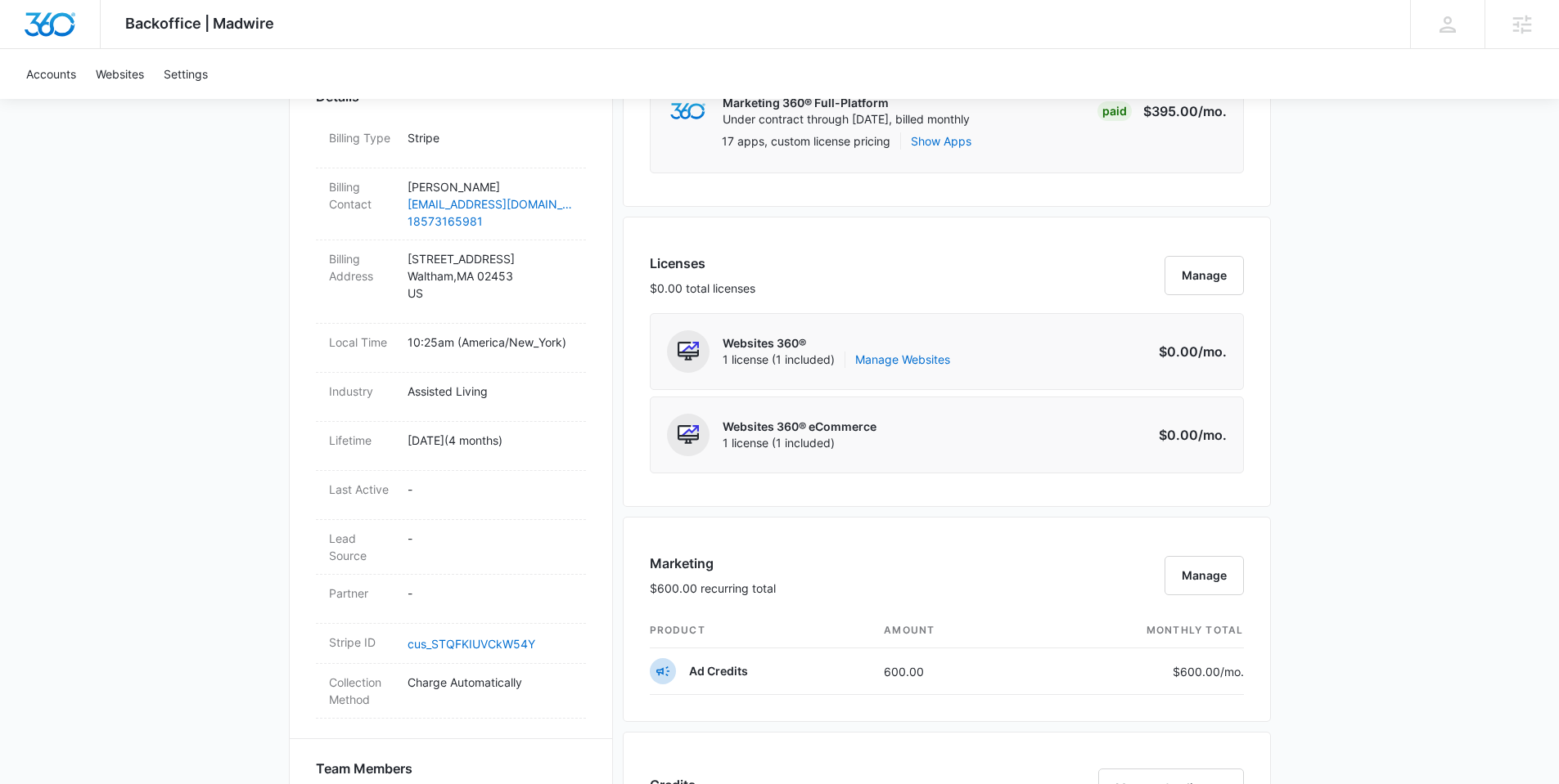
scroll to position [1376, 0]
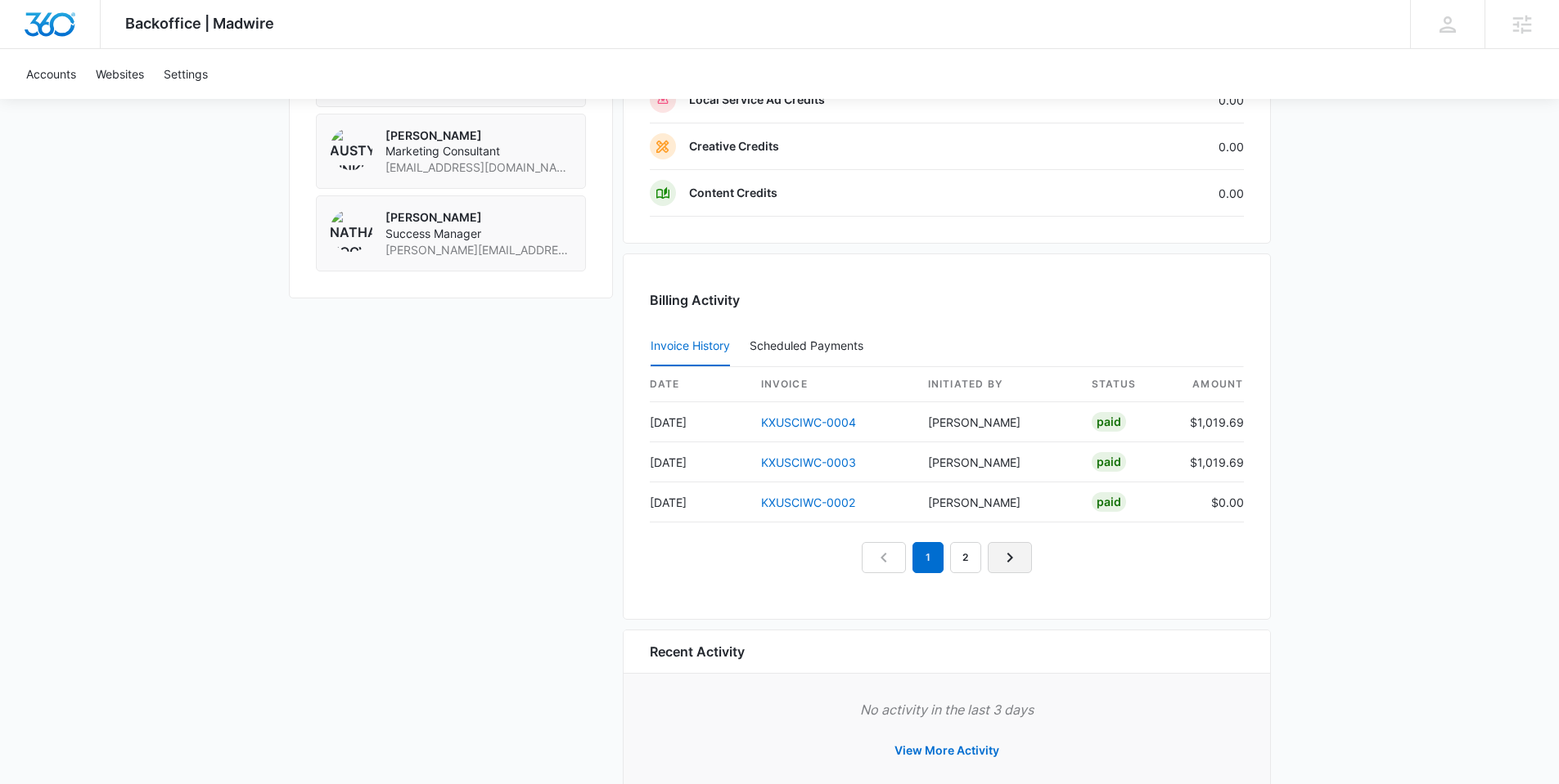
click at [1001, 564] on icon "Next Page" at bounding box center [1010, 557] width 19 height 19
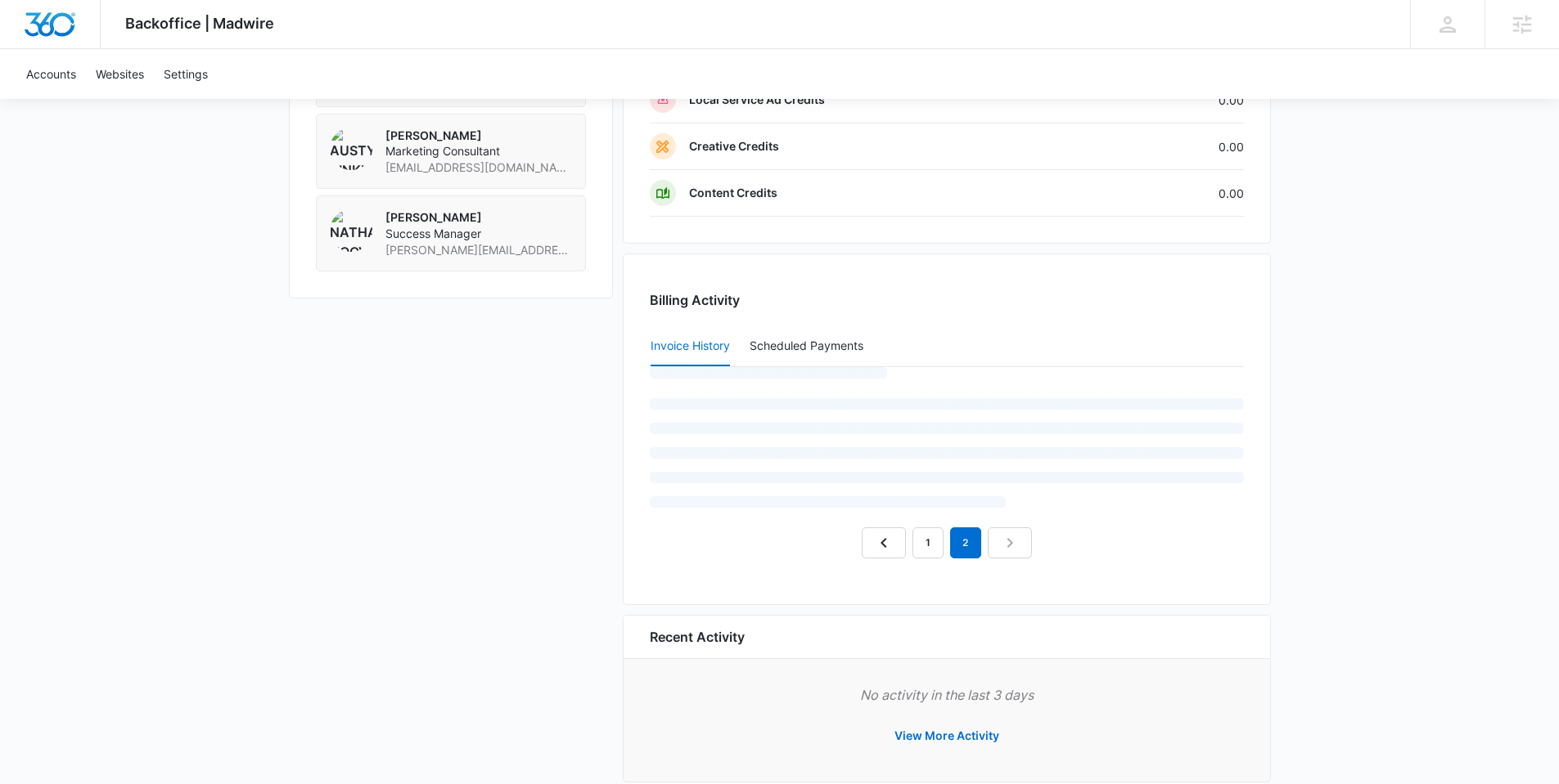
scroll to position [1340, 0]
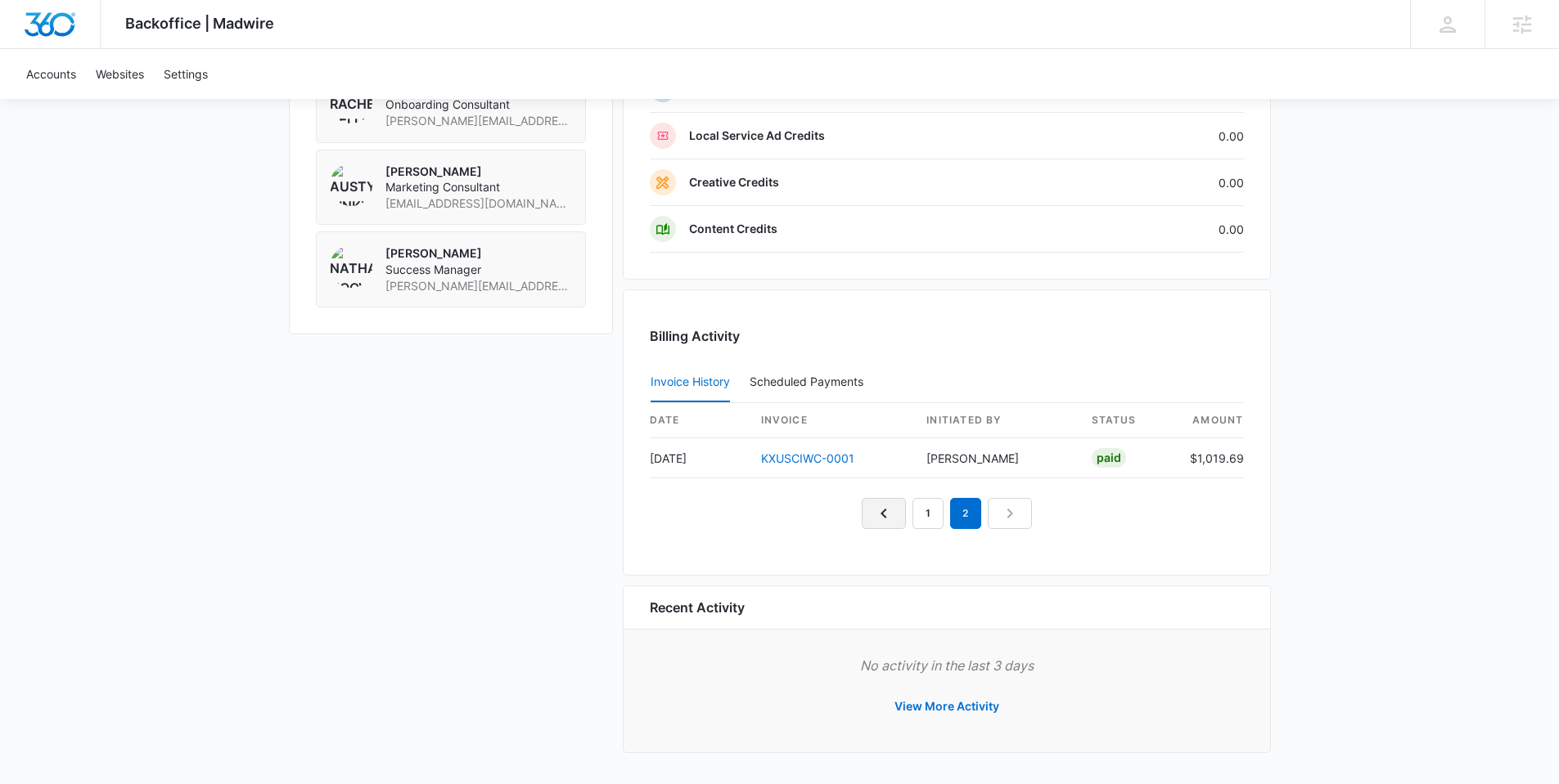
click at [878, 507] on icon "Previous Page" at bounding box center [884, 513] width 19 height 19
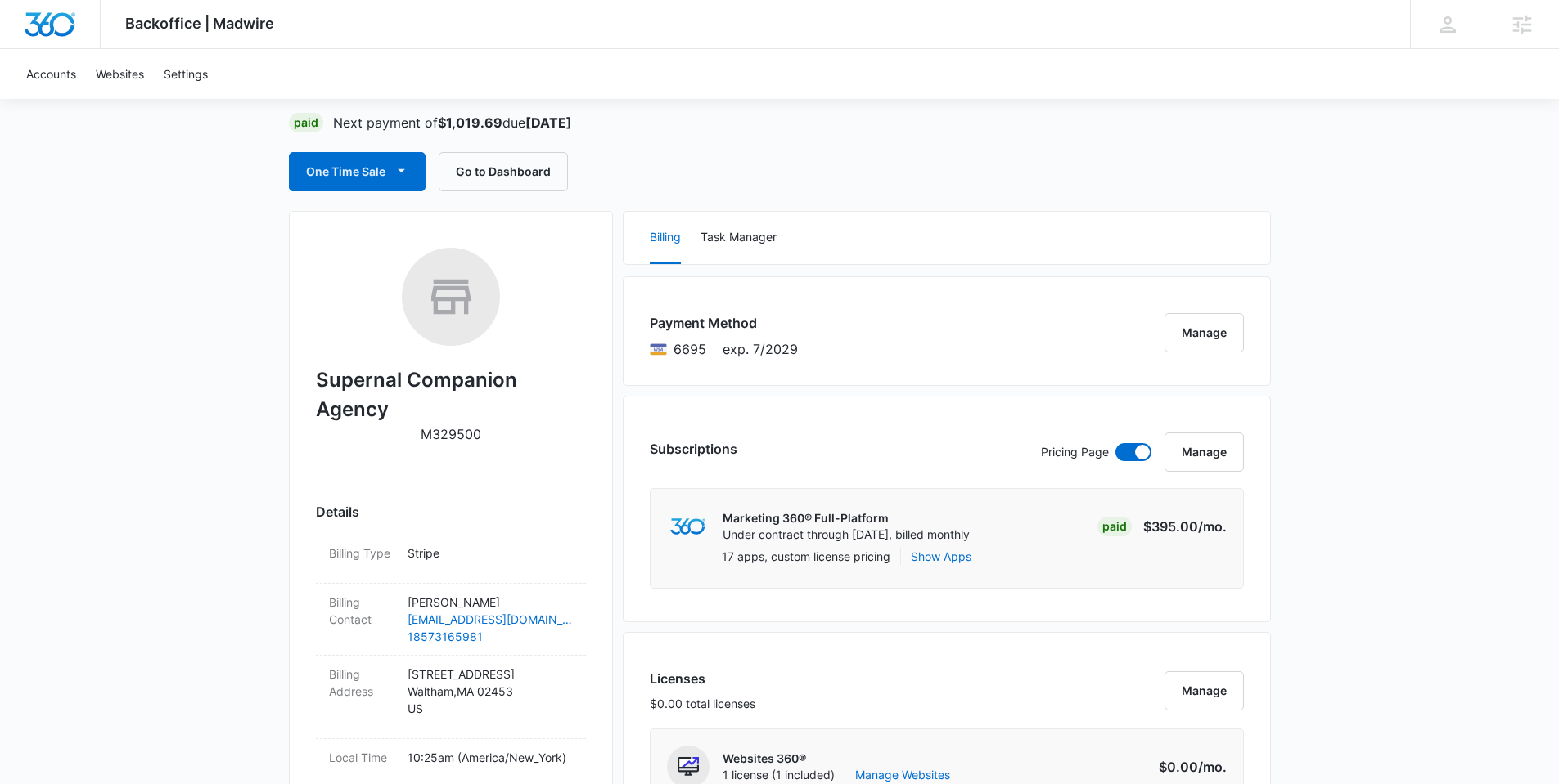
scroll to position [0, 0]
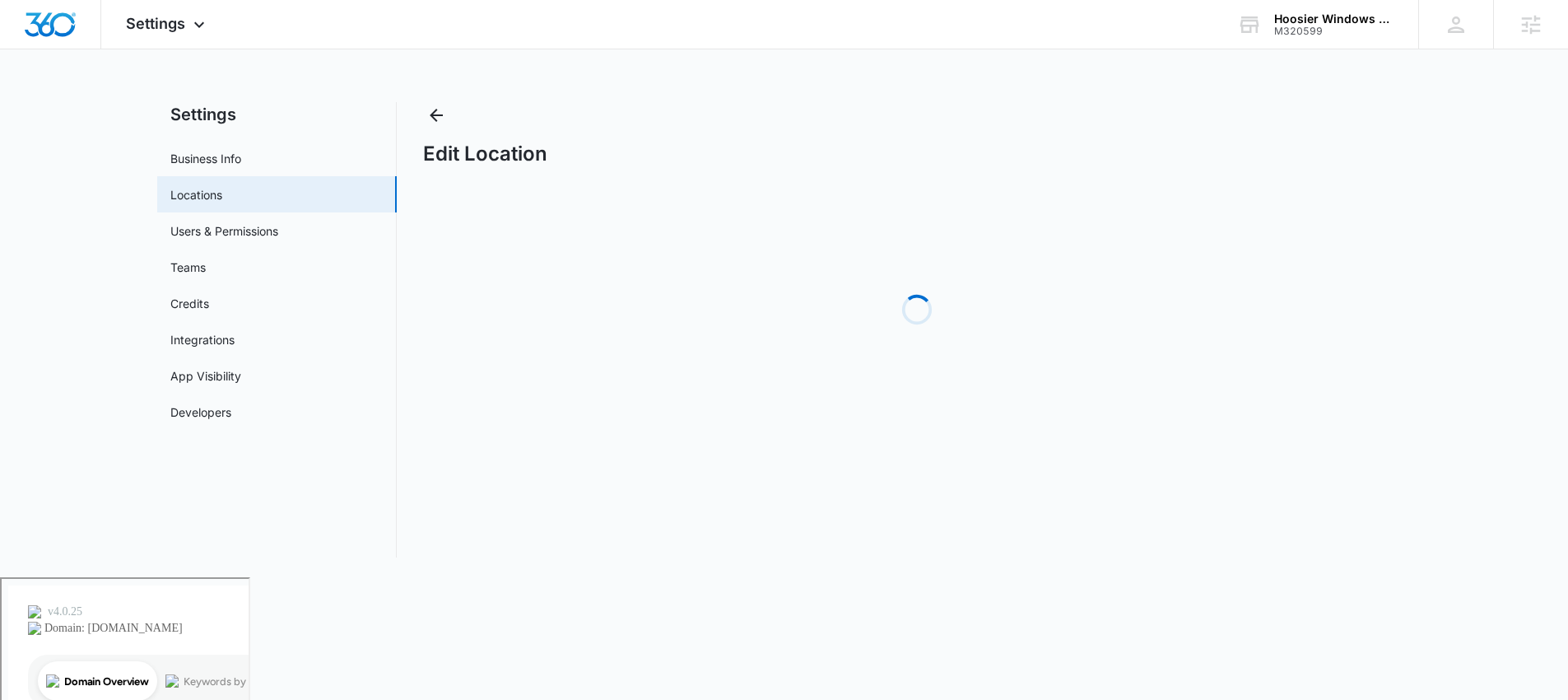
select select "[US_STATE]"
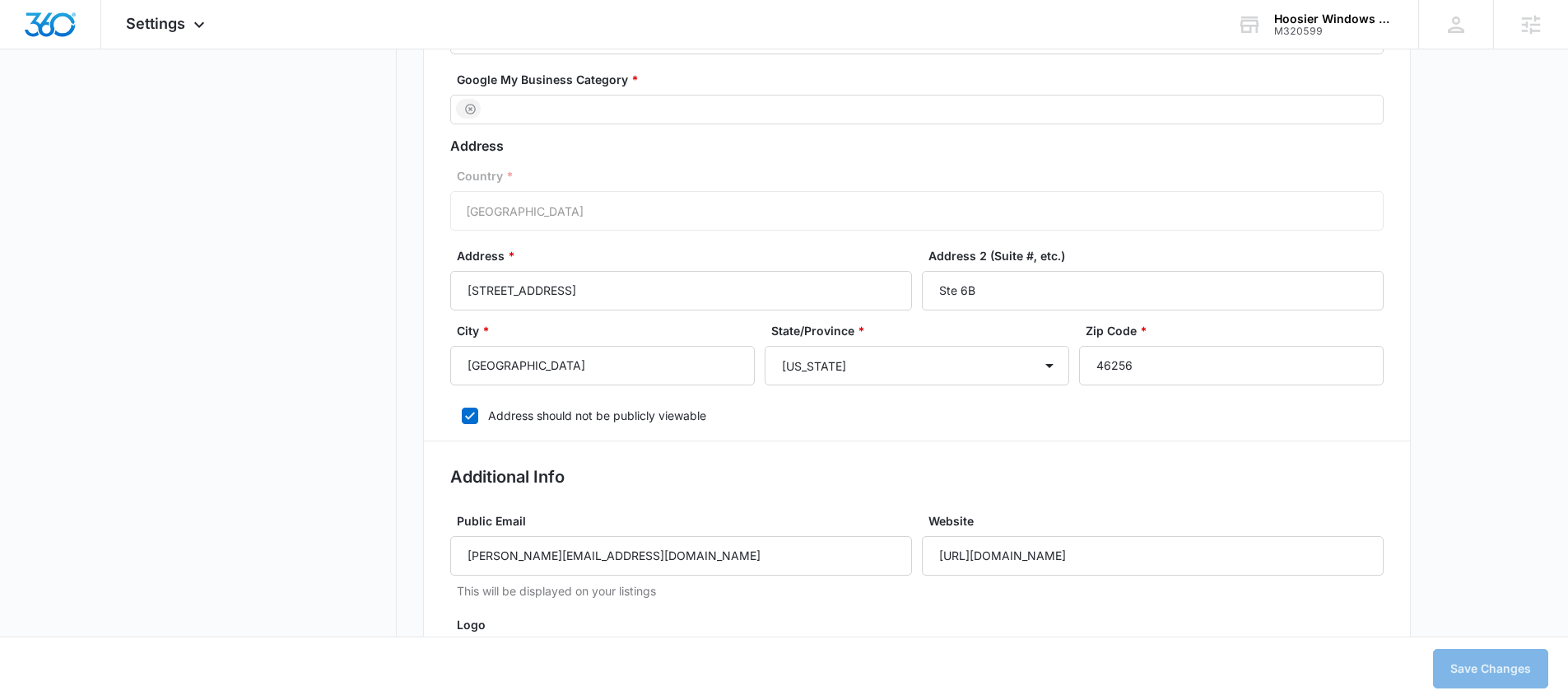
scroll to position [441, 0]
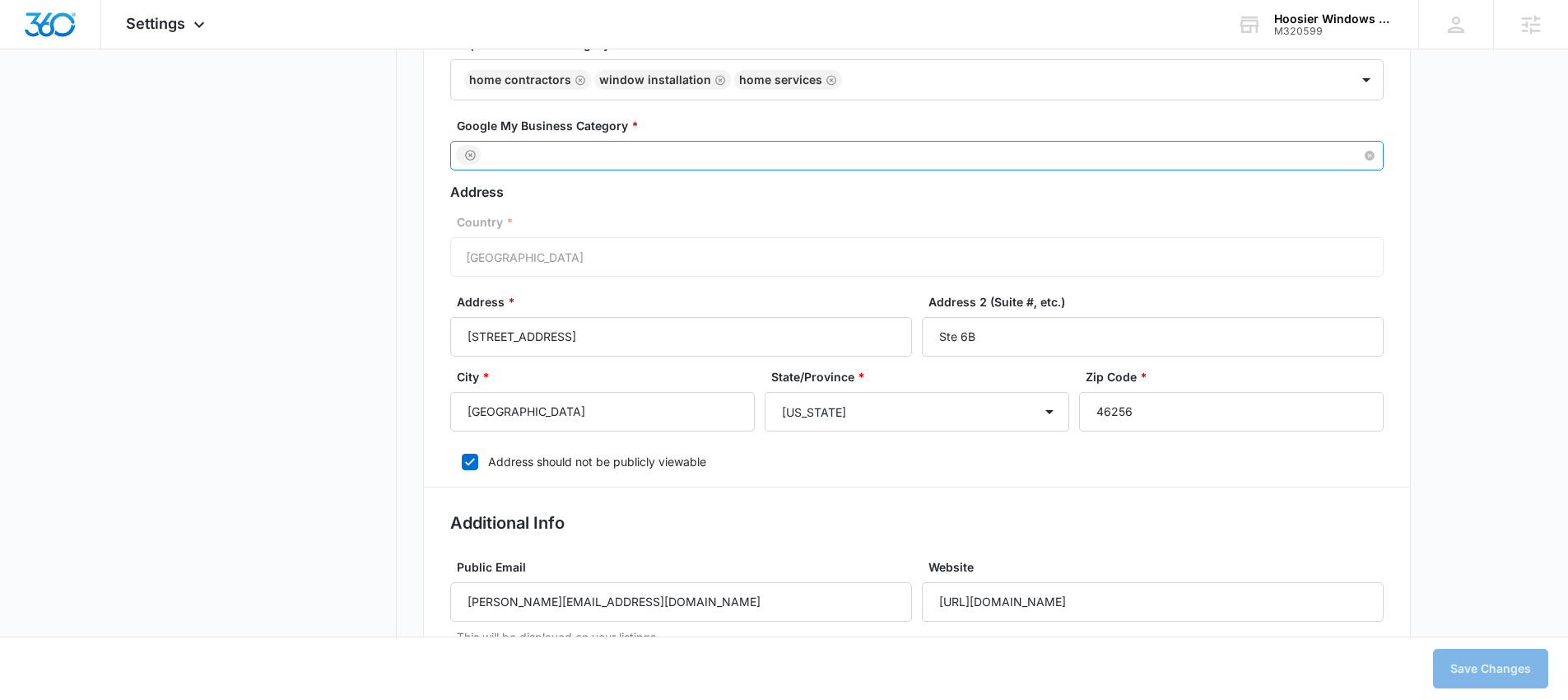
click at [604, 152] on div at bounding box center [909, 156] width 907 height 21
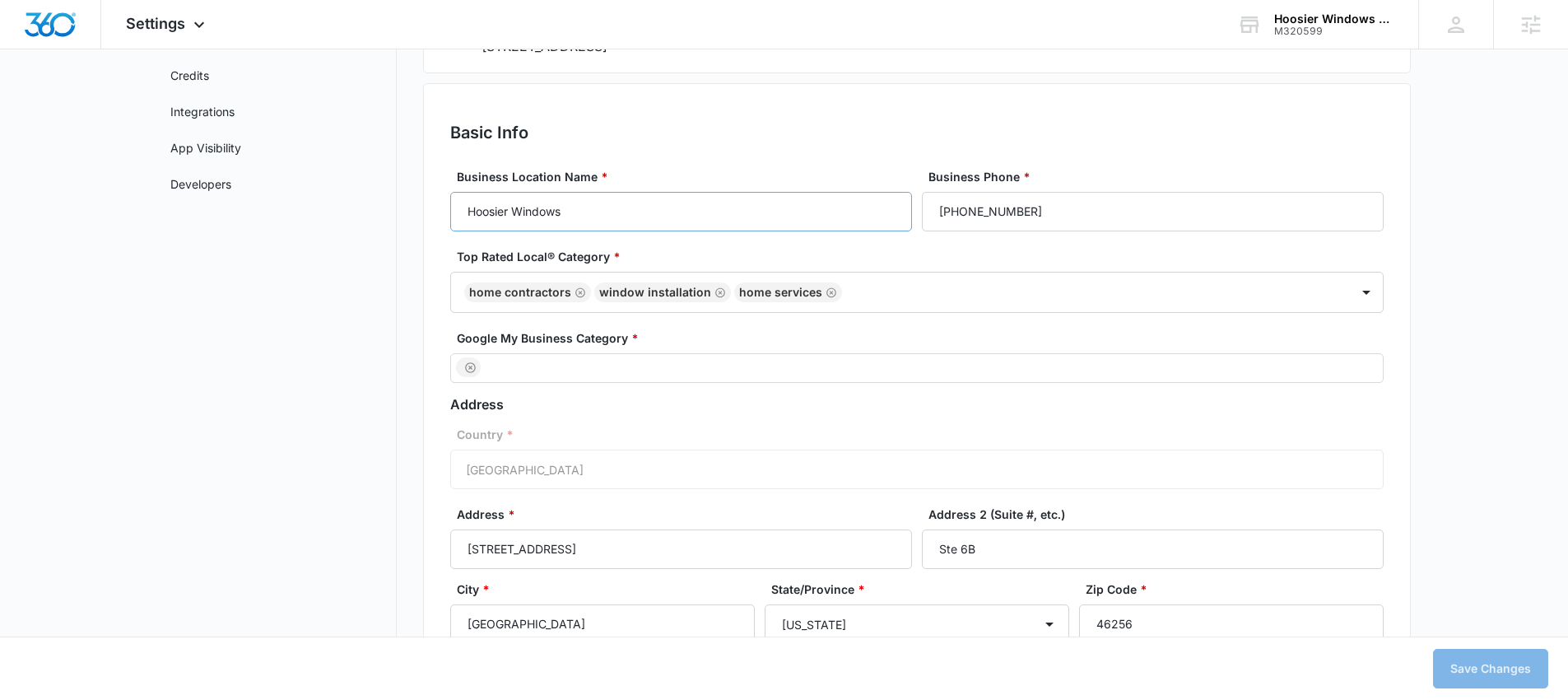
scroll to position [0, 0]
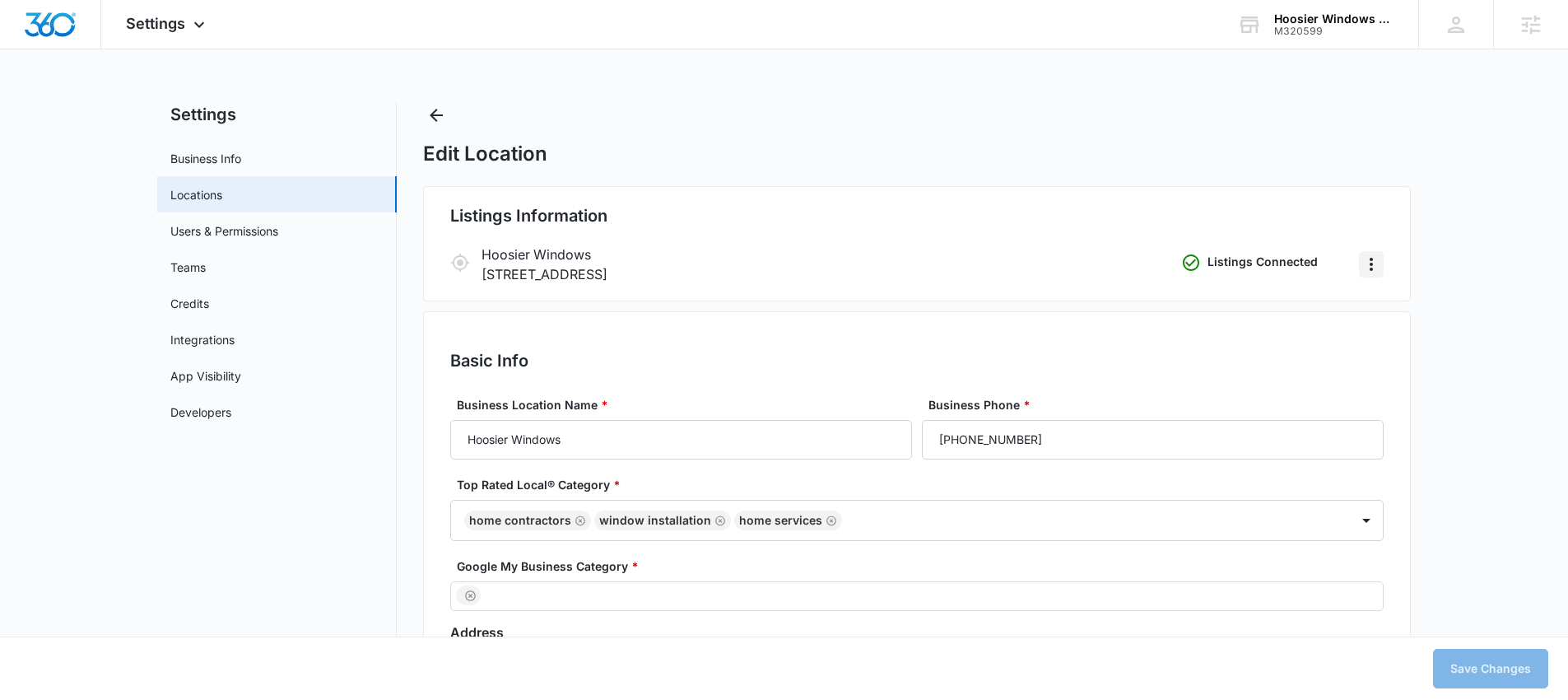
click at [1371, 265] on icon "Actions" at bounding box center [1371, 265] width 20 height 20
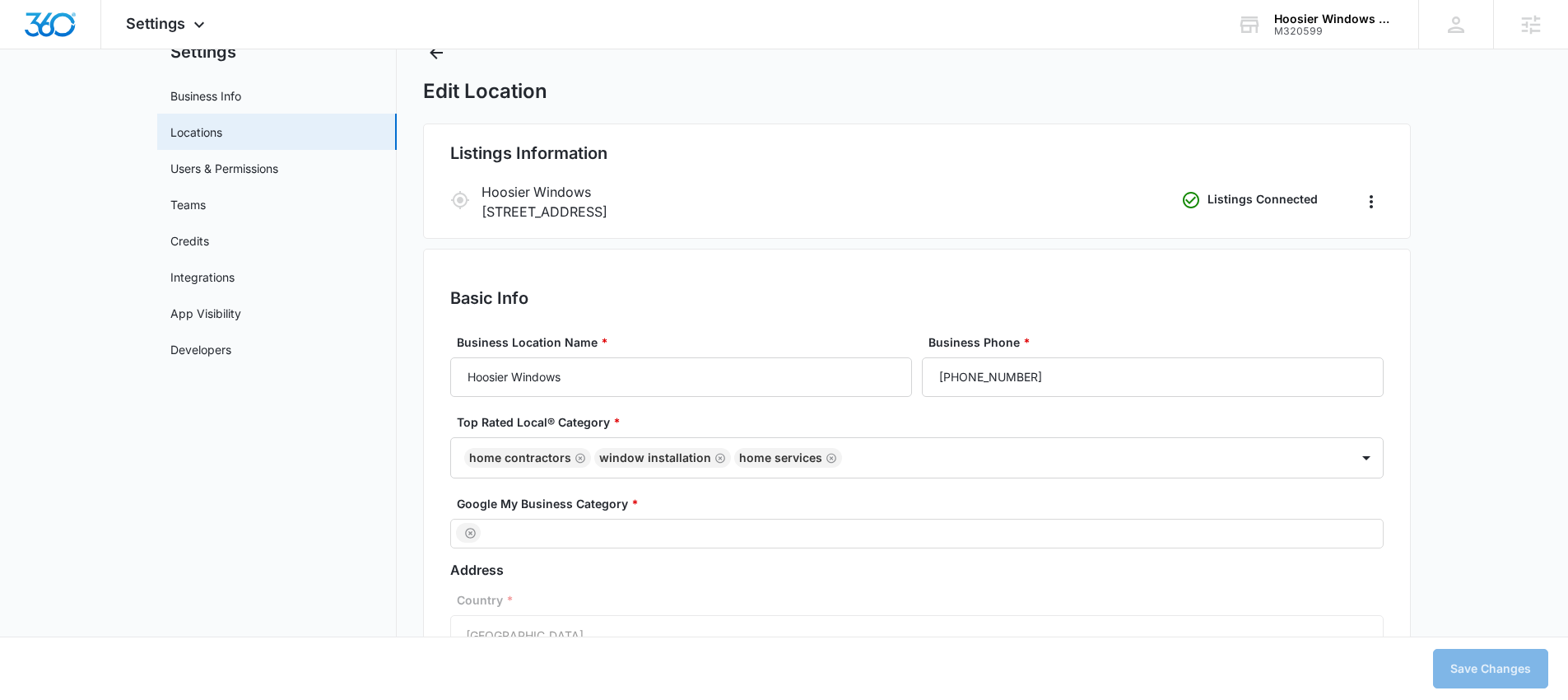
scroll to position [354, 0]
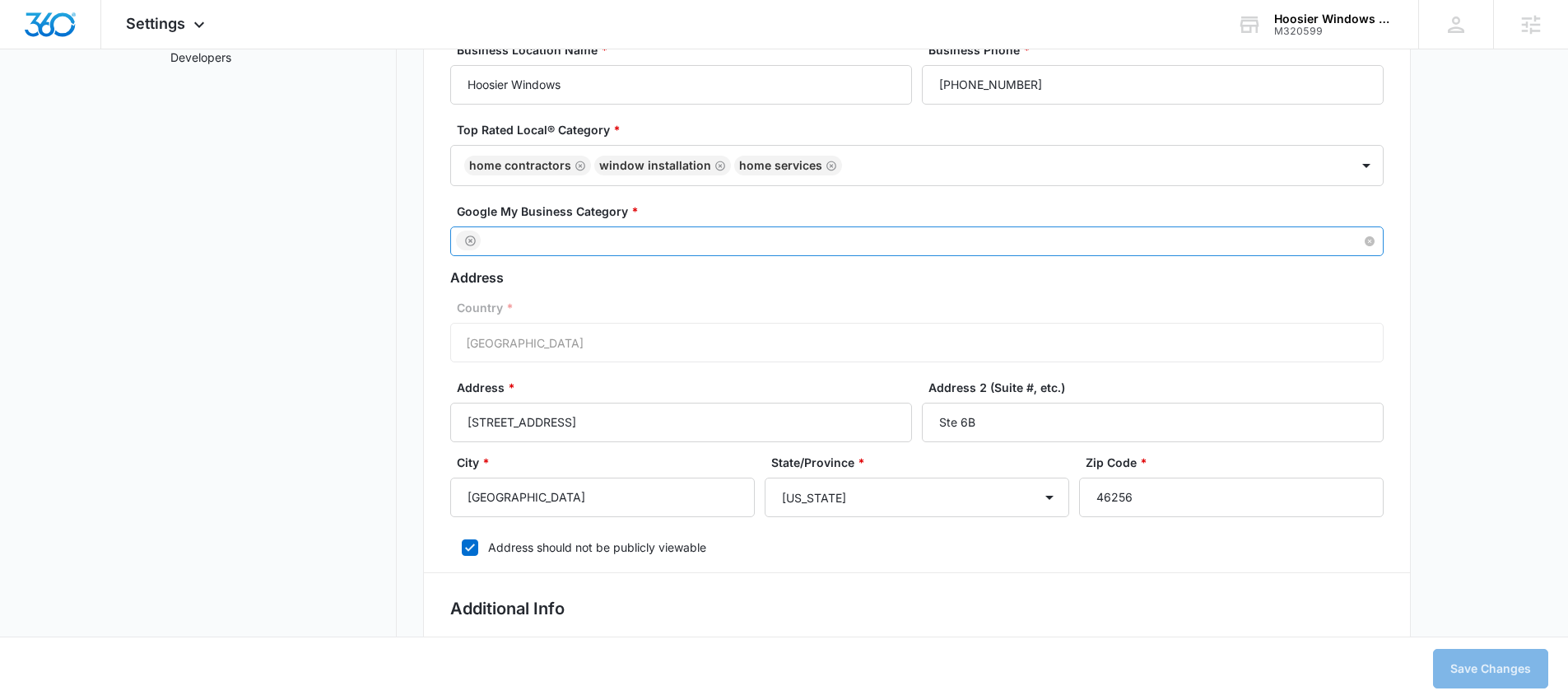
click at [557, 237] on div at bounding box center [909, 241] width 907 height 21
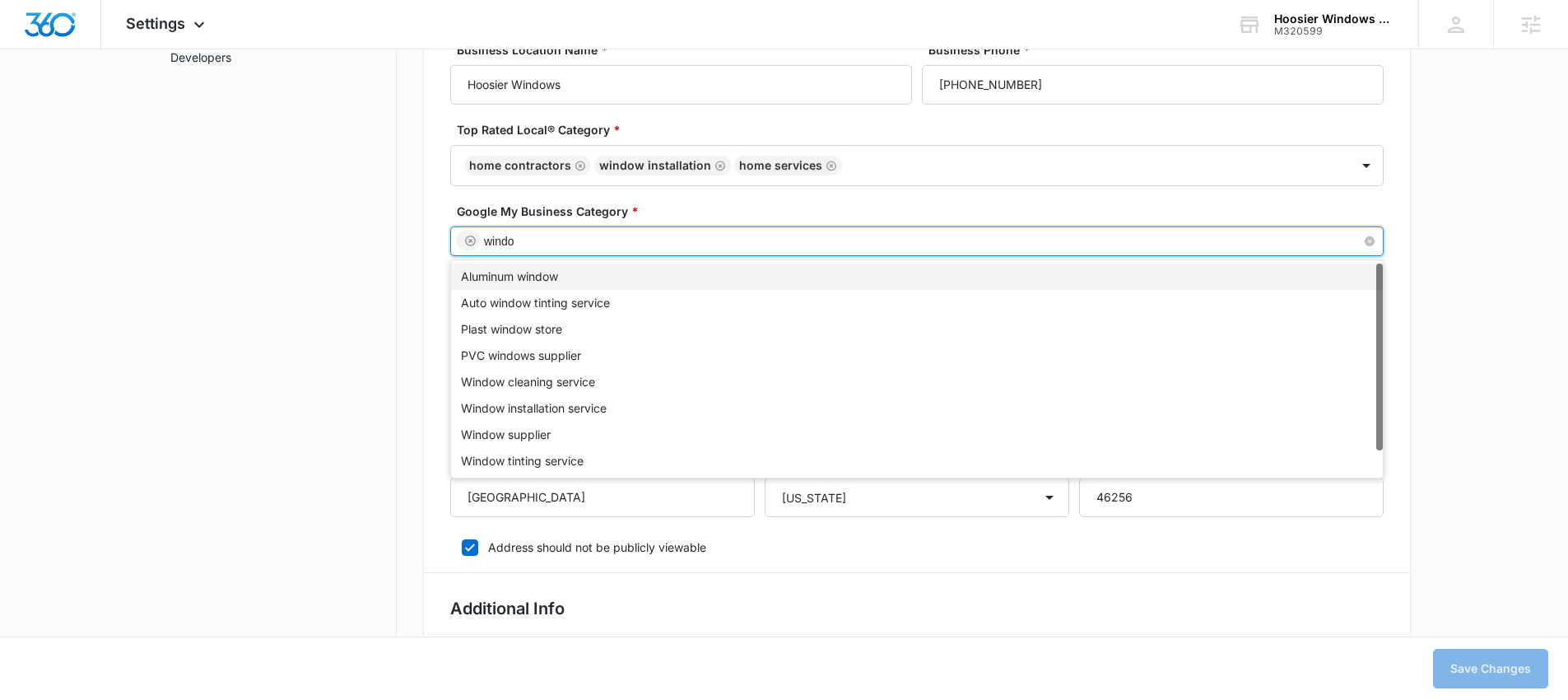
type input "window"
click at [594, 408] on div "Window installation service" at bounding box center [917, 408] width 912 height 18
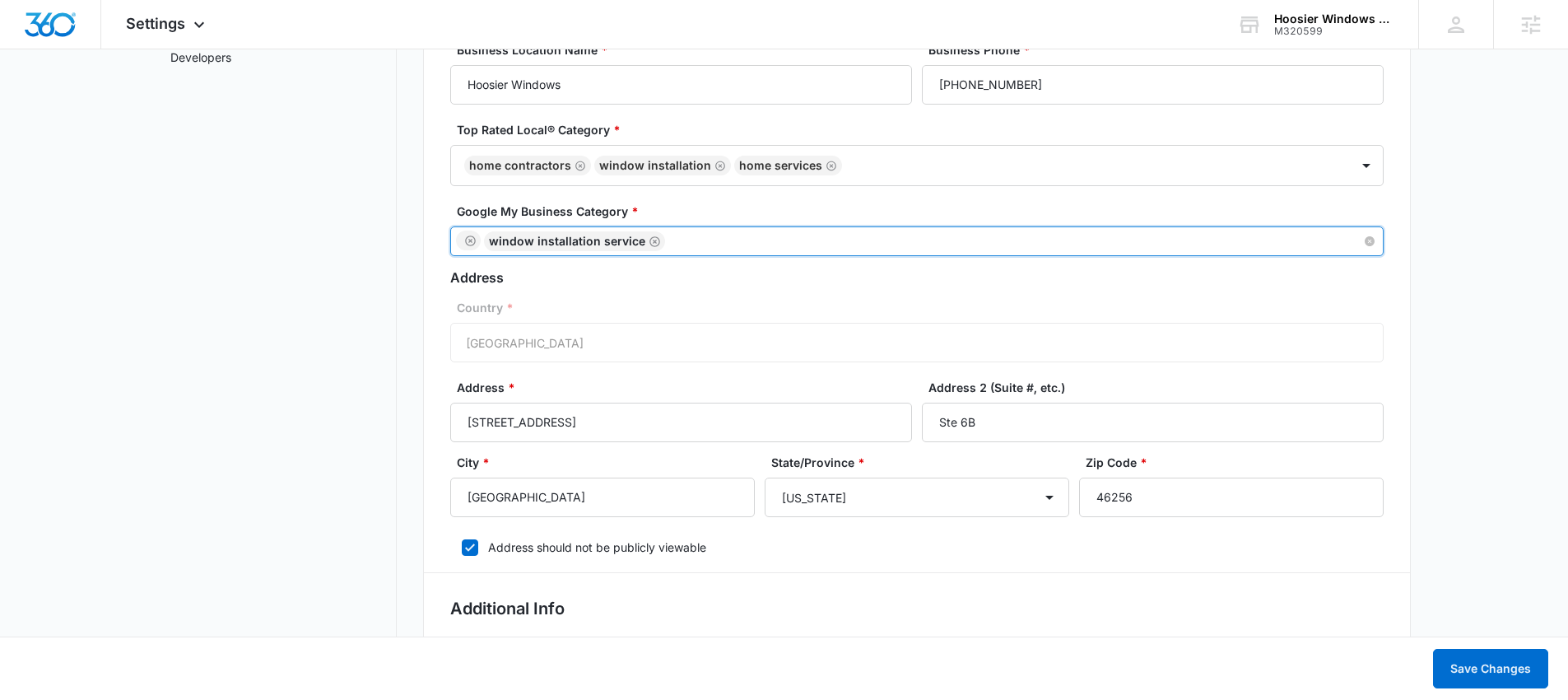
drag, startPoint x: 711, startPoint y: 240, endPoint x: 686, endPoint y: 240, distance: 25.0
click at [686, 240] on div "Window installation service" at bounding box center [909, 241] width 907 height 21
click at [1482, 669] on button "Save Changes" at bounding box center [1490, 668] width 115 height 39
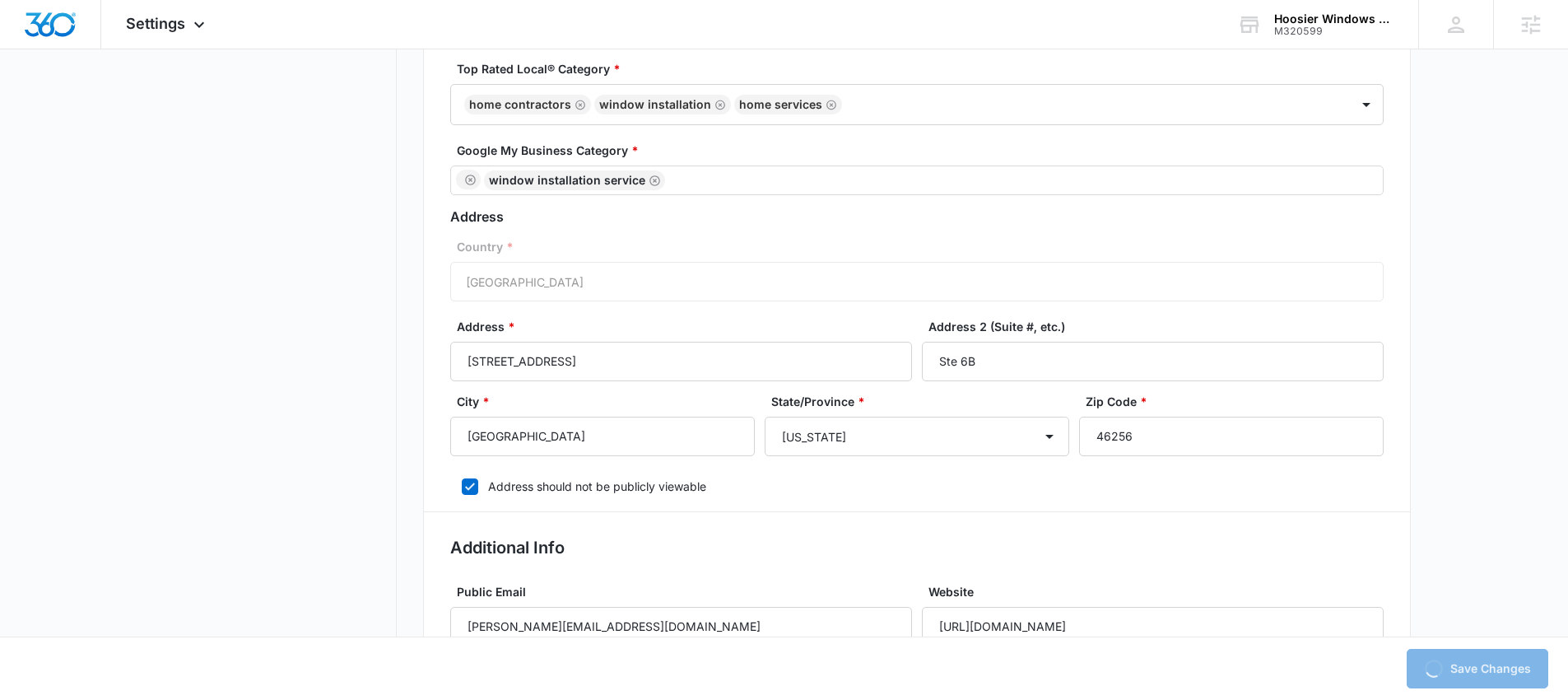
scroll to position [425, 0]
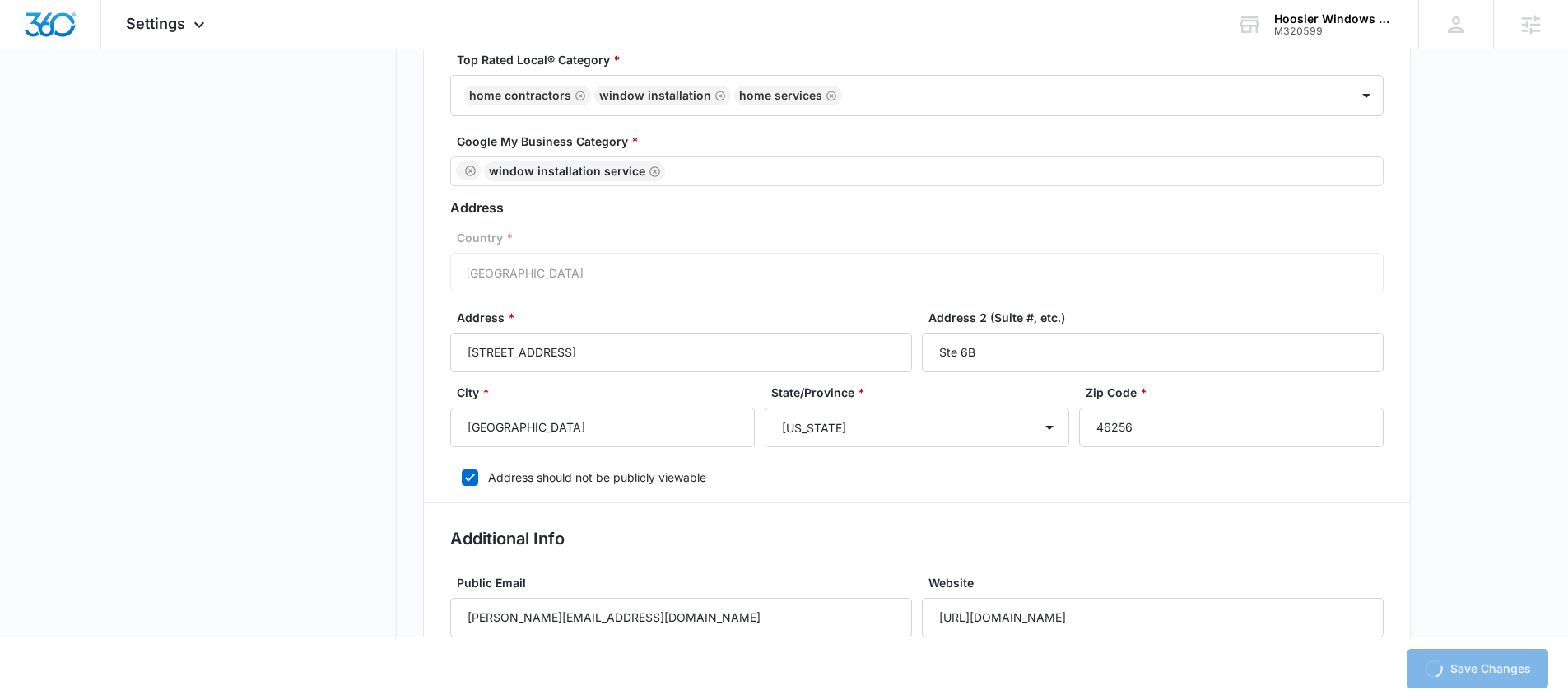
click at [465, 476] on icon at bounding box center [469, 477] width 15 height 15
click at [462, 476] on input "Address should not be publicly viewable" at bounding box center [456, 477] width 12 height 12
checkbox input "false"
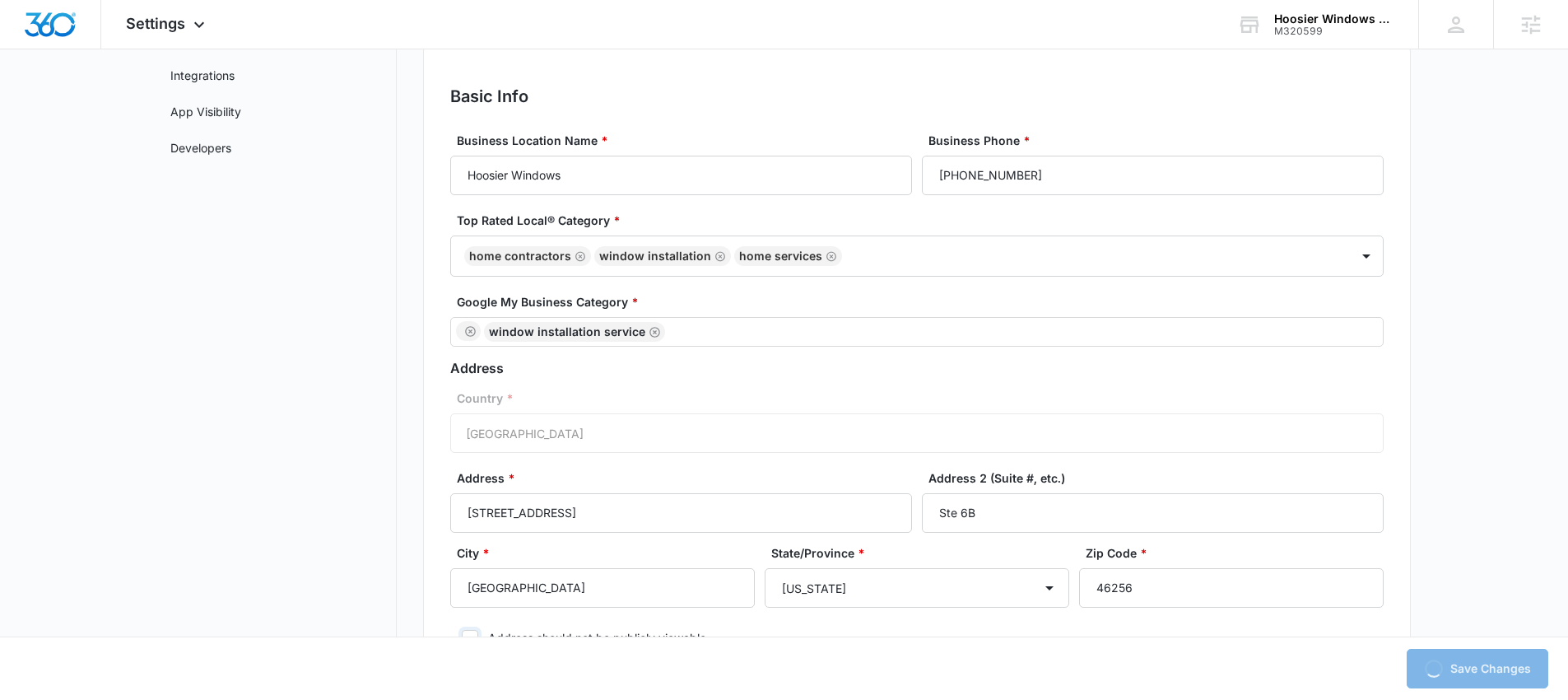
scroll to position [363, 0]
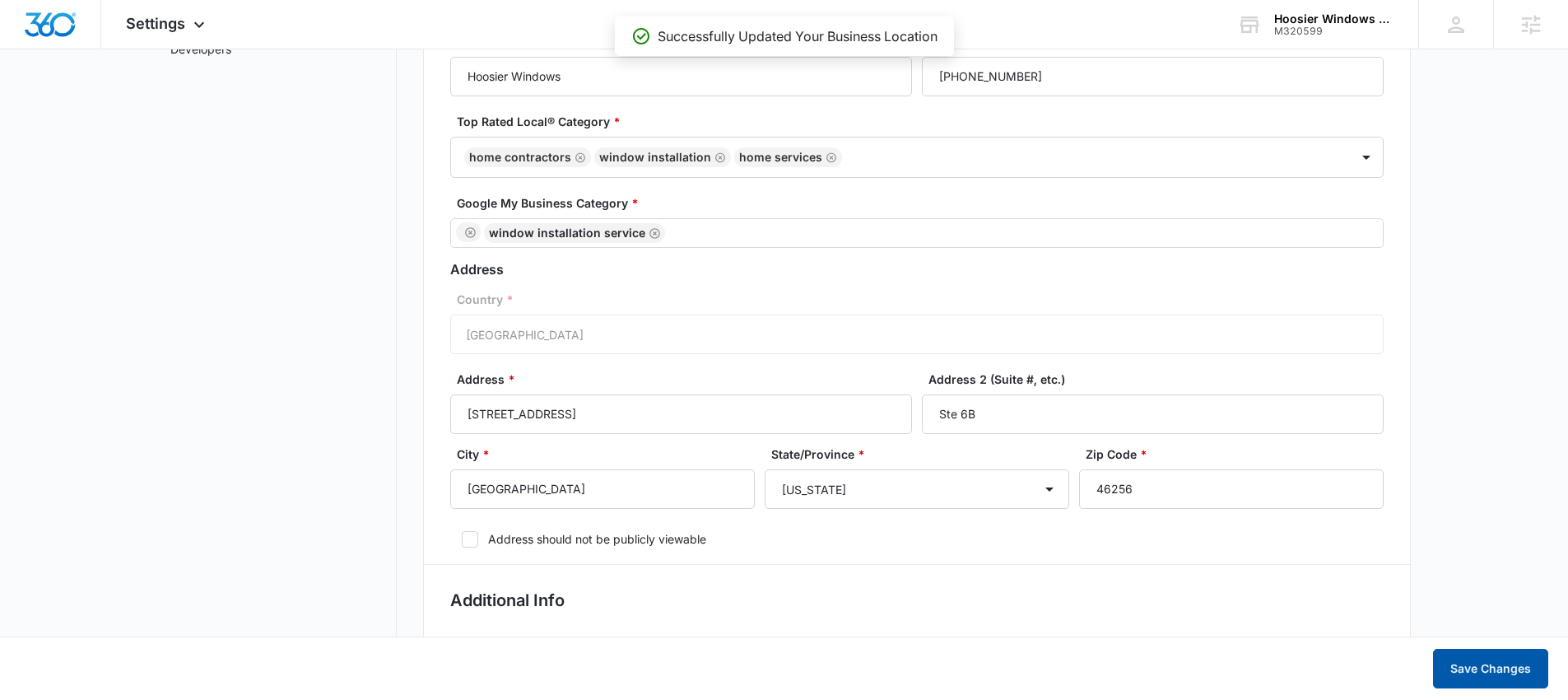
click at [1466, 670] on button "Save Changes" at bounding box center [1490, 668] width 115 height 39
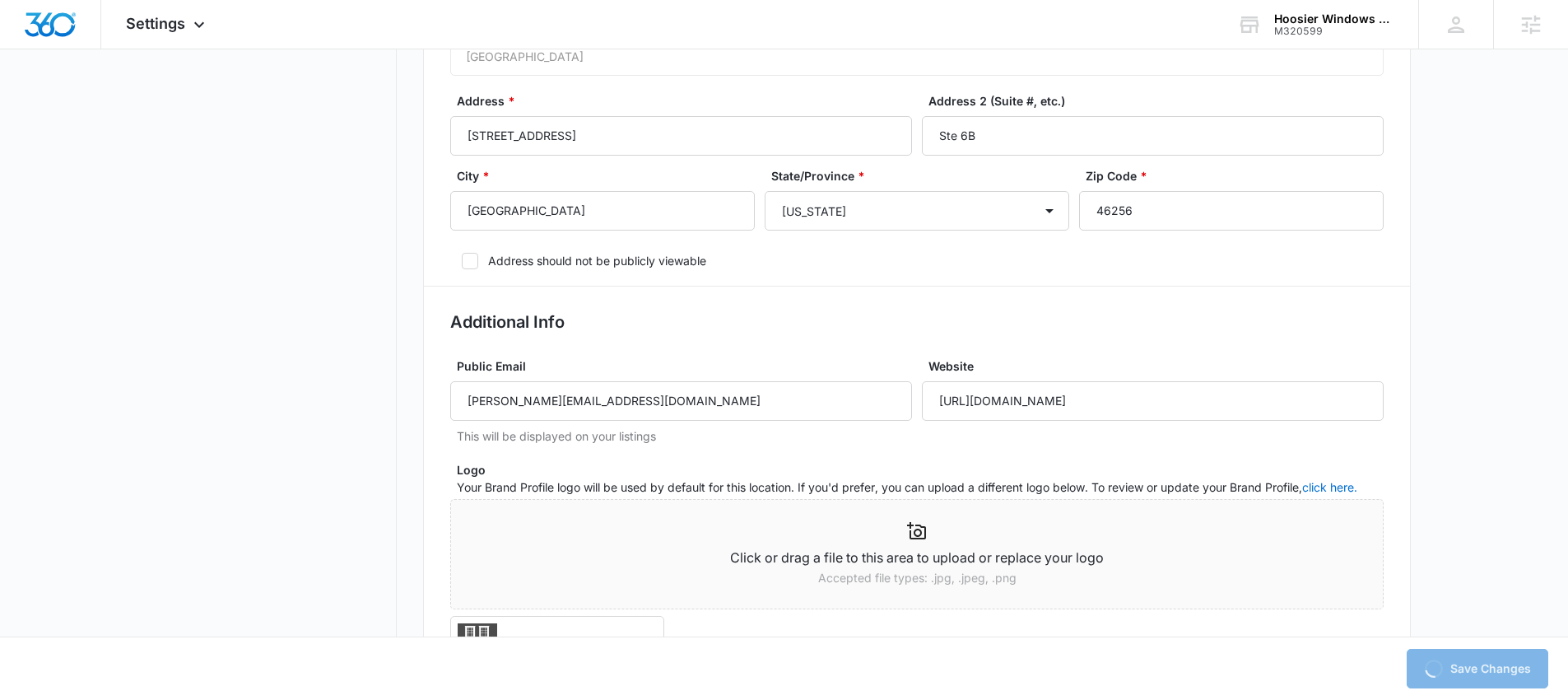
scroll to position [549, 0]
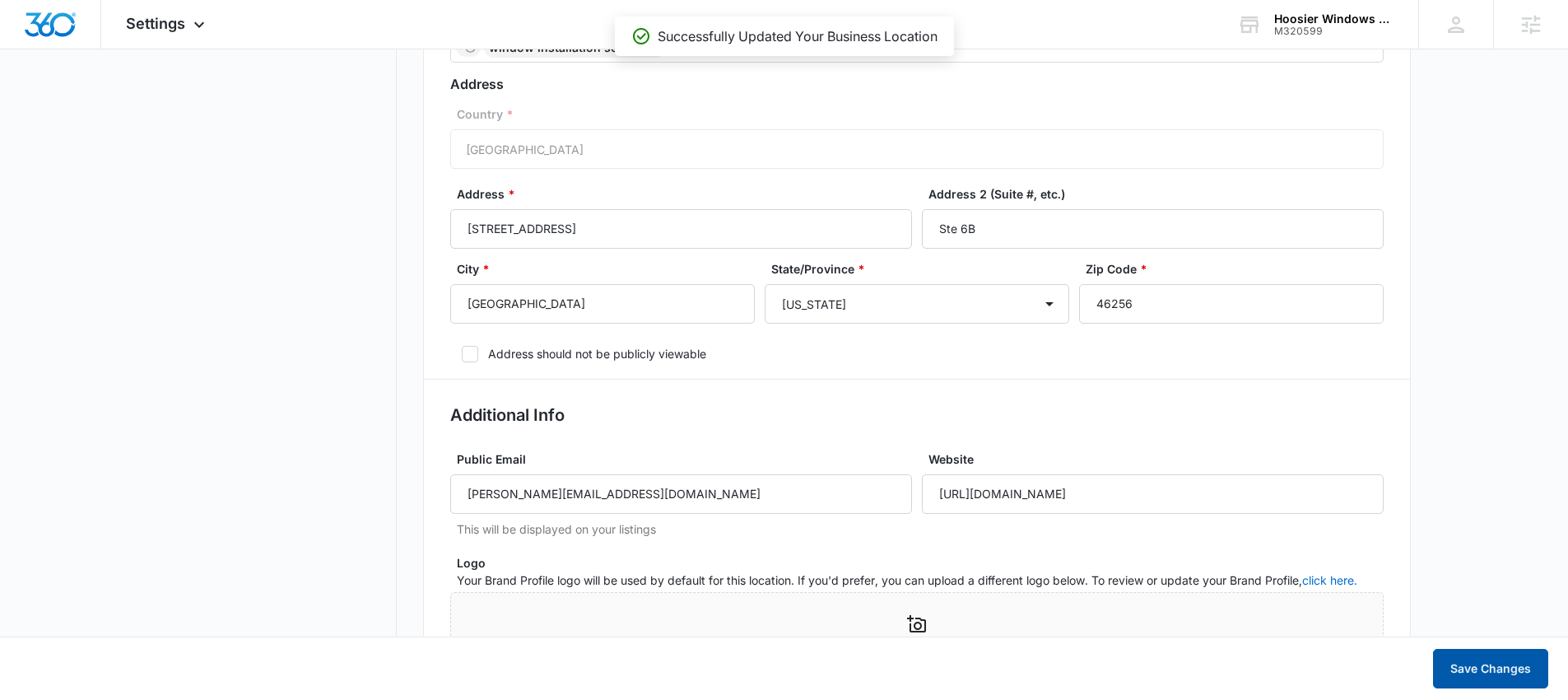
click at [1491, 658] on button "Save Changes" at bounding box center [1490, 668] width 115 height 39
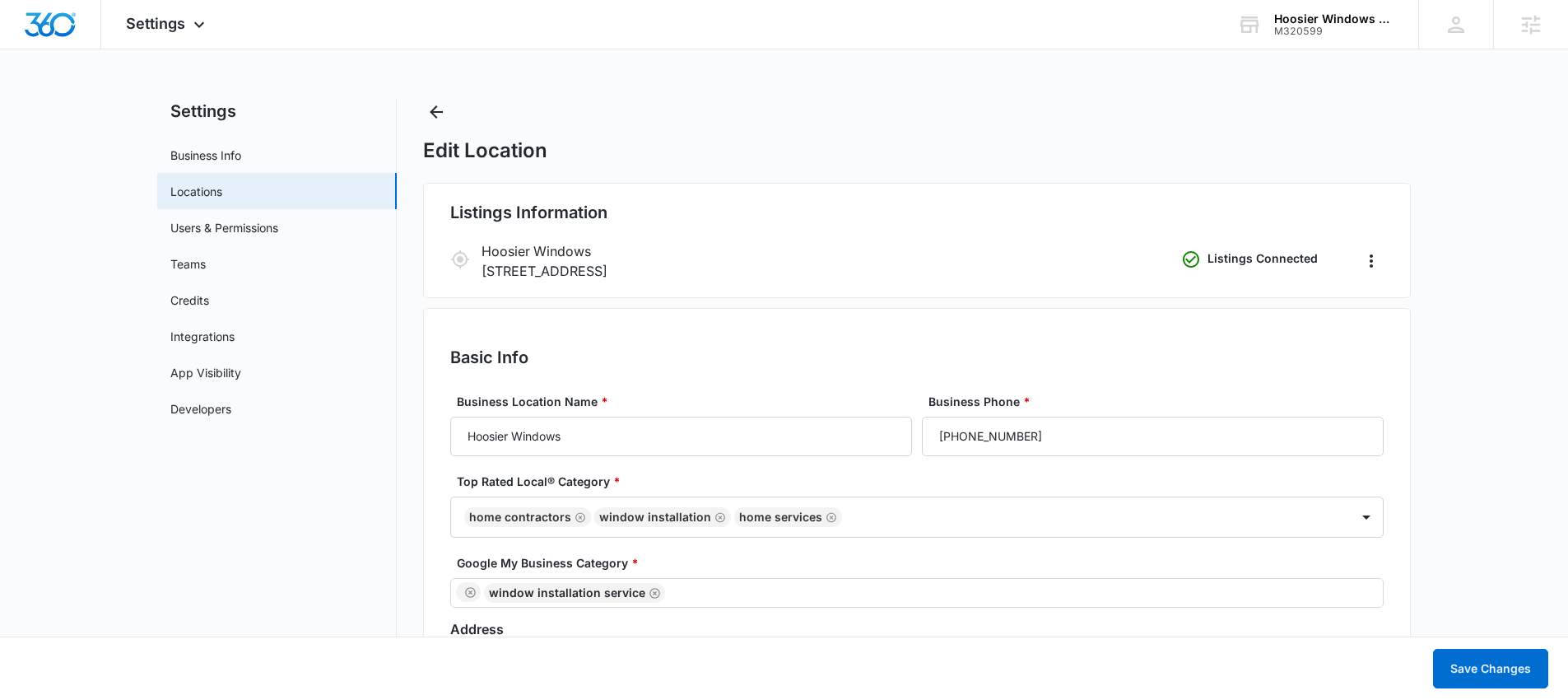
scroll to position [0, 0]
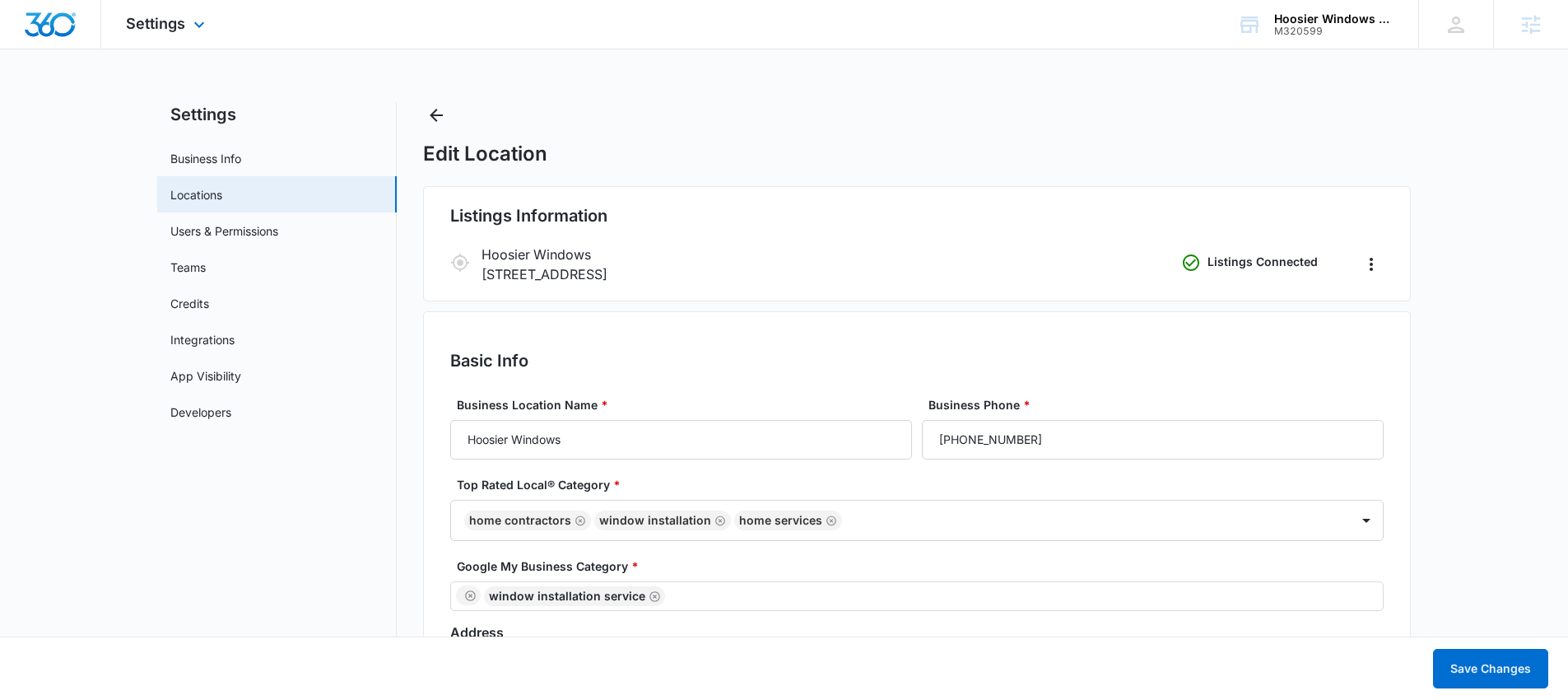
drag, startPoint x: 152, startPoint y: 17, endPoint x: 158, endPoint y: 35, distance: 19.0
click at [152, 17] on span "Settings" at bounding box center [155, 23] width 60 height 17
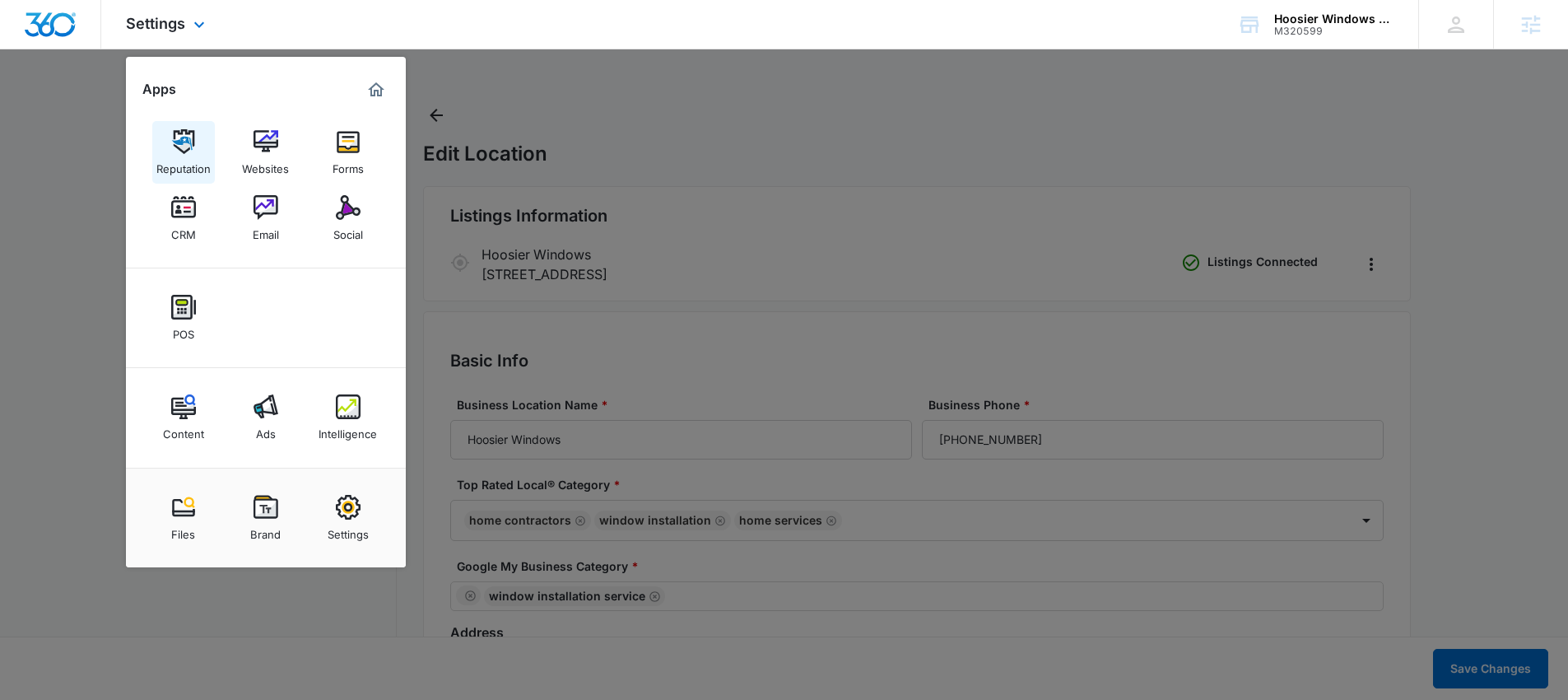
click at [175, 139] on img at bounding box center [183, 142] width 25 height 25
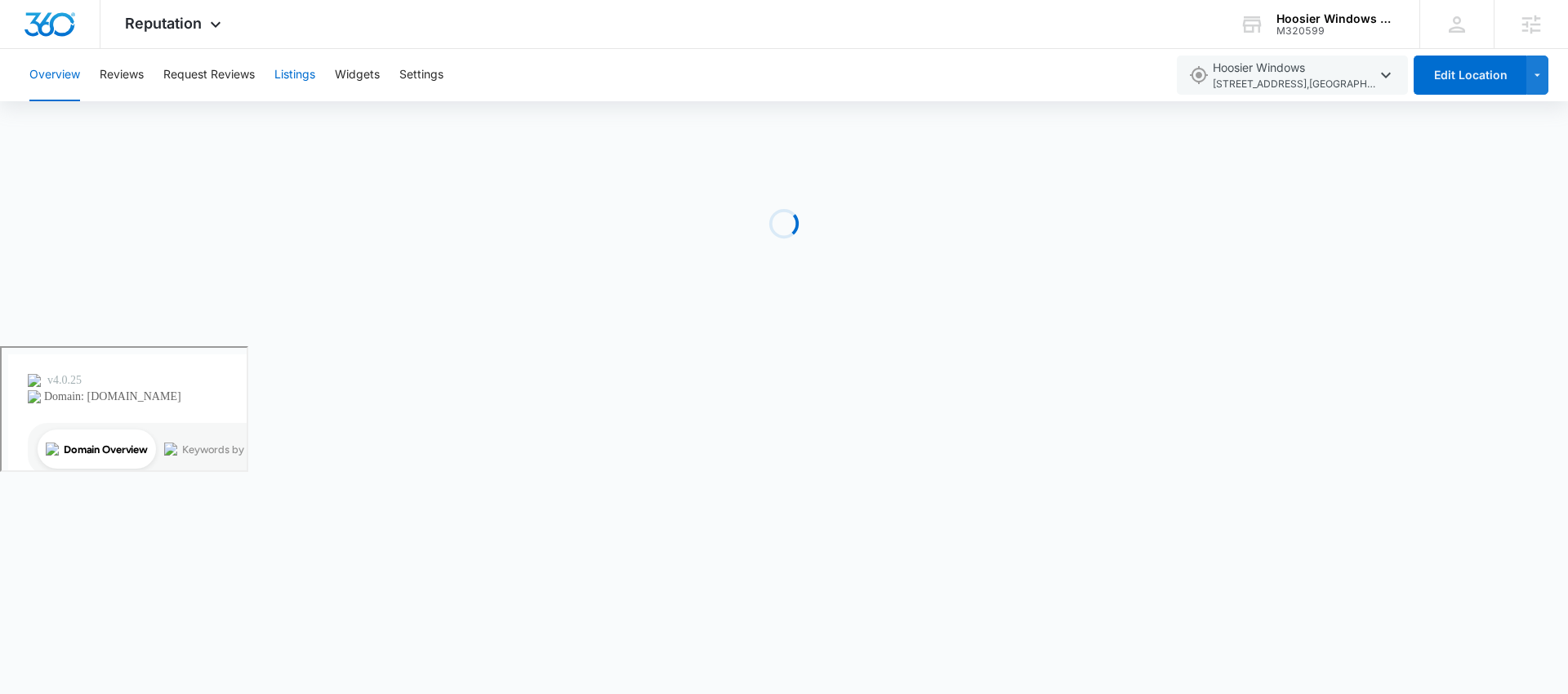
click at [299, 75] on button "Listings" at bounding box center [295, 74] width 41 height 52
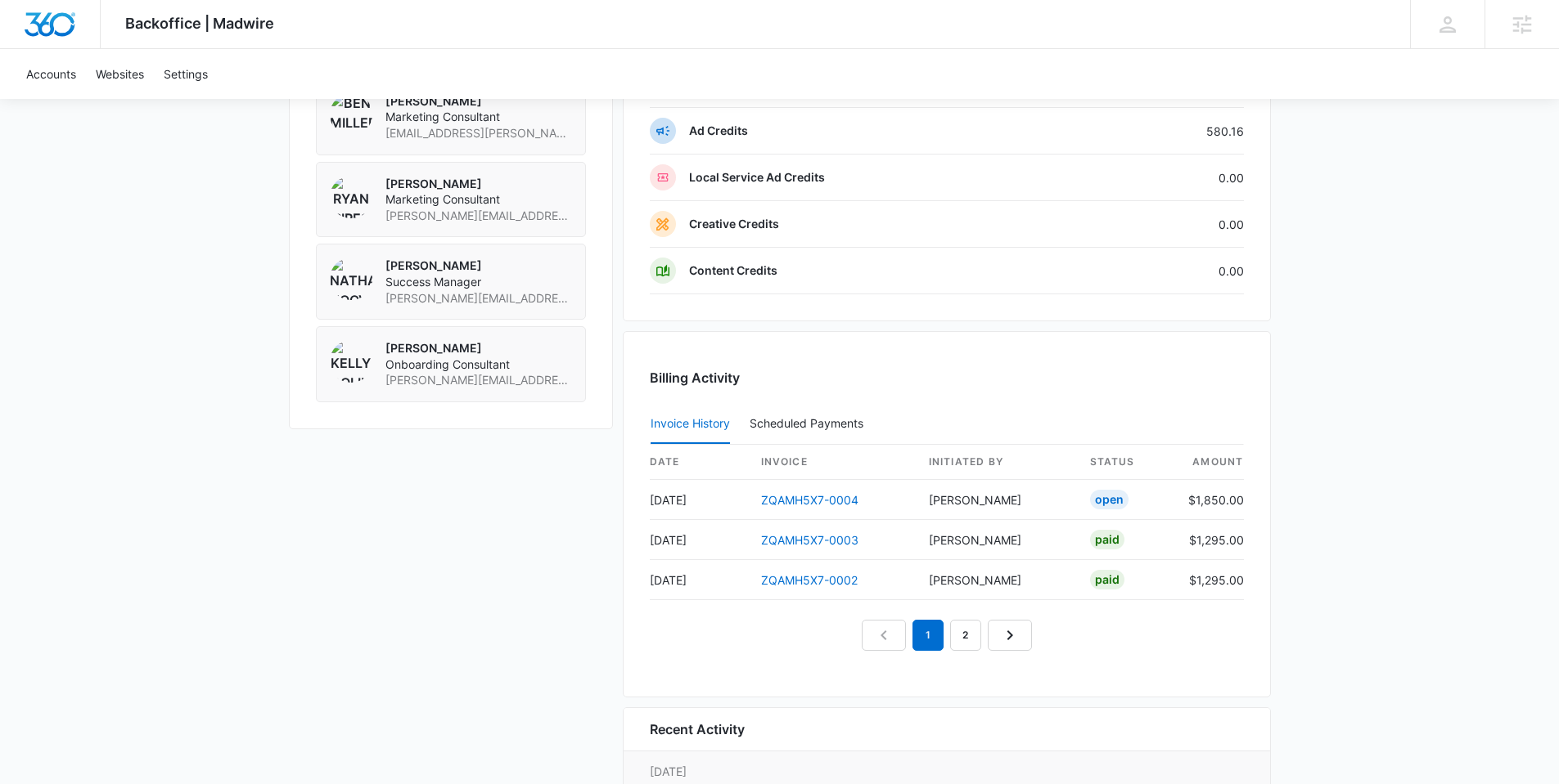
scroll to position [1341, 0]
click at [780, 497] on link "ZQAMH5X7-0004" at bounding box center [810, 503] width 97 height 14
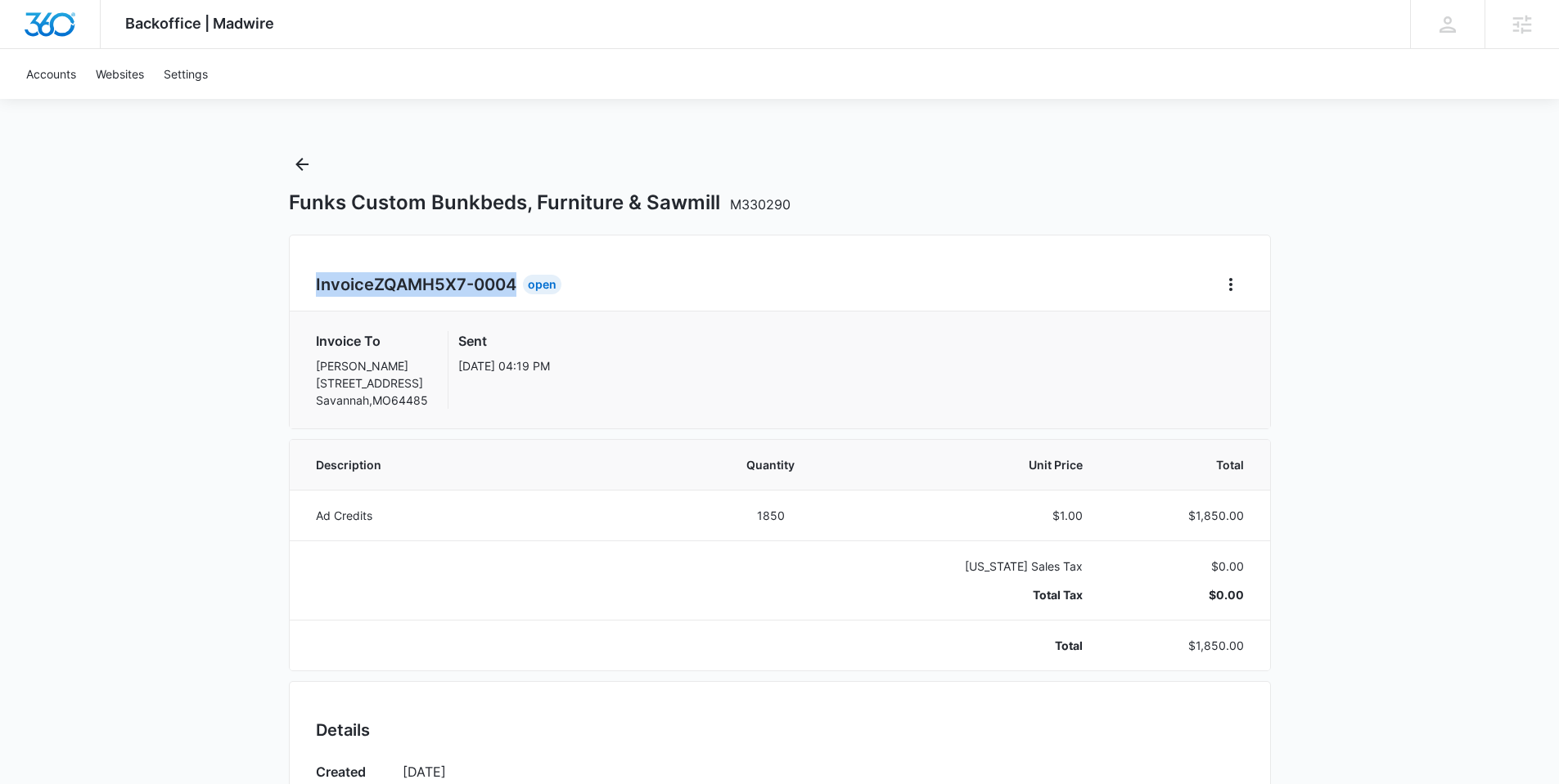
drag, startPoint x: 314, startPoint y: 283, endPoint x: 517, endPoint y: 283, distance: 203.0
click at [517, 283] on div "Invoice ZQAMH5X7-0004 Open Invoice To Chauncey Funk 15013 County Road 337 Savan…" at bounding box center [779, 332] width 982 height 195
copy h2 "Invoice ZQAMH5X7-0004"
